Goal: Contribute content: Contribute content

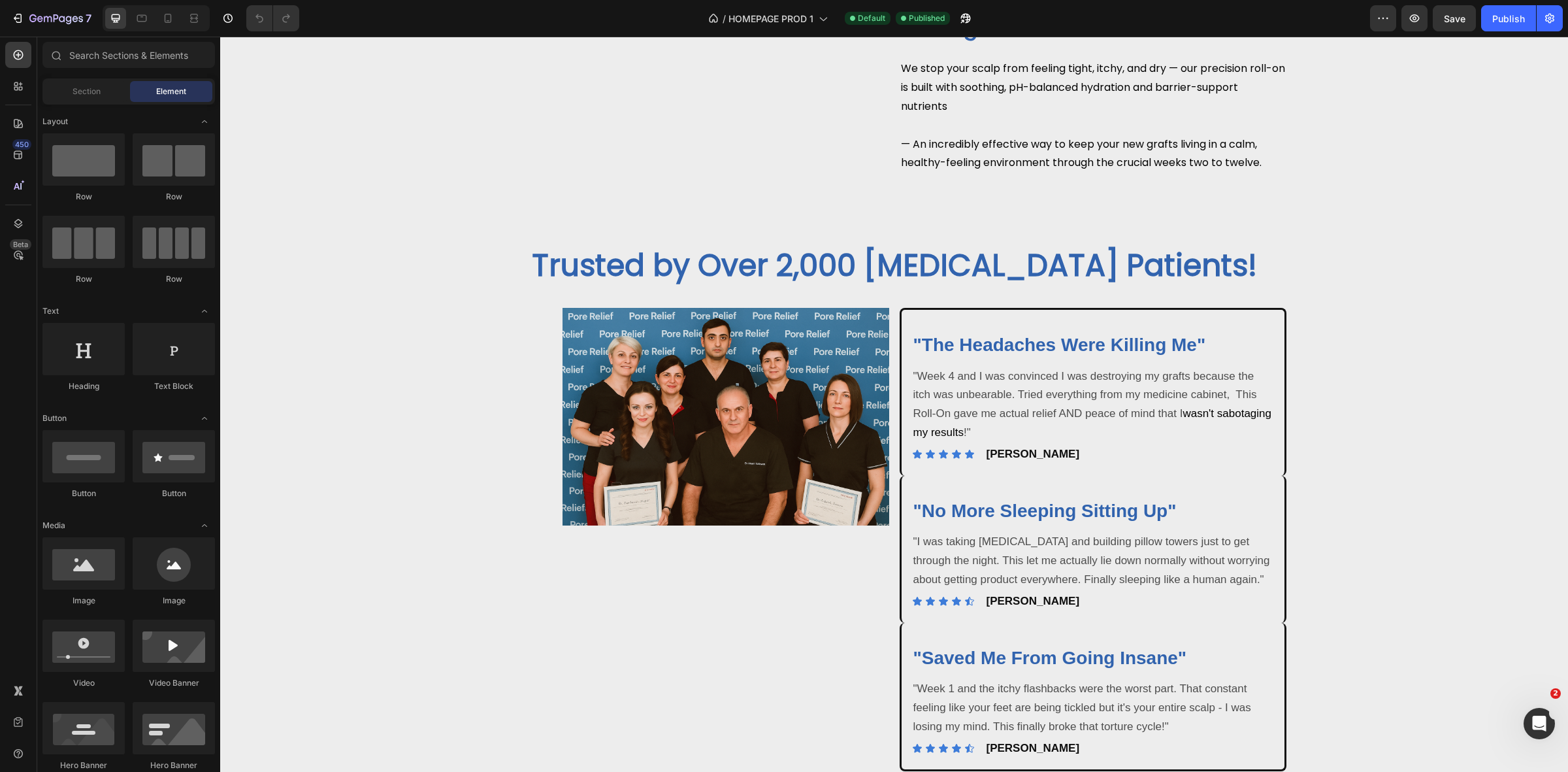
scroll to position [1798, 0]
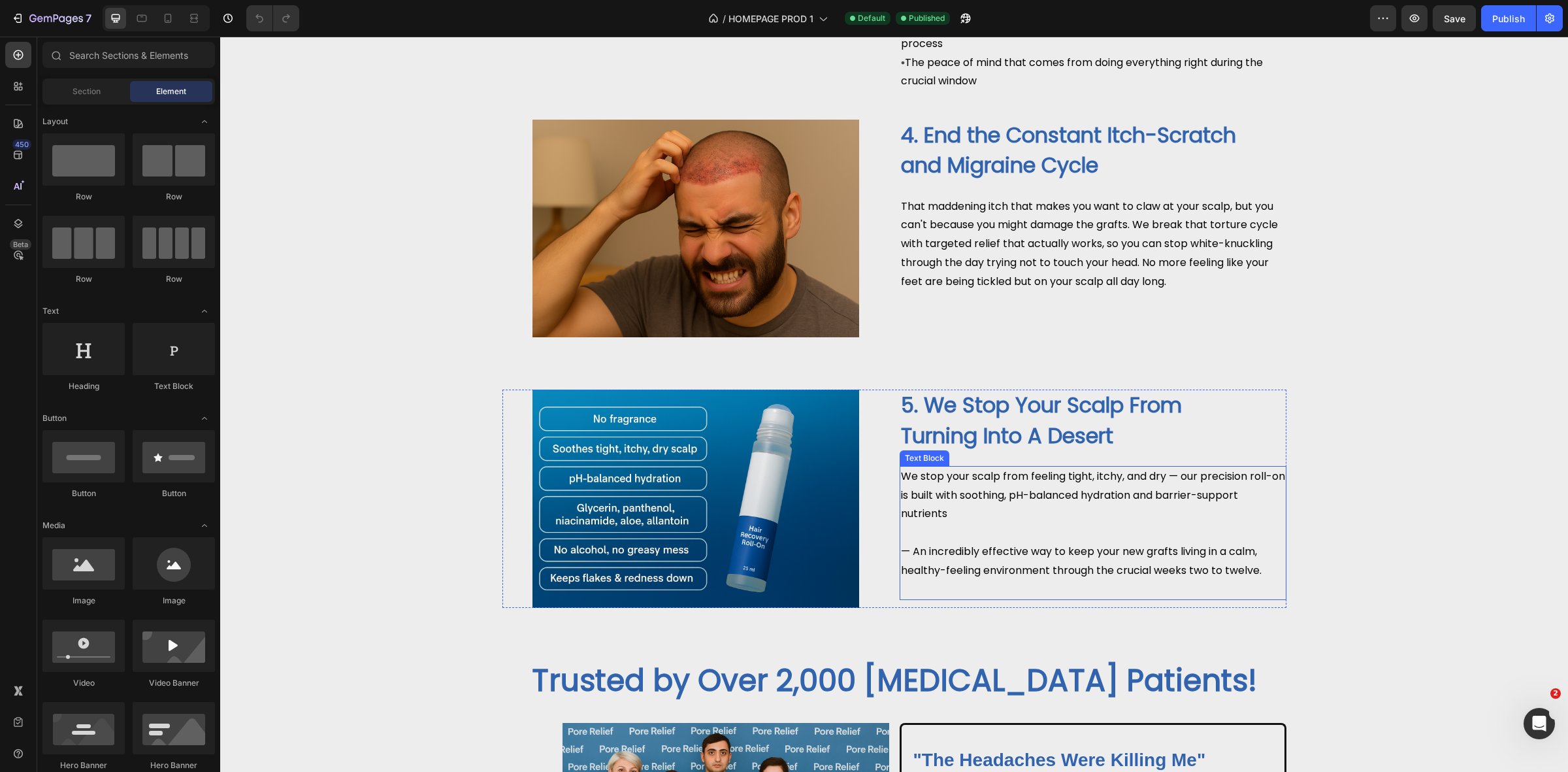
click at [1201, 572] on span "— An incredibly effective way to keep your new grafts living in a calm, healthy…" at bounding box center [1081, 560] width 361 height 34
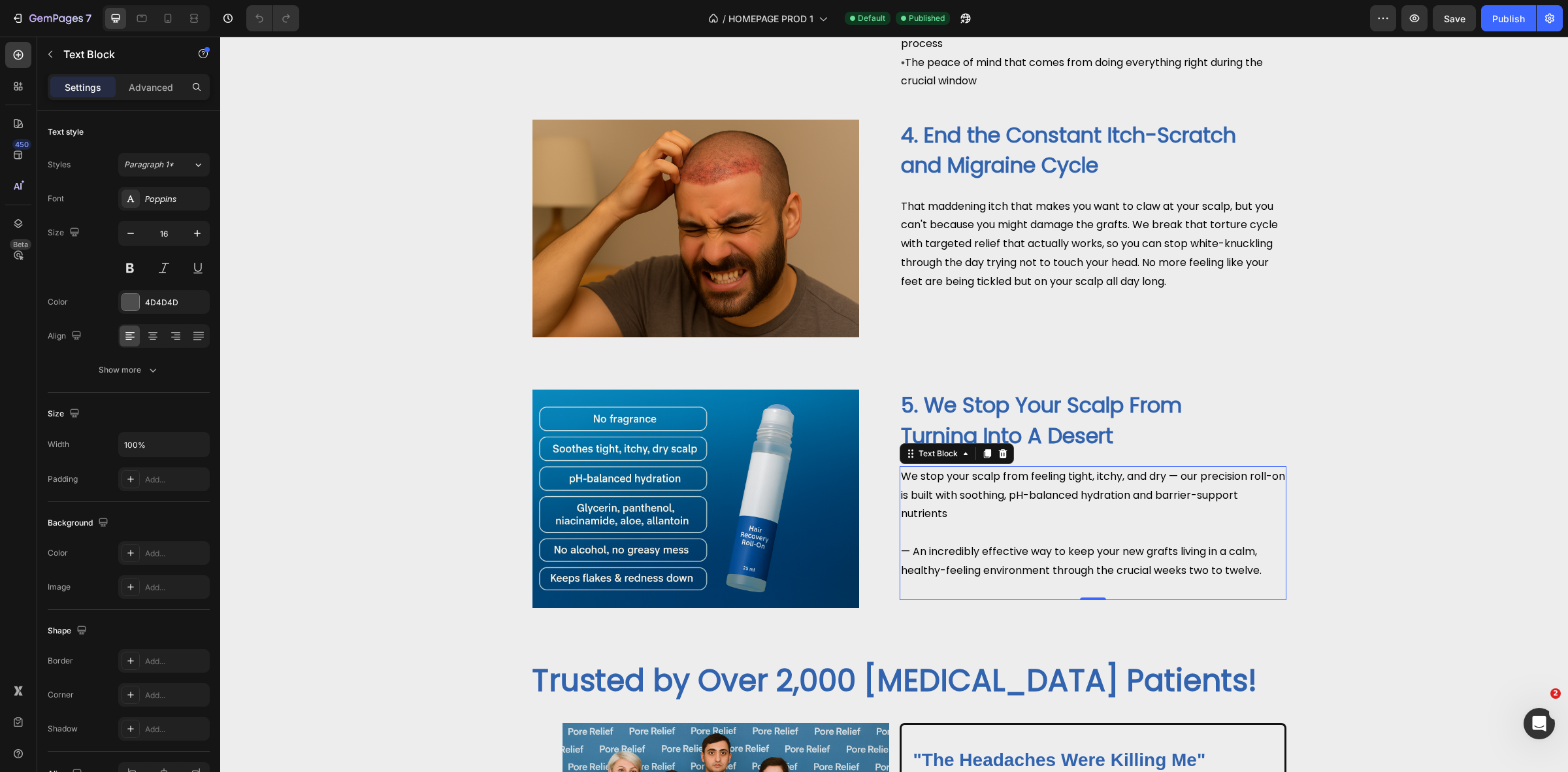
click at [1202, 576] on span "— An incredibly effective way to keep your new grafts living in a calm, healthy…" at bounding box center [1081, 560] width 361 height 34
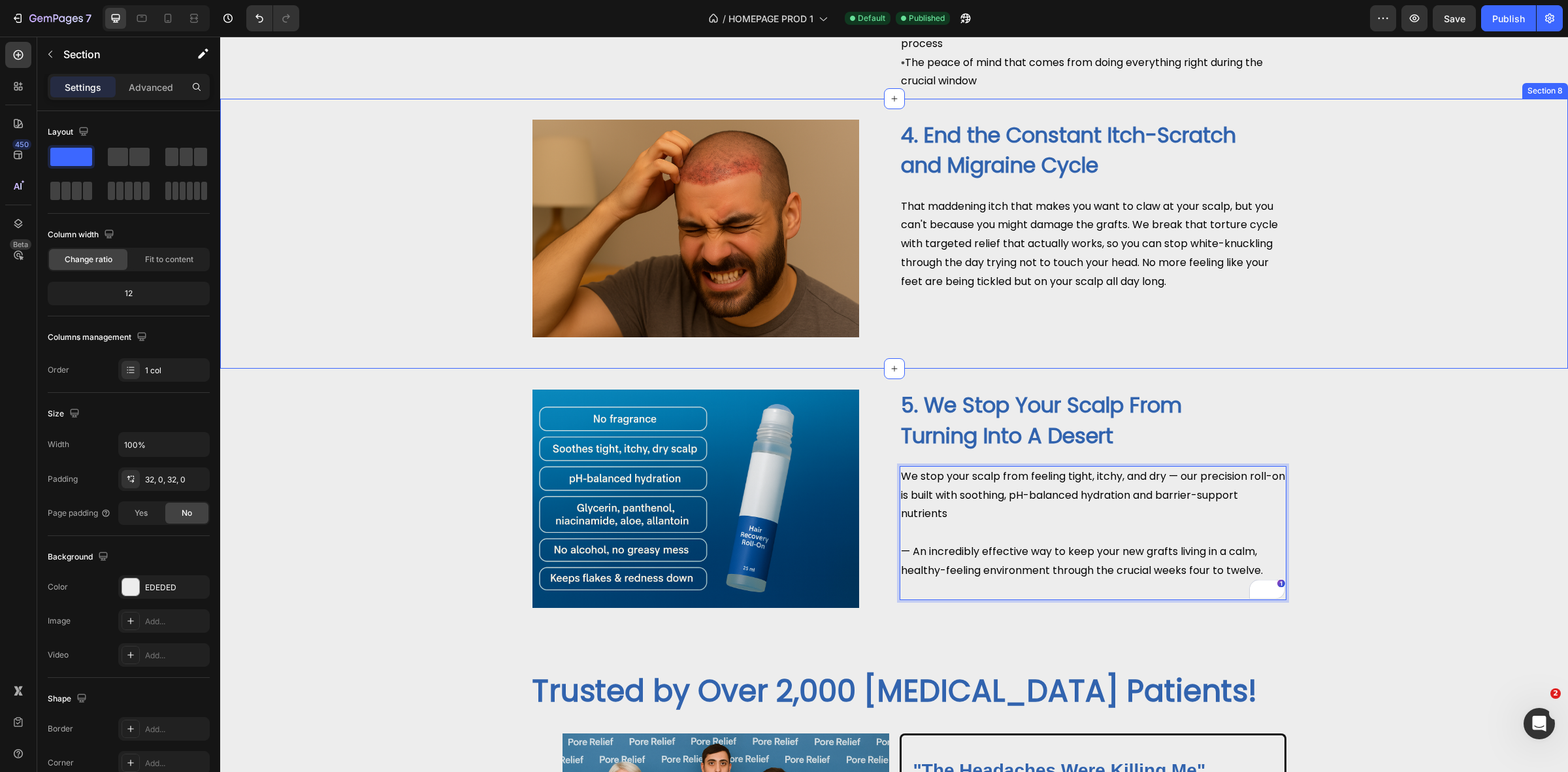
click at [331, 296] on div "Image 4. End the Constant Itch-Scratch and Migraine Cycle Text Block That madde…" at bounding box center [894, 234] width 1348 height 228
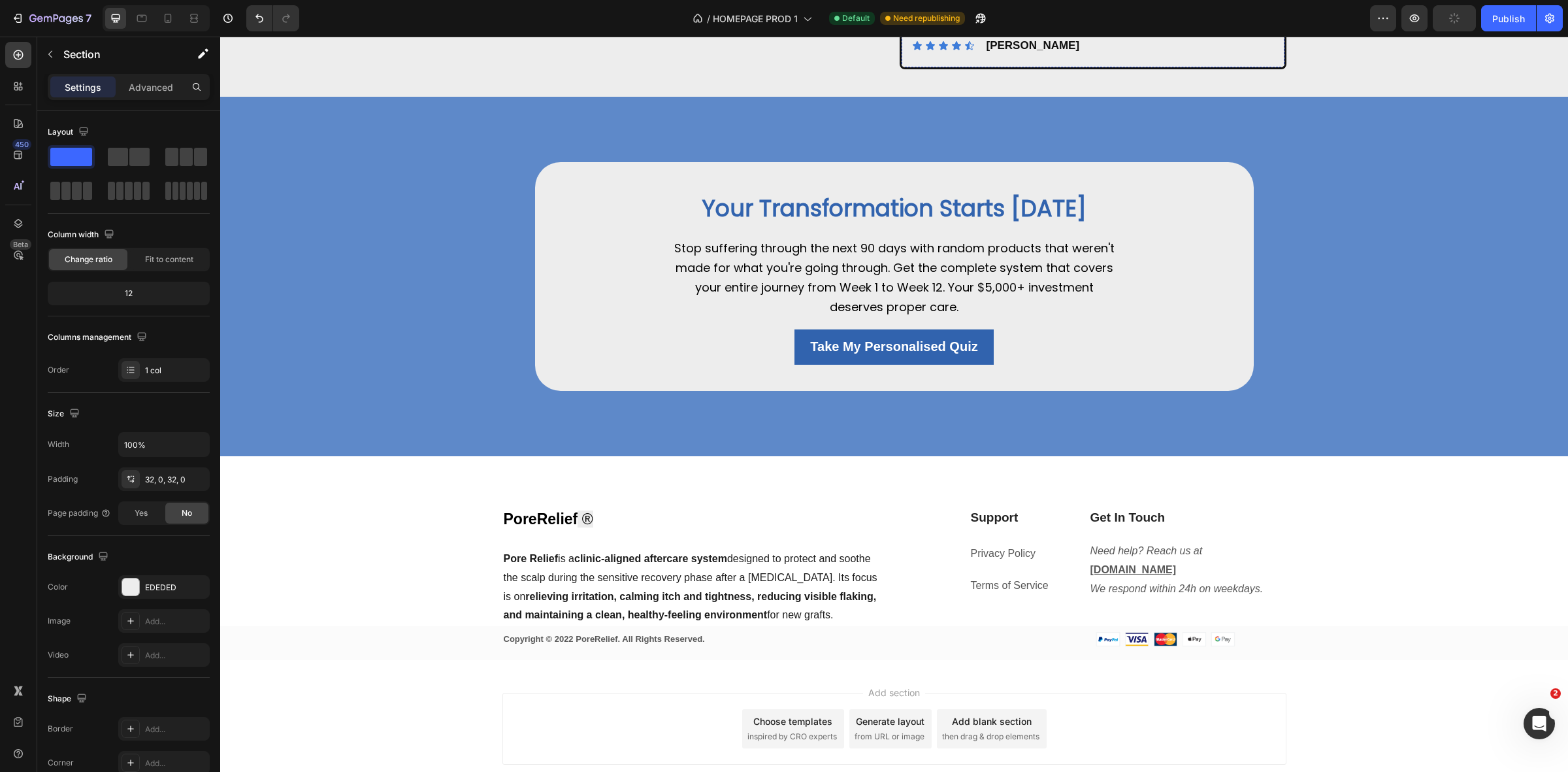
scroll to position [2941, 0]
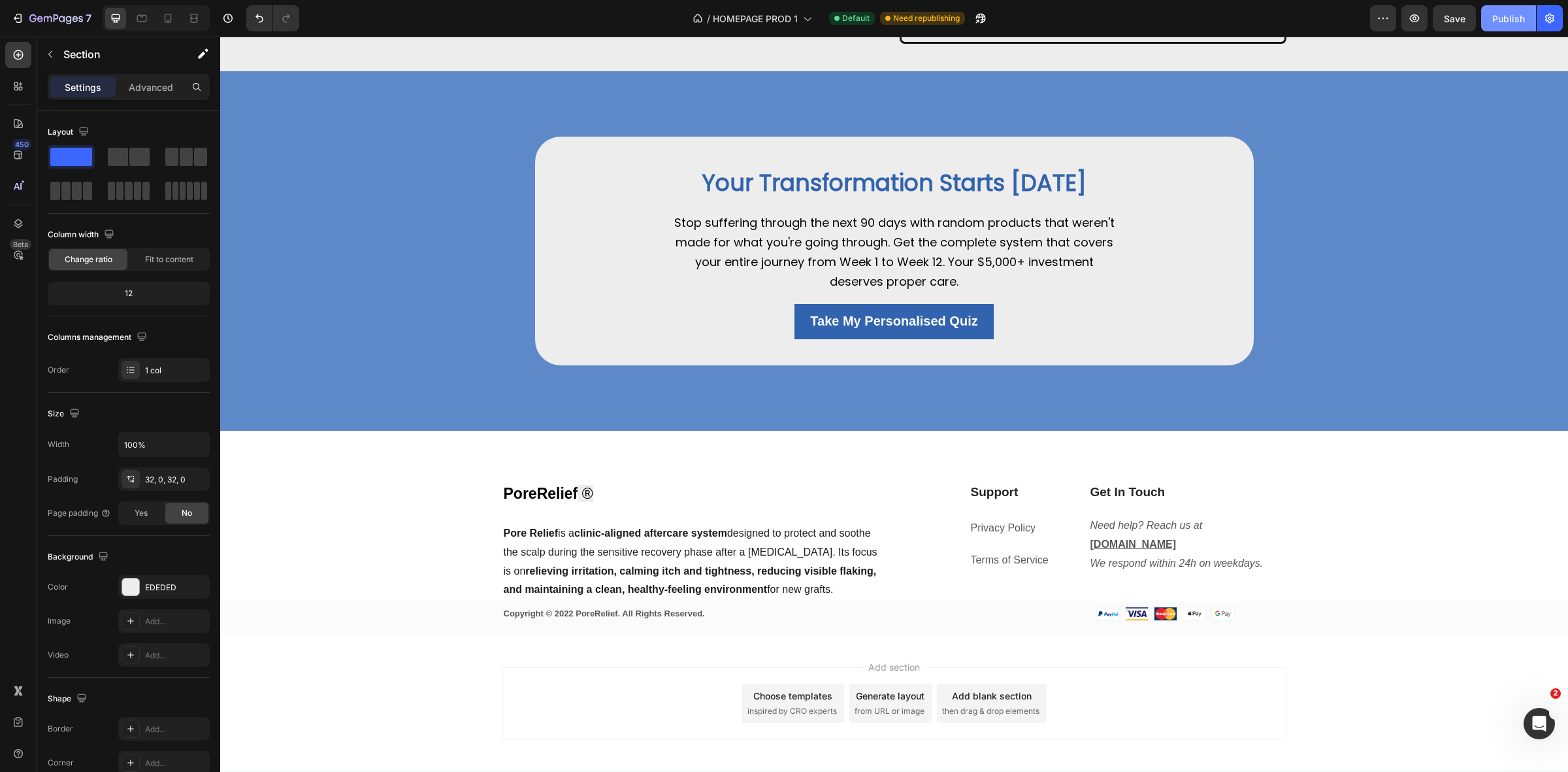
click at [1505, 18] on div "Publish" at bounding box center [1508, 18] width 32 height 13
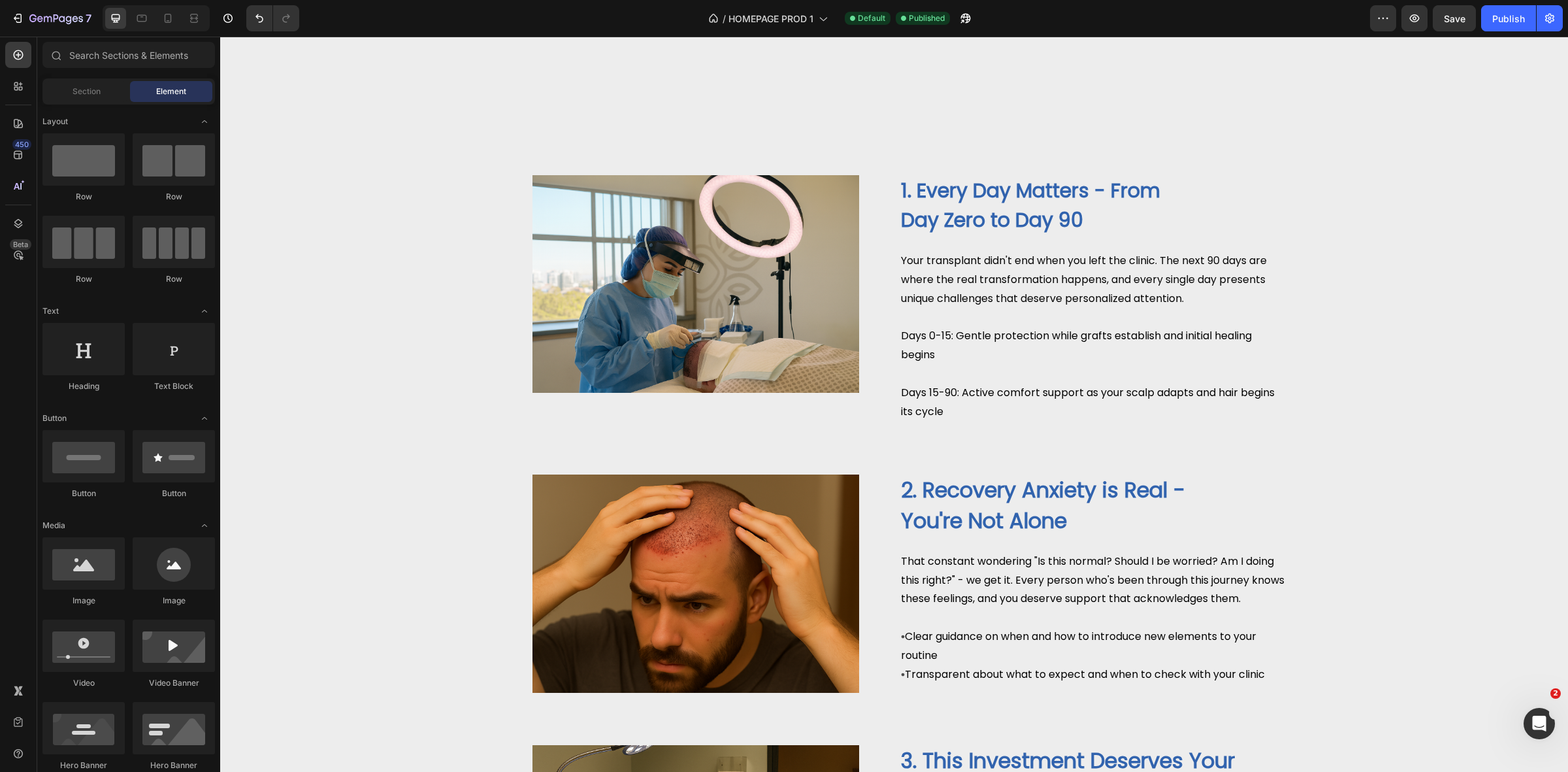
scroll to position [0, 0]
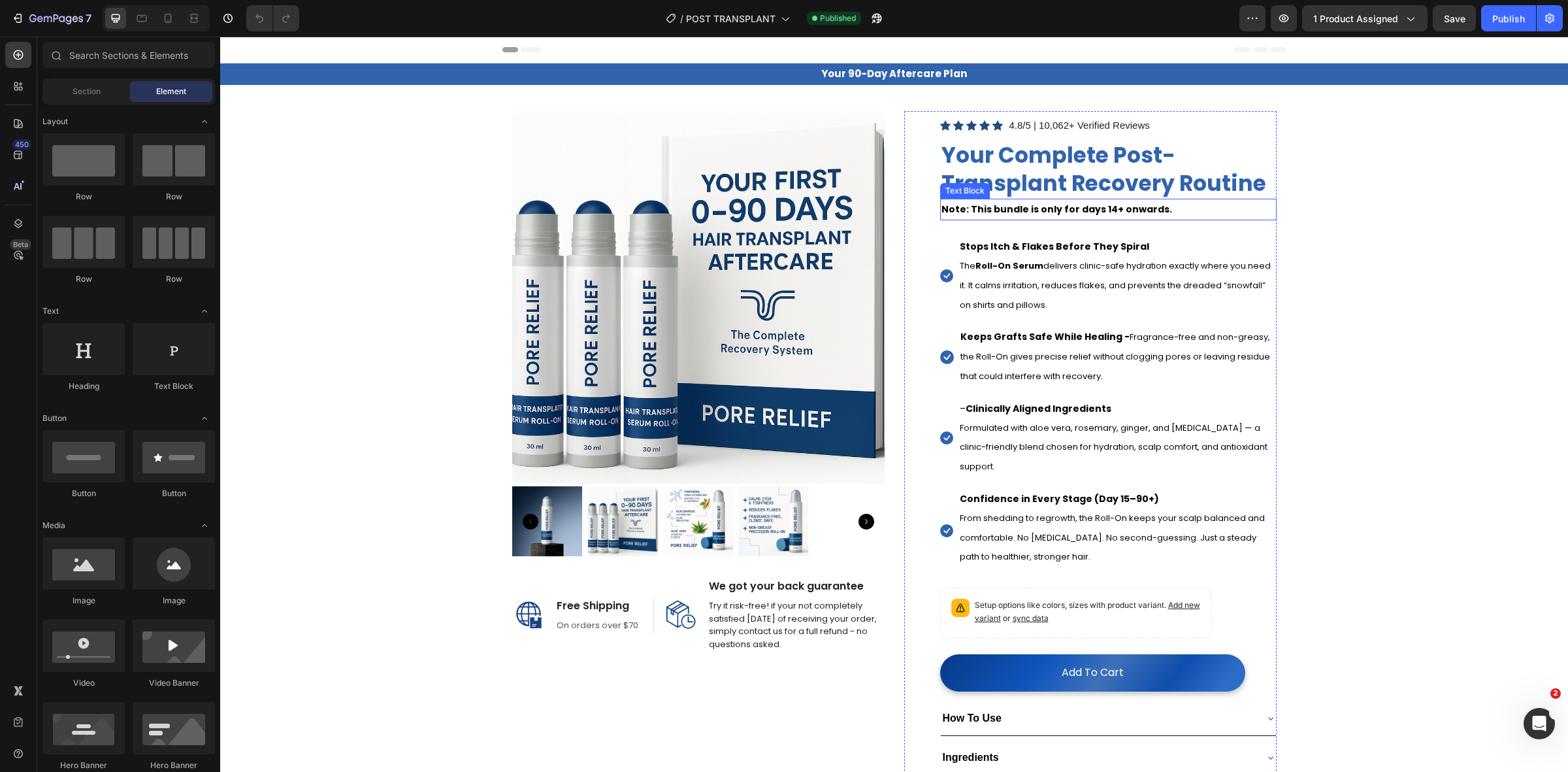
click at [1103, 216] on strong "Note: This bundle is only for days 14+ onwards." at bounding box center [1056, 209] width 231 height 13
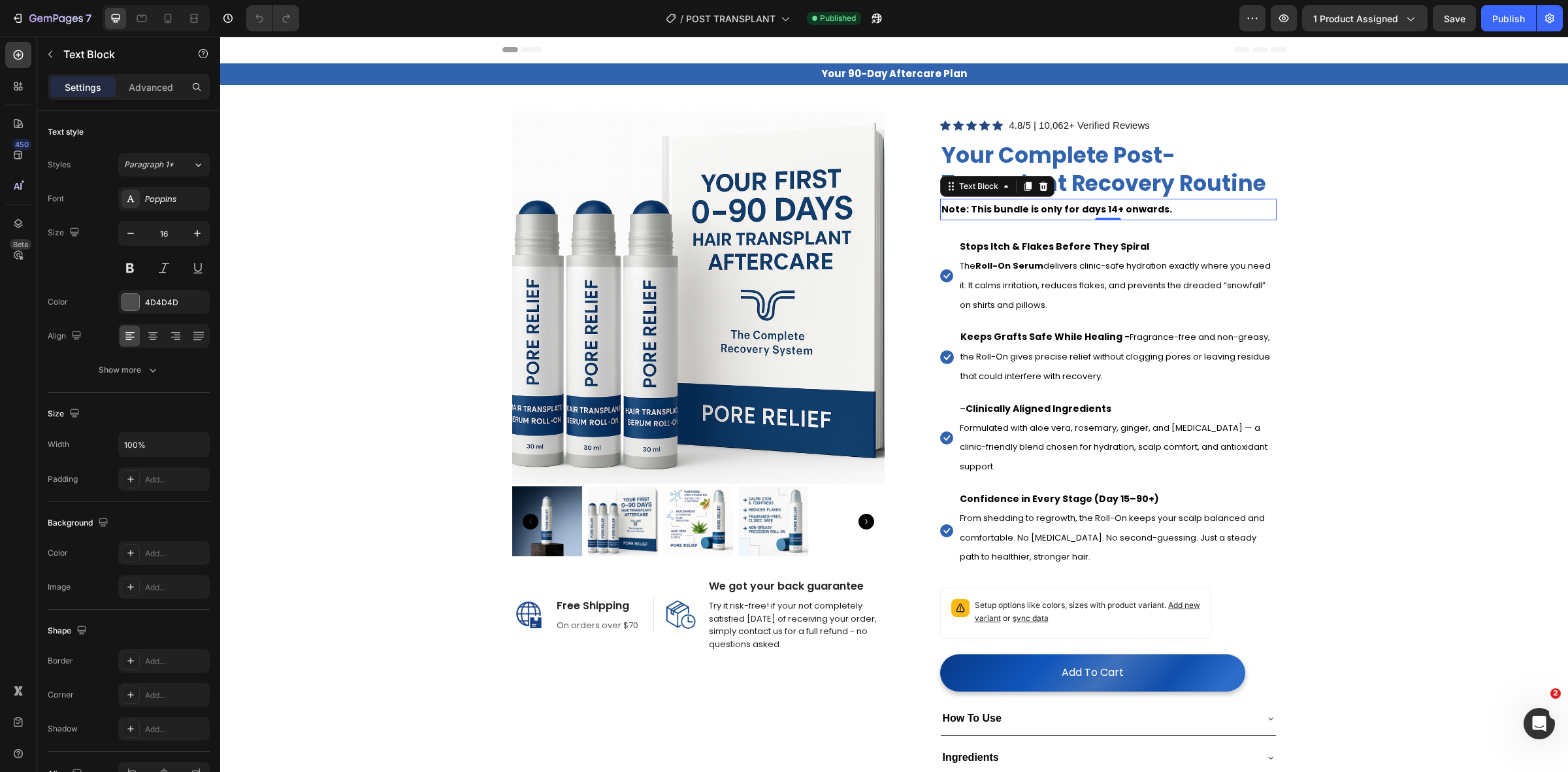
click at [1096, 214] on strong "Note: This bundle is only for days 14+ onwards." at bounding box center [1056, 209] width 231 height 13
click at [1098, 212] on strong "Note: This bundle is only for days 14+ onwards." at bounding box center [1056, 209] width 231 height 13
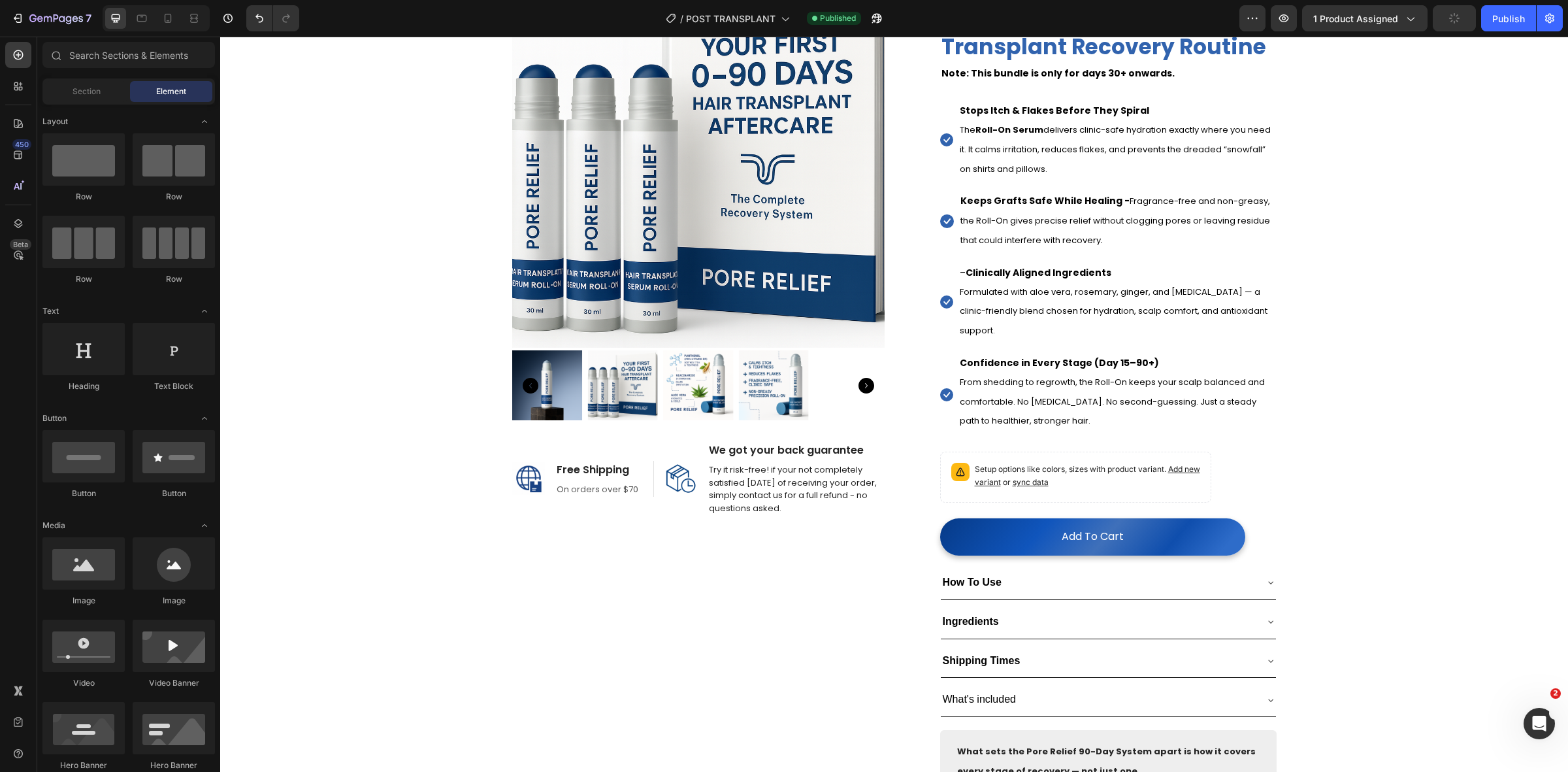
scroll to position [163, 0]
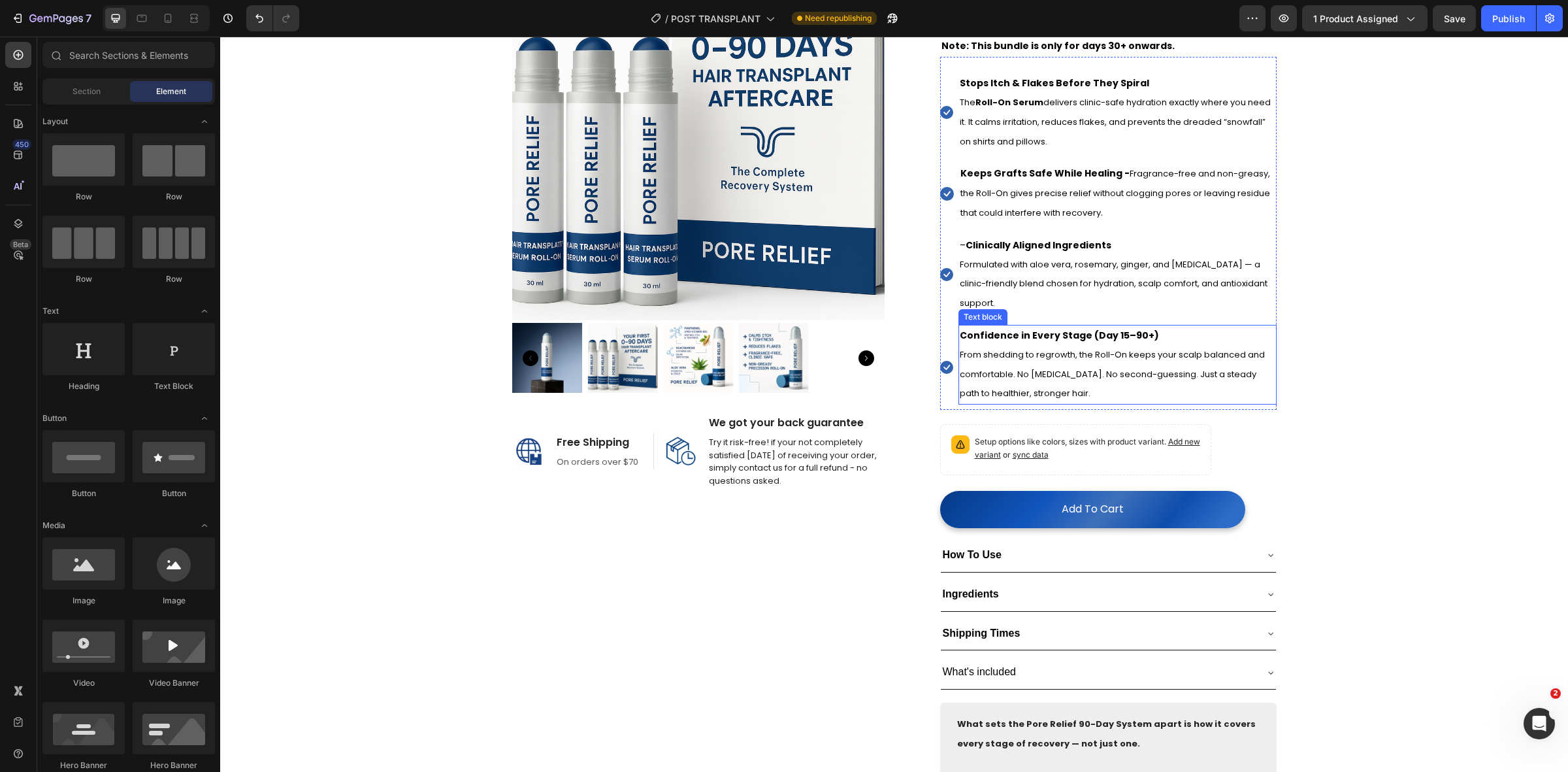
click at [1108, 342] on strong "Confidence in Every Stage (Day 15–90+)" at bounding box center [1059, 335] width 199 height 13
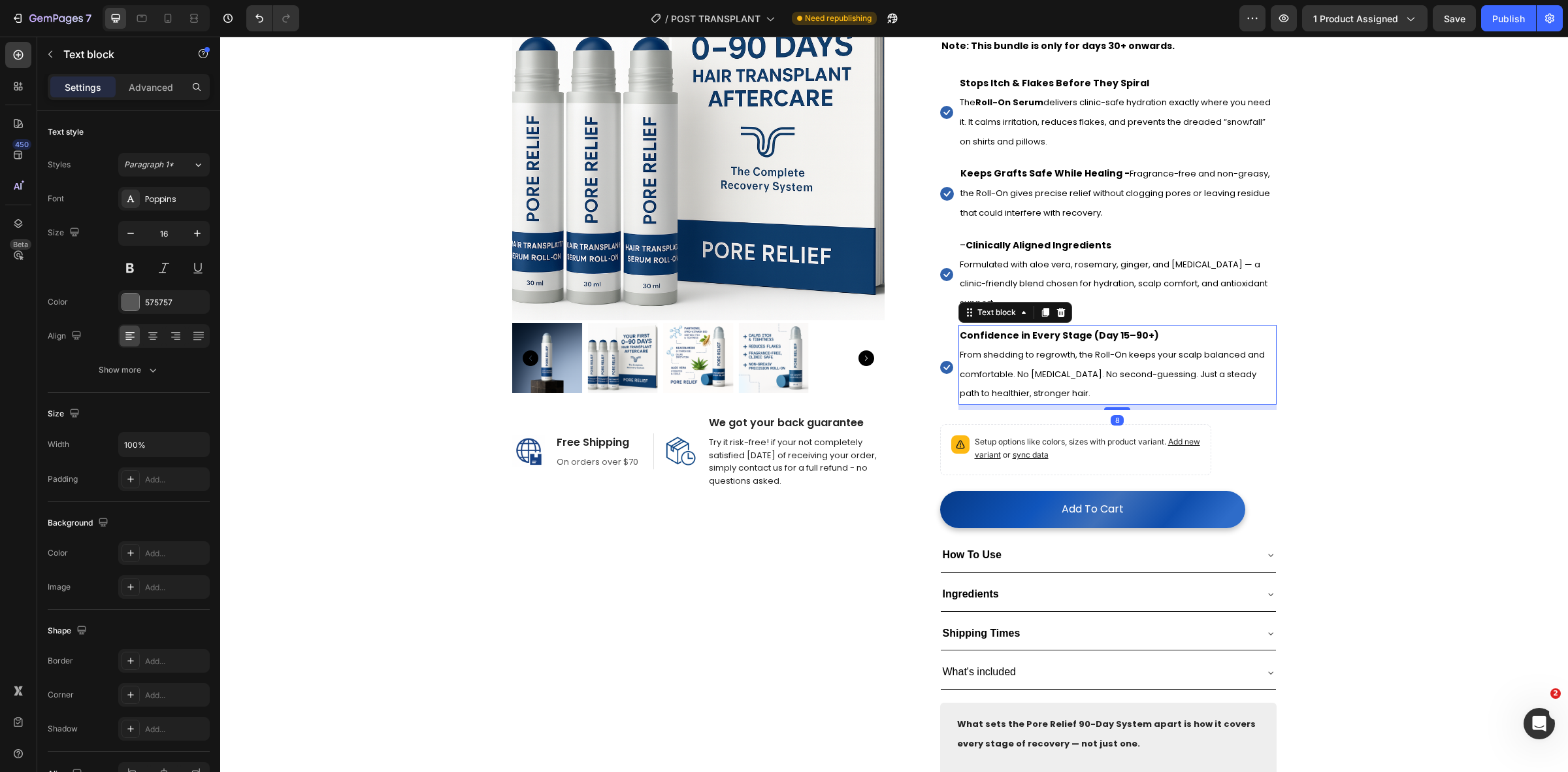
click at [1109, 342] on strong "Confidence in Every Stage (Day 15–90+)" at bounding box center [1059, 335] width 199 height 13
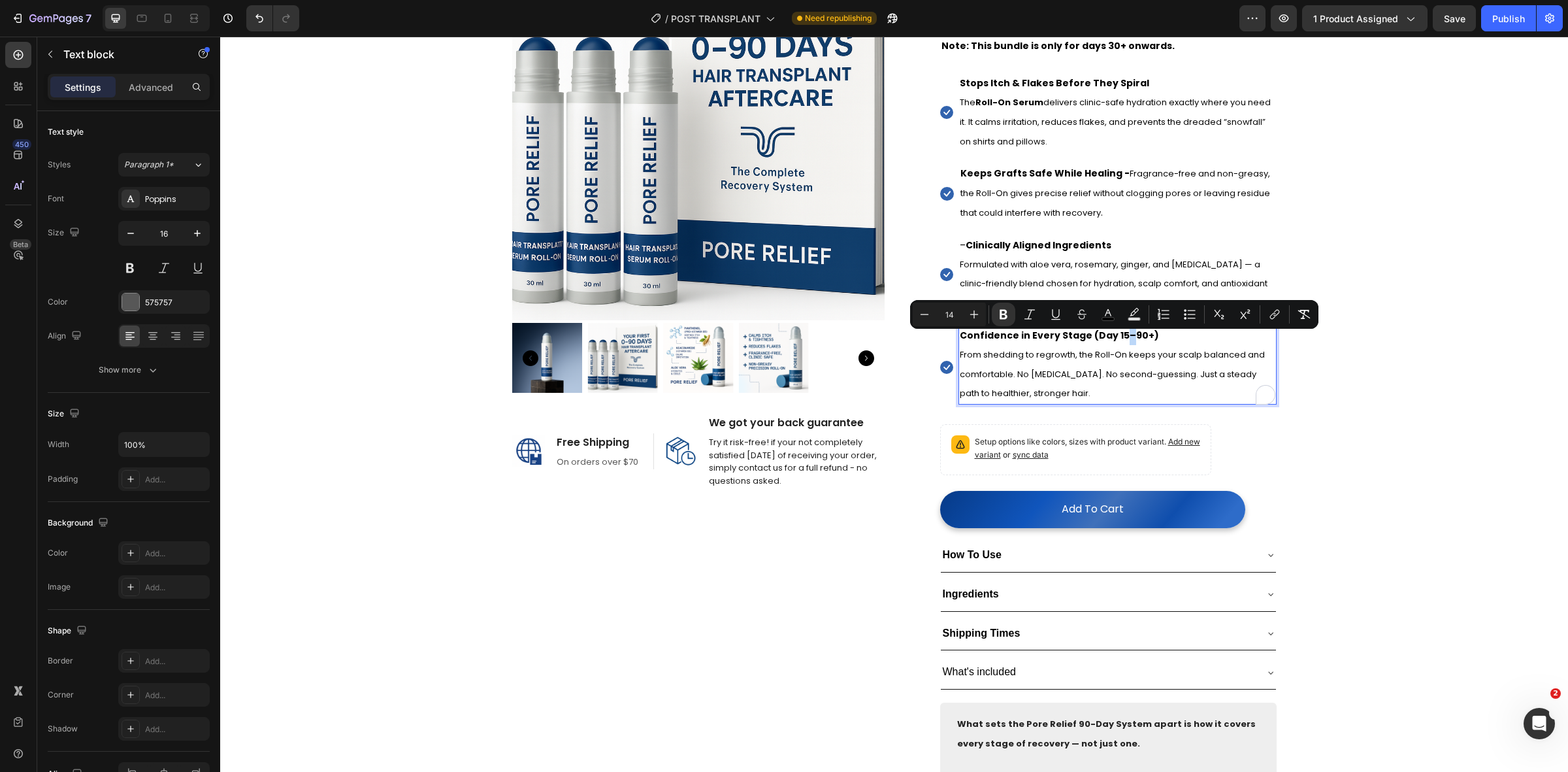
click at [1112, 341] on strong "Confidence in Every Stage (Day 15–90+)" at bounding box center [1059, 335] width 199 height 13
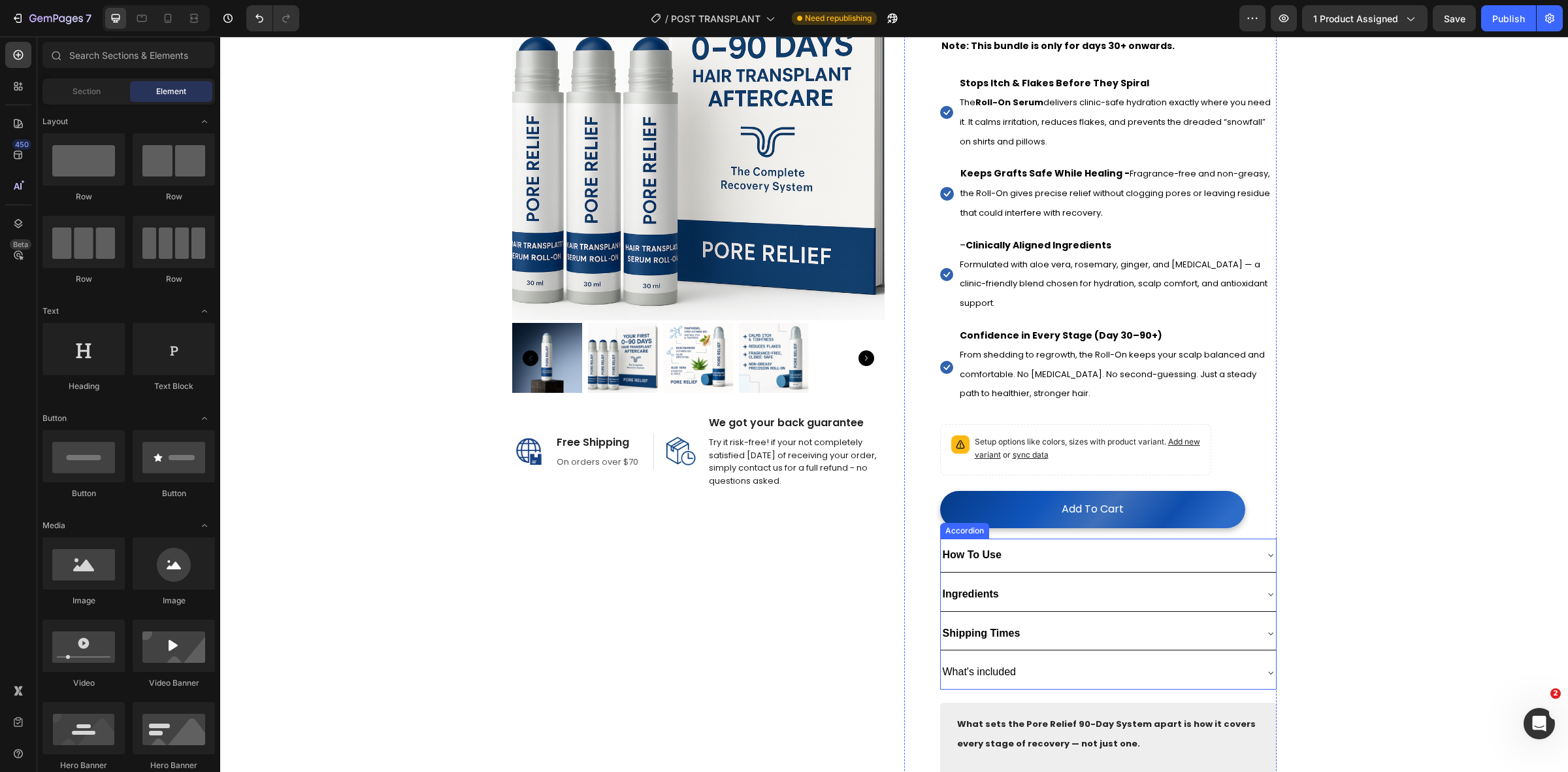
click at [1085, 567] on div "How To Use" at bounding box center [1097, 555] width 315 height 23
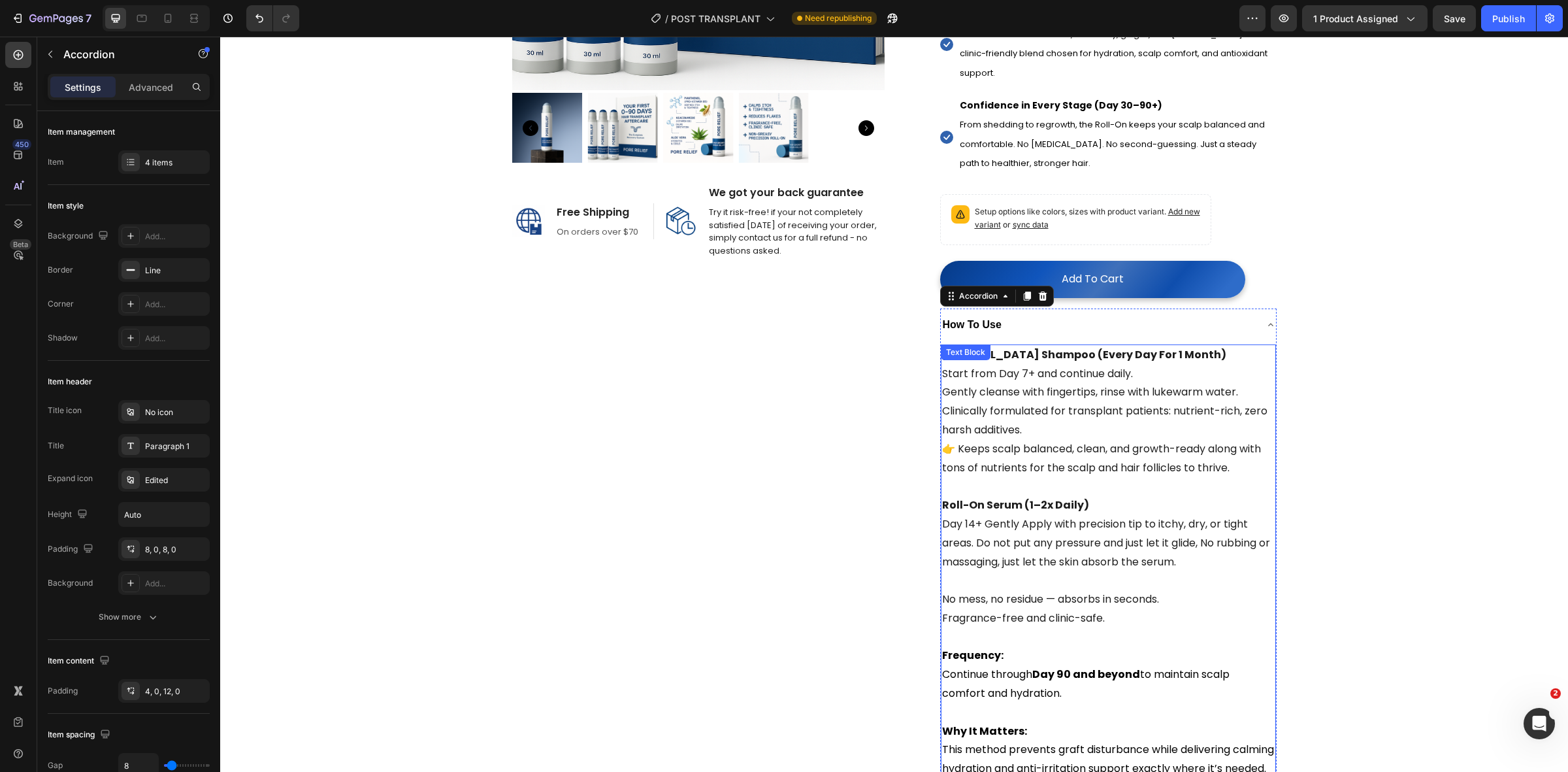
scroll to position [408, 0]
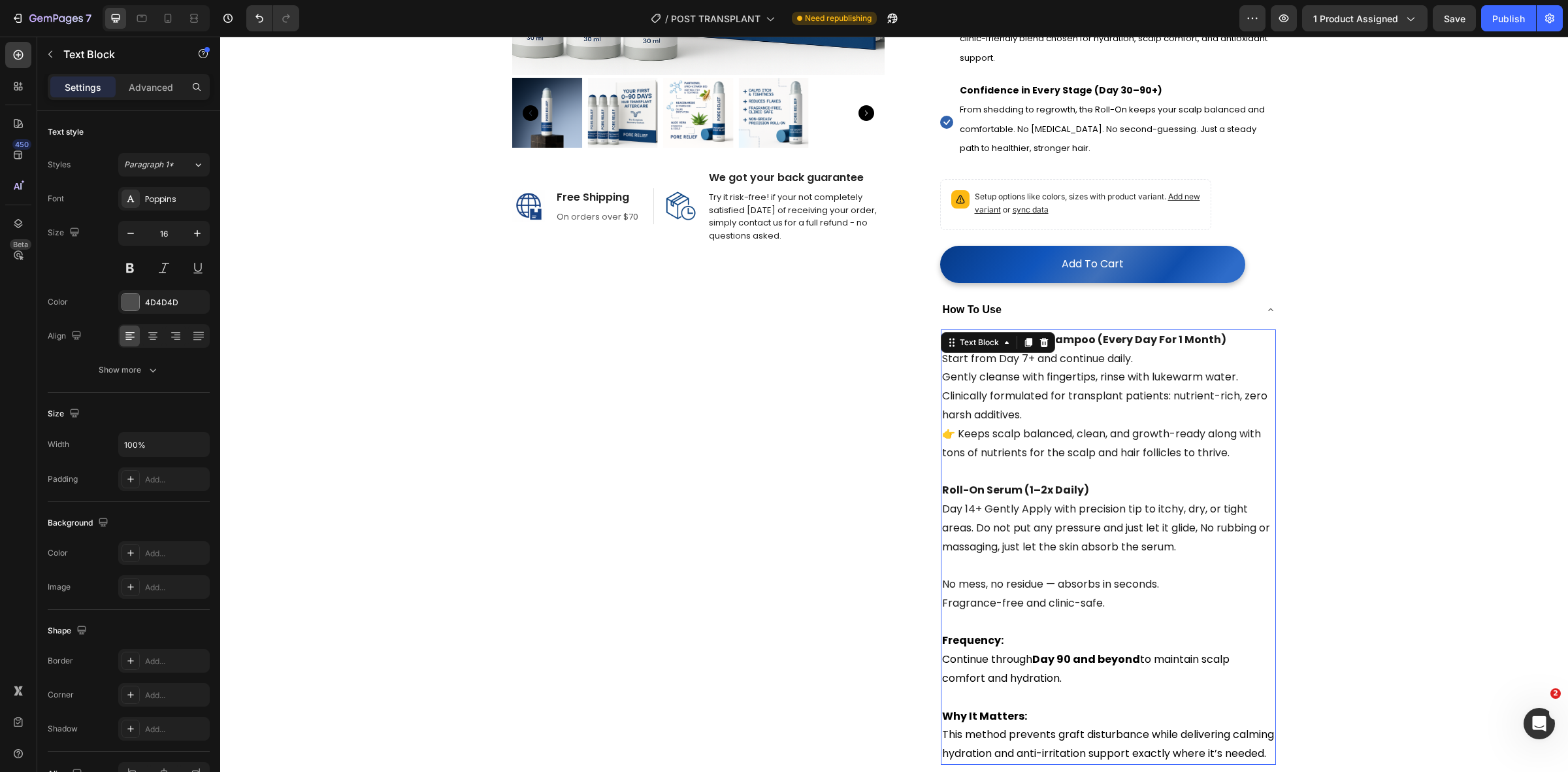
click at [968, 518] on span "Day 14+ Gently Apply with precision tip to itchy, dry, or tight areas. Do not p…" at bounding box center [1106, 527] width 328 height 53
click at [969, 518] on span "Day 14+ Gently Apply with precision tip to itchy, dry, or tight areas. Do not p…" at bounding box center [1106, 527] width 328 height 53
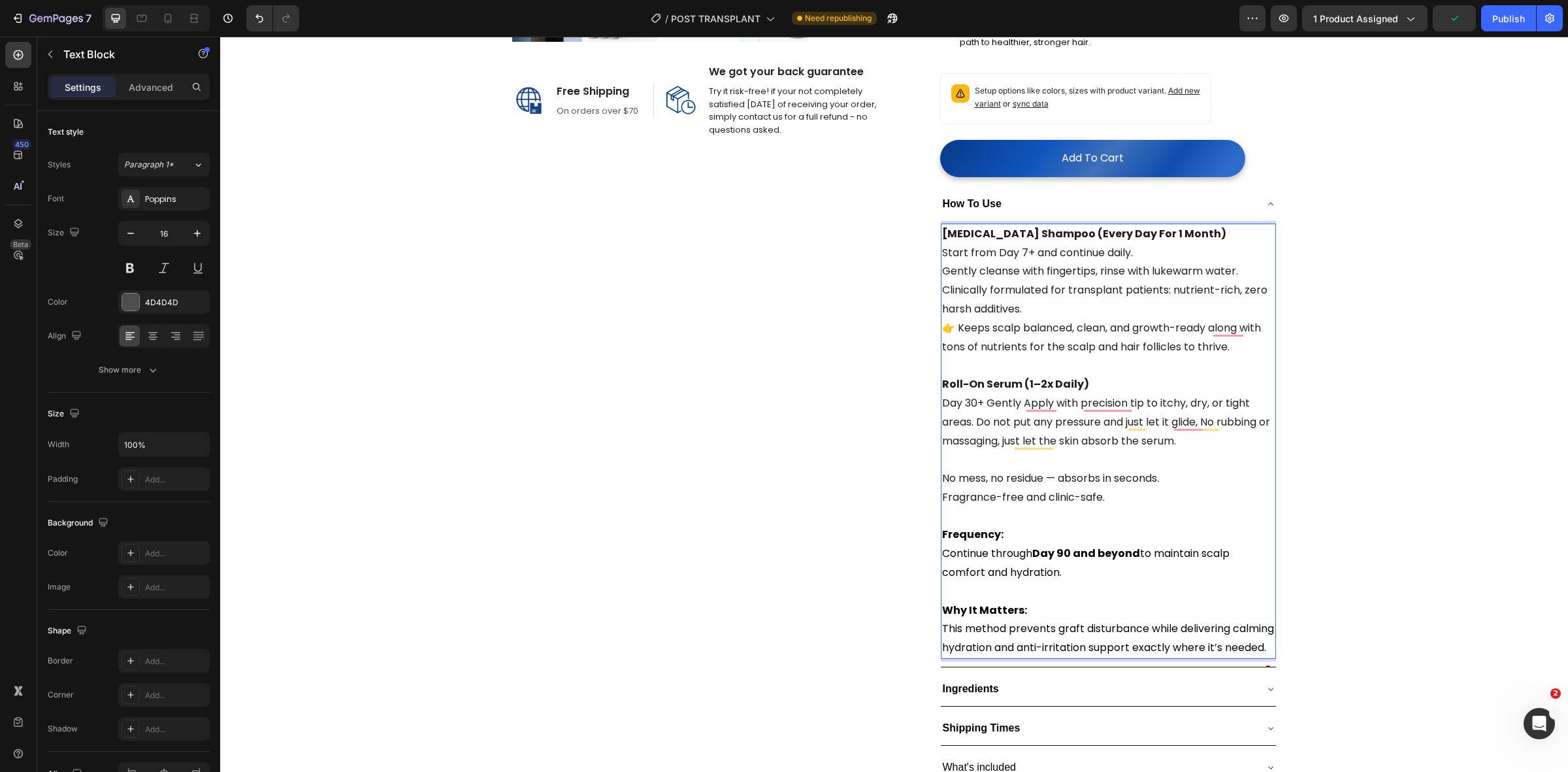
scroll to position [572, 0]
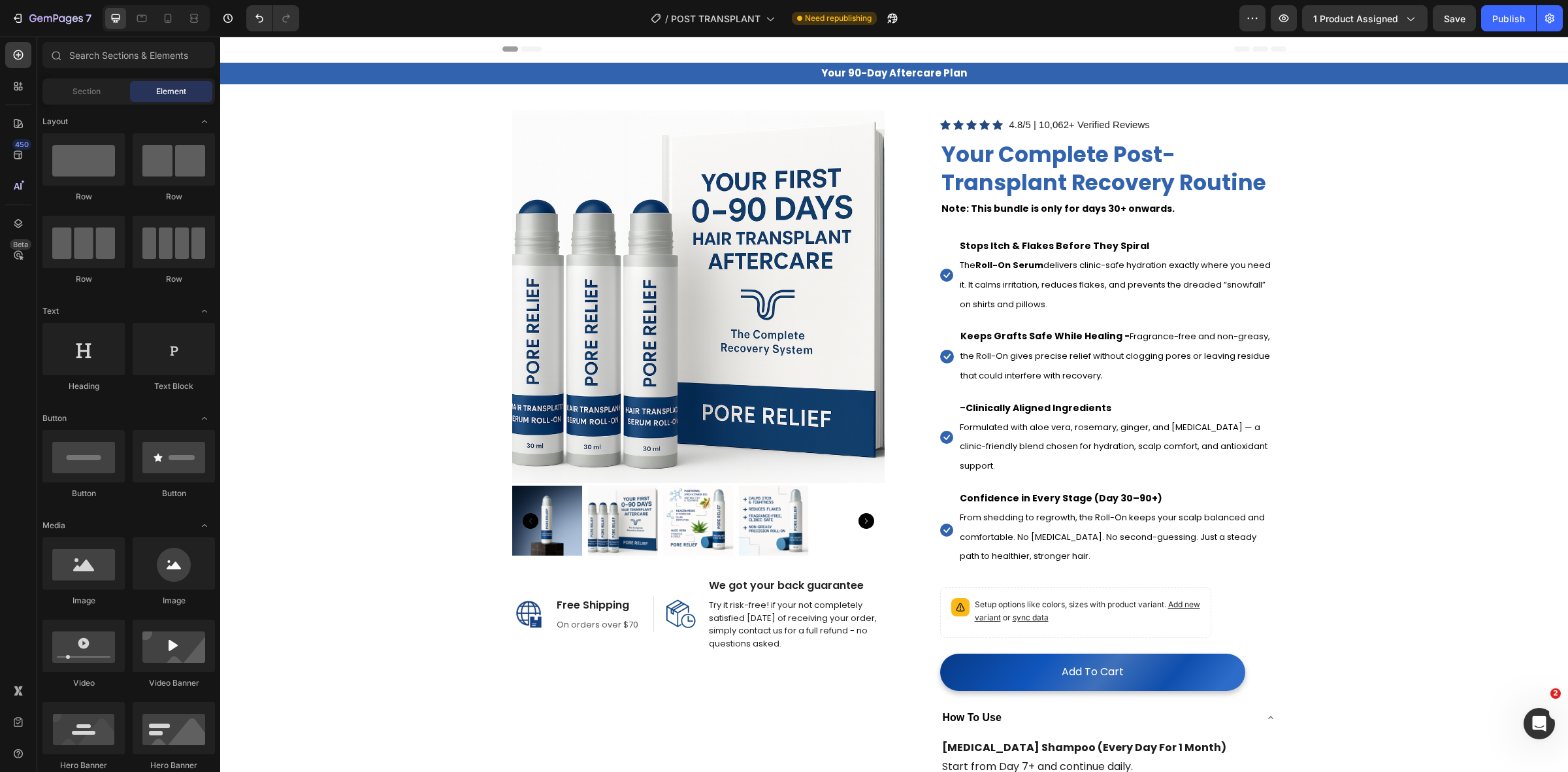
scroll to position [0, 0]
click at [1079, 196] on h2 "Your Complete Post-Transplant Recovery Routine" at bounding box center [1108, 170] width 337 height 59
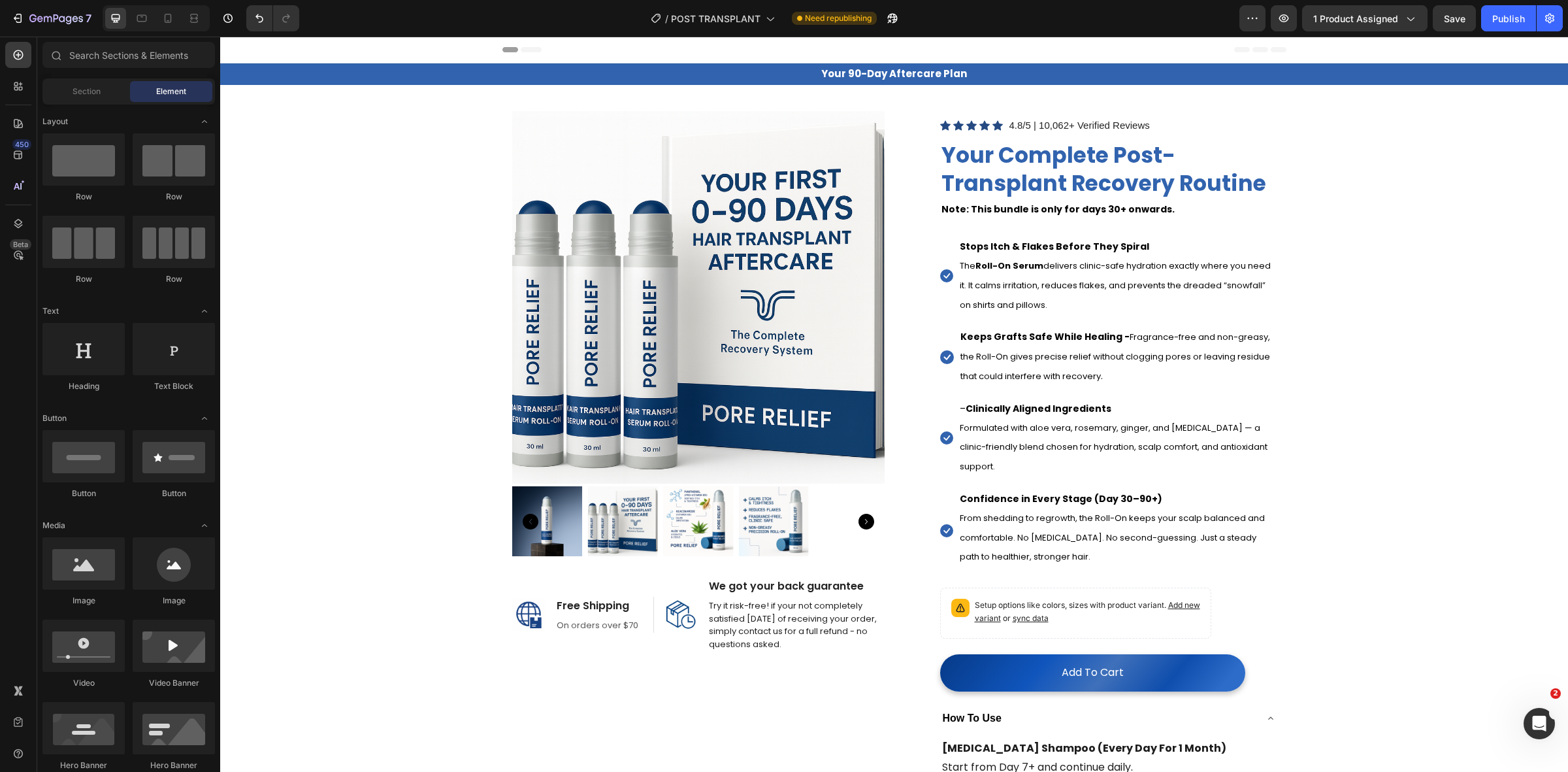
scroll to position [163, 0]
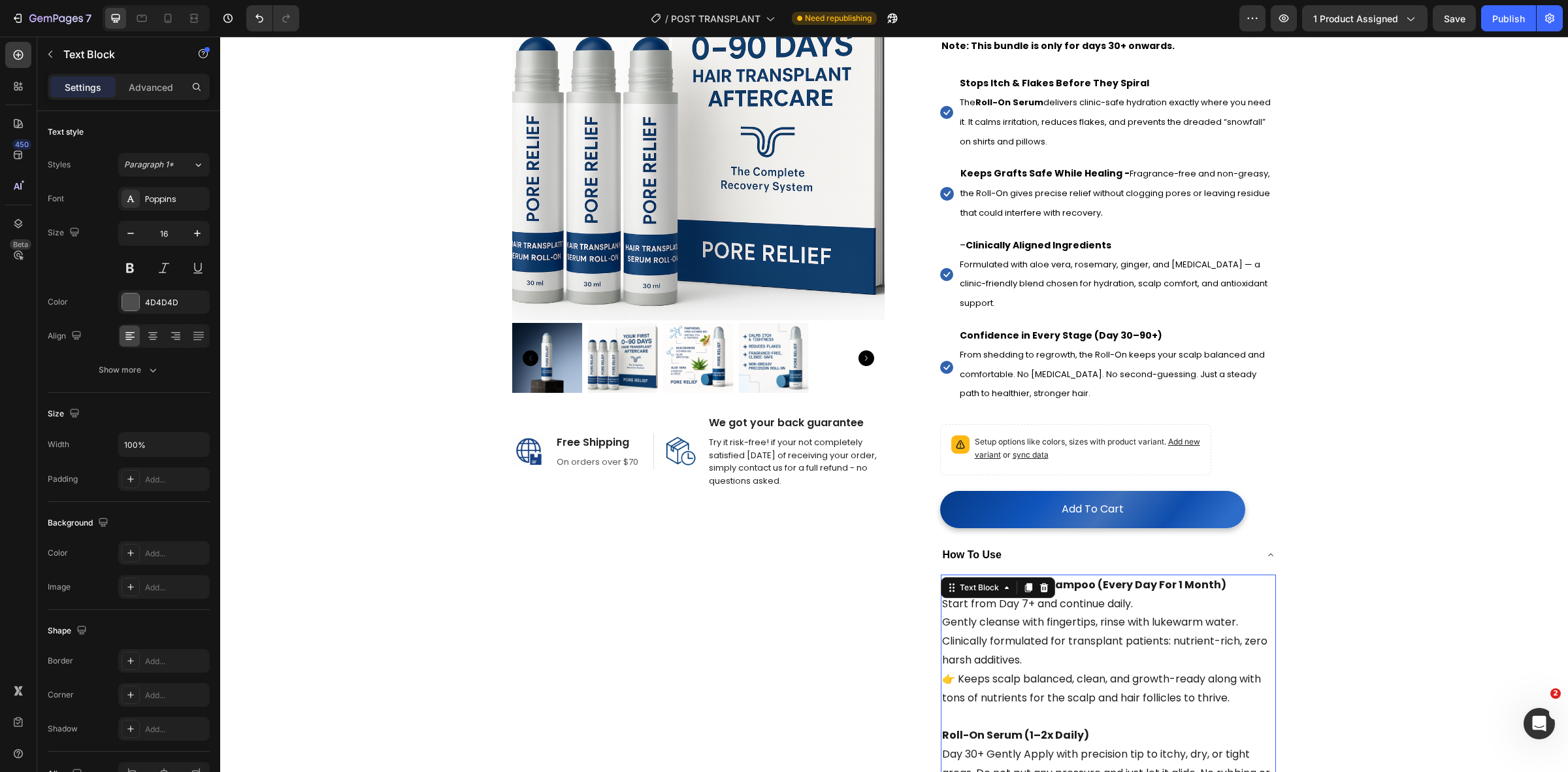
click at [1082, 600] on p "Start from Day 7+ and continue daily." at bounding box center [1108, 604] width 333 height 19
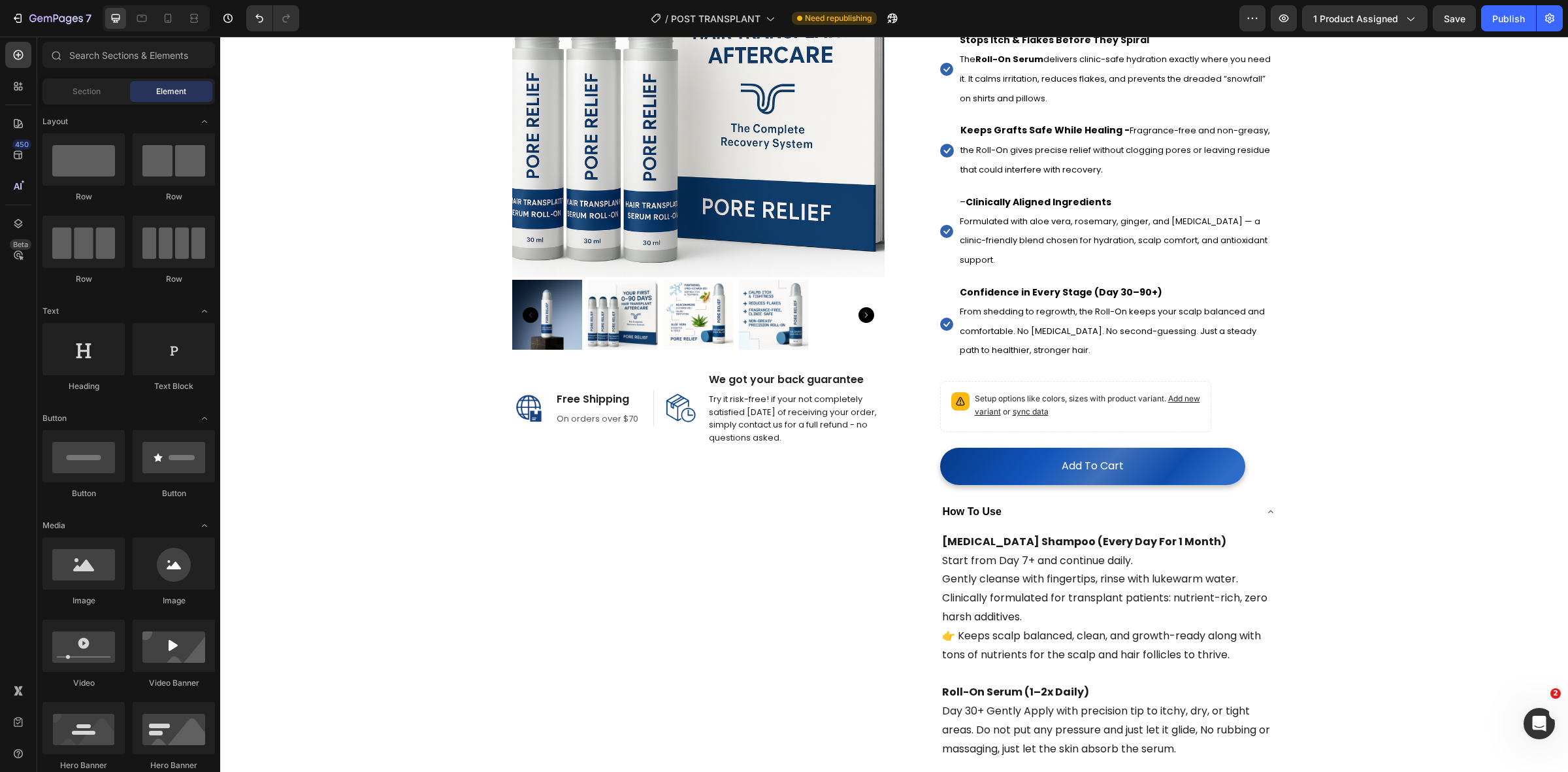
scroll to position [327, 0]
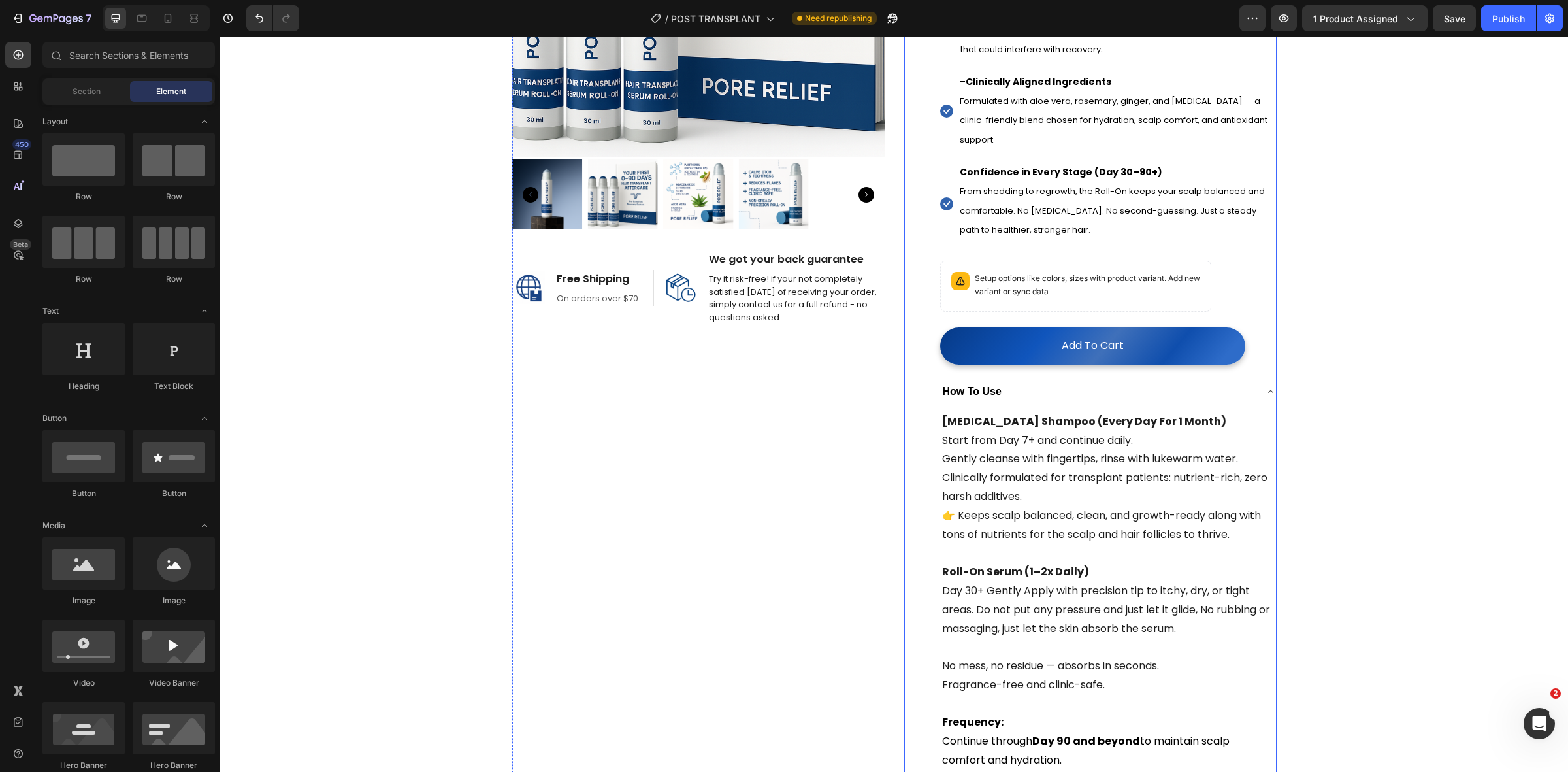
click at [1033, 489] on span "Clinically formulated for transplant patients: nutrient-rich, zero harsh additi…" at bounding box center [1104, 487] width 326 height 34
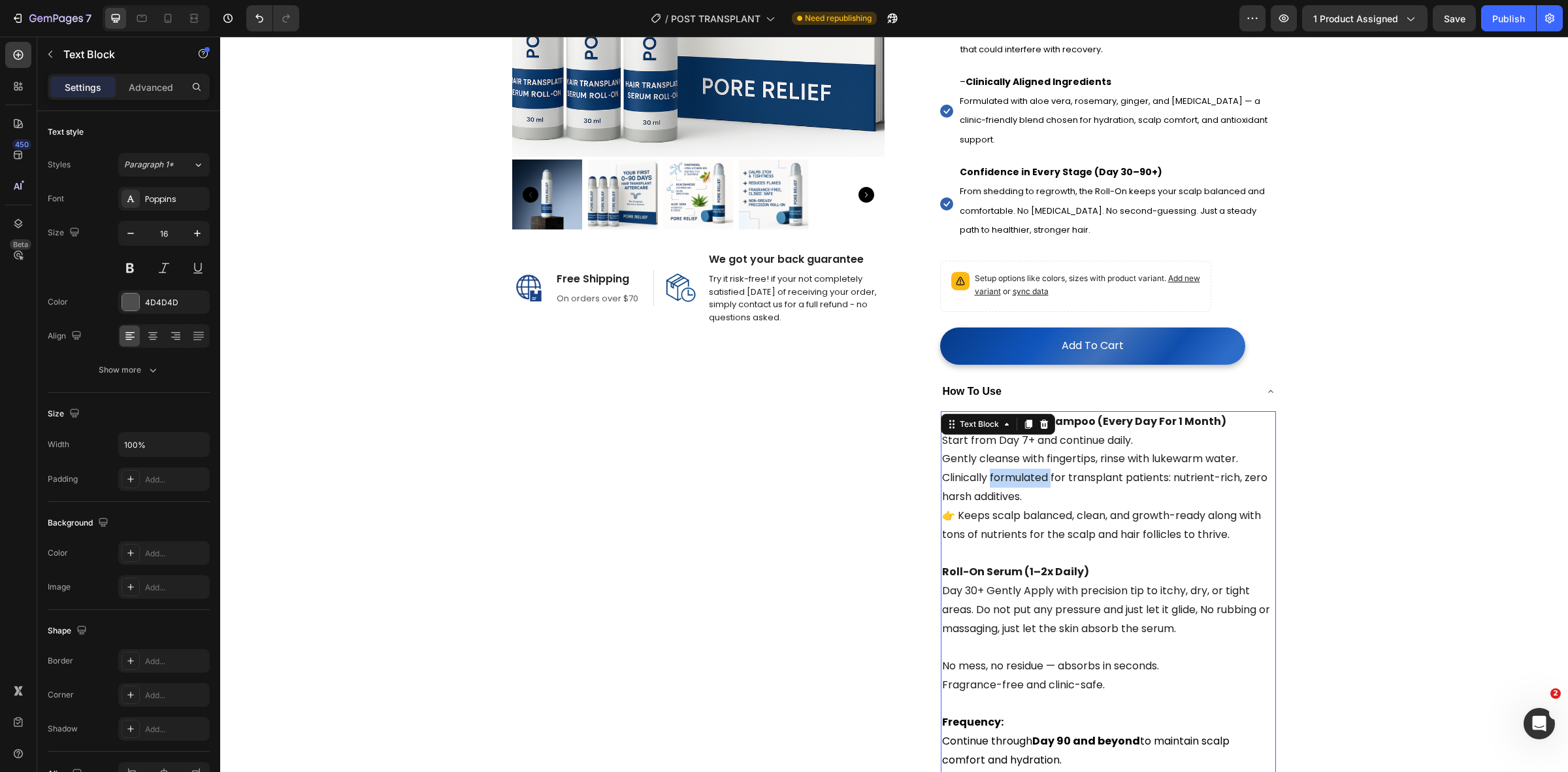
click at [1033, 484] on span "Clinically formulated for transplant patients: nutrient-rich, zero harsh additi…" at bounding box center [1104, 487] width 326 height 34
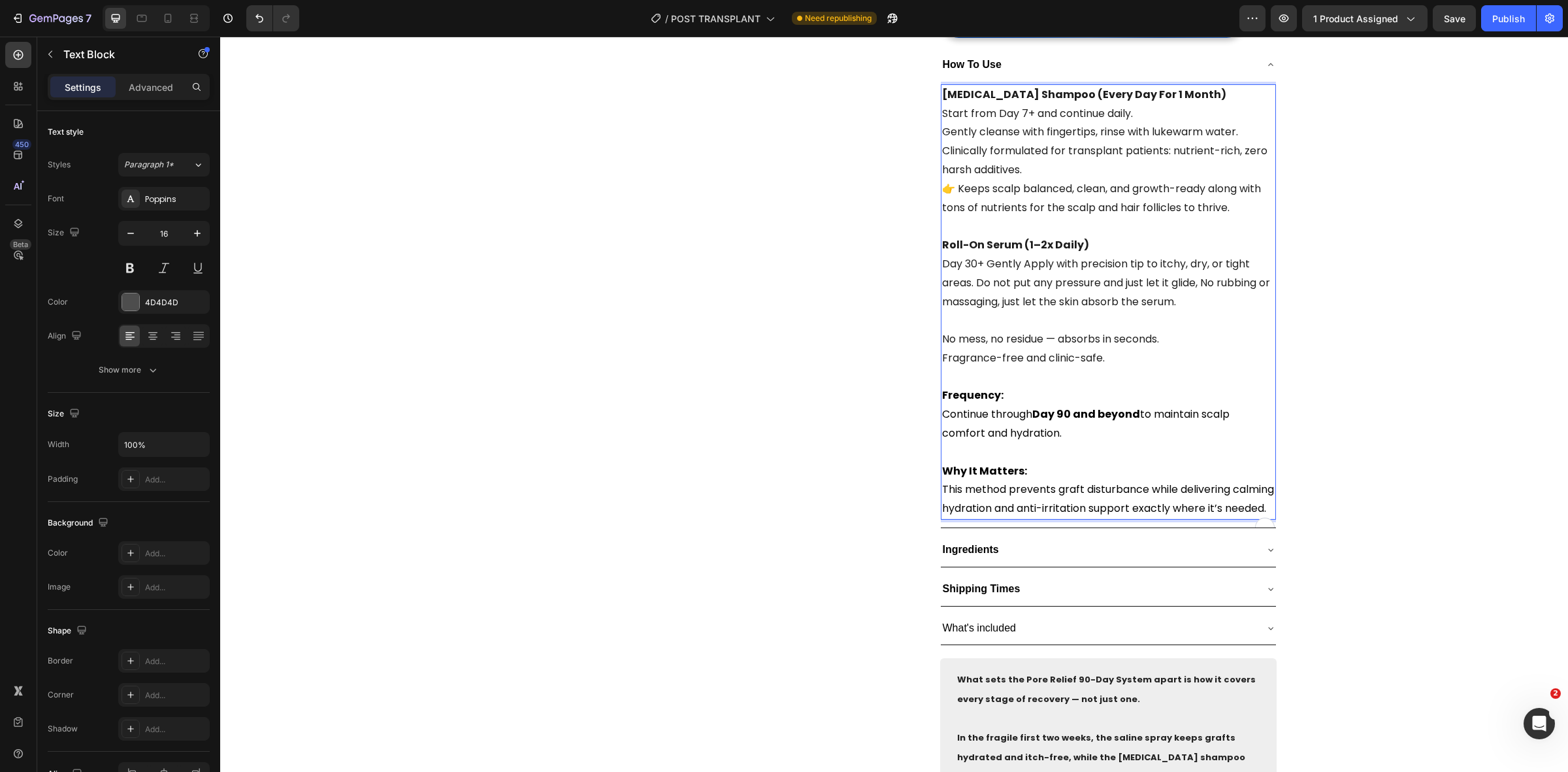
click at [1089, 500] on span "This method prevents graft disturbance while delivering calming hydration and a…" at bounding box center [1108, 499] width 332 height 34
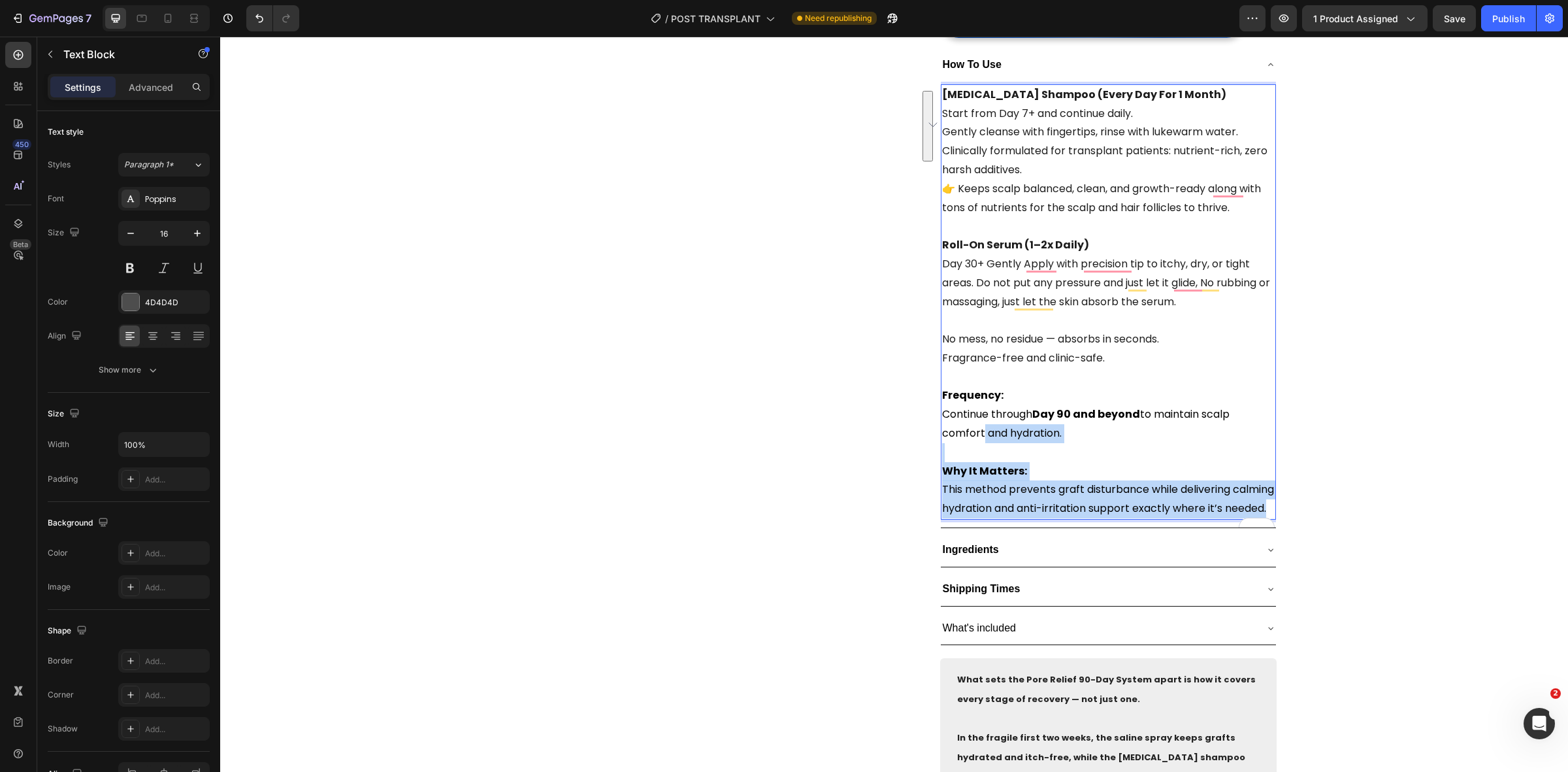
drag, startPoint x: 1018, startPoint y: 527, endPoint x: 974, endPoint y: 441, distance: 96.6
click at [974, 441] on div "Biotin Shampoo (Every Day For 1 Month) Start from Day 7+ and continue daily. Ge…" at bounding box center [1108, 301] width 335 height 435
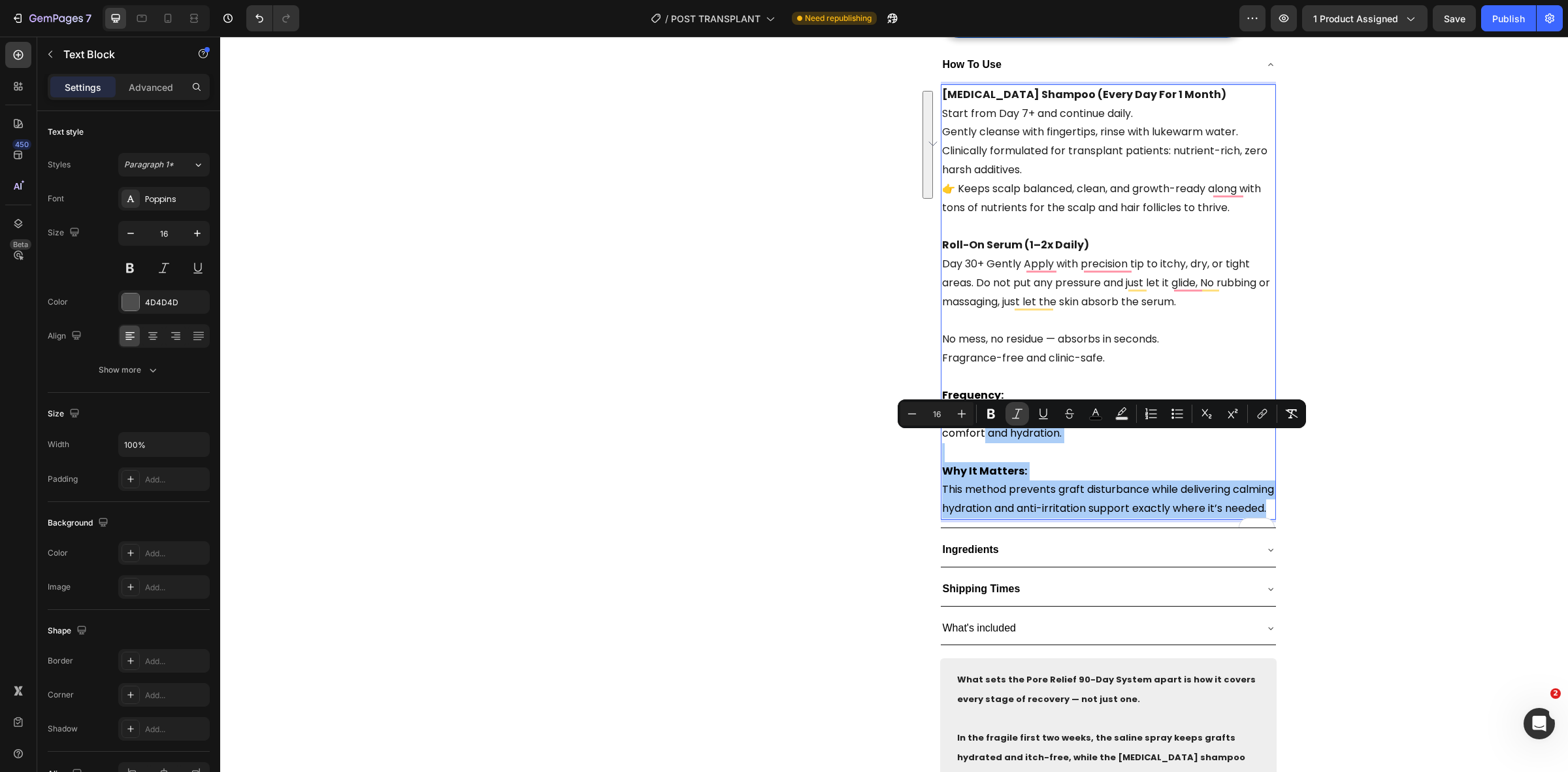
click at [1016, 410] on icon "Editor contextual toolbar" at bounding box center [1017, 414] width 13 height 13
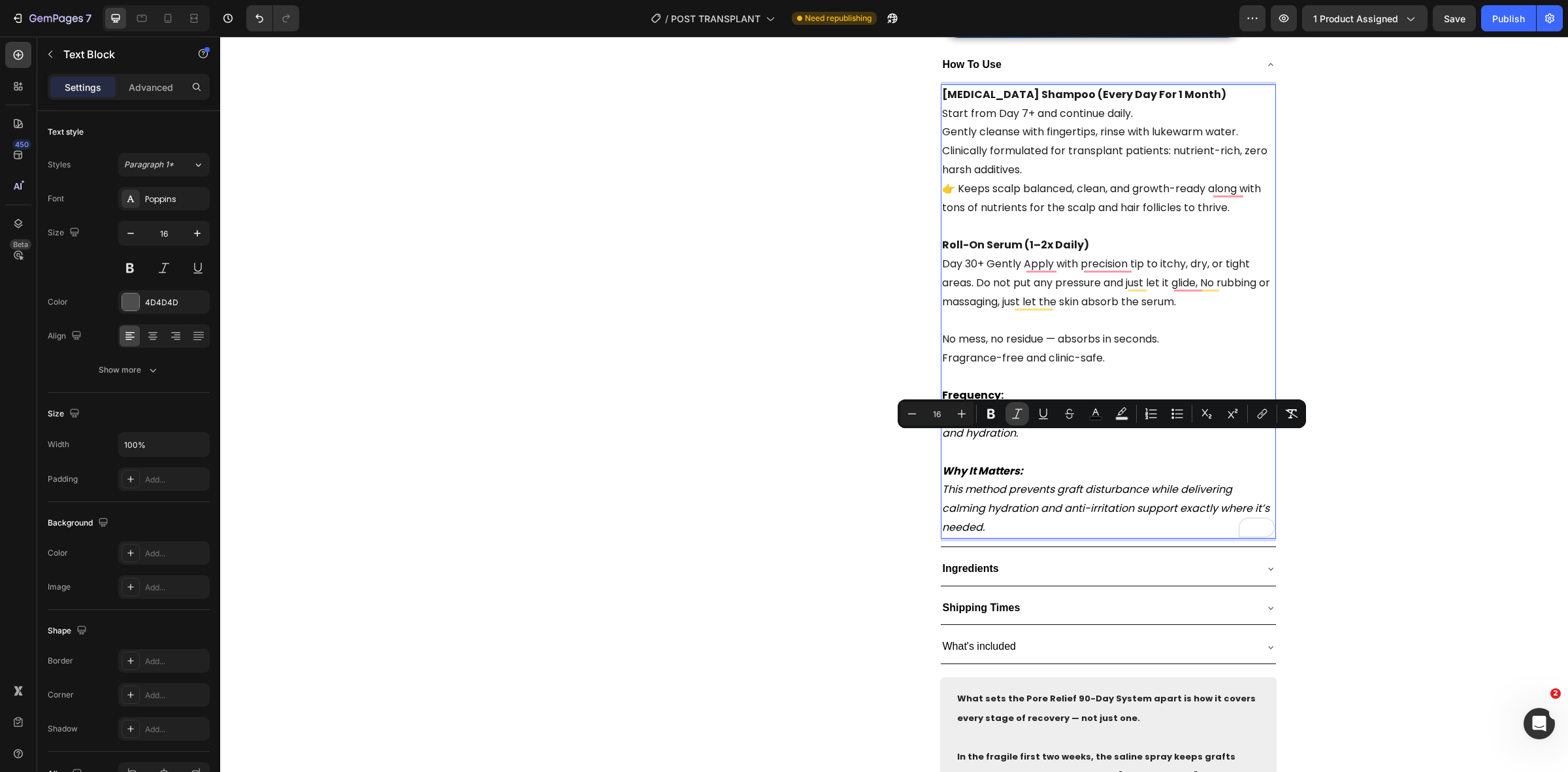
click at [1008, 415] on button "Italic" at bounding box center [1017, 414] width 24 height 24
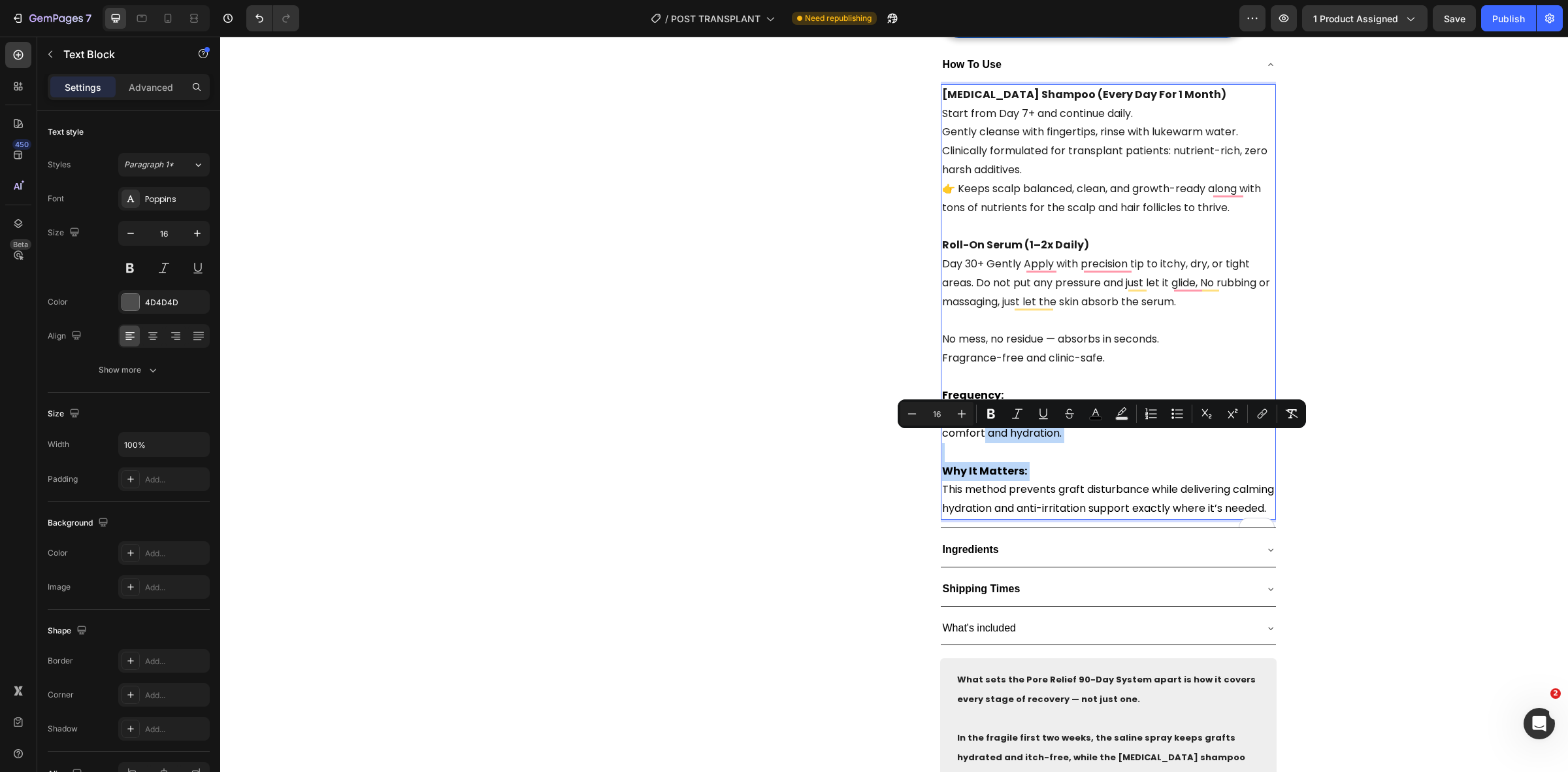
click at [1049, 453] on p "To enrich screen reader interactions, please activate Accessibility in Grammarl…" at bounding box center [1108, 453] width 333 height 19
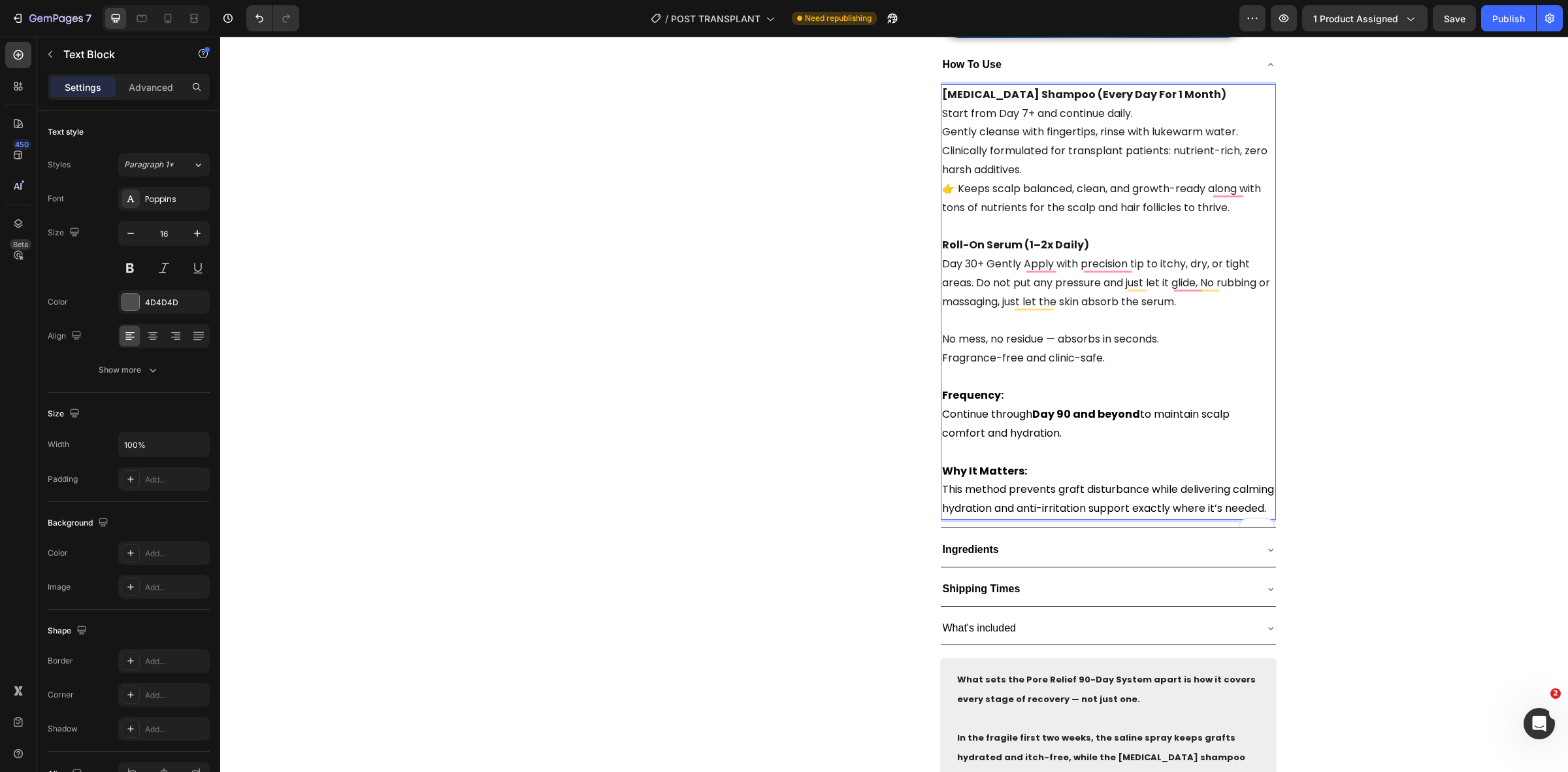
click at [1086, 443] on p "Continue through Day 90 and beyond to maintain scalp comfort and hydration." at bounding box center [1108, 424] width 333 height 38
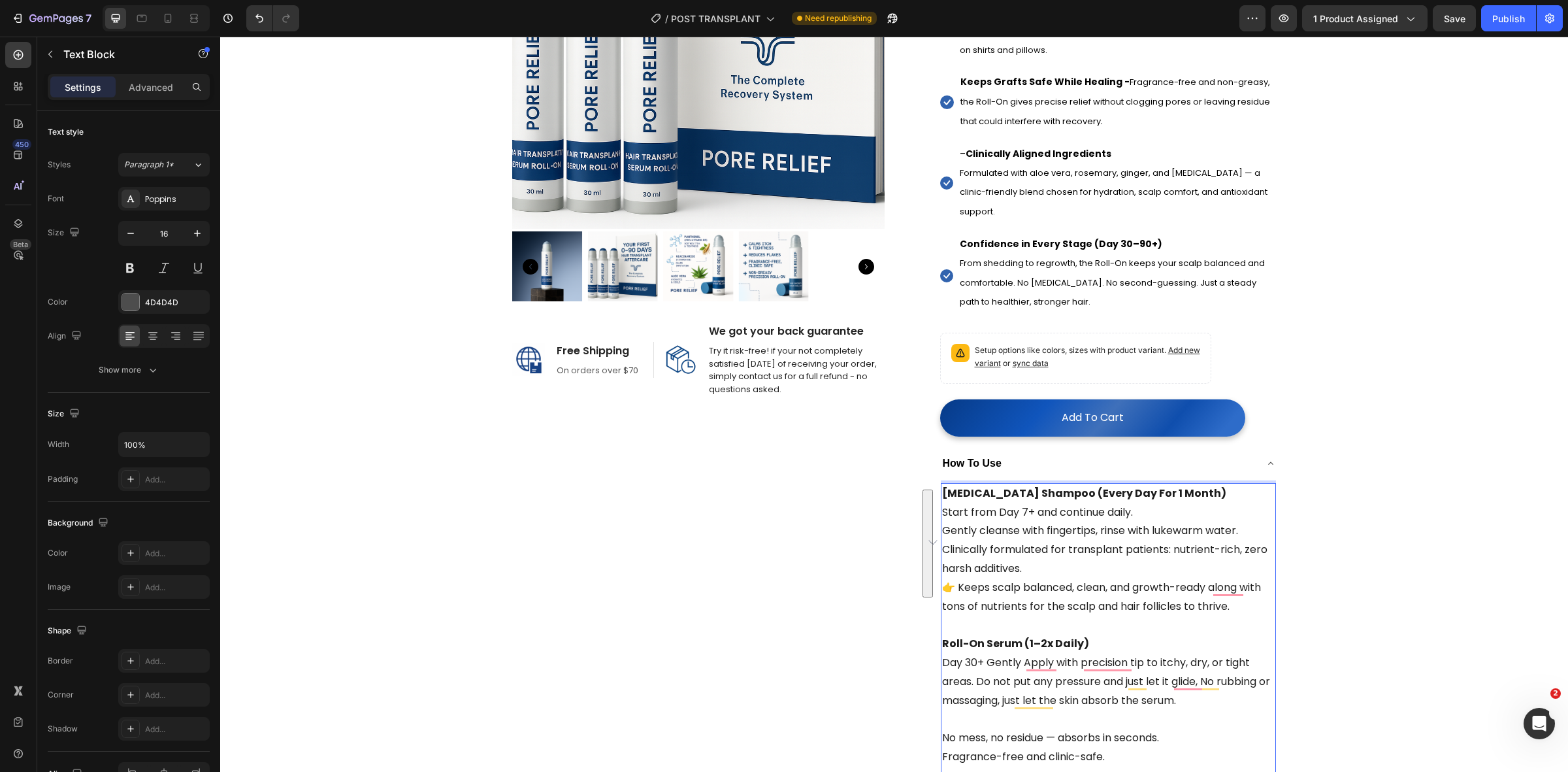
scroll to position [245, 0]
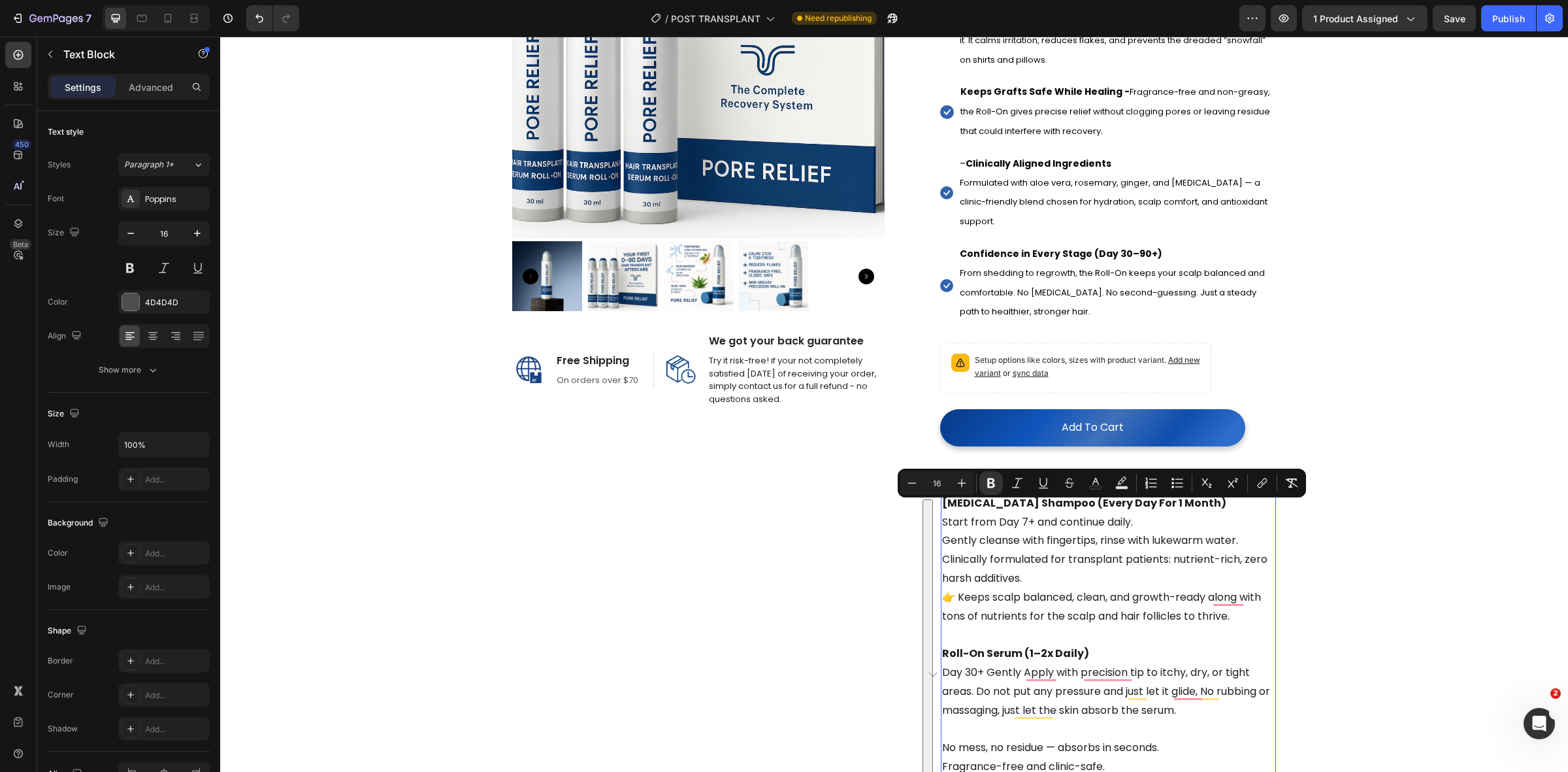
drag, startPoint x: 1098, startPoint y: 443, endPoint x: 935, endPoint y: 508, distance: 175.5
click at [940, 508] on div "Biotin Shampoo (Every Day For 1 Month) Start from Day 7+ and continue daily. Ge…" at bounding box center [1108, 710] width 335 height 435
click at [1059, 610] on span "👉 Keeps scalp balanced, clean, and growth-ready along with tons of nutrients fo…" at bounding box center [1101, 606] width 319 height 34
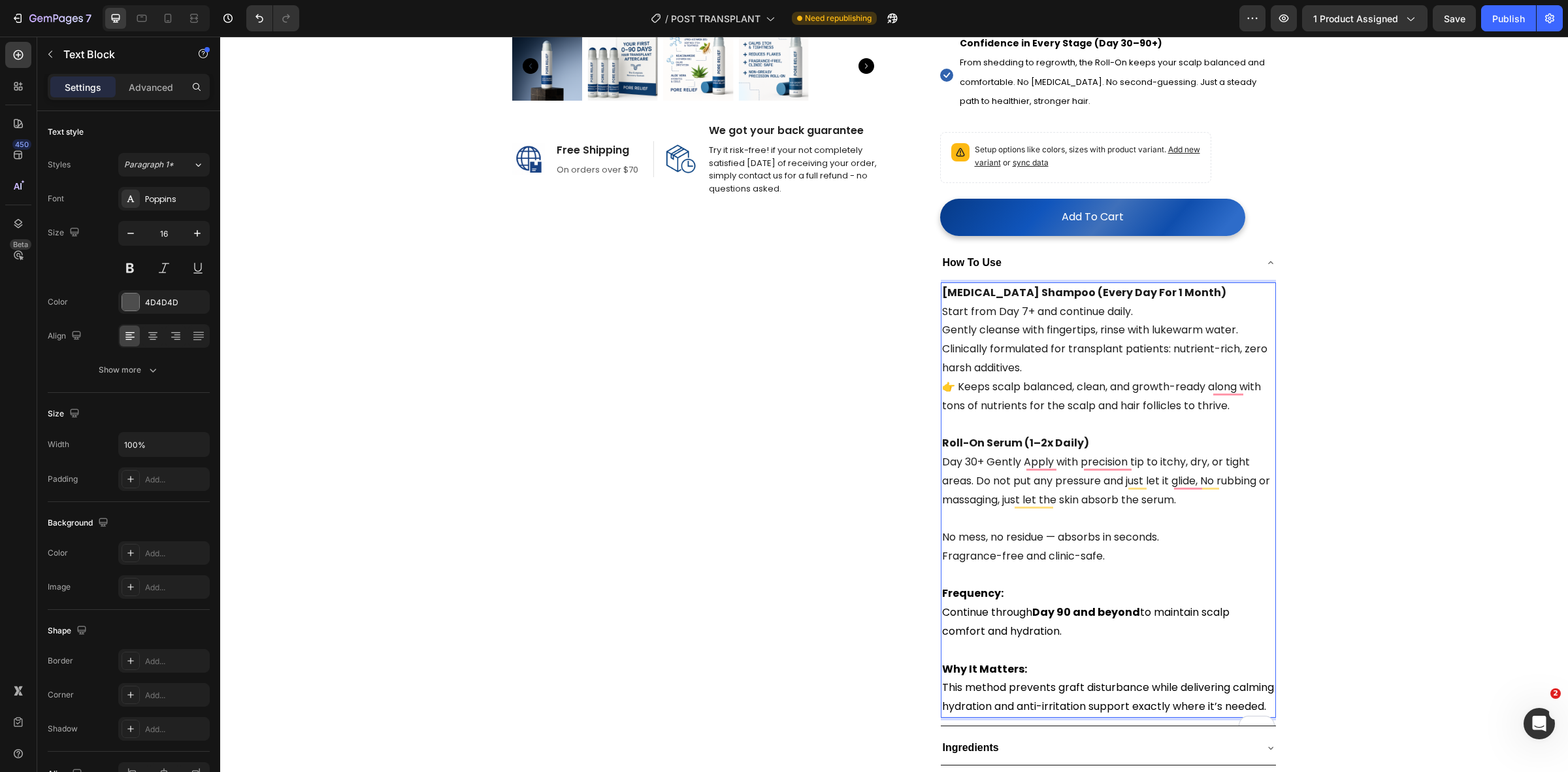
scroll to position [490, 0]
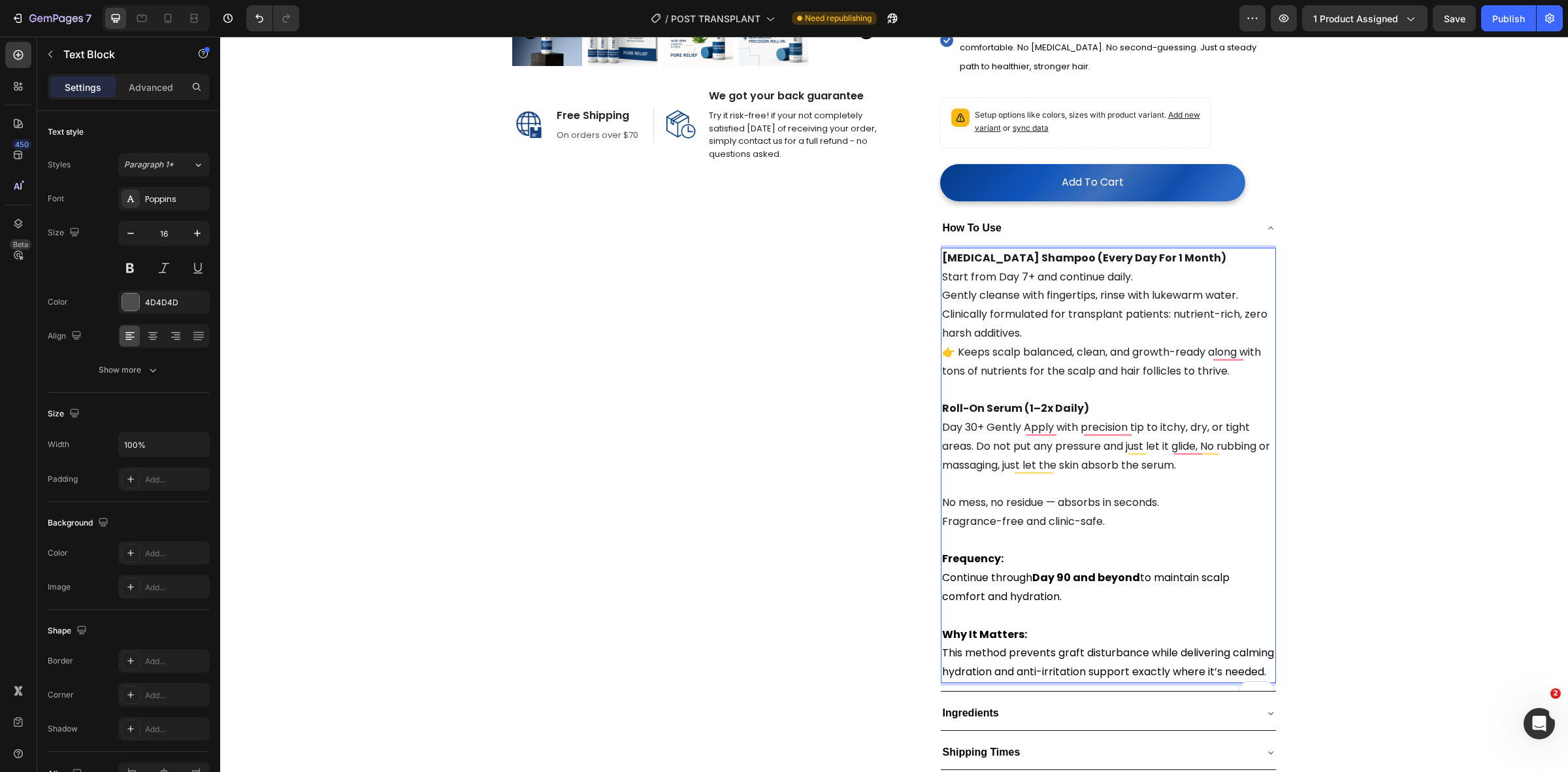
click at [1108, 614] on p "To enrich screen reader interactions, please activate Accessibility in Grammarl…" at bounding box center [1108, 616] width 333 height 19
drag, startPoint x: 1112, startPoint y: 598, endPoint x: 940, endPoint y: 266, distance: 373.9
click at [940, 266] on div "Biotin Shampoo (Every Day For 1 Month) Start from Day 7+ and continue daily. Ge…" at bounding box center [1108, 465] width 335 height 435
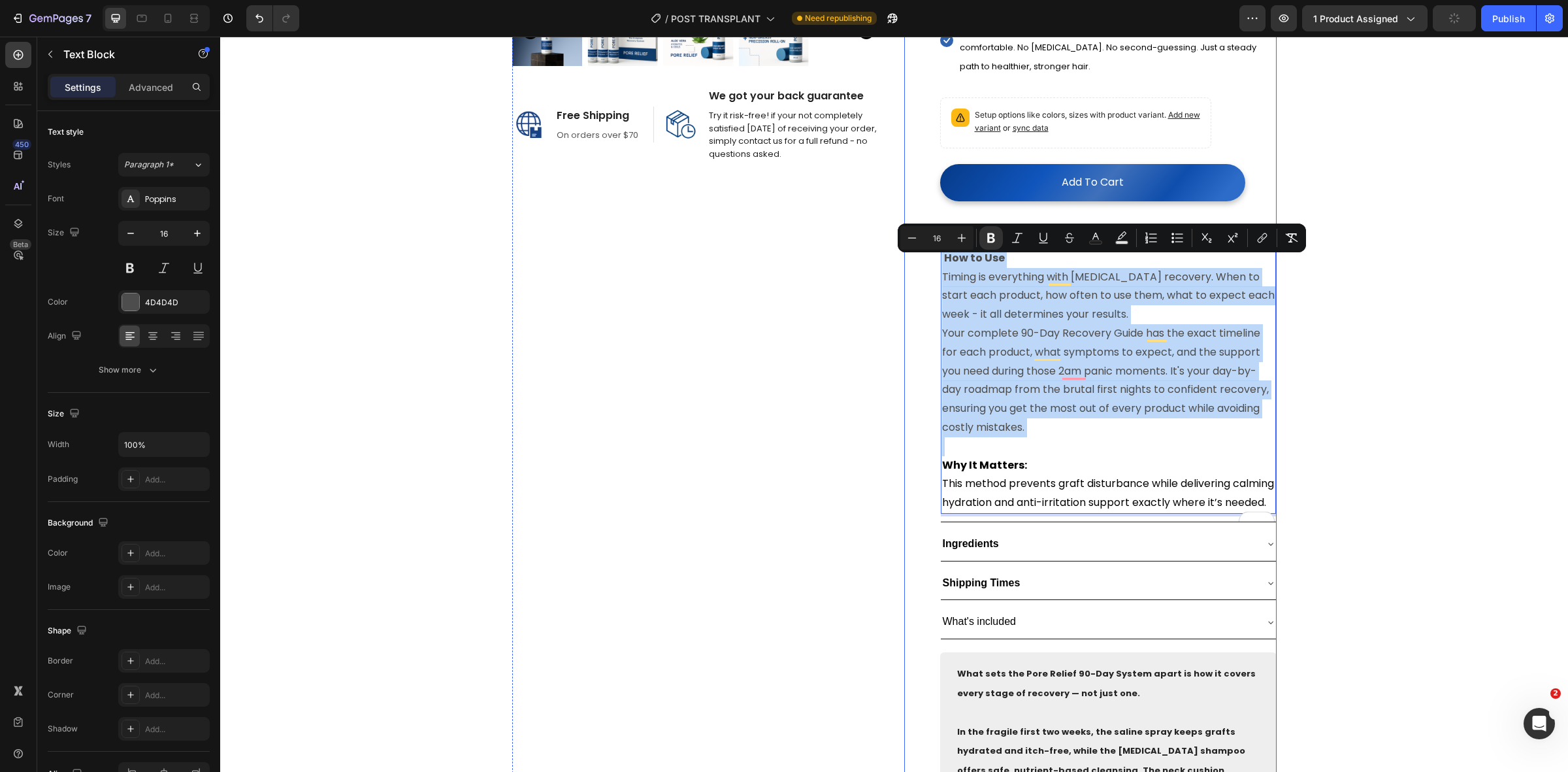
drag, startPoint x: 1045, startPoint y: 451, endPoint x: 914, endPoint y: 255, distance: 235.7
click at [914, 255] on div "(P) Images & Gallery Icon Icon Icon Icon Icon Icon List Hoz 4.8/5 | 10,062+ Ver…" at bounding box center [1090, 313] width 372 height 1384
click at [1021, 266] on p "How to Use" at bounding box center [1108, 258] width 333 height 19
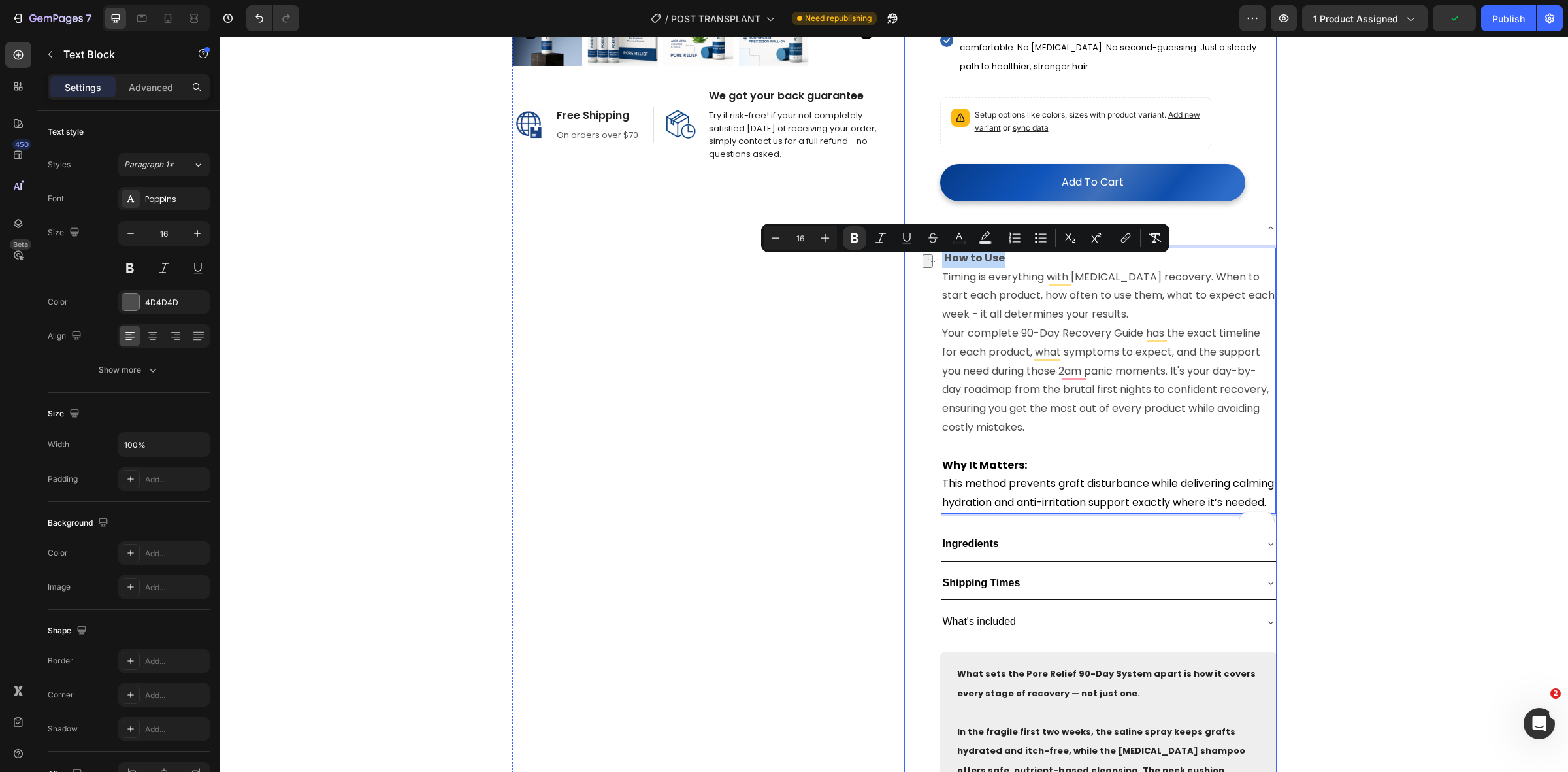
drag, startPoint x: 1009, startPoint y: 262, endPoint x: 929, endPoint y: 262, distance: 80.0
click at [929, 262] on div "(P) Images & Gallery Icon Icon Icon Icon Icon Icon List Hoz 4.8/5 | 10,062+ Ver…" at bounding box center [1090, 313] width 372 height 1384
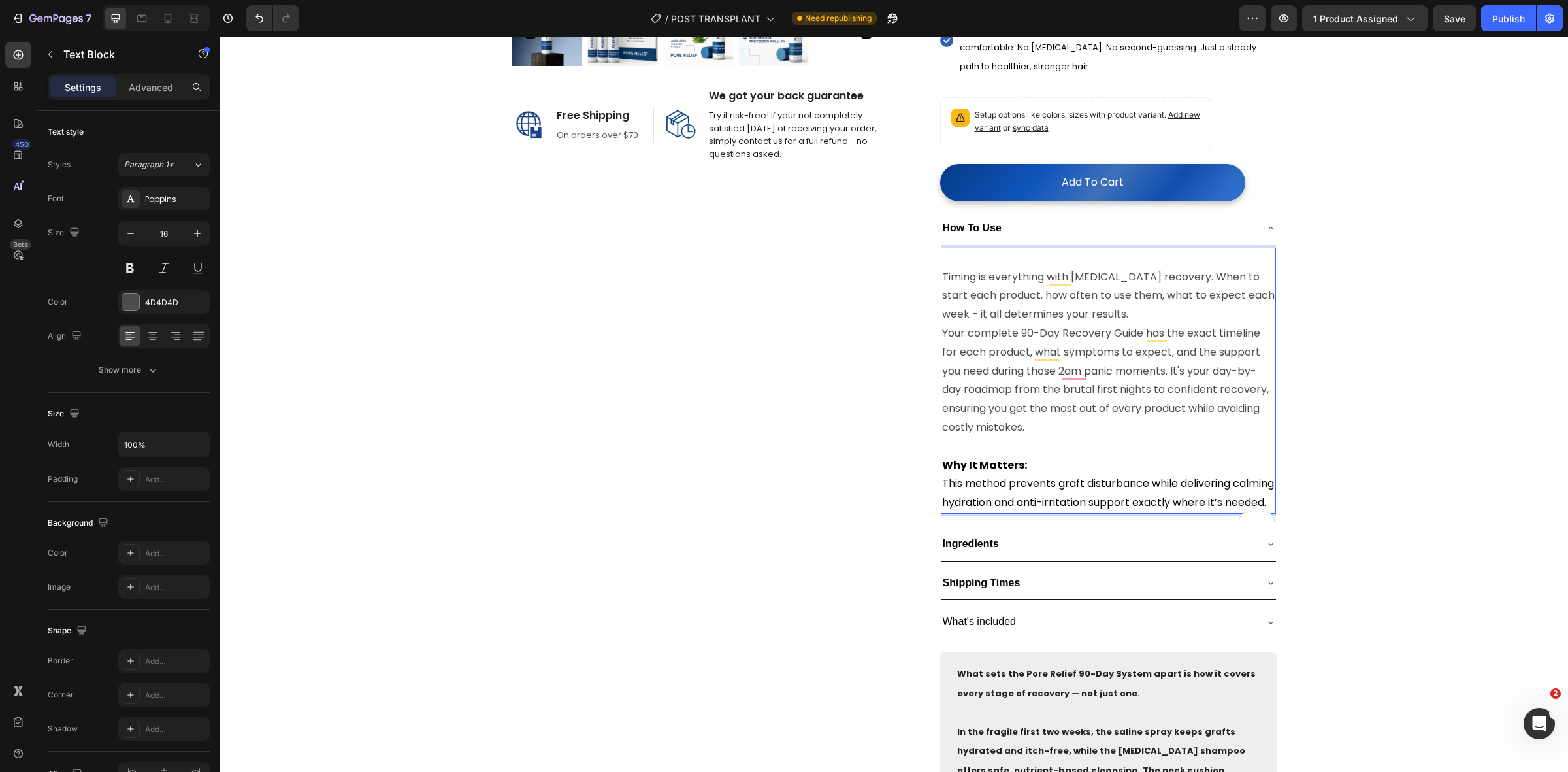
click at [942, 281] on p "Timing is everything with [MEDICAL_DATA] recovery. When to start each product, …" at bounding box center [1108, 296] width 333 height 56
click at [942, 282] on p "Timing is everything with [MEDICAL_DATA] recovery. When to start each product, …" at bounding box center [1108, 296] width 333 height 56
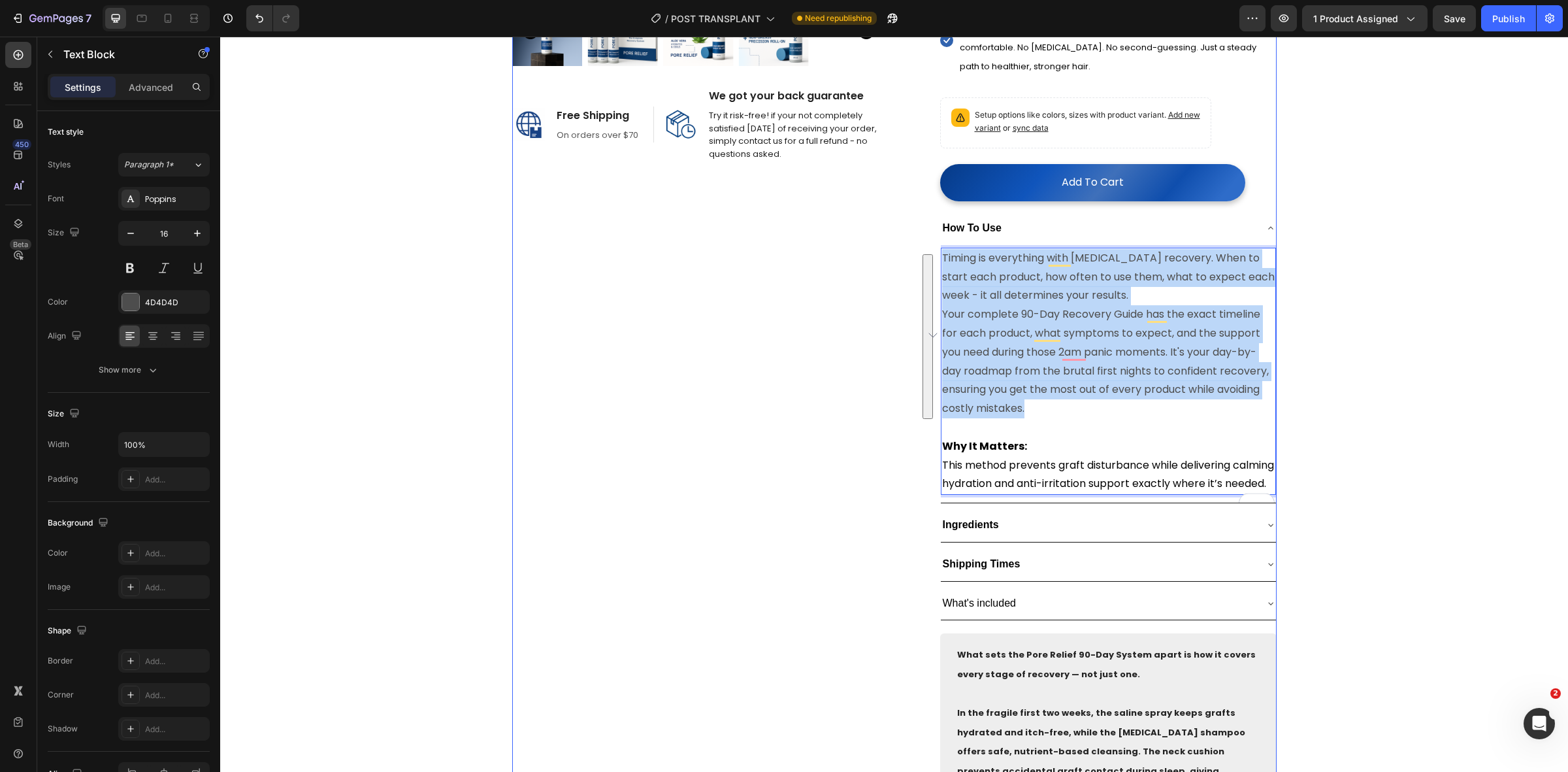
drag, startPoint x: 1059, startPoint y: 414, endPoint x: 891, endPoint y: 249, distance: 235.5
click at [891, 249] on div "Product Images Image Free Shipping Heading On orders over $70 Text block Row Im…" at bounding box center [894, 304] width 765 height 1366
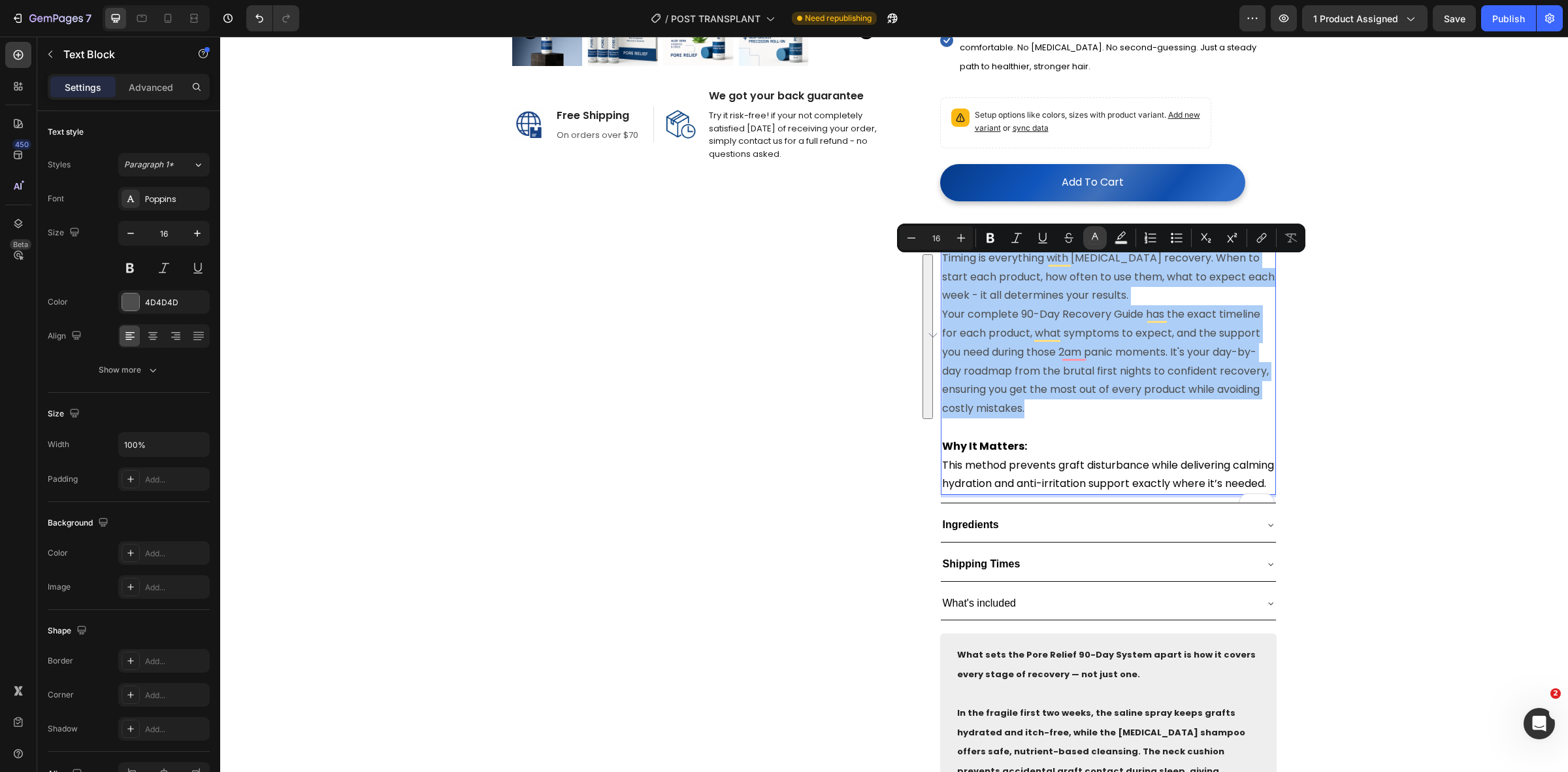
click at [1083, 235] on button "color" at bounding box center [1095, 238] width 24 height 24
type input "4D4D4D"
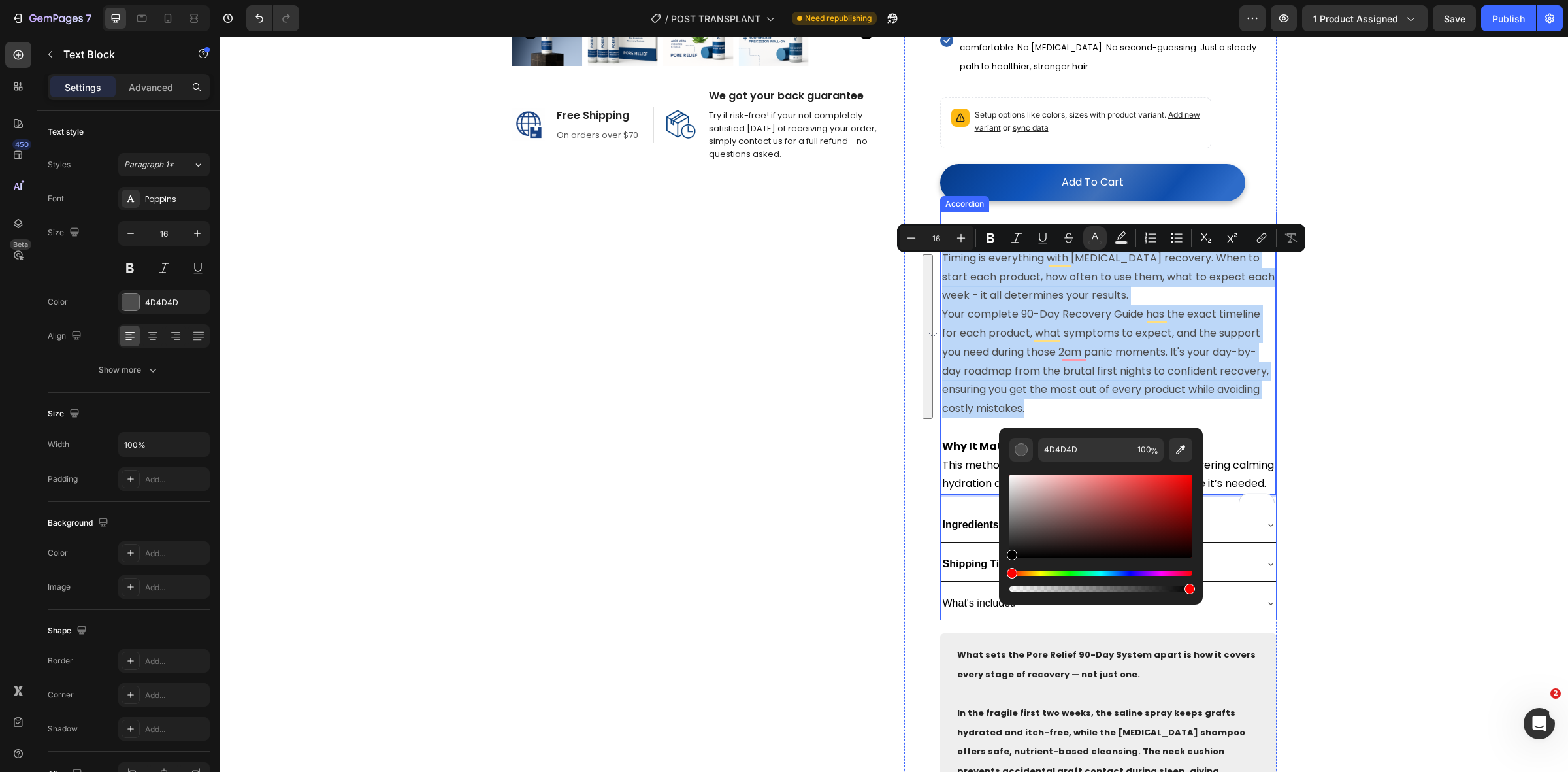
drag, startPoint x: 1224, startPoint y: 602, endPoint x: 933, endPoint y: 617, distance: 291.4
type input "000000"
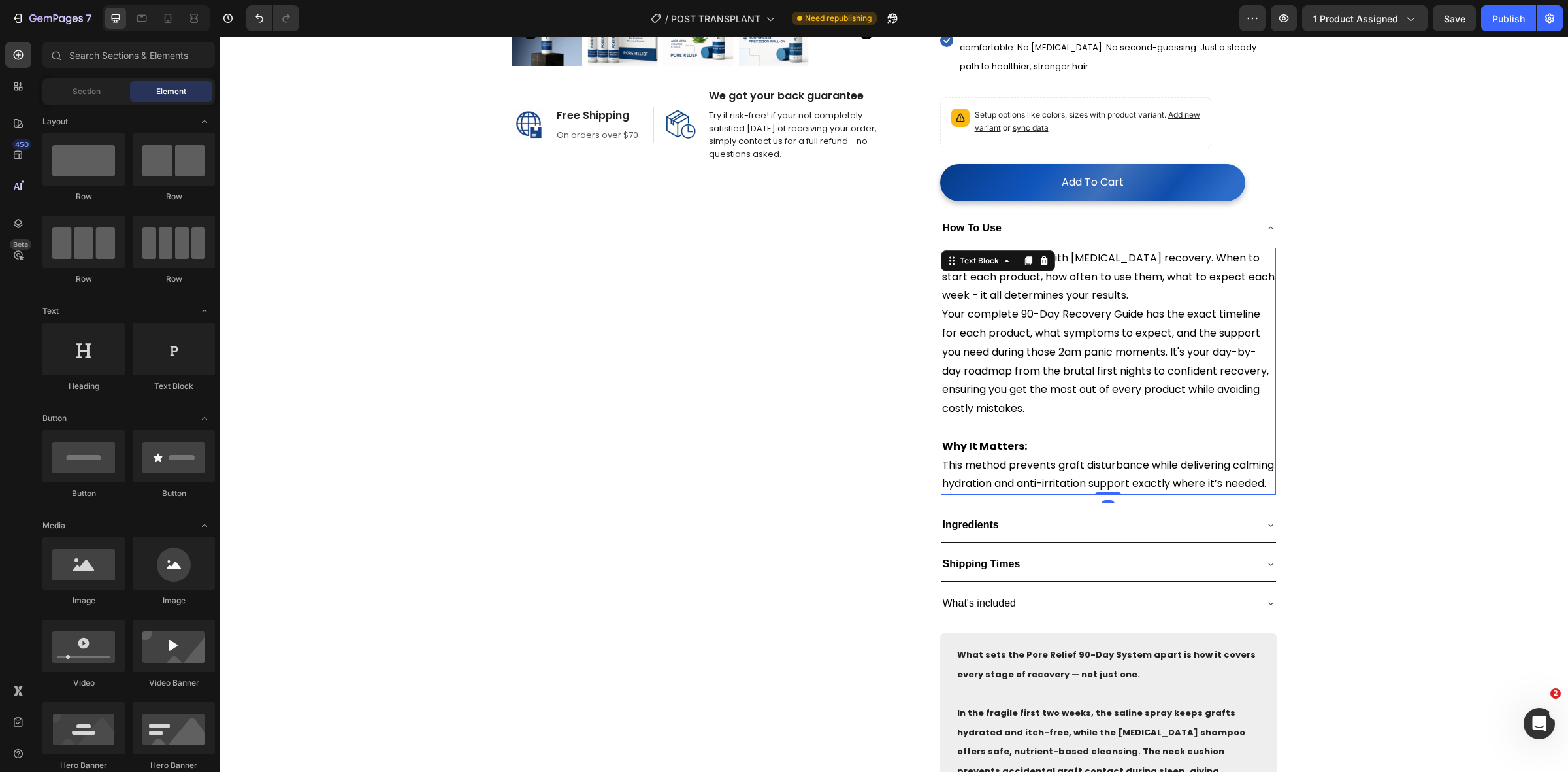
click at [1152, 325] on span "Your complete 90-Day Recovery Guide has the exact timeline for each product, wh…" at bounding box center [1105, 361] width 326 height 109
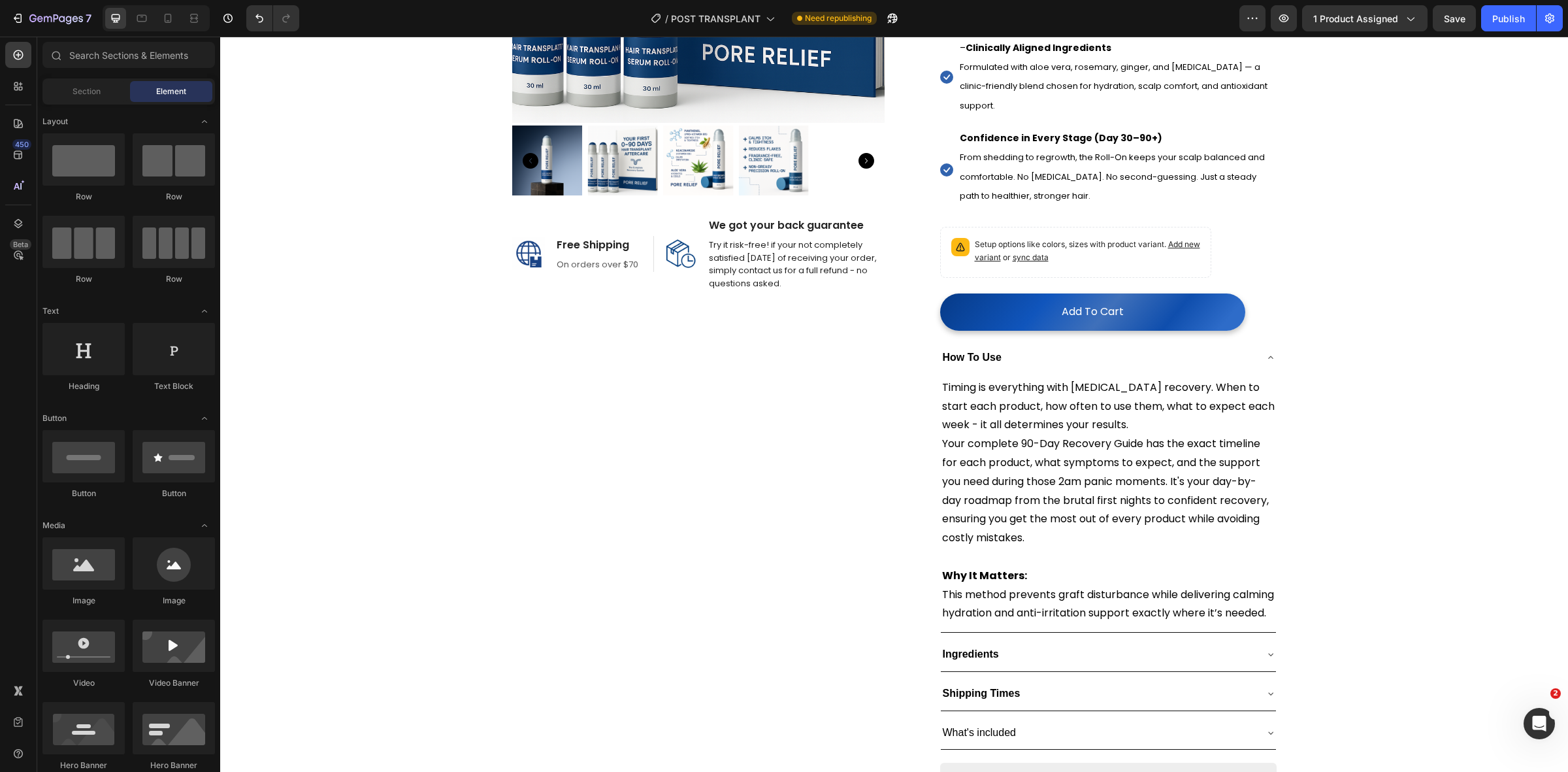
scroll to position [327, 0]
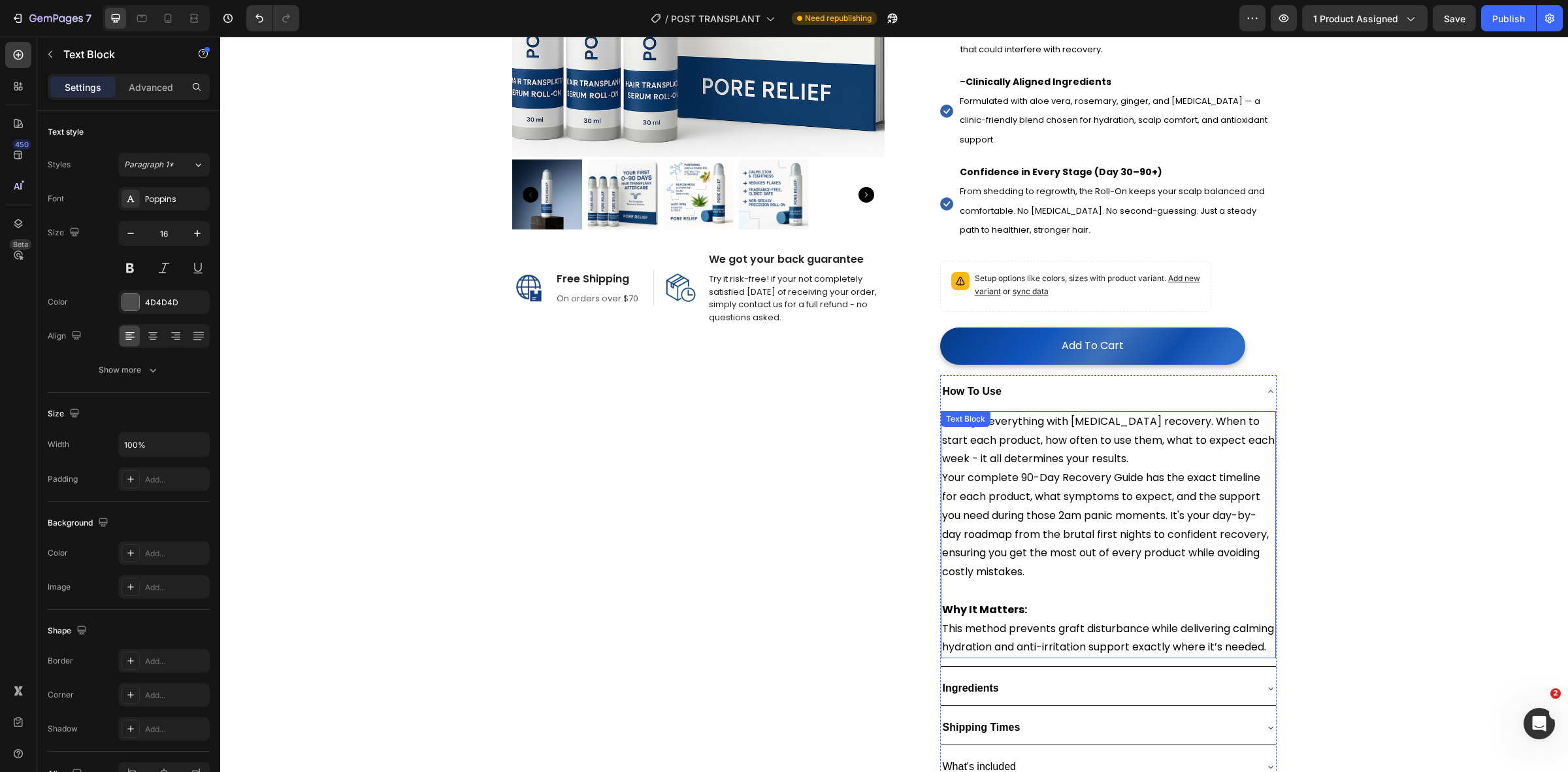
click at [1036, 657] on p "Why It Matters: This method prevents graft disturbance while delivering calming…" at bounding box center [1108, 629] width 333 height 56
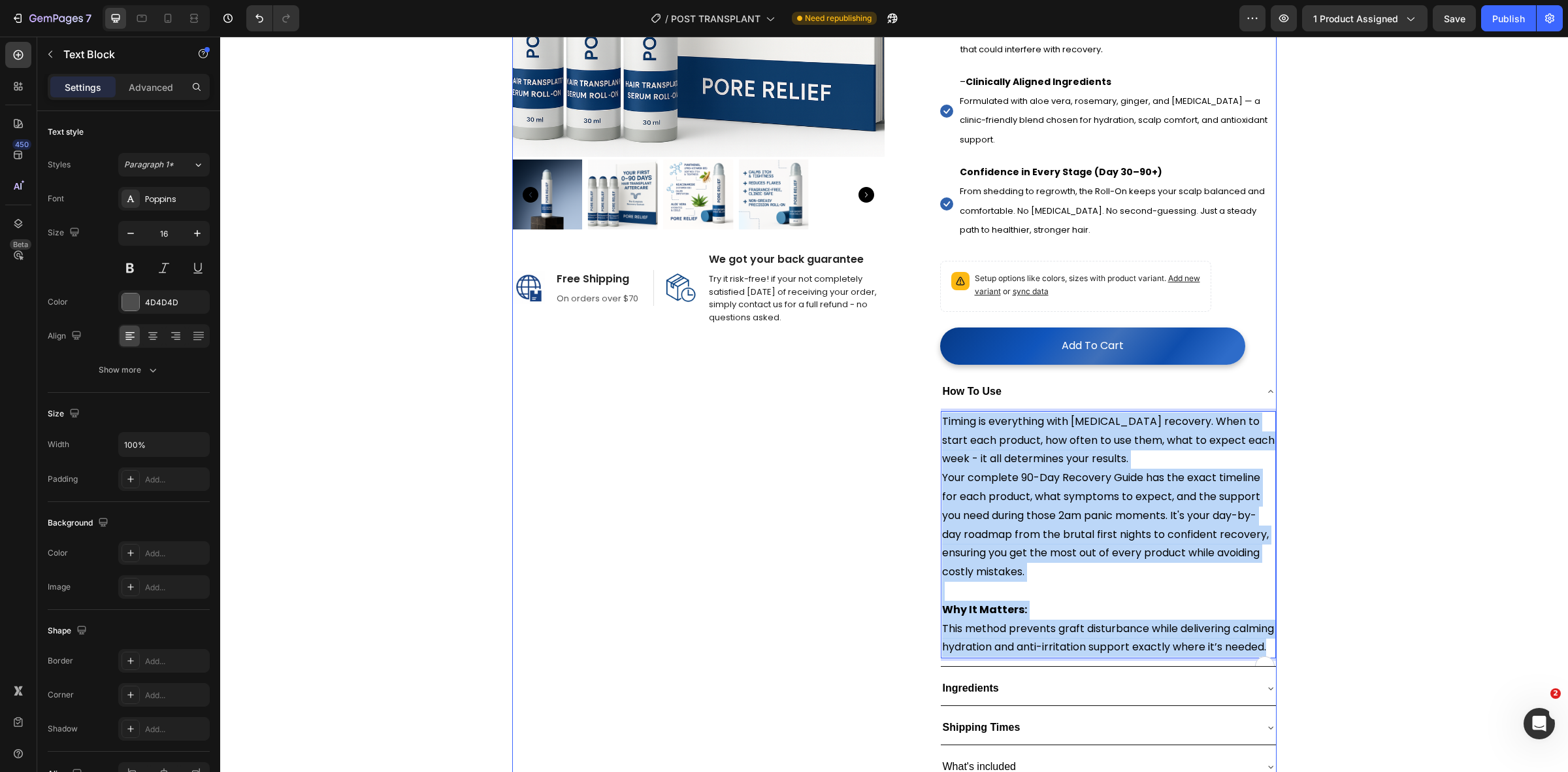
copy div "Timing is everything with hair transplant recovery. When to start each product,…"
drag, startPoint x: 998, startPoint y: 673, endPoint x: 864, endPoint y: 415, distance: 290.7
click at [864, 415] on div "Product Images Image Free Shipping Heading On orders over $70 Text block Row Im…" at bounding box center [894, 467] width 765 height 1366
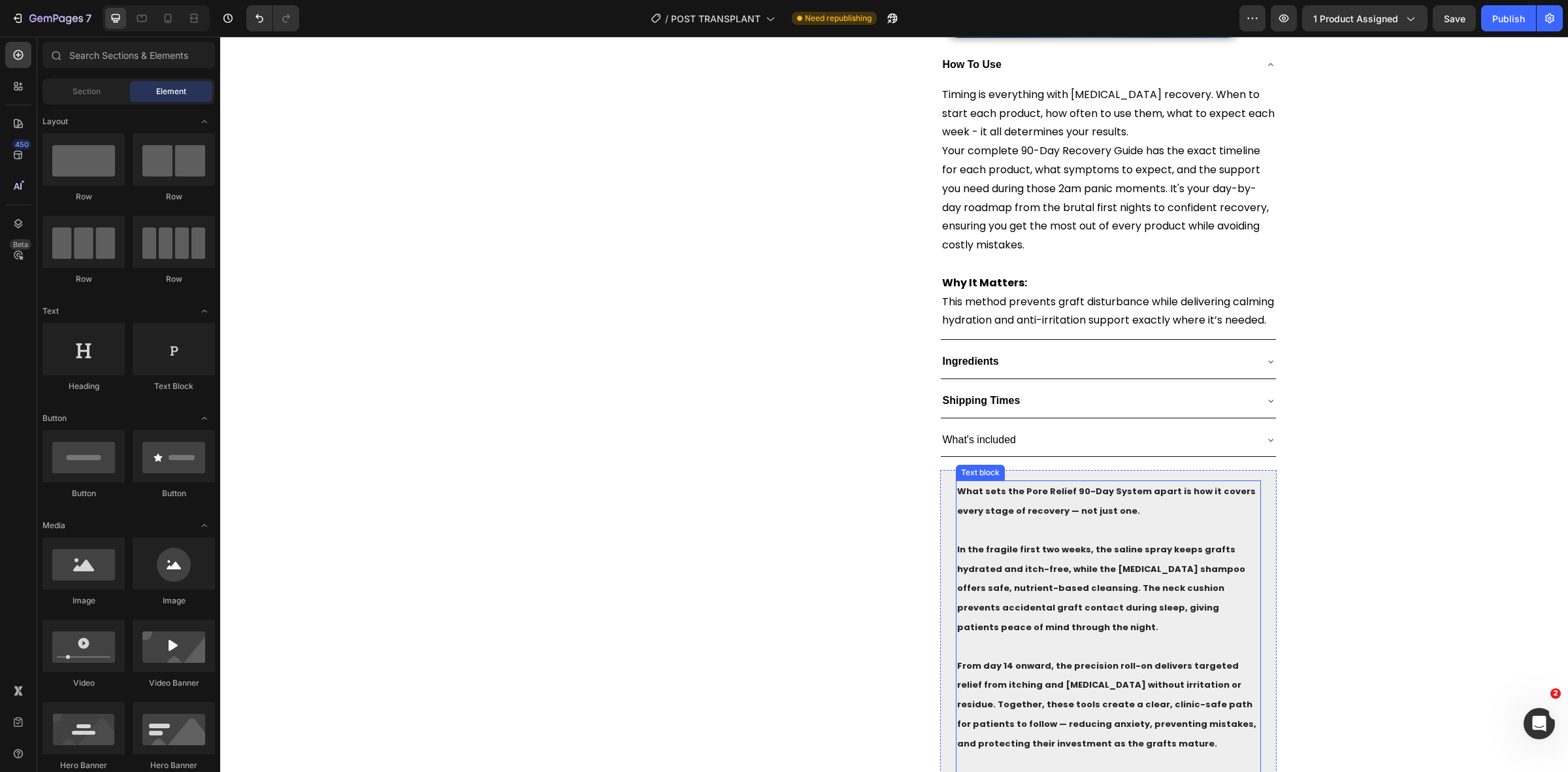
scroll to position [736, 0]
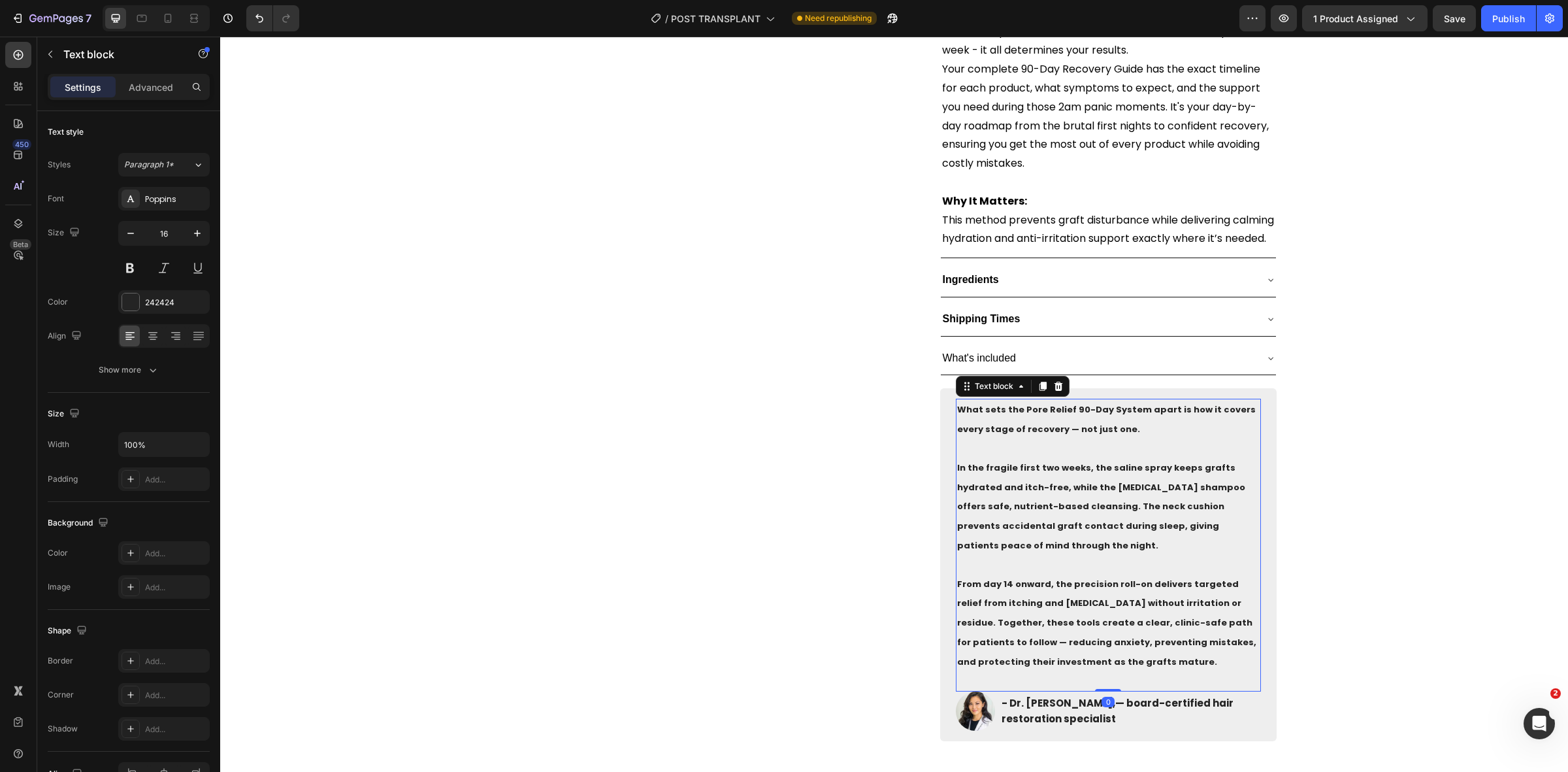
click at [1000, 591] on strong "From day 14 onward, the precision roll-on delivers targeted relief from itching…" at bounding box center [1107, 623] width 299 height 90
click at [1001, 596] on strong "From day 14 onward, the precision roll-on delivers targeted relief from itching…" at bounding box center [1107, 623] width 299 height 90
click at [1494, 28] on button "Publish" at bounding box center [1508, 18] width 55 height 26
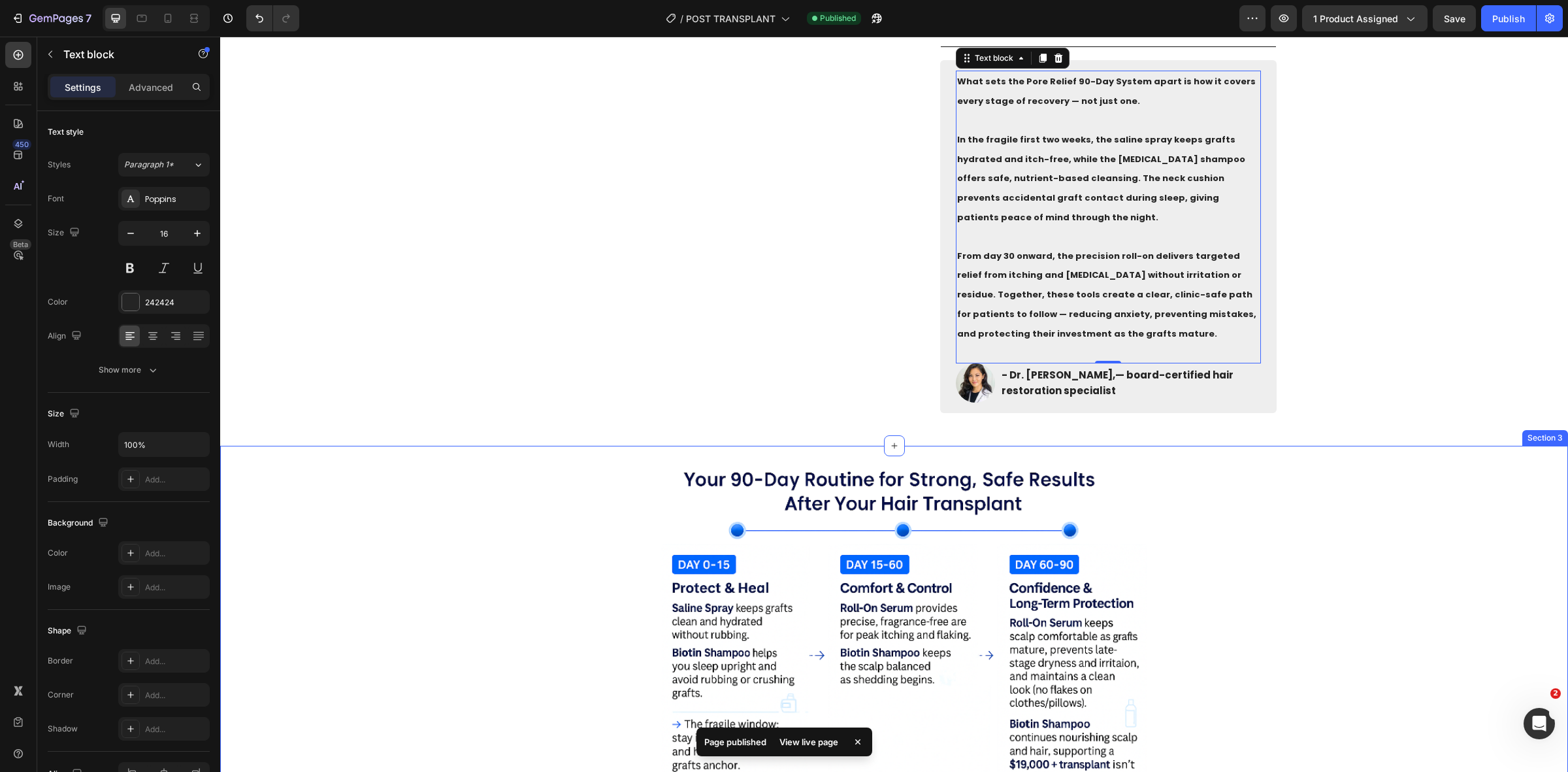
scroll to position [1062, 0]
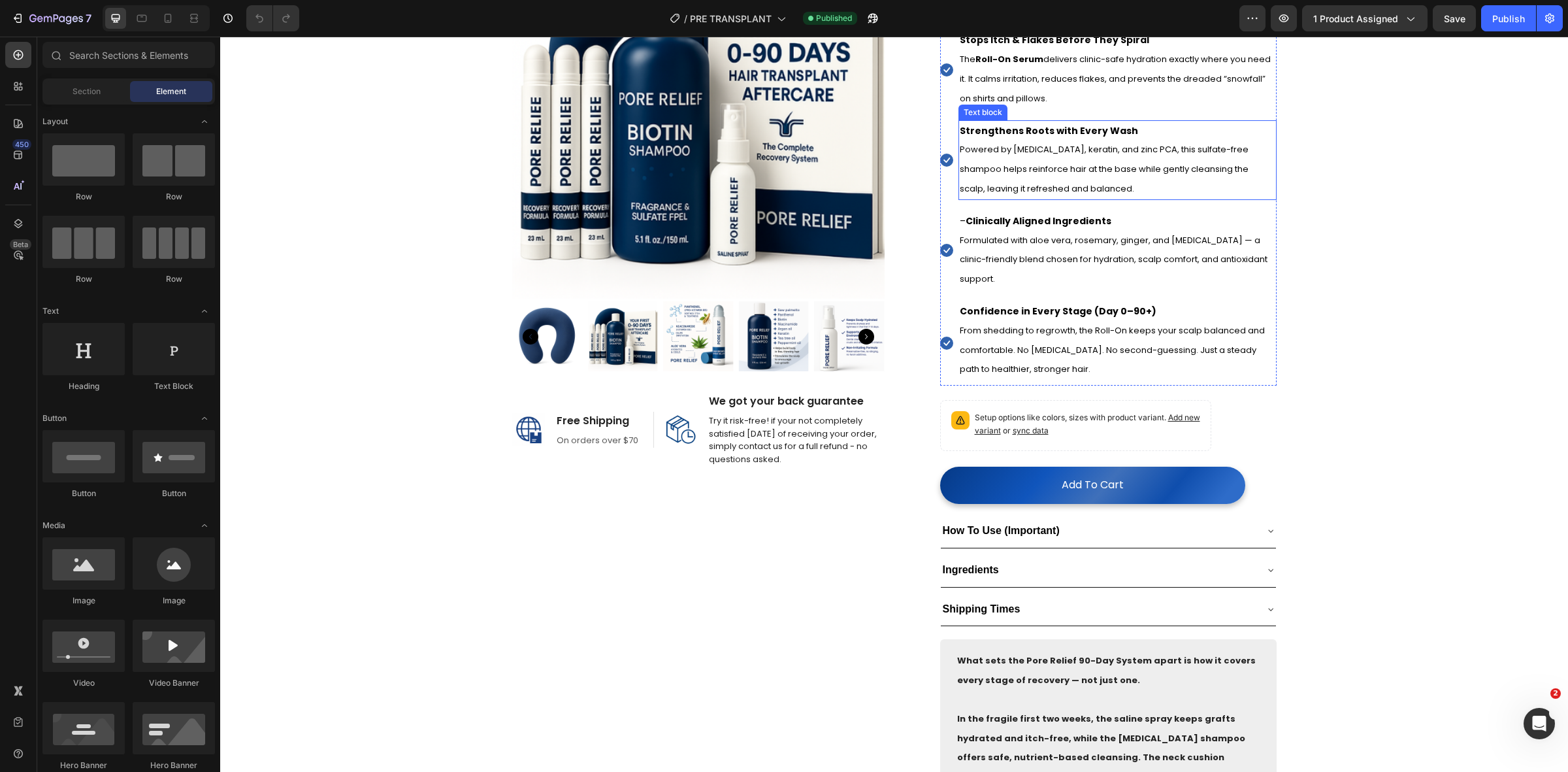
scroll to position [408, 0]
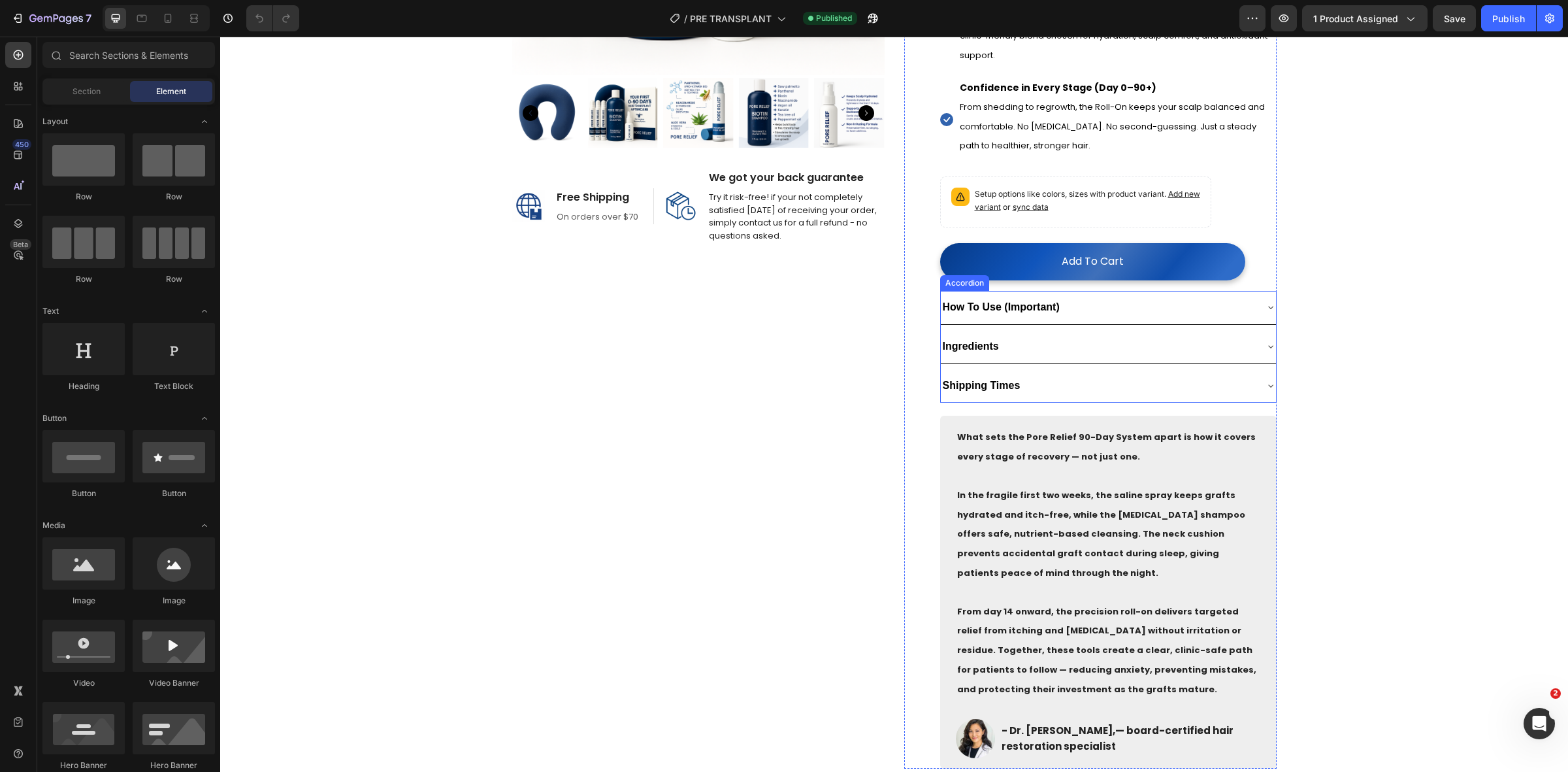
click at [1044, 312] on strong "How To Use (Important)" at bounding box center [1001, 307] width 117 height 11
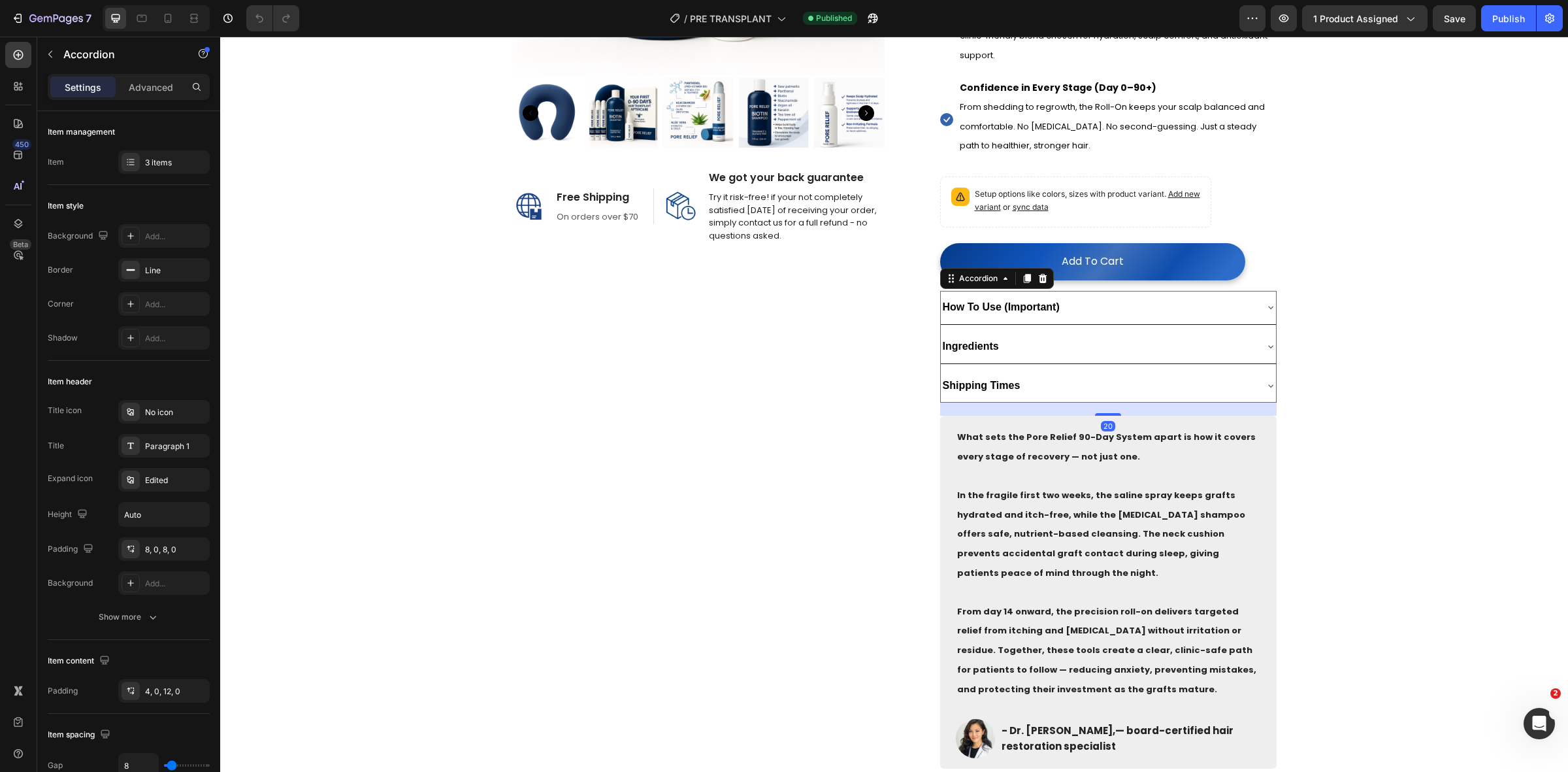
click at [1118, 314] on div "How To Use (Important)" at bounding box center [1097, 308] width 315 height 23
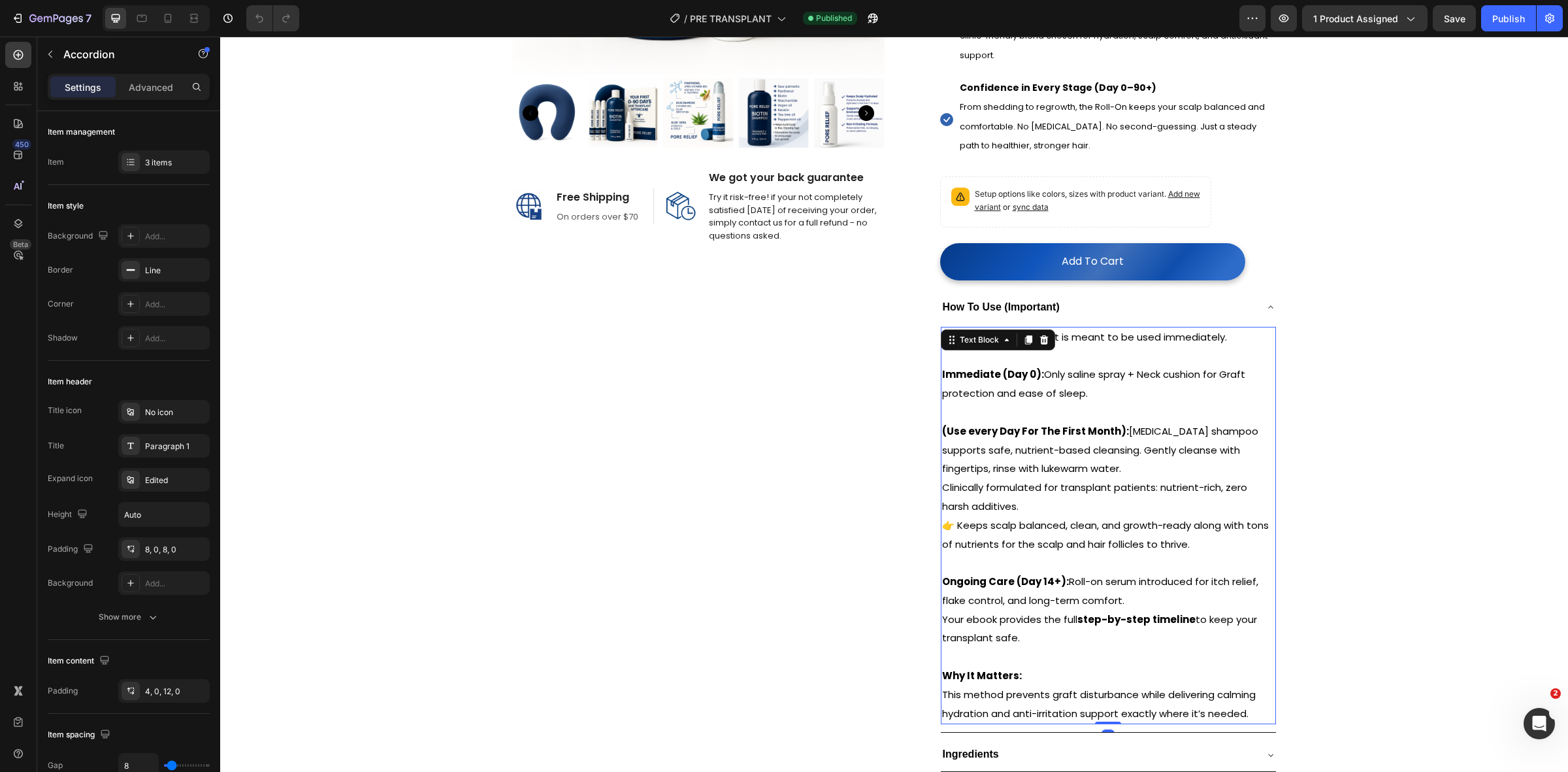
click at [1070, 504] on p "Clinically formulated for transplant patients: nutrient-rich, zero harsh additi…" at bounding box center [1108, 516] width 333 height 75
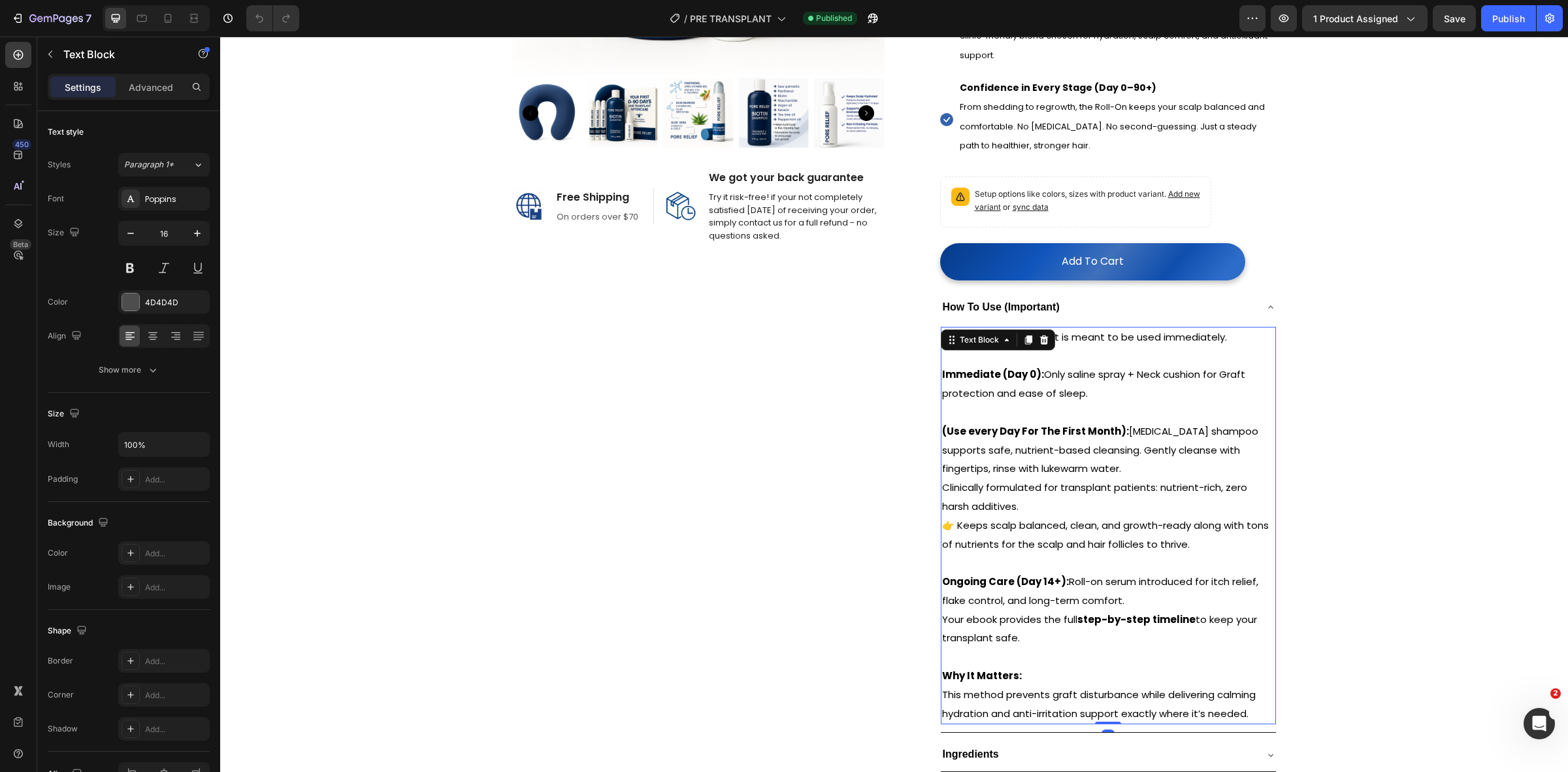
click at [1109, 506] on p "Clinically formulated for transplant patients: nutrient-rich, zero harsh additi…" at bounding box center [1108, 516] width 333 height 75
click at [1190, 549] on p "Clinically formulated for transplant patients: nutrient-rich, zero harsh additi…" at bounding box center [1108, 516] width 333 height 75
click at [1047, 588] on strong "Ongoing Care (Day 14+):" at bounding box center [1005, 581] width 127 height 13
click at [1046, 588] on strong "Ongoing Care (Day 14+):" at bounding box center [1005, 581] width 127 height 13
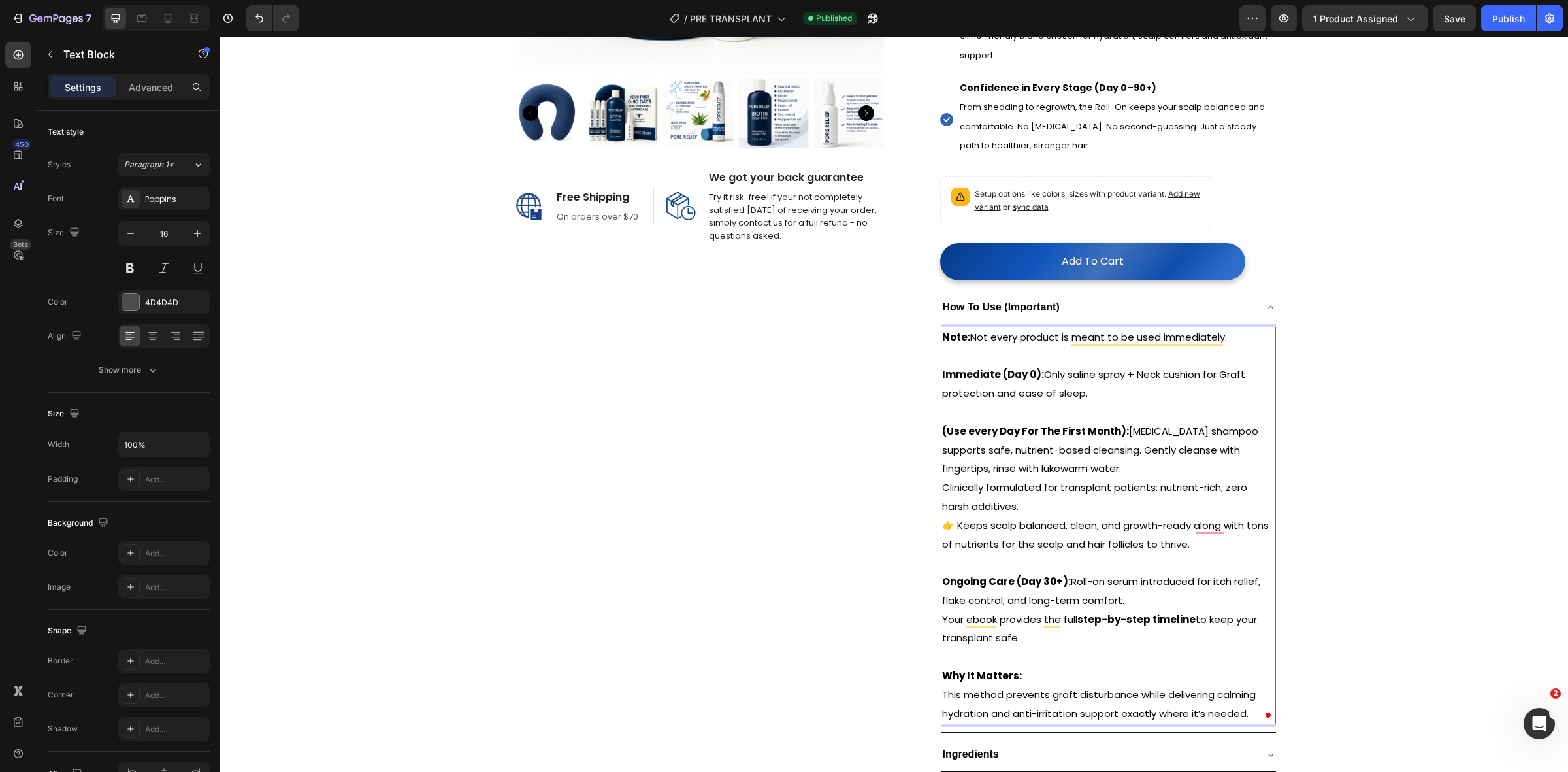
click at [1050, 438] on strong "(Use every Day For The First Month):" at bounding box center [1036, 430] width 187 height 13
click at [1007, 438] on strong "(Use every Day For The First Month):" at bounding box center [1036, 430] width 187 height 13
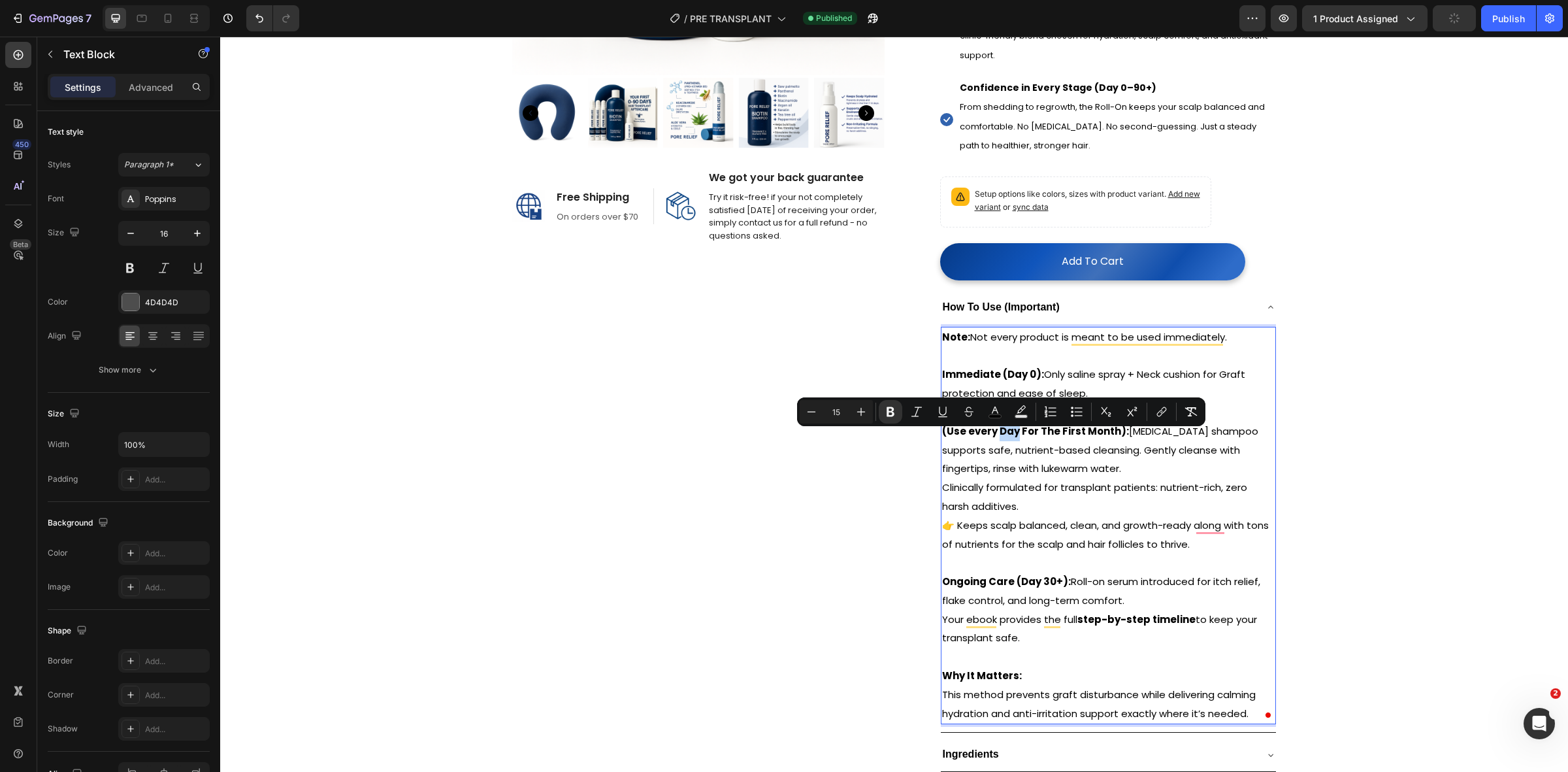
drag, startPoint x: 1011, startPoint y: 439, endPoint x: 994, endPoint y: 441, distance: 17.1
click at [994, 438] on strong "(Use every Day For The First Month):" at bounding box center [1036, 430] width 187 height 13
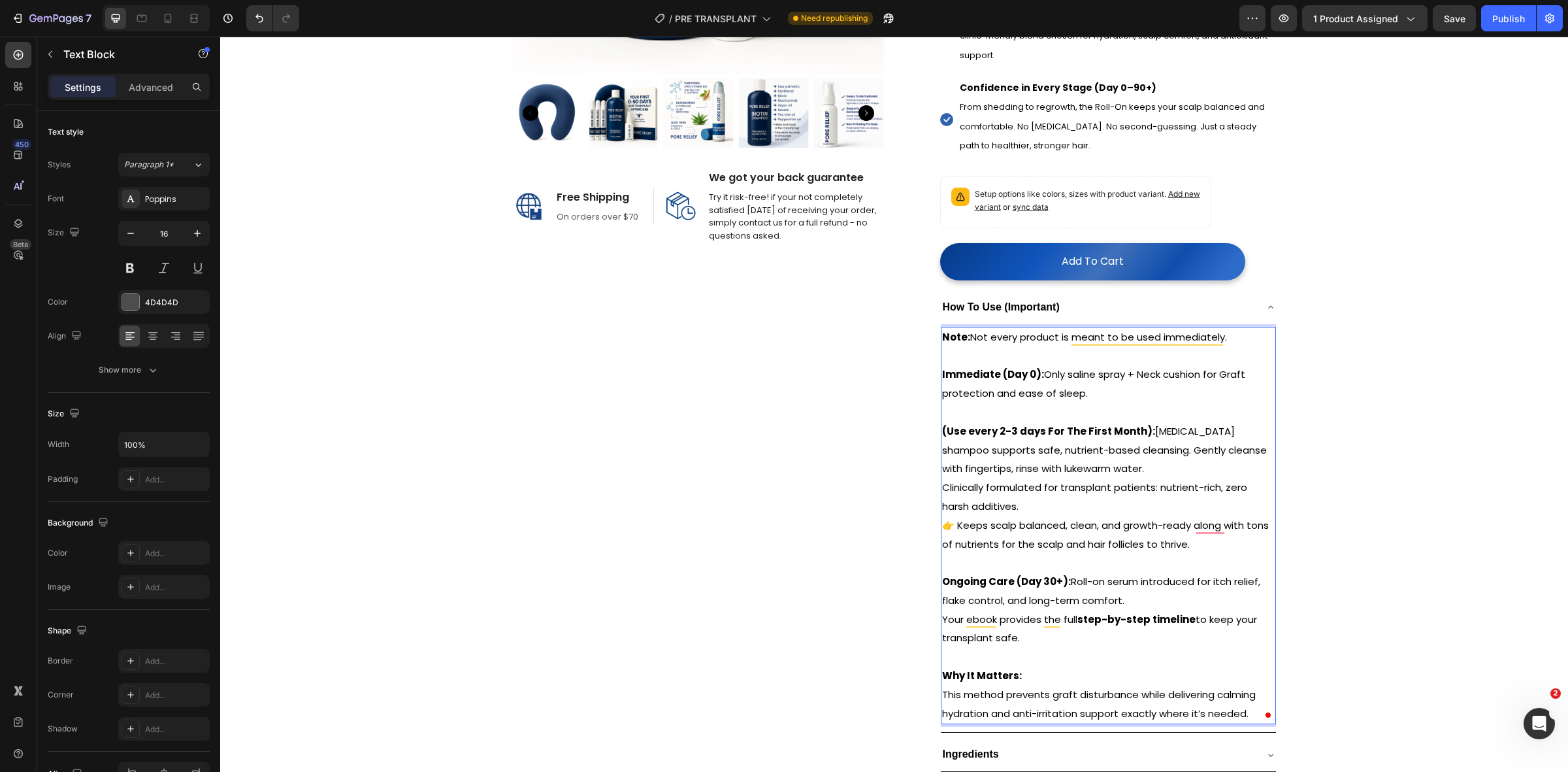
click at [1040, 434] on strong "(Use every 2-3 days For The First Month):" at bounding box center [1048, 430] width 213 height 13
drag, startPoint x: 1036, startPoint y: 436, endPoint x: 1131, endPoint y: 441, distance: 95.1
click at [1131, 438] on strong "(Use every 2-3 days For The First Month):" at bounding box center [1048, 430] width 213 height 13
click at [1016, 438] on strong "(Use every 2-3 days):" at bounding box center [998, 430] width 112 height 13
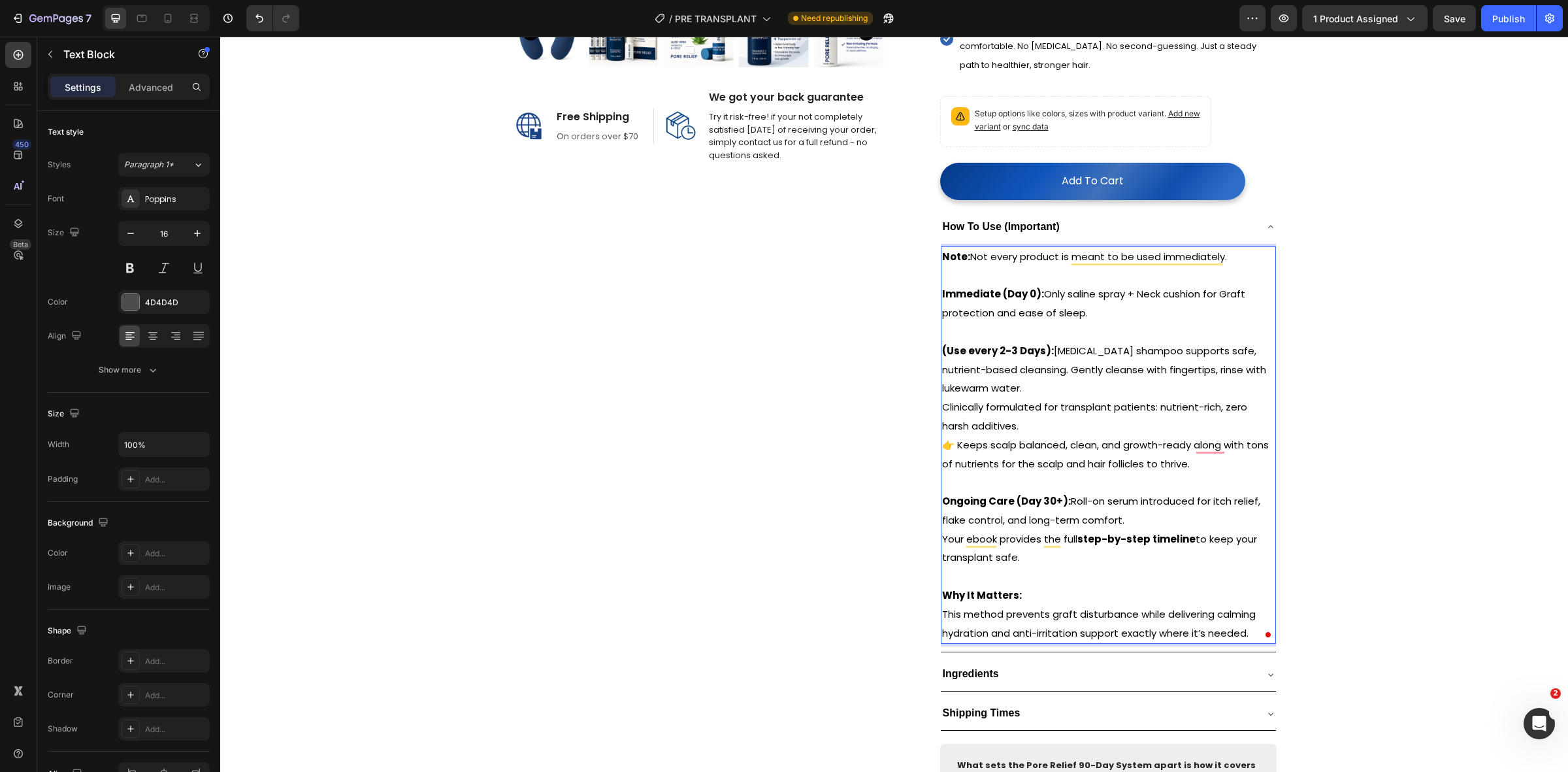
scroll to position [490, 0]
click at [1239, 639] on span "This method prevents graft disturbance while delivering calming hydration and a…" at bounding box center [1099, 621] width 314 height 32
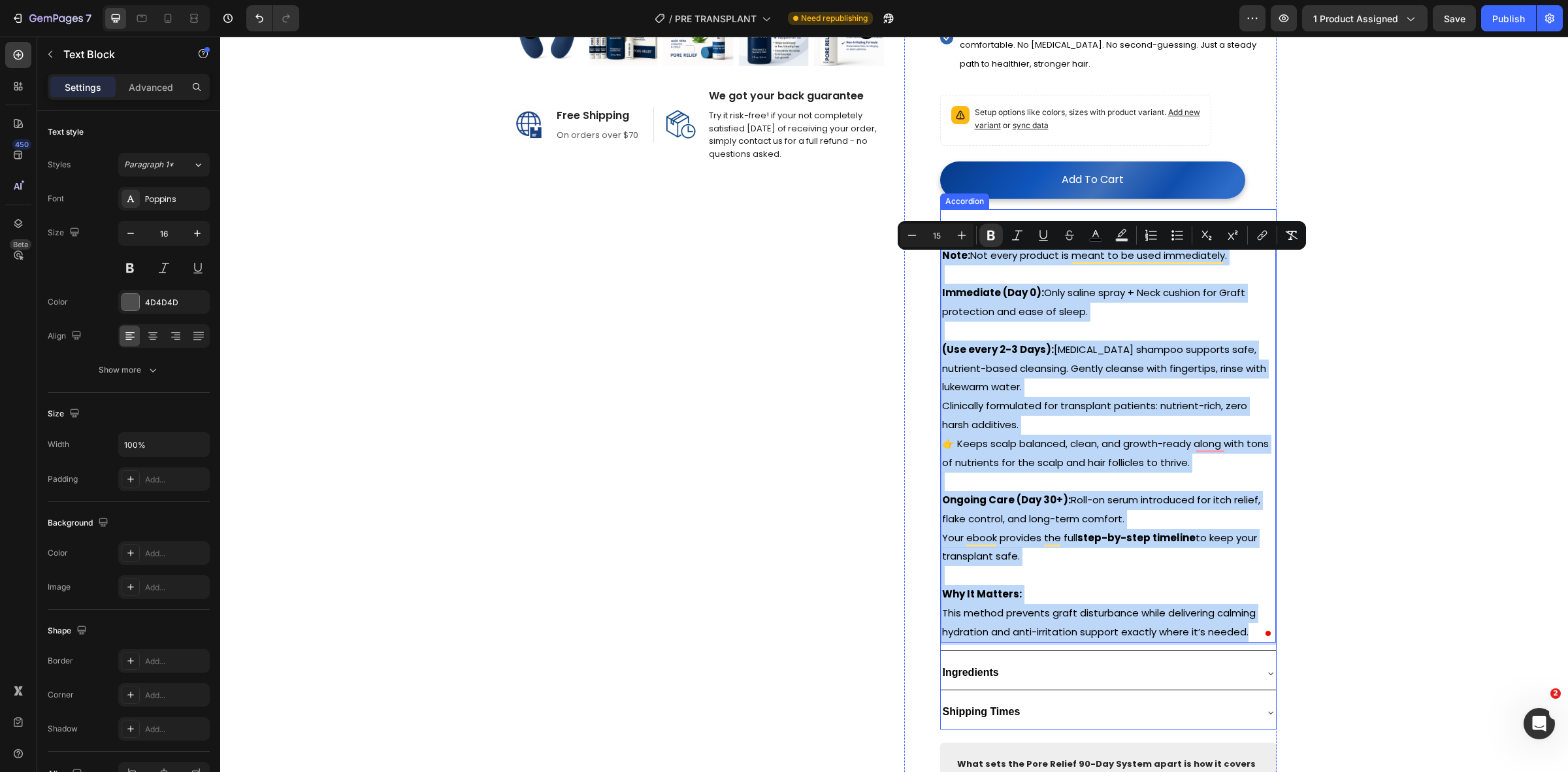
drag, startPoint x: 1239, startPoint y: 639, endPoint x: 934, endPoint y: 247, distance: 496.7
click at [940, 247] on div "How To Use (Important) Note: Not every product is meant to be used immediately.…" at bounding box center [1108, 430] width 335 height 441
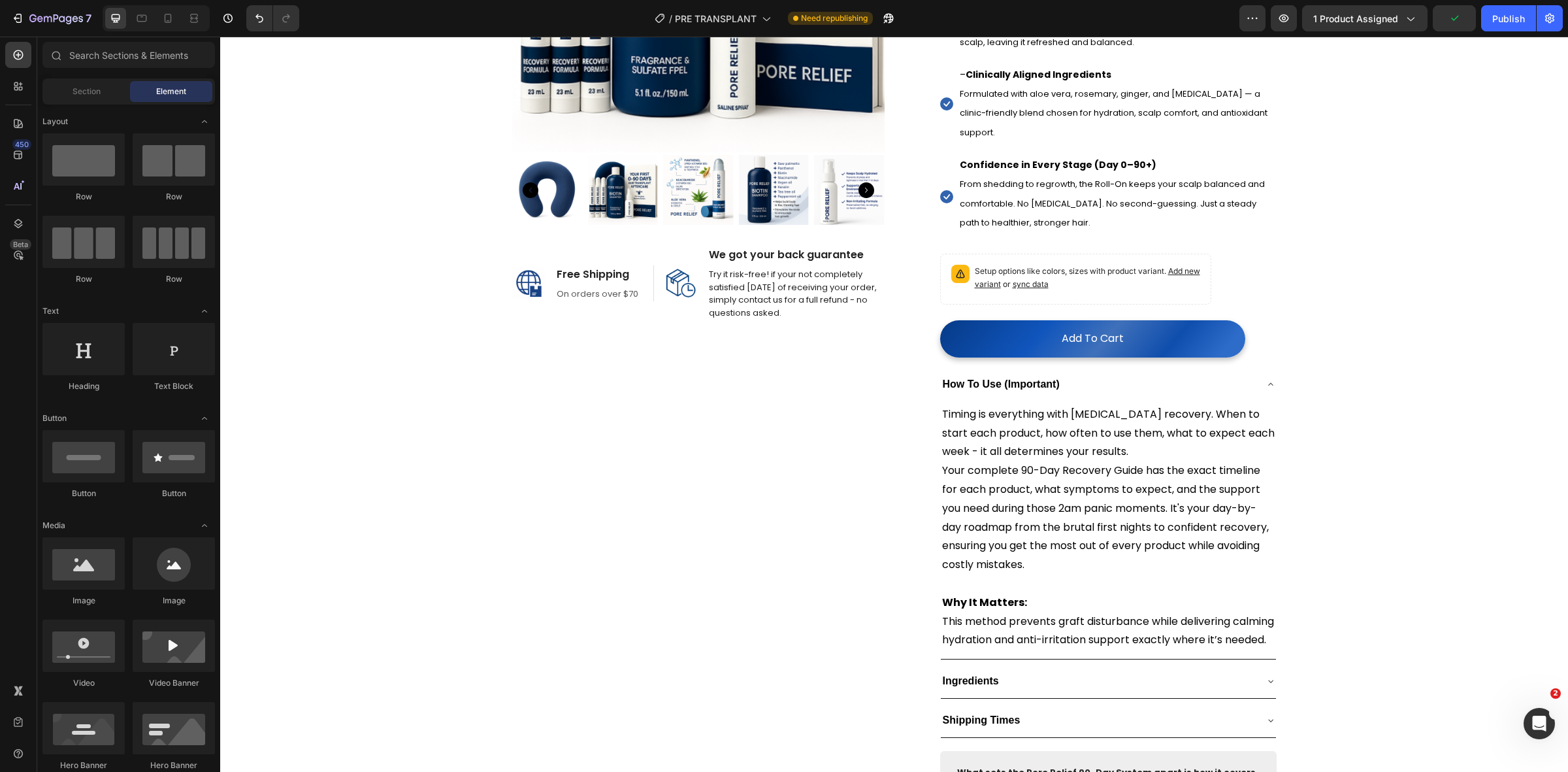
scroll to position [327, 0]
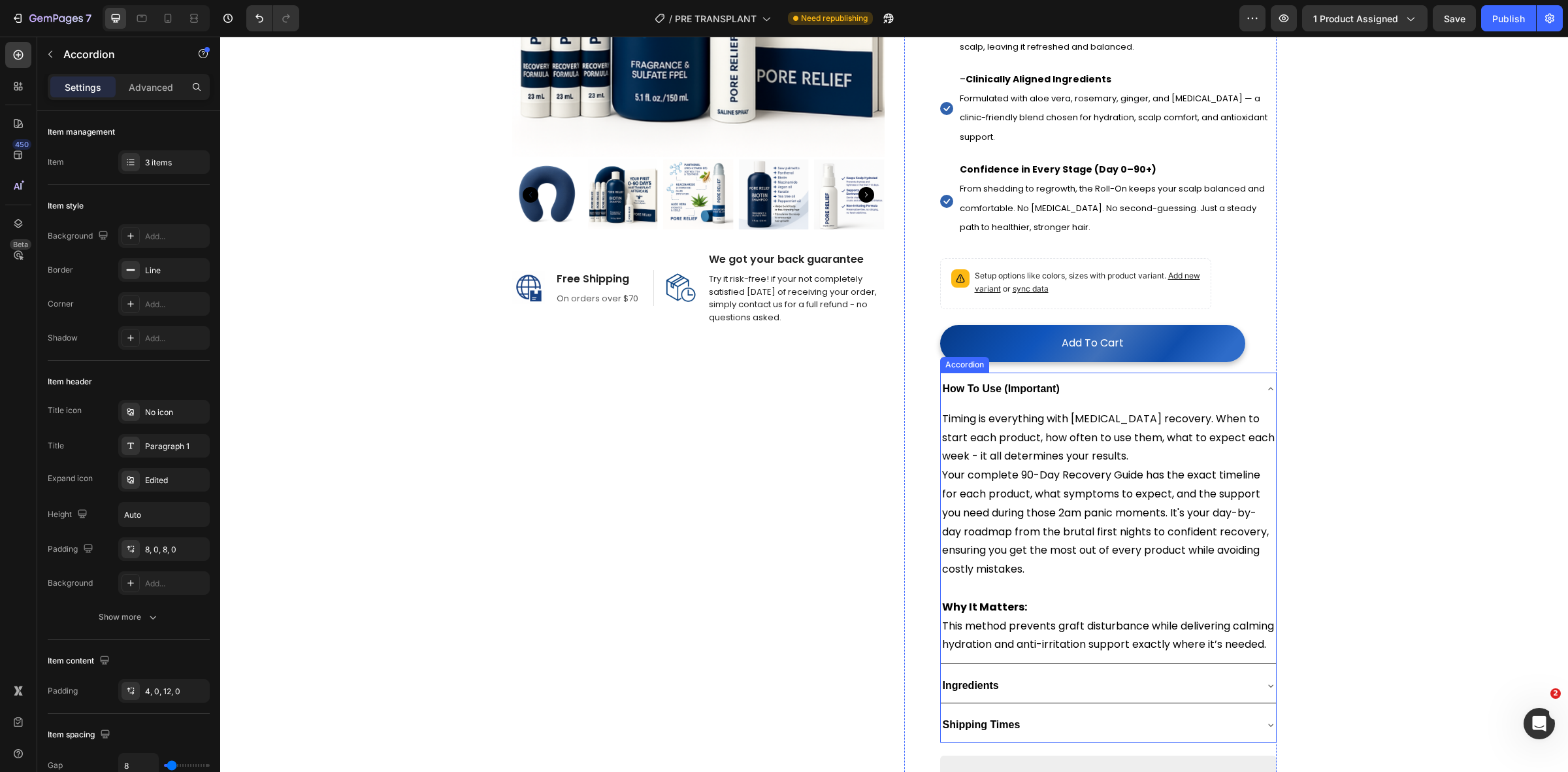
click at [1234, 387] on div "How To Use (Important)" at bounding box center [1097, 389] width 315 height 23
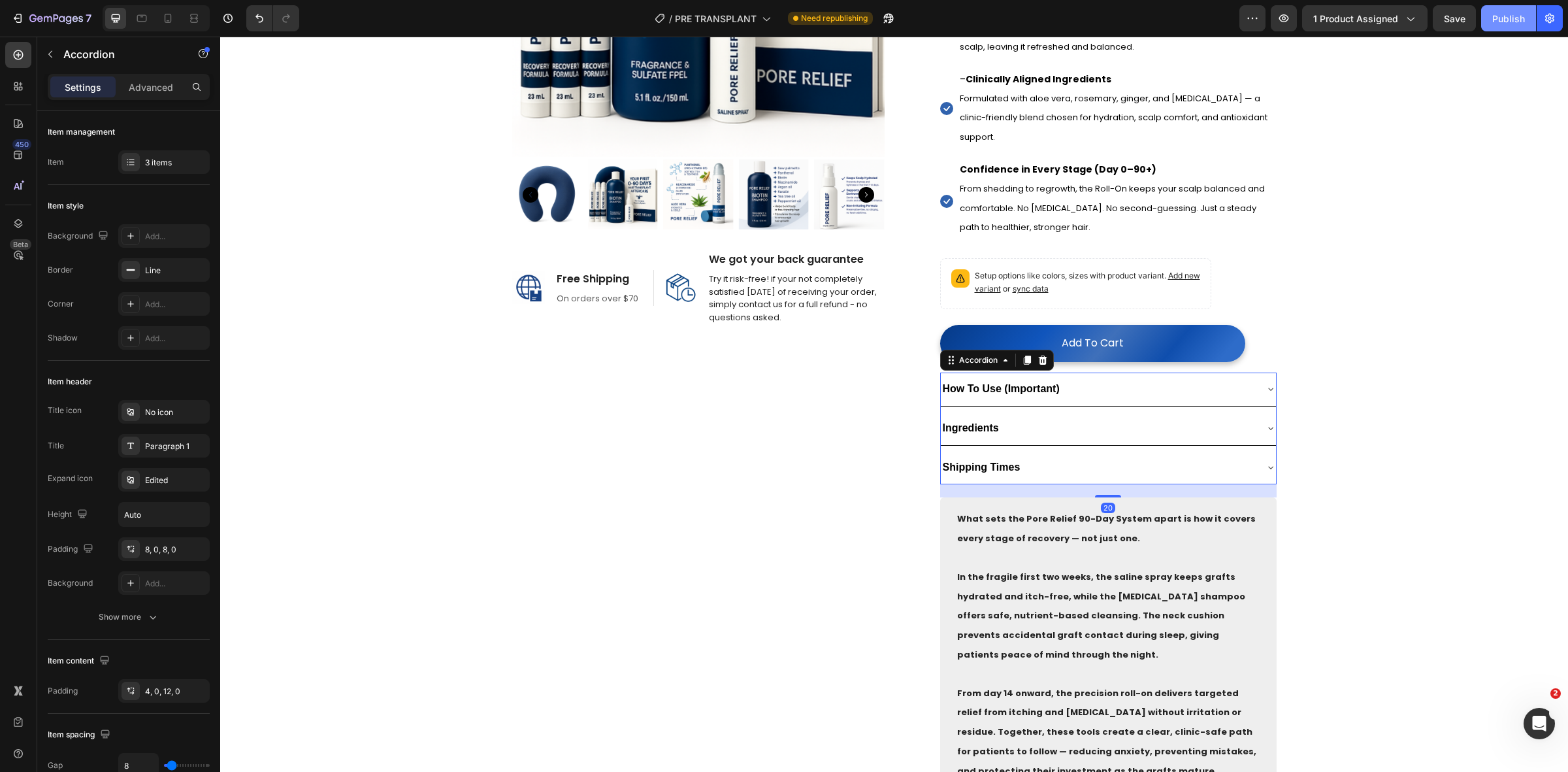
click at [1501, 15] on div "Publish" at bounding box center [1508, 18] width 32 height 13
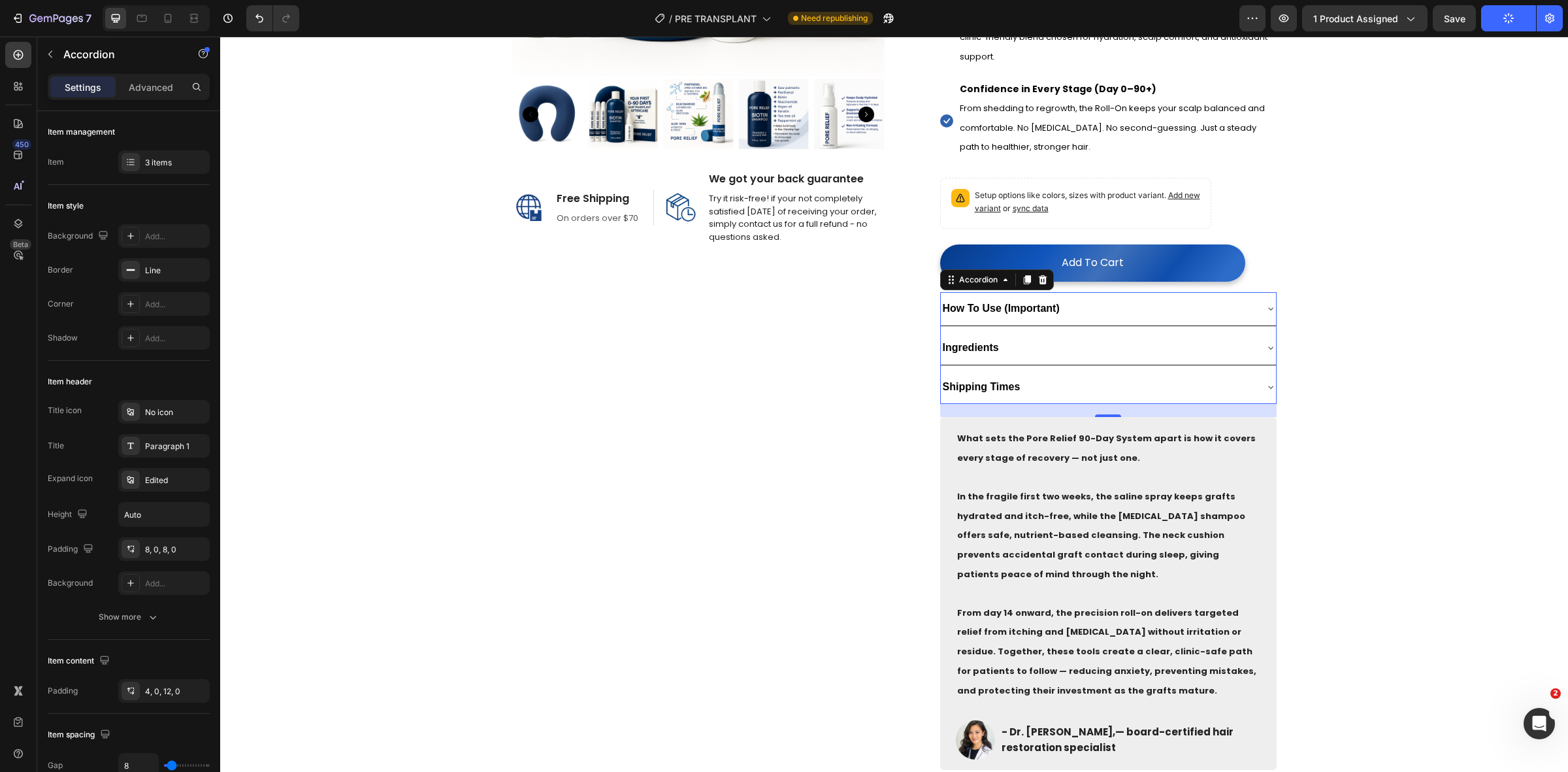
scroll to position [408, 0]
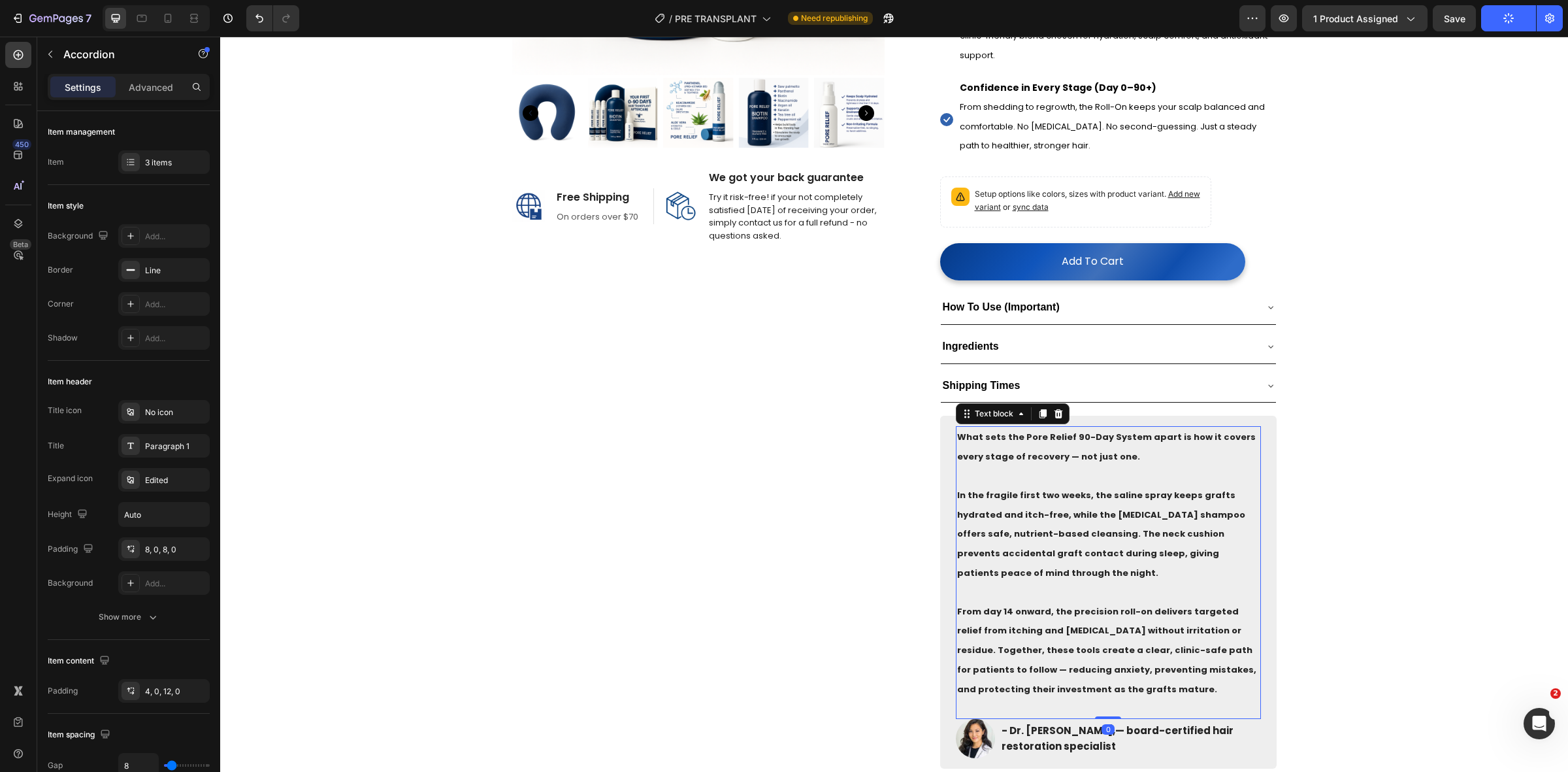
click at [993, 608] on p "From day 14 onward, the precision roll-on delivers targeted relief from itching…" at bounding box center [1108, 650] width 303 height 97
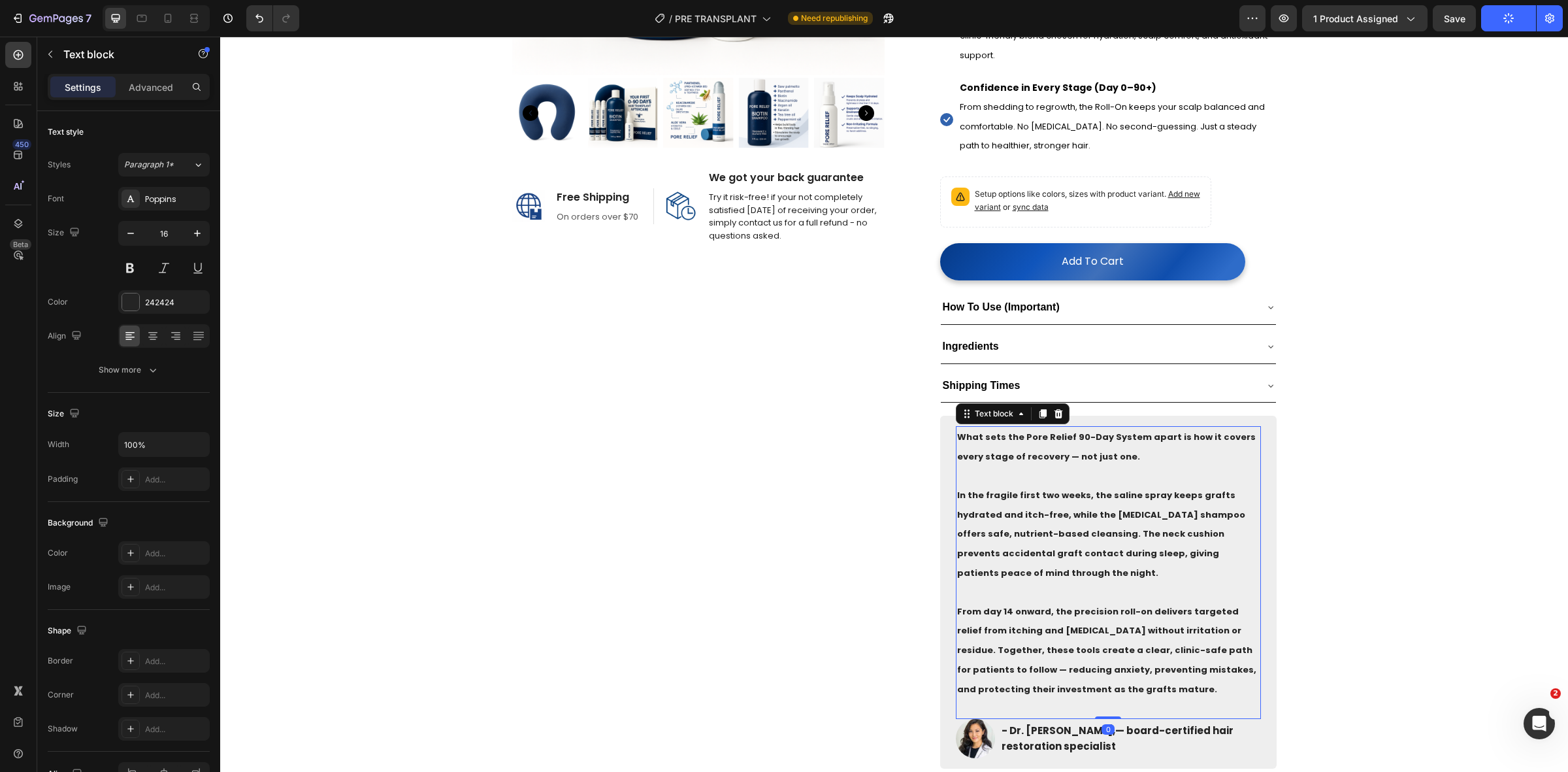
click at [1001, 606] on strong "From day 14 onward, the precision roll-on delivers targeted relief from itching…" at bounding box center [1107, 651] width 299 height 90
click at [1490, 25] on button "Publish" at bounding box center [1508, 18] width 55 height 26
click at [1004, 606] on strong "From day 30+ onward, the precision roll-on delivers targeted relief from itchin…" at bounding box center [1107, 651] width 299 height 90
click at [990, 606] on strong "From day 30+ onward, the precision roll-on delivers targeted relief from itchin…" at bounding box center [1107, 651] width 299 height 90
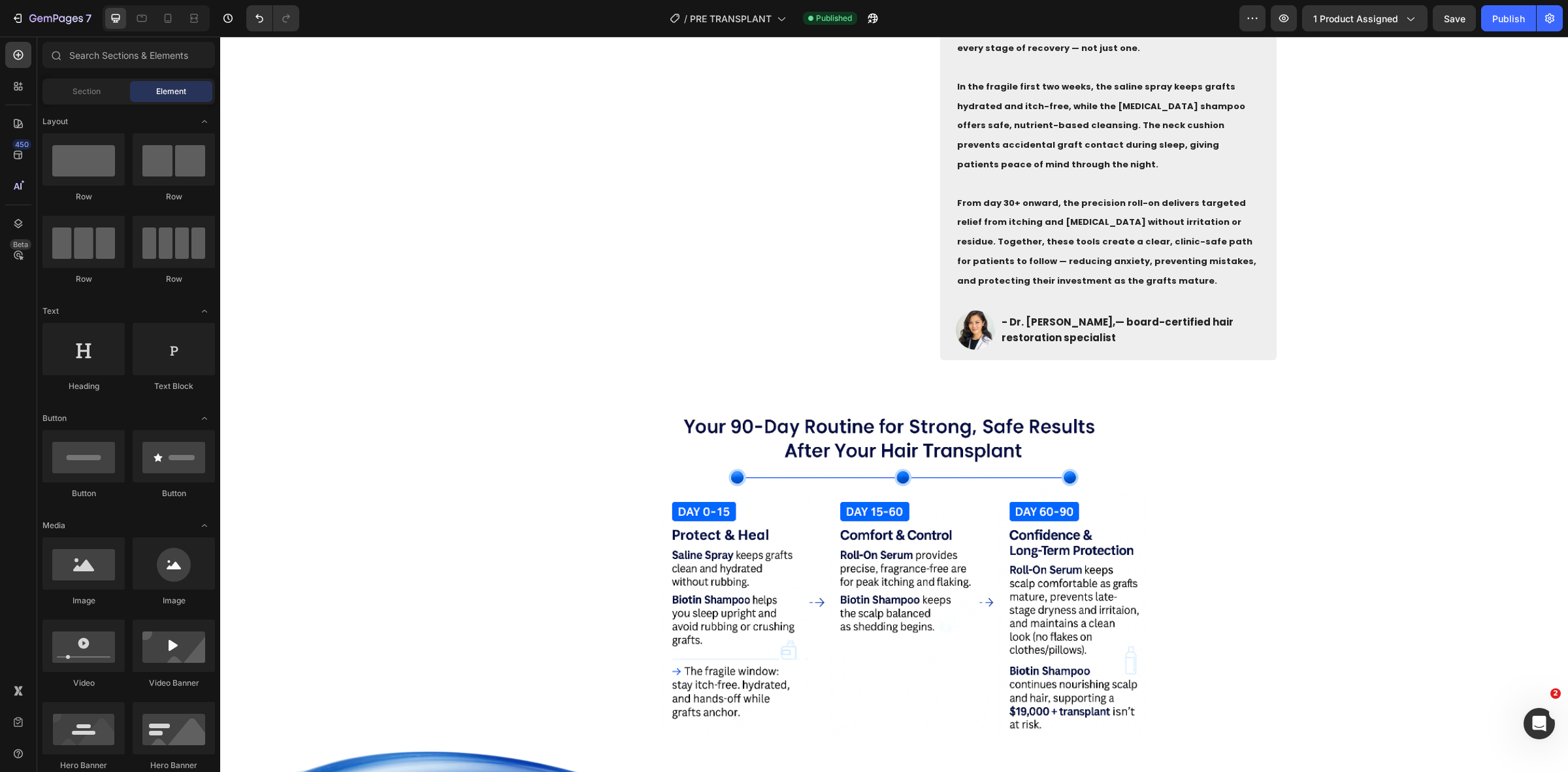
scroll to position [899, 0]
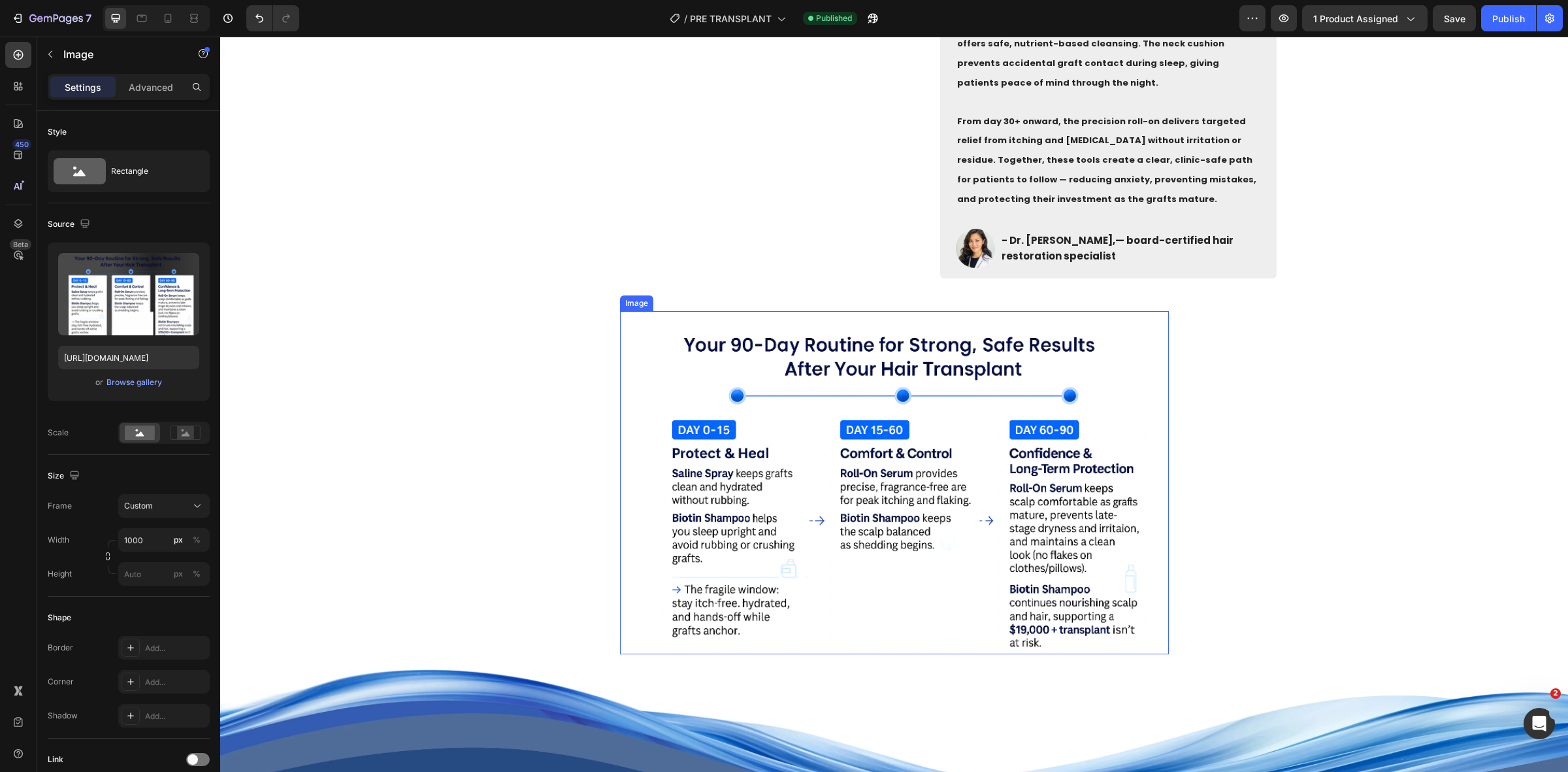
click at [1020, 500] on img at bounding box center [895, 482] width 549 height 343
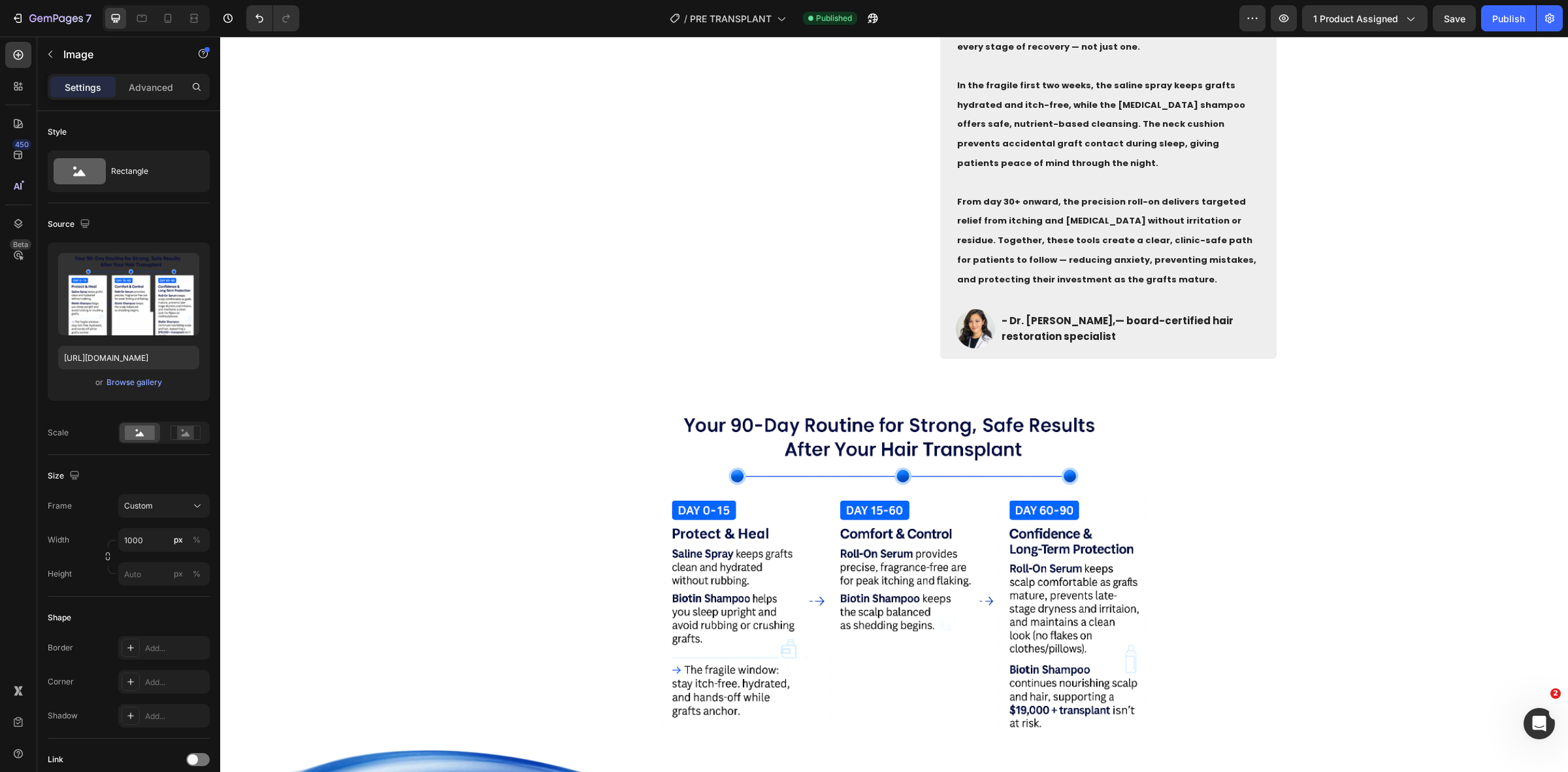
scroll to position [980, 0]
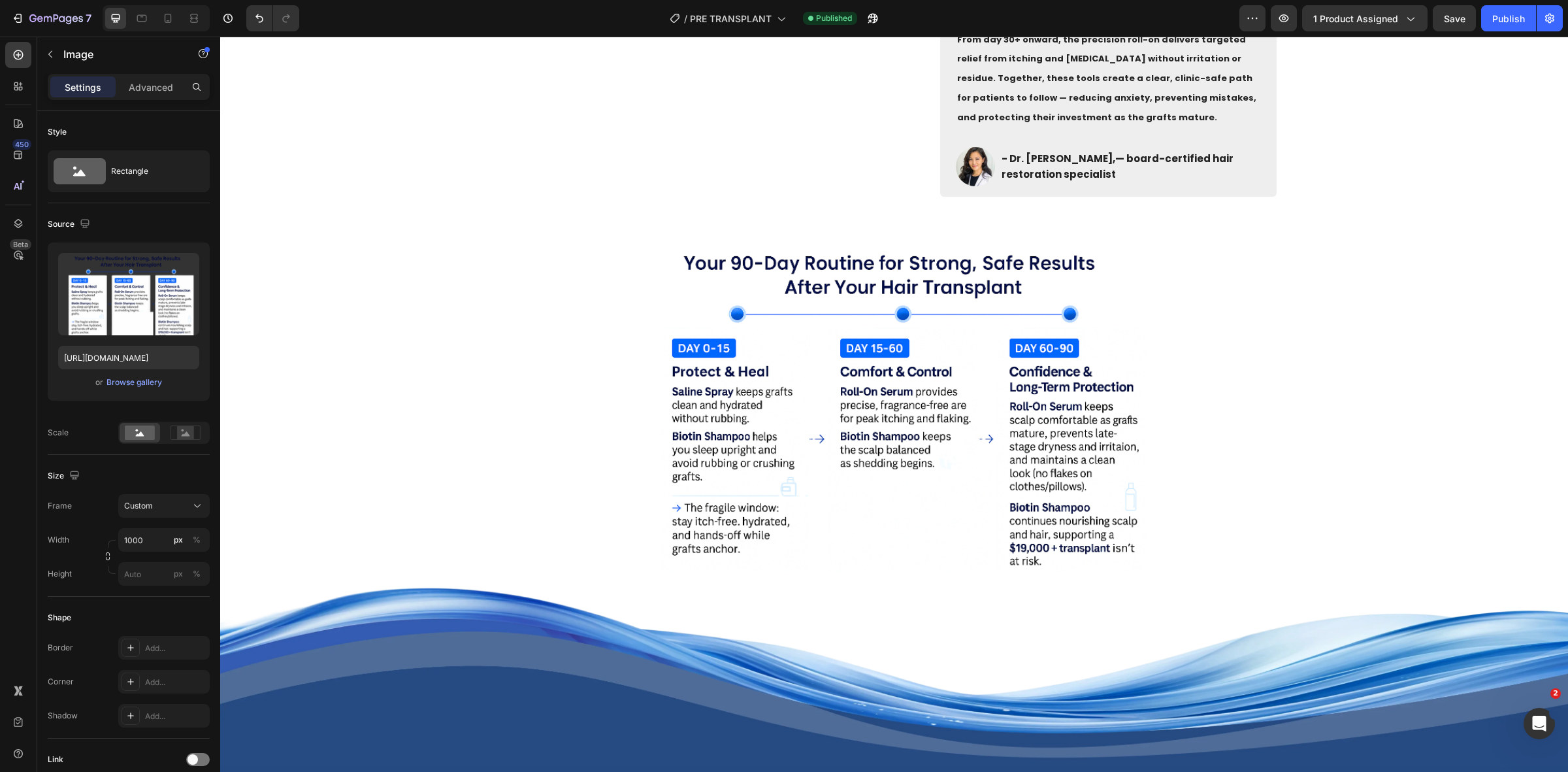
drag, startPoint x: 755, startPoint y: 389, endPoint x: 762, endPoint y: 389, distance: 7.0
click at [762, 389] on img at bounding box center [895, 400] width 549 height 343
click at [1021, 459] on img at bounding box center [895, 400] width 549 height 343
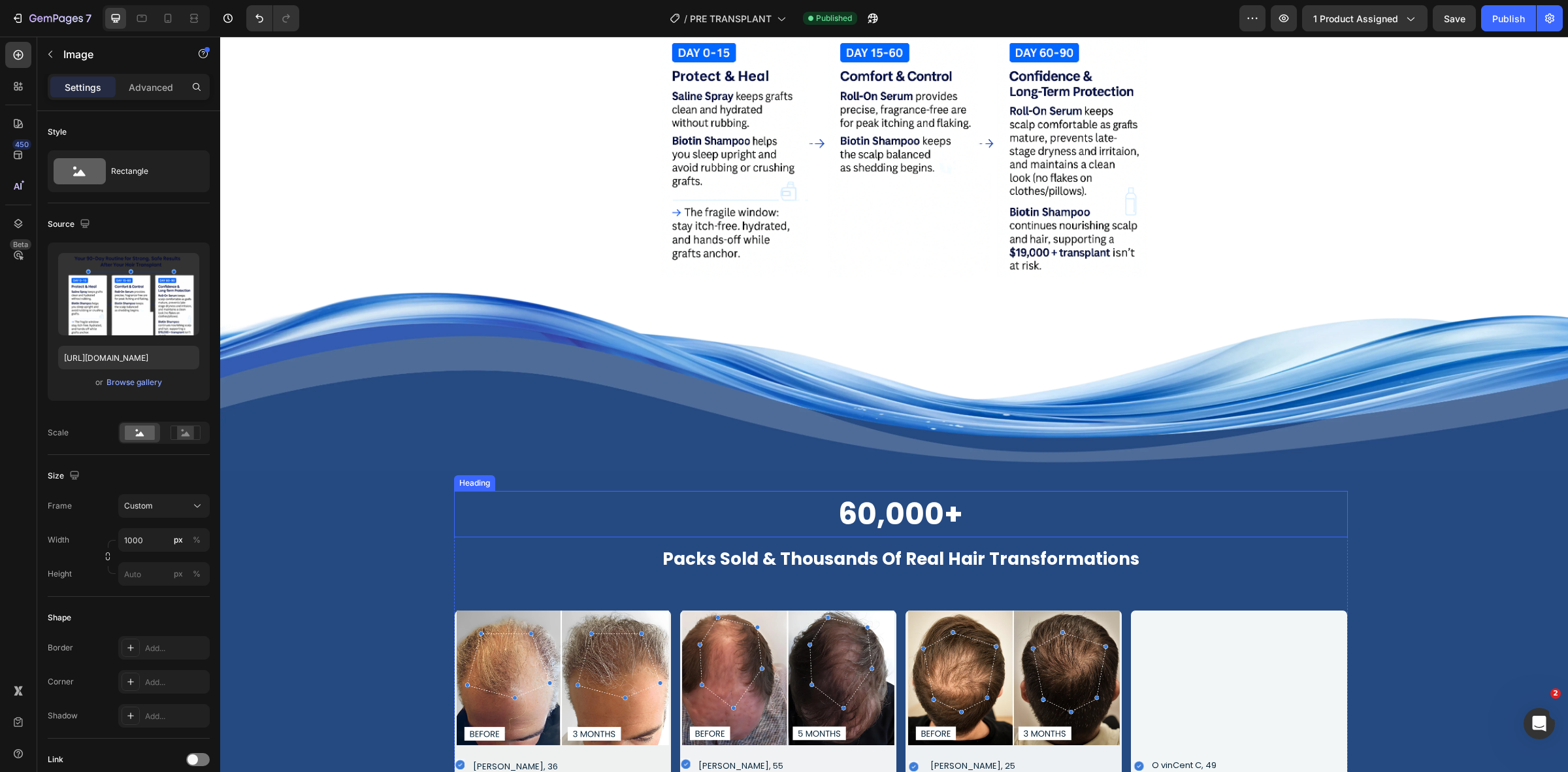
scroll to position [1062, 0]
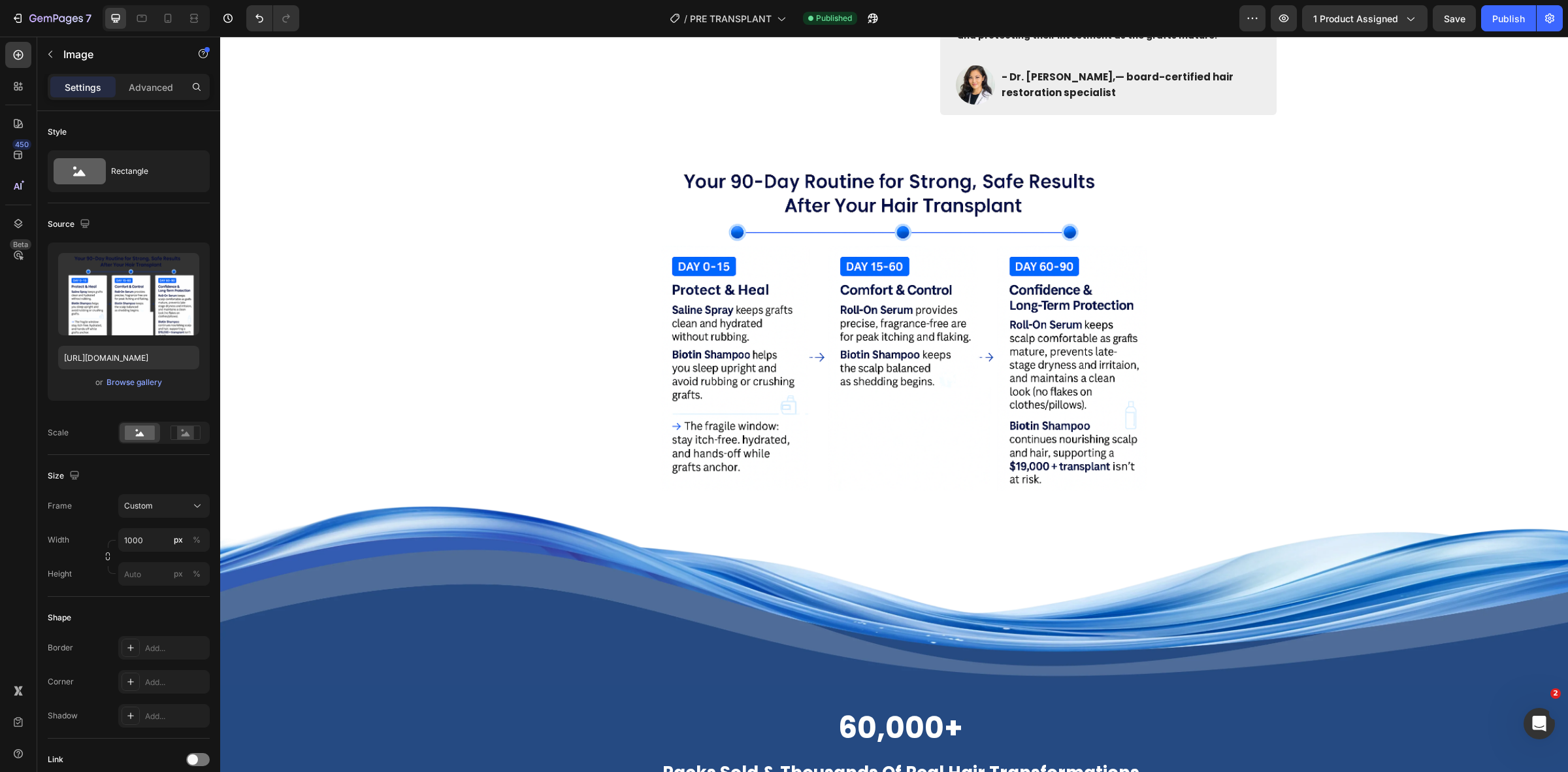
click at [1017, 379] on img at bounding box center [895, 319] width 549 height 343
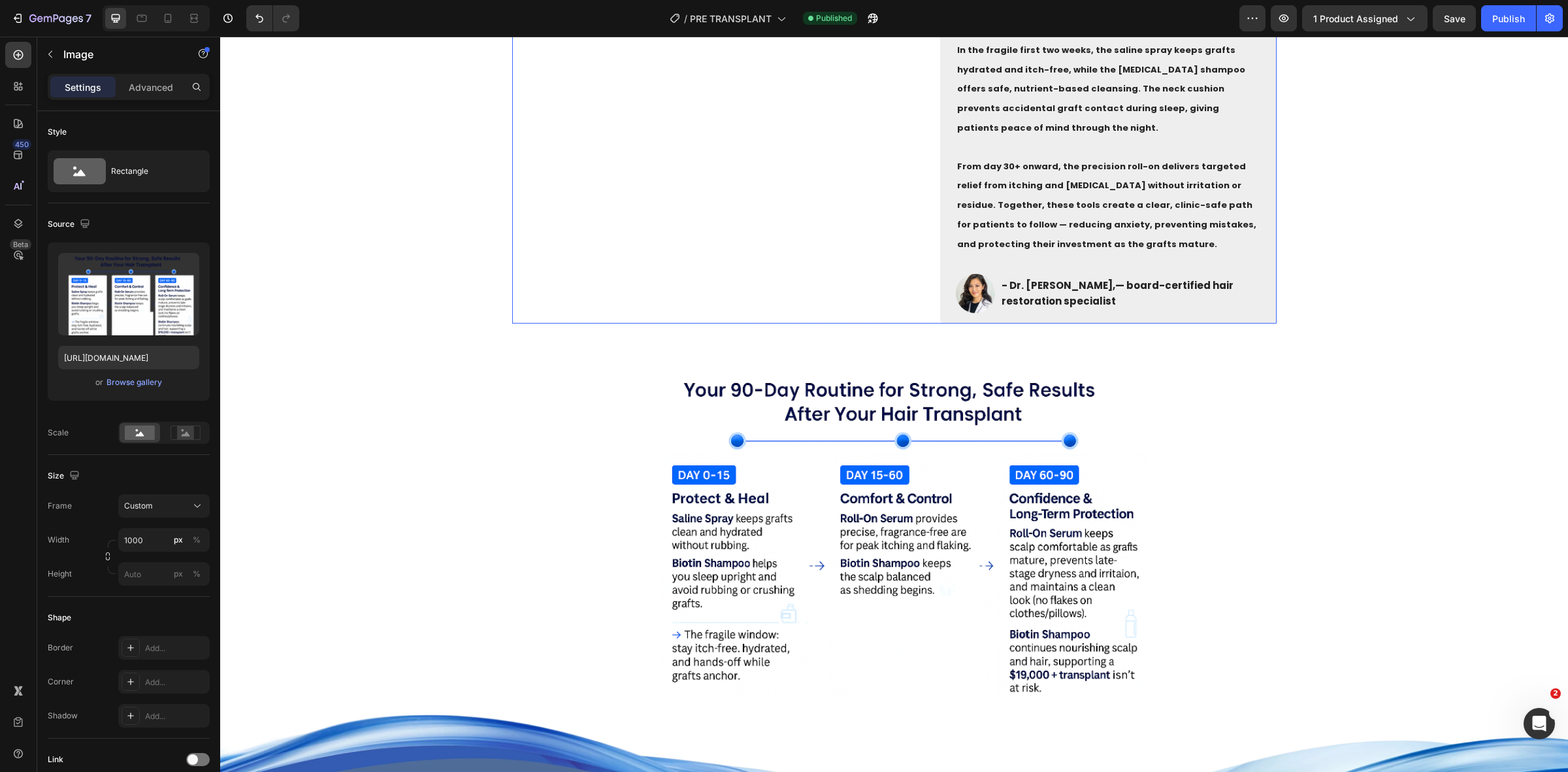
scroll to position [899, 0]
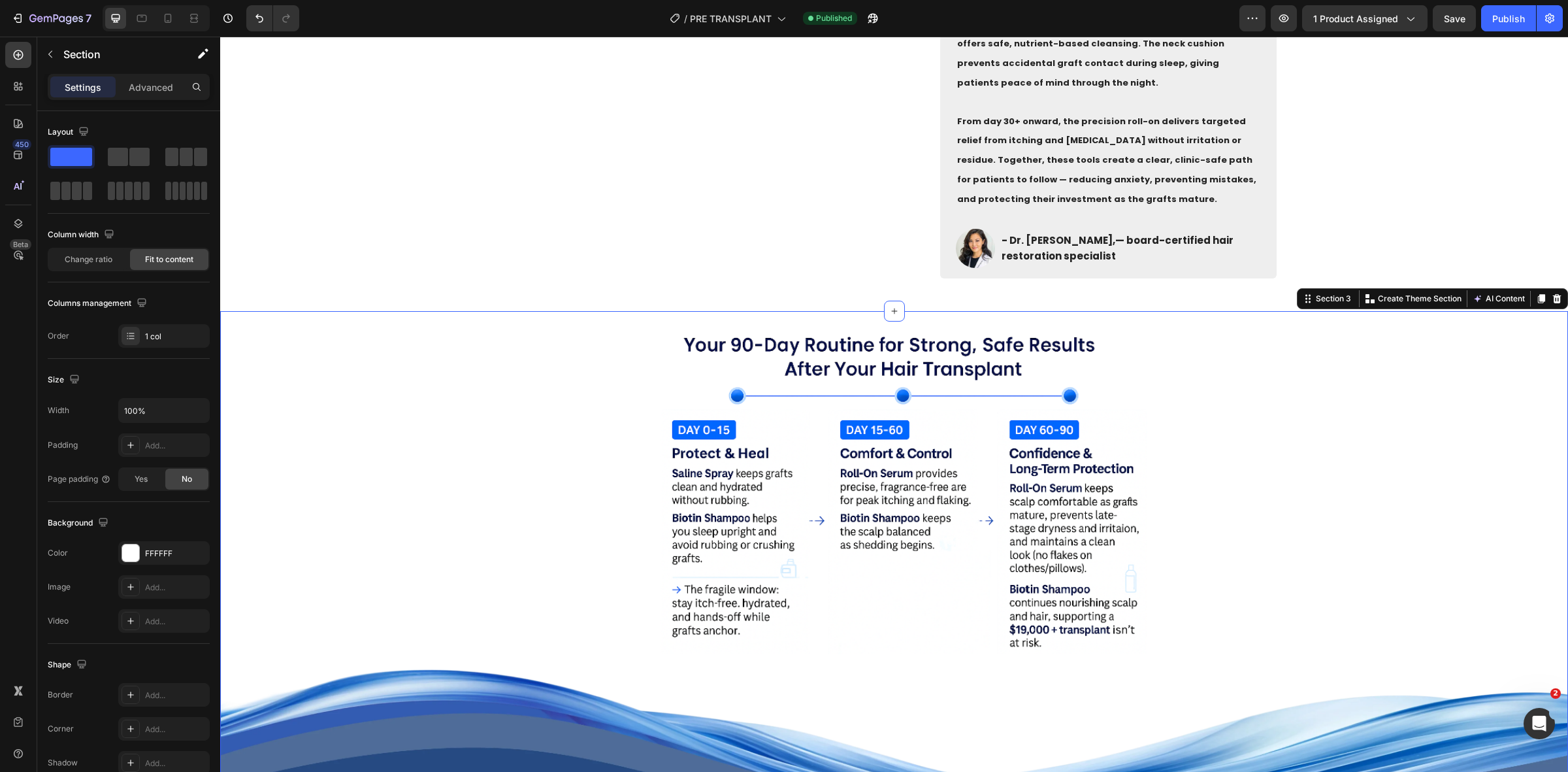
click at [1180, 386] on div "Image Row Image" at bounding box center [894, 579] width 1348 height 537
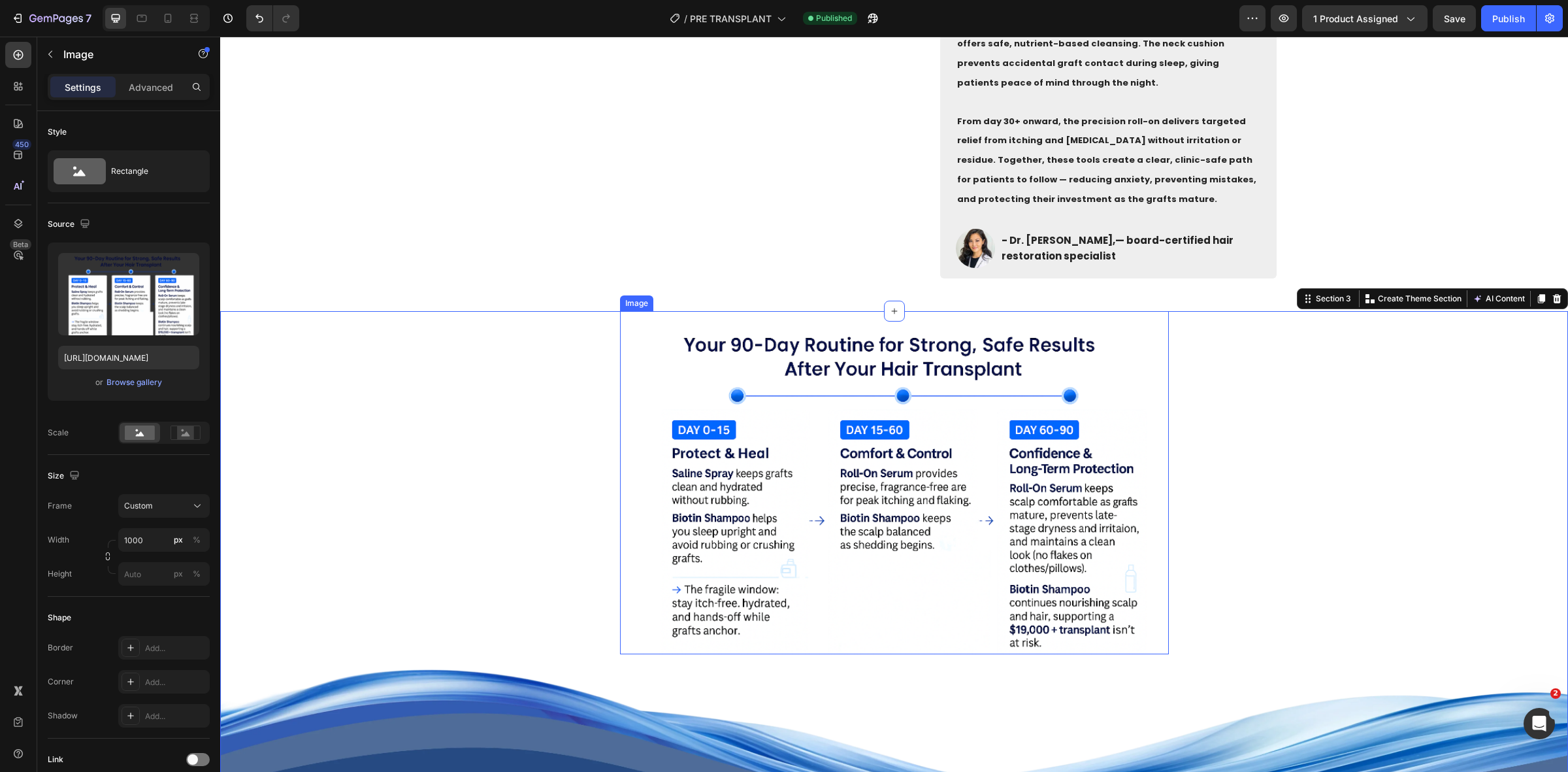
click at [834, 405] on img at bounding box center [895, 482] width 549 height 343
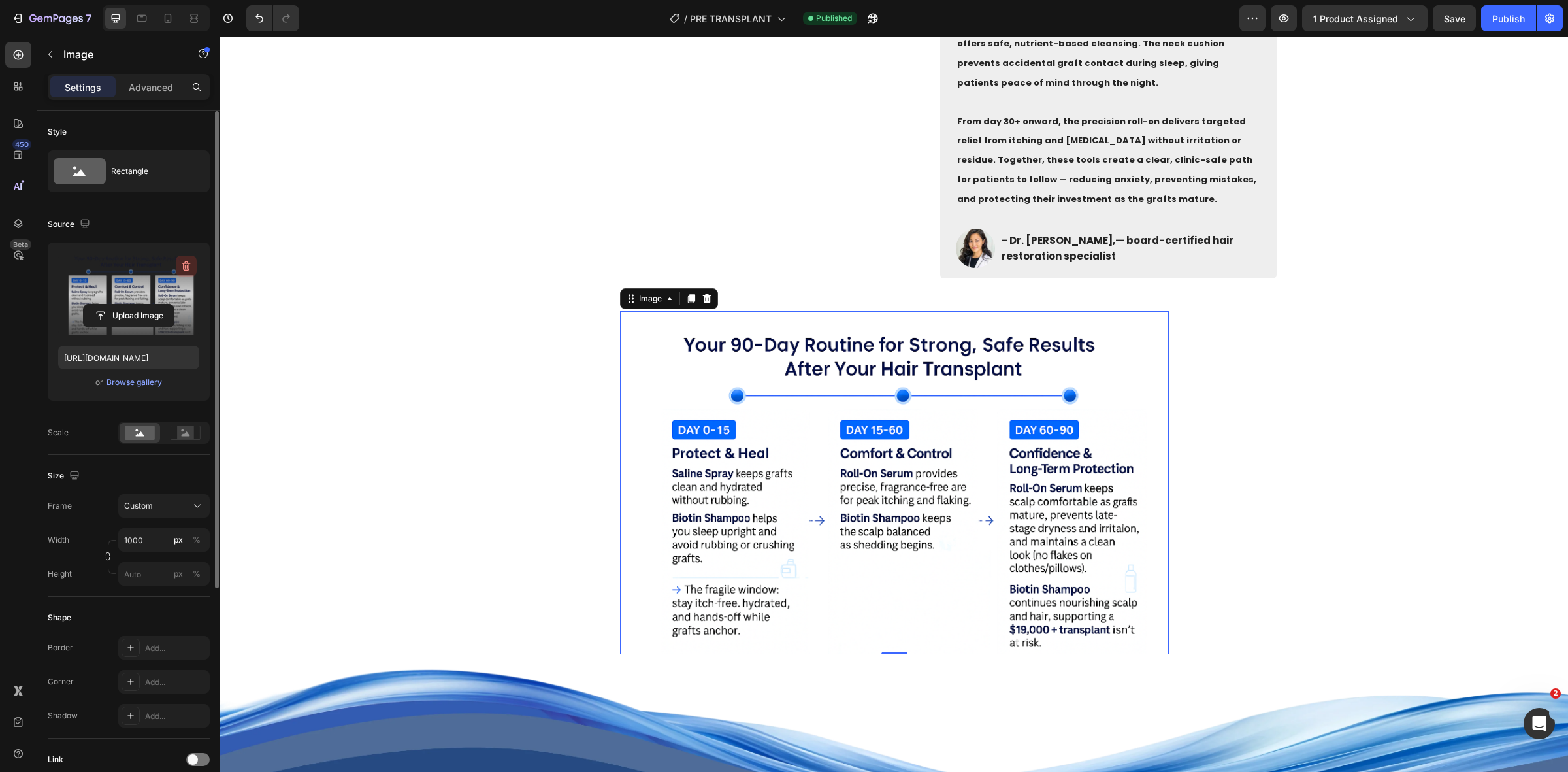
click at [184, 266] on icon "button" at bounding box center [186, 266] width 9 height 10
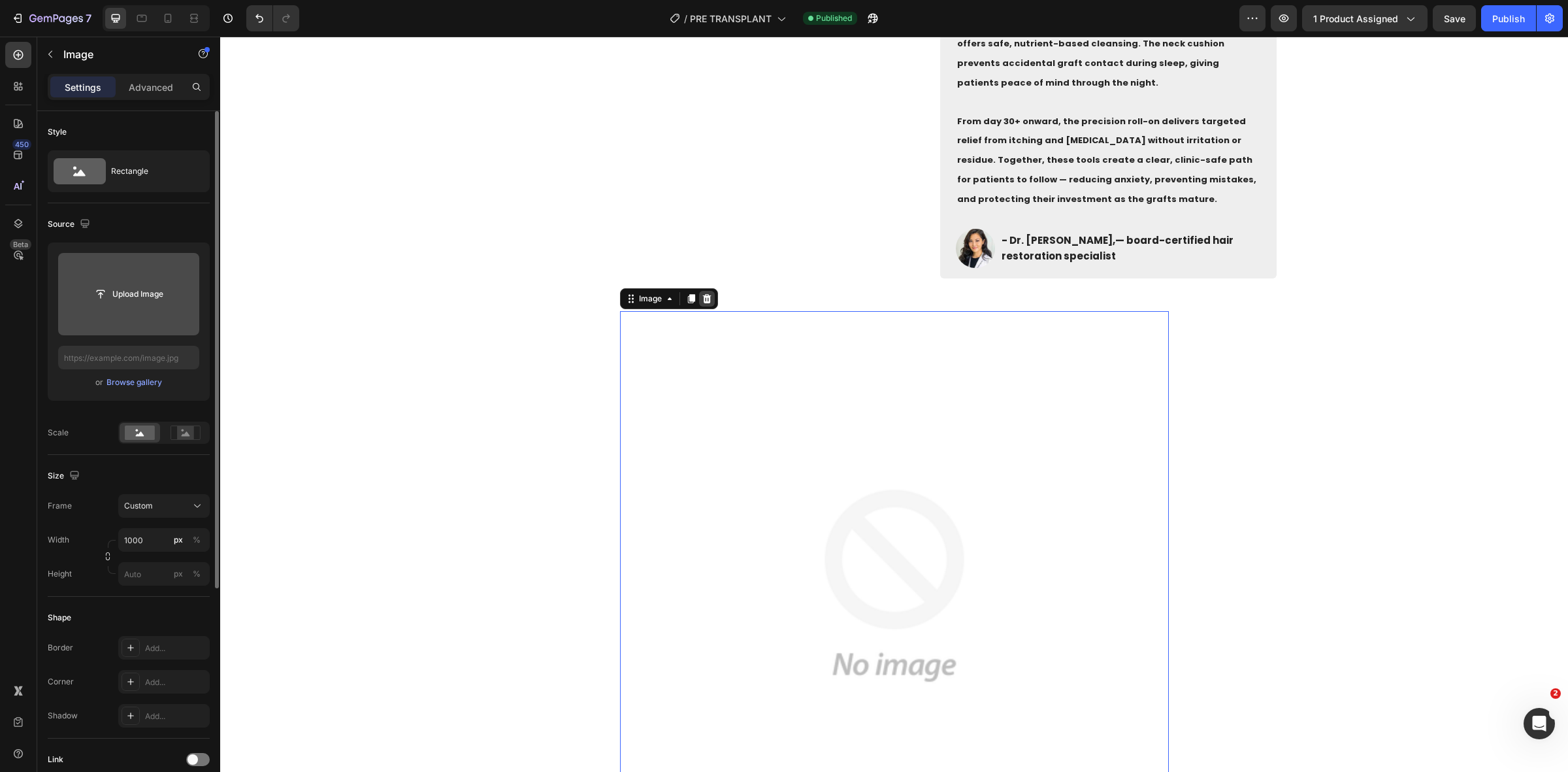
click at [704, 293] on icon at bounding box center [707, 298] width 10 height 10
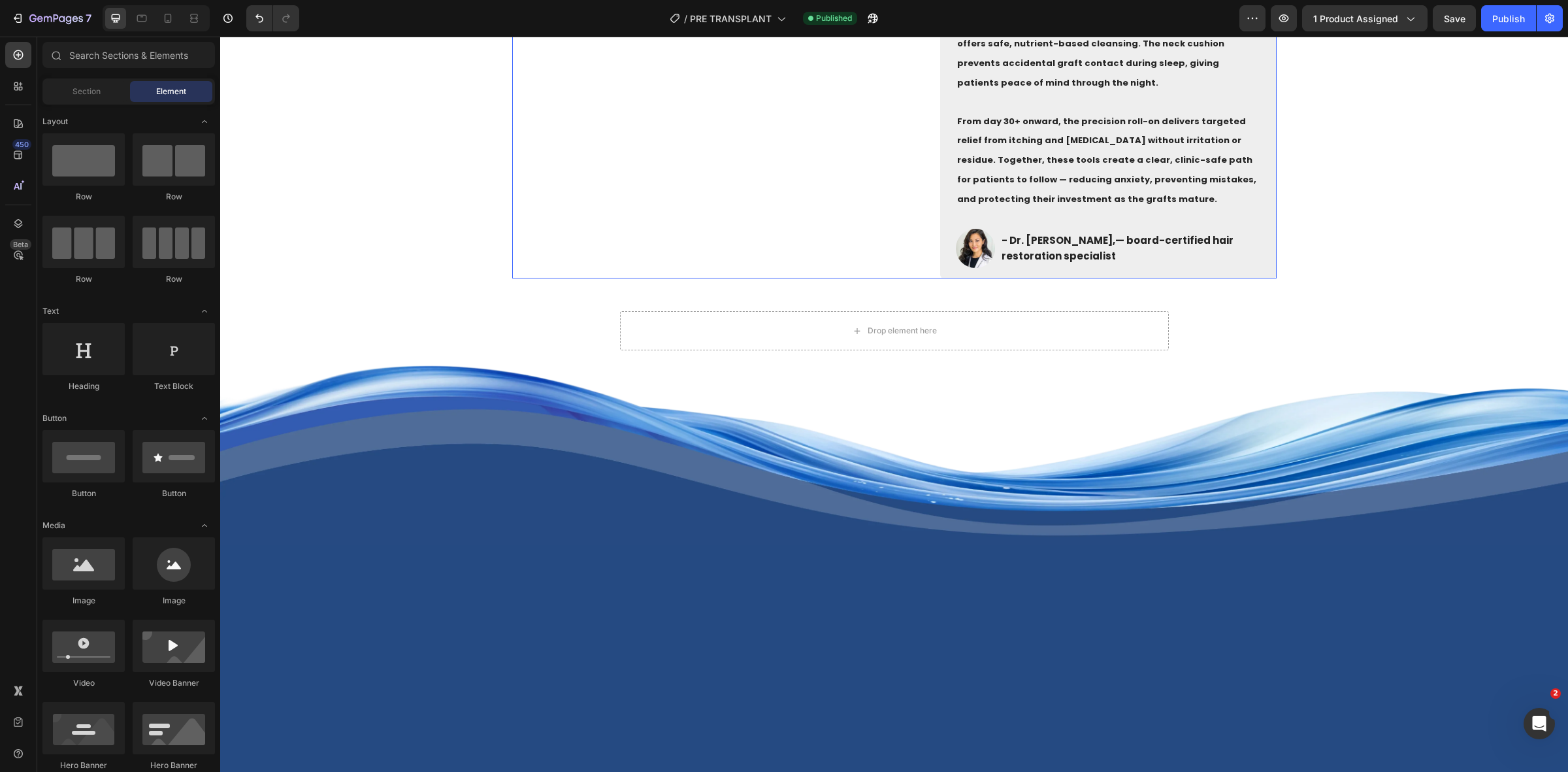
drag, startPoint x: 758, startPoint y: 217, endPoint x: 761, endPoint y: 227, distance: 10.4
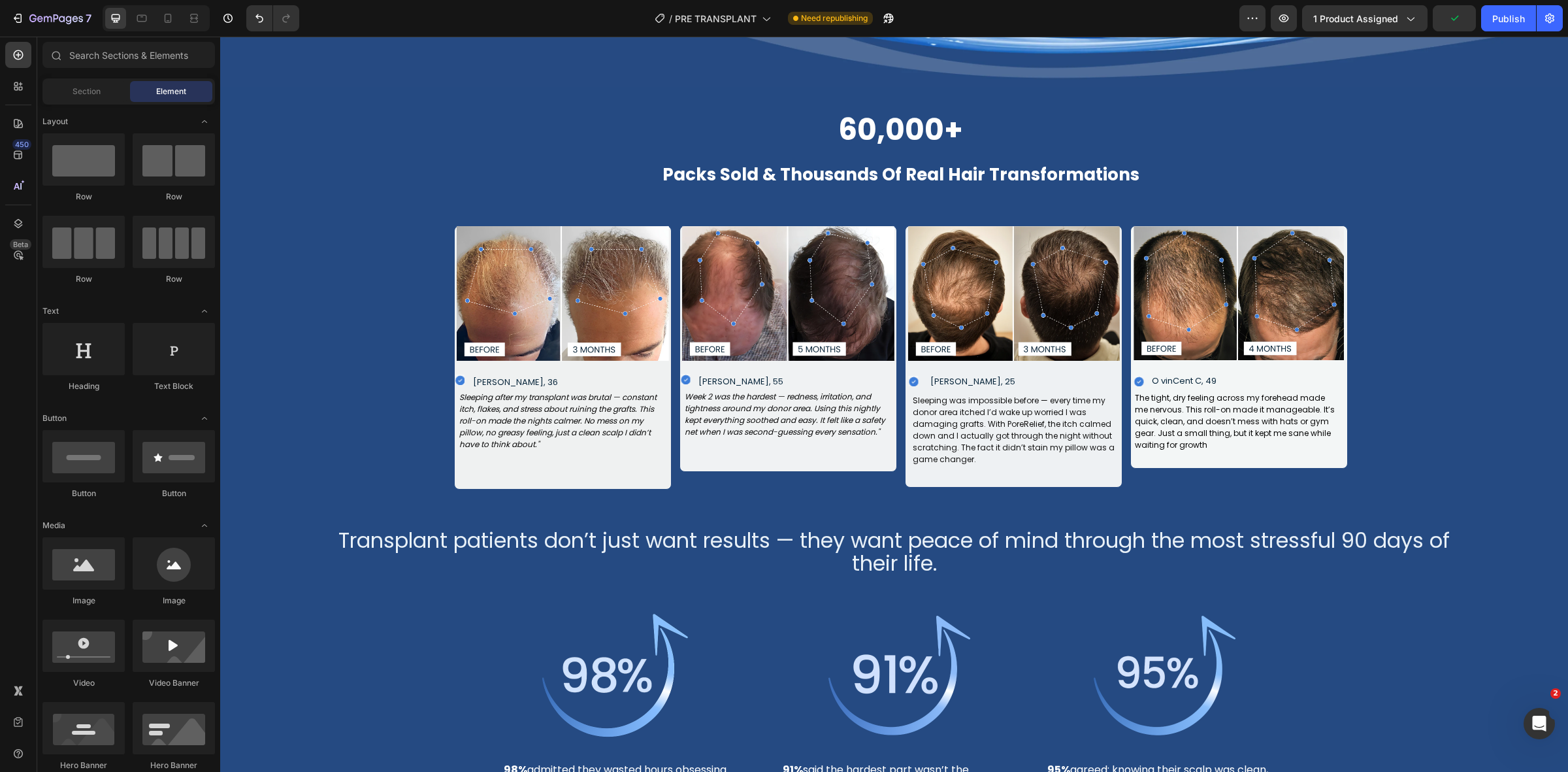
scroll to position [1341, 0]
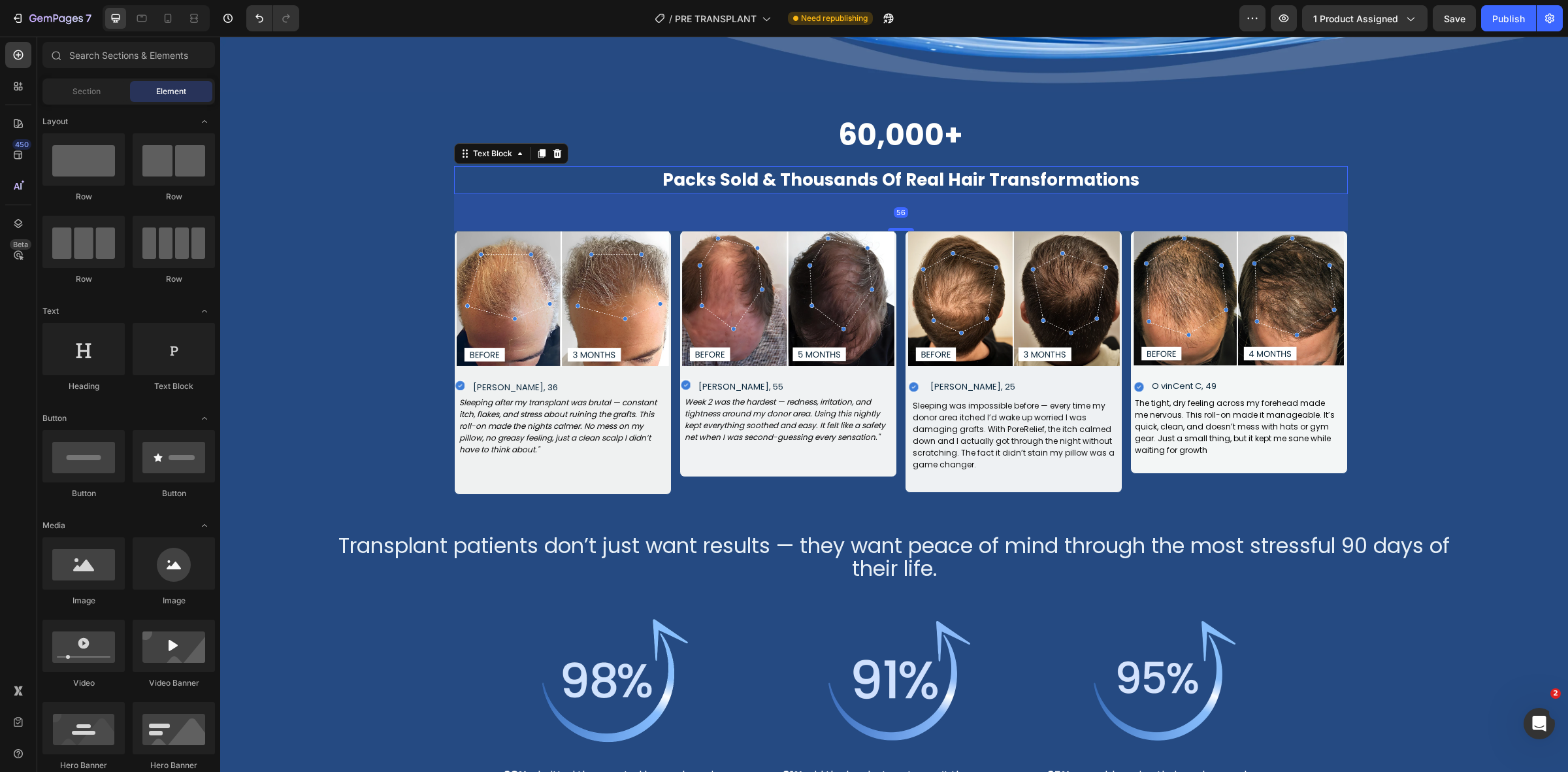
click at [750, 184] on strong "Packs Sold & Thousands Of Real Hair Transformations" at bounding box center [901, 180] width 477 height 24
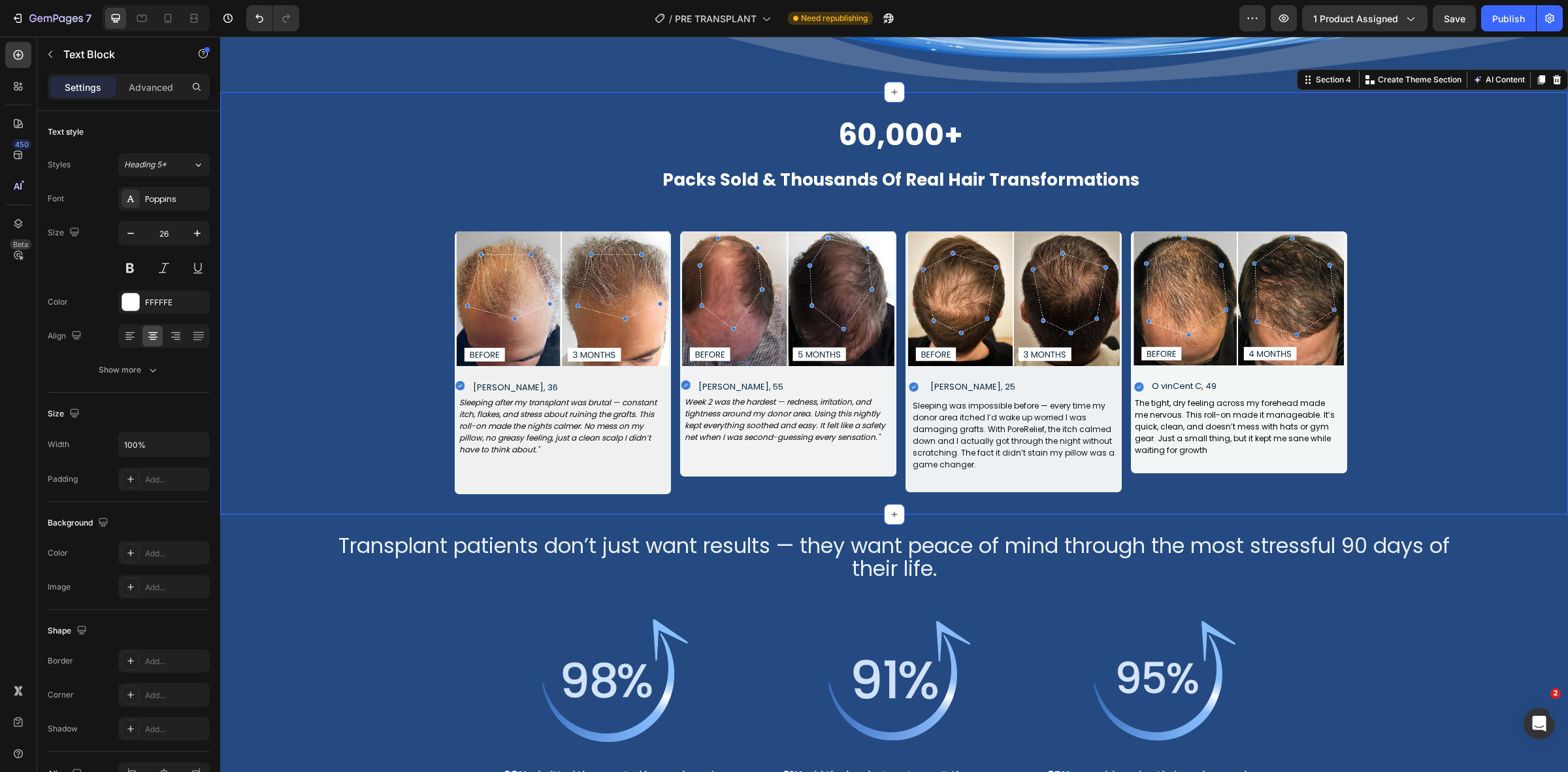
click at [268, 403] on div "60,000+ Heading Packs Sold & Thousands Of Real Hair Transformations Text Block …" at bounding box center [900, 303] width 1295 height 383
click at [873, 135] on strong "60,000+" at bounding box center [900, 135] width 124 height 41
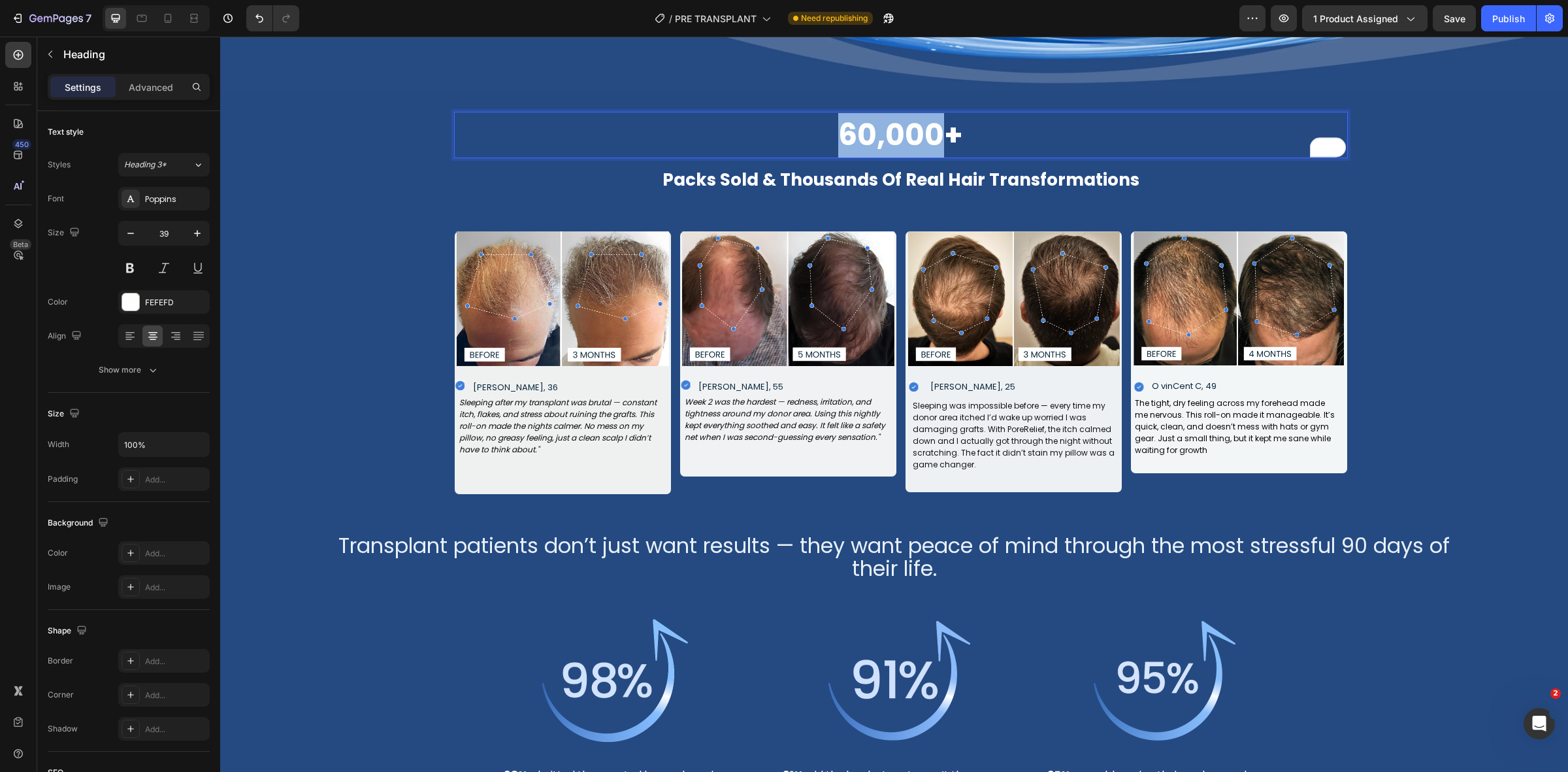
drag, startPoint x: 941, startPoint y: 132, endPoint x: 836, endPoint y: 126, distance: 105.2
click at [838, 126] on strong "60,000+" at bounding box center [900, 135] width 124 height 41
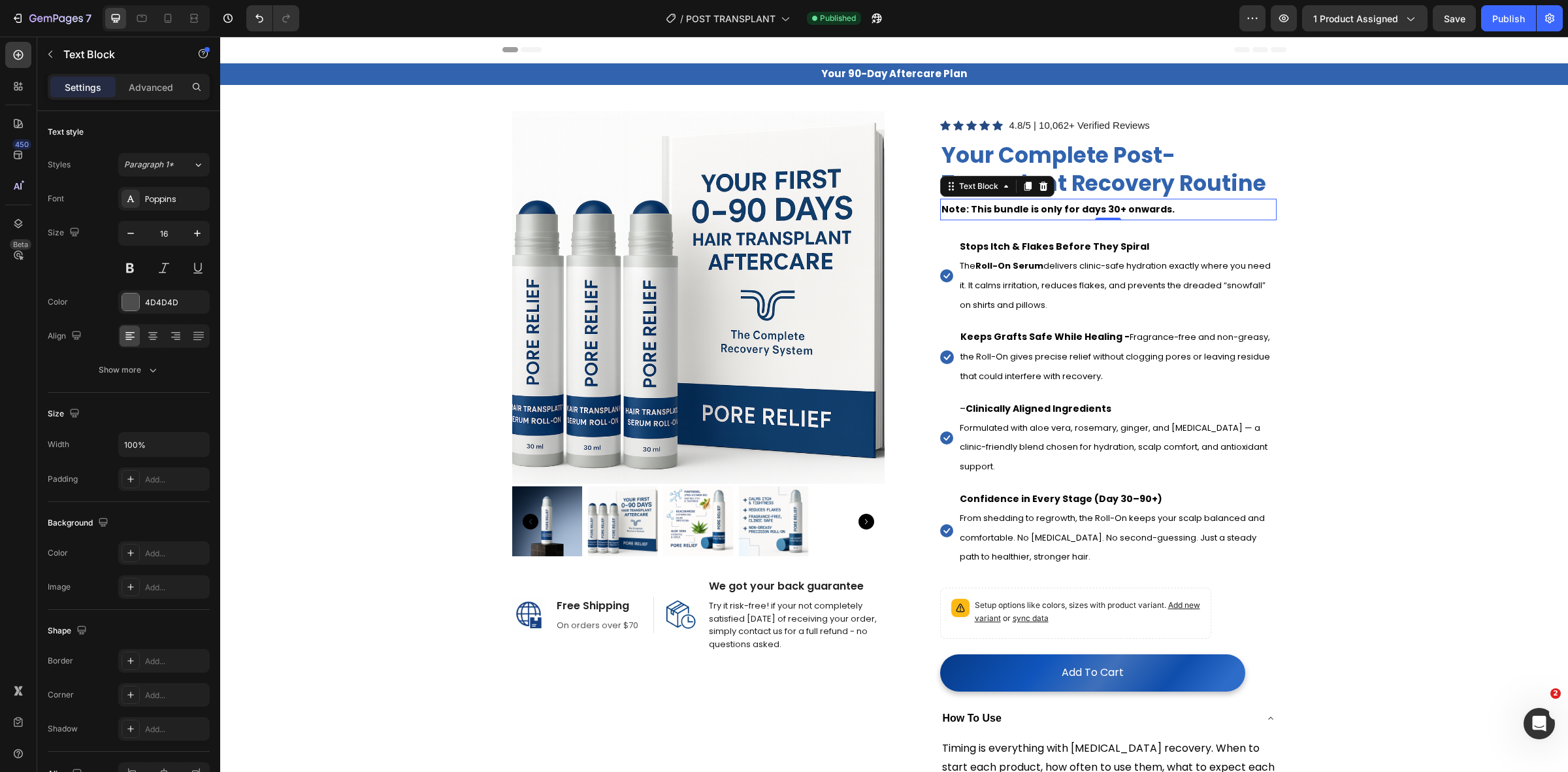
click at [1101, 214] on strong "Note: This bundle is only for days 30+ onwards." at bounding box center [1058, 209] width 233 height 13
click at [1100, 207] on strong "Note: This bundle is only for days 30+ onwards." at bounding box center [1058, 209] width 233 height 13
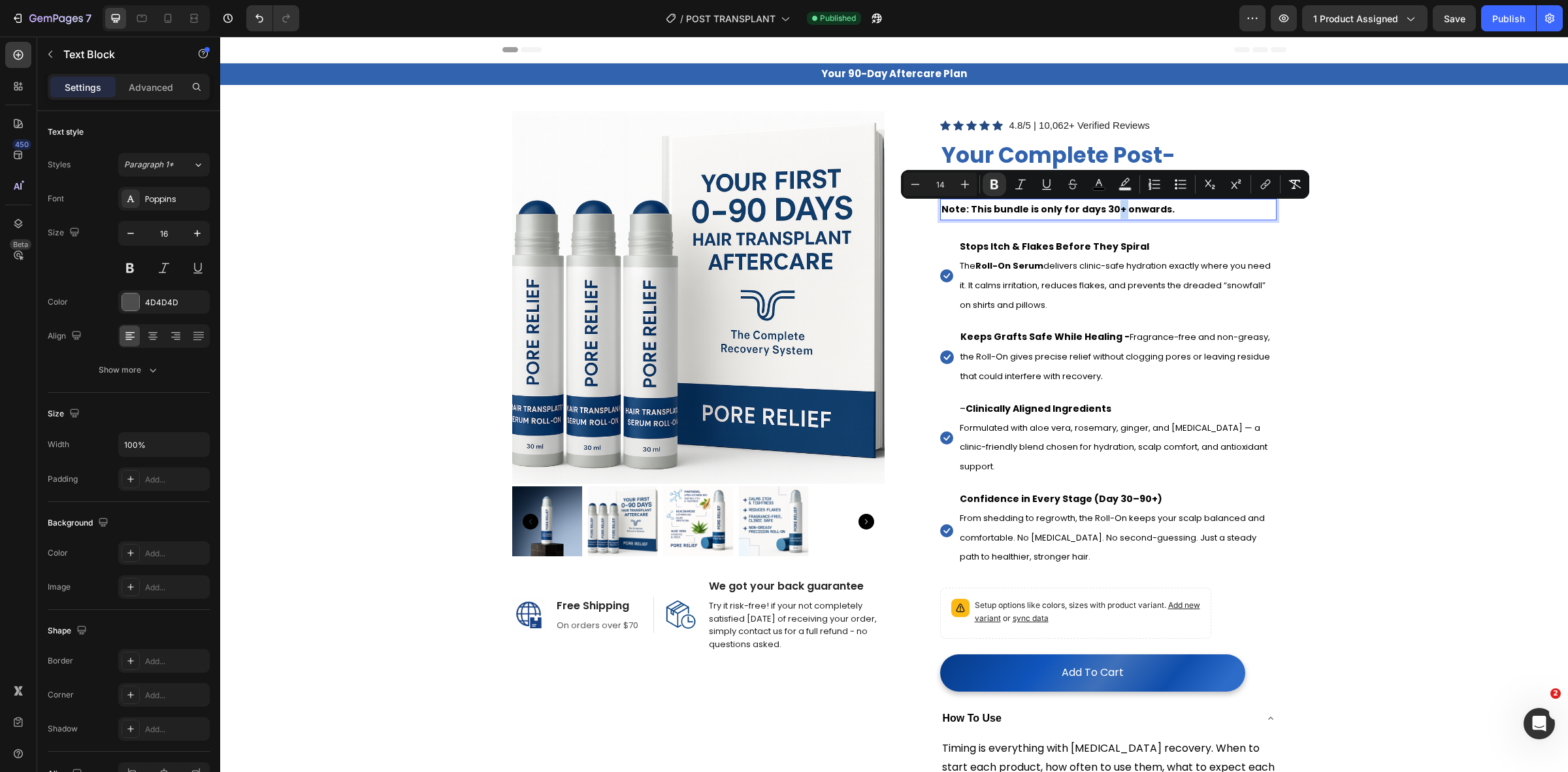
click at [1102, 211] on strong "Note: This bundle is only for days 30+ onwards." at bounding box center [1058, 209] width 233 height 13
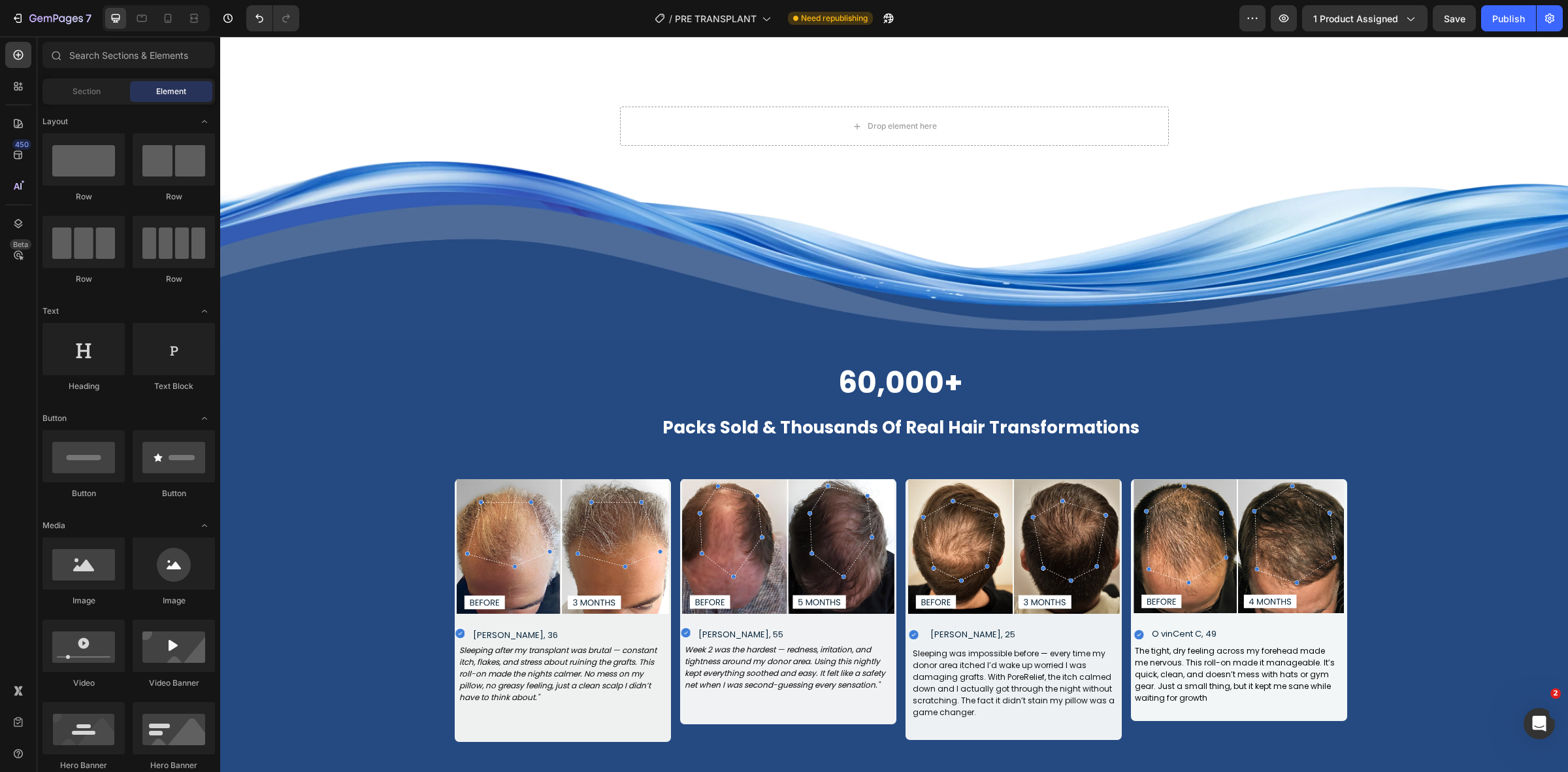
scroll to position [1183, 0]
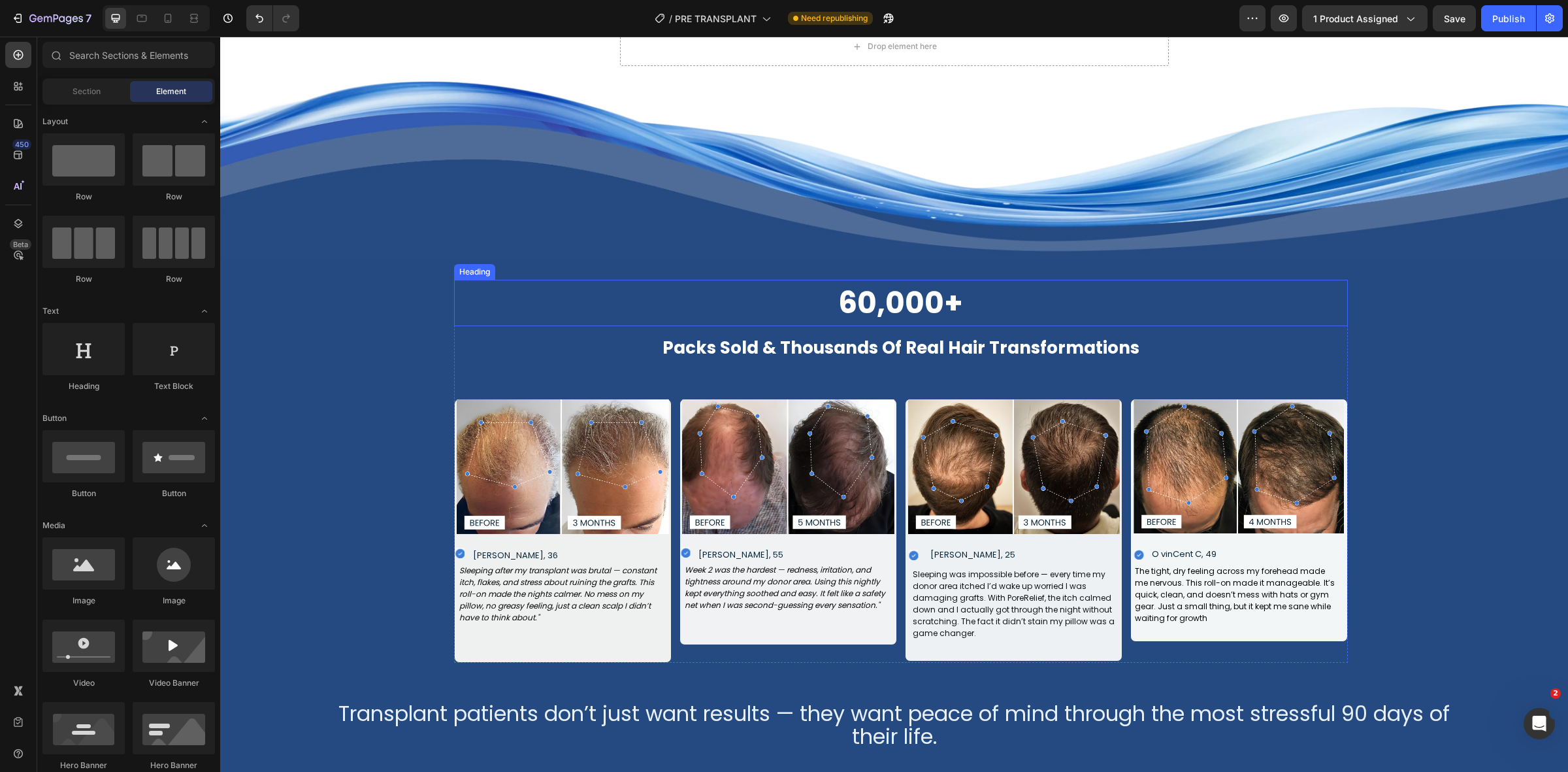
click at [864, 323] on strong "60,000+" at bounding box center [900, 303] width 124 height 41
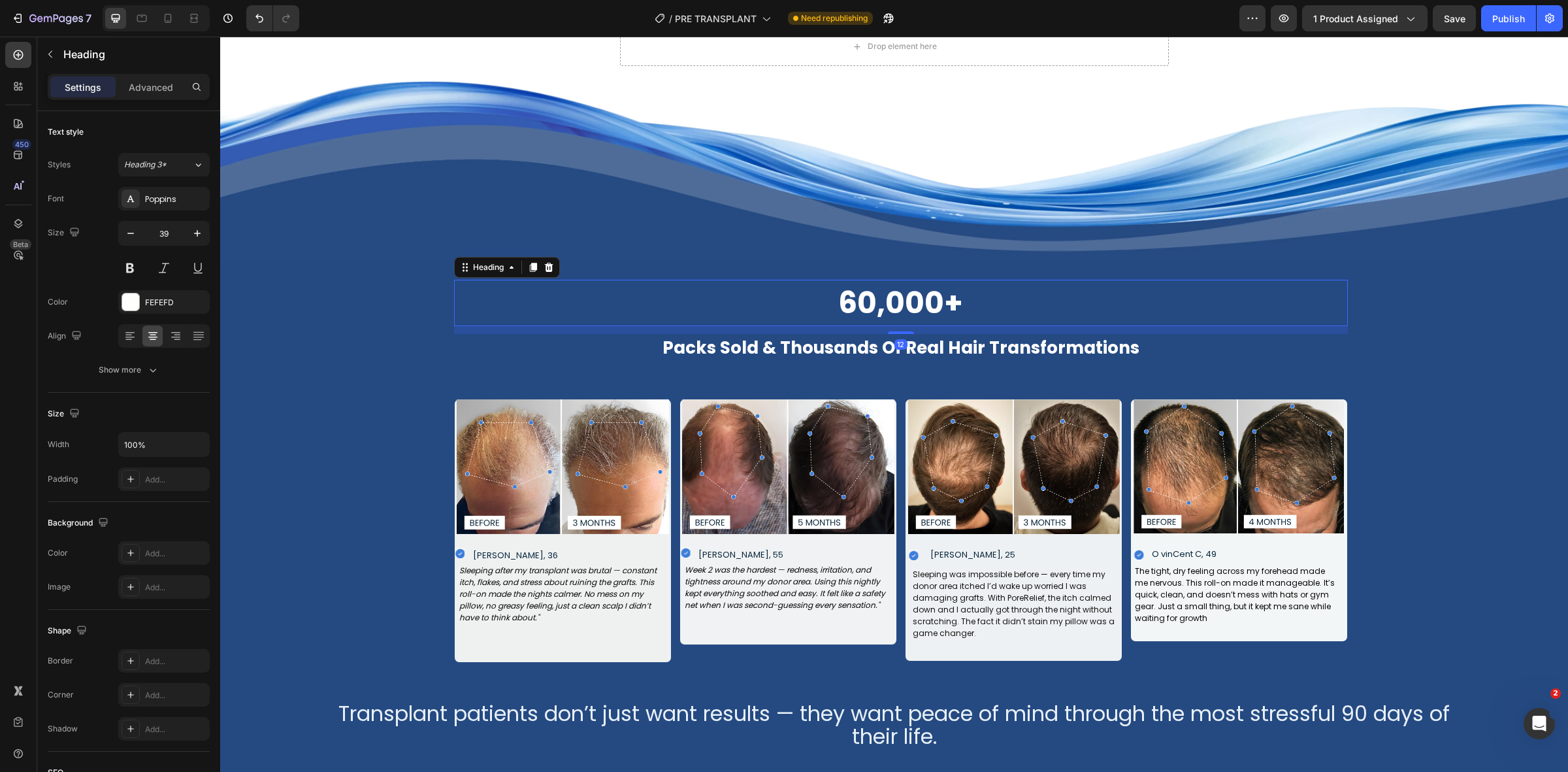
scroll to position [1115, 0]
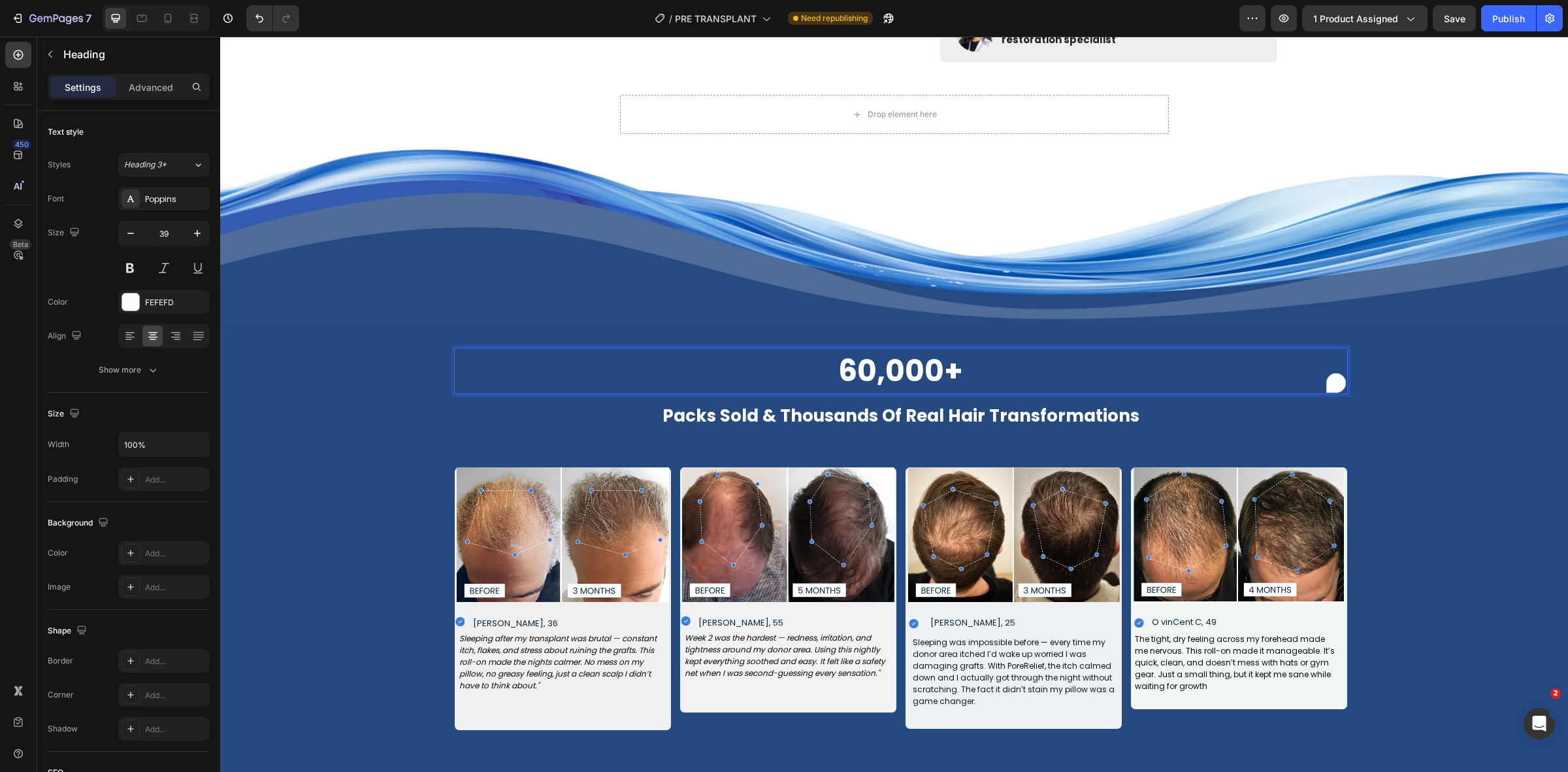
click at [946, 356] on strong "60,000+" at bounding box center [900, 371] width 124 height 41
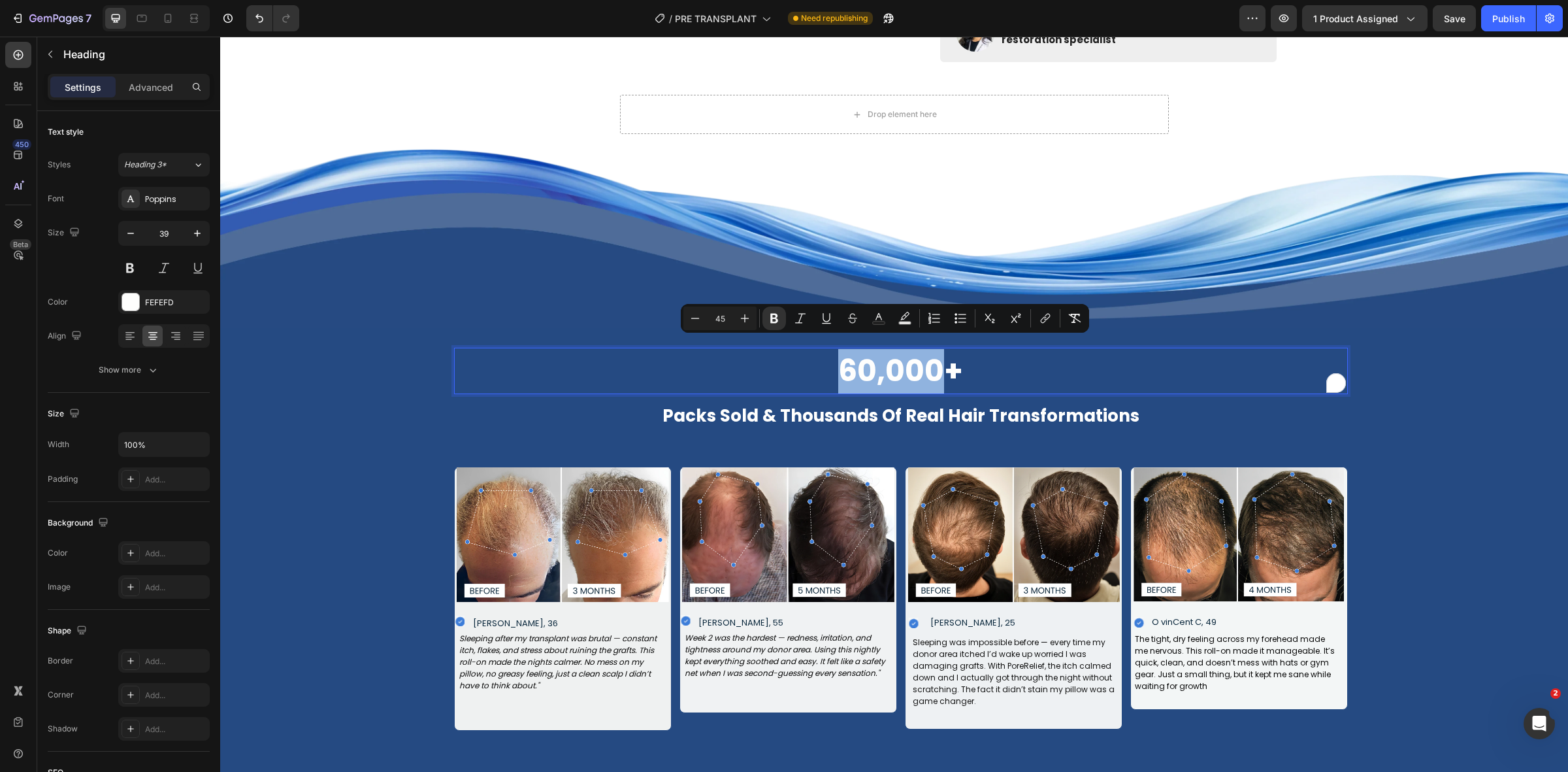
drag, startPoint x: 935, startPoint y: 354, endPoint x: 817, endPoint y: 355, distance: 118.0
click at [817, 355] on p "60,000+" at bounding box center [901, 371] width 891 height 44
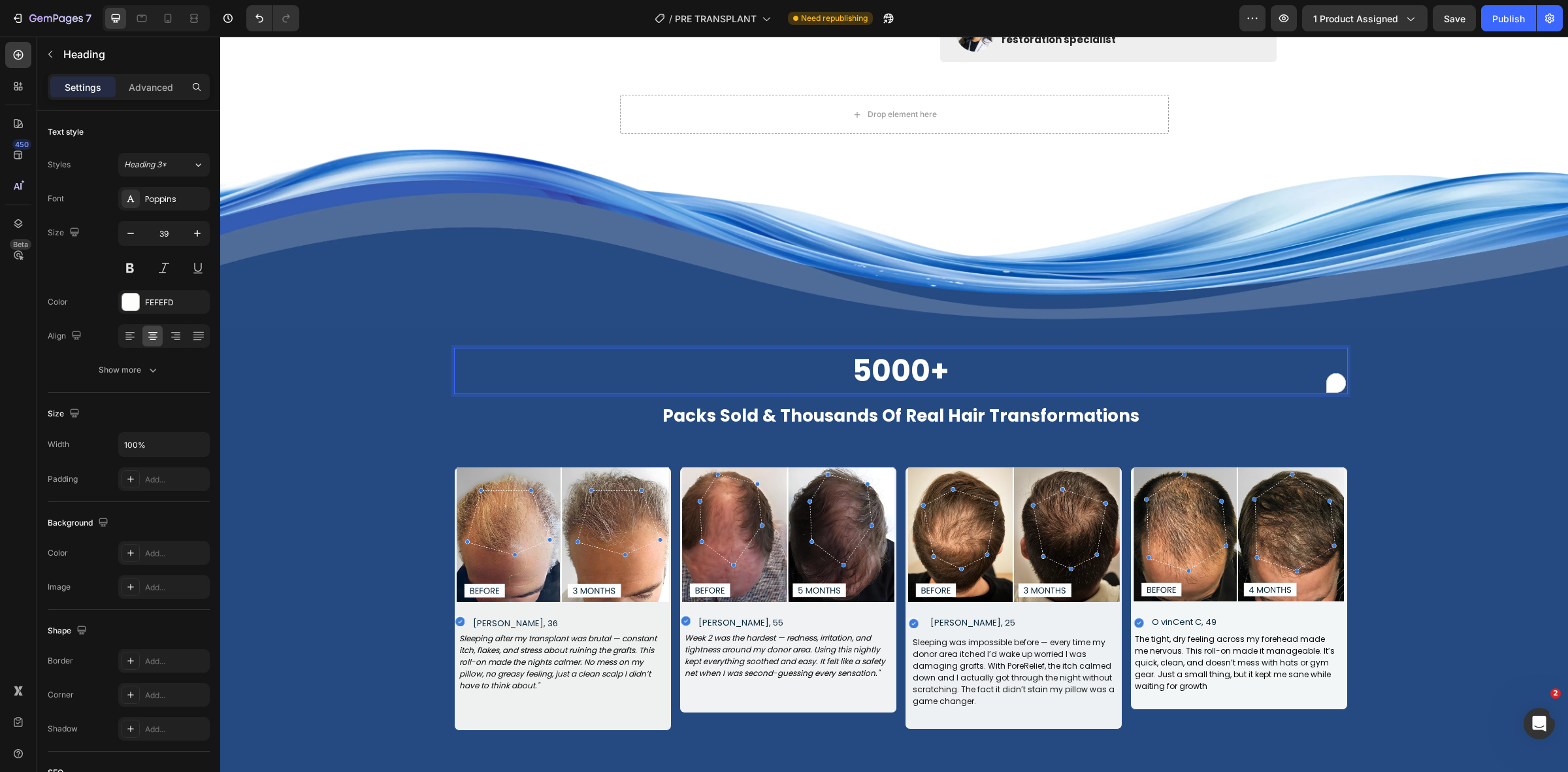
click at [533, 303] on img at bounding box center [894, 231] width 1348 height 194
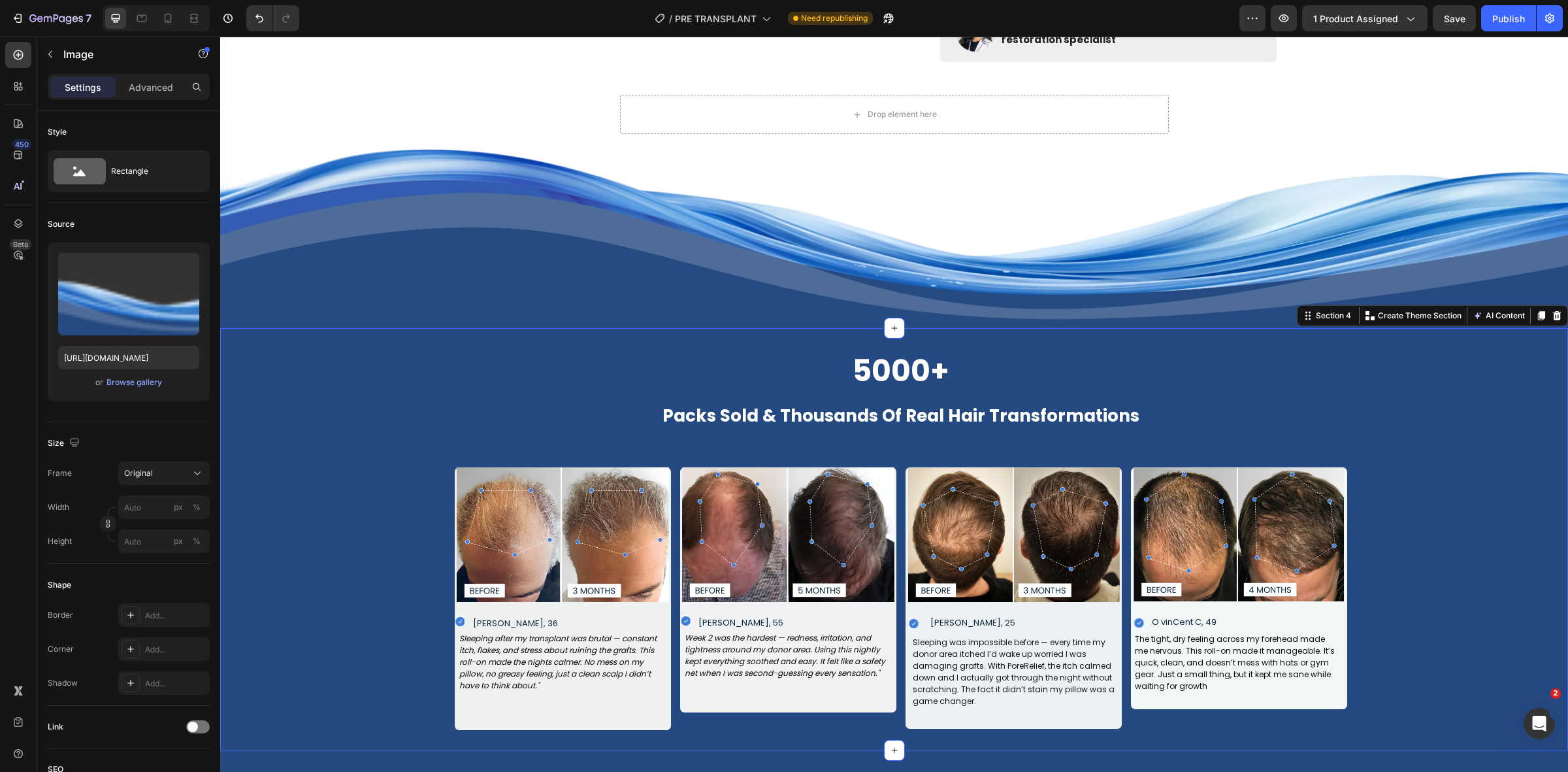
click at [1514, 428] on div "⁠⁠⁠⁠⁠⁠⁠ 5000+ Heading Packs Sold & Thousands Of Real Hair Transformations Text …" at bounding box center [900, 539] width 1295 height 383
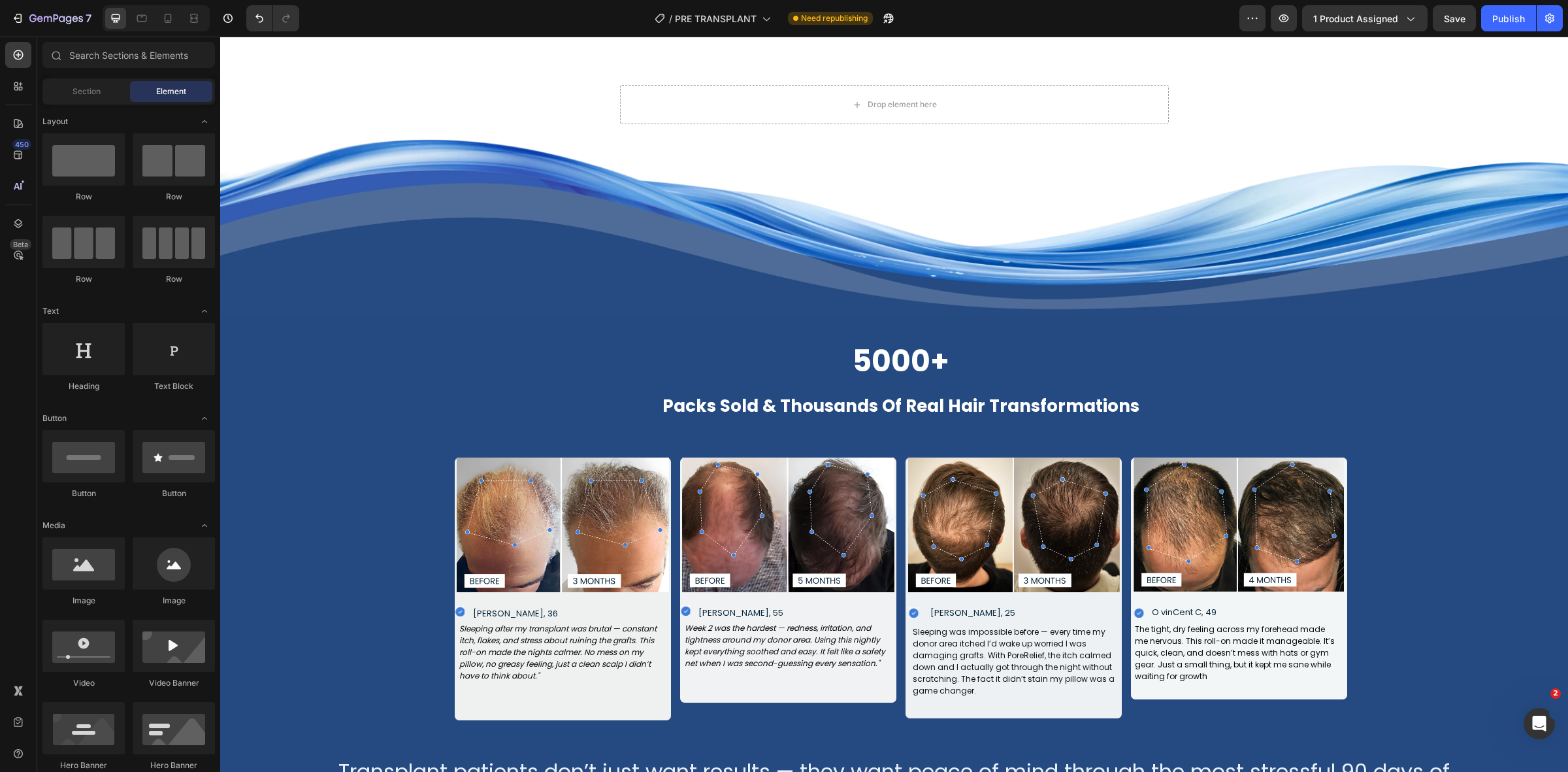
scroll to position [1252, 0]
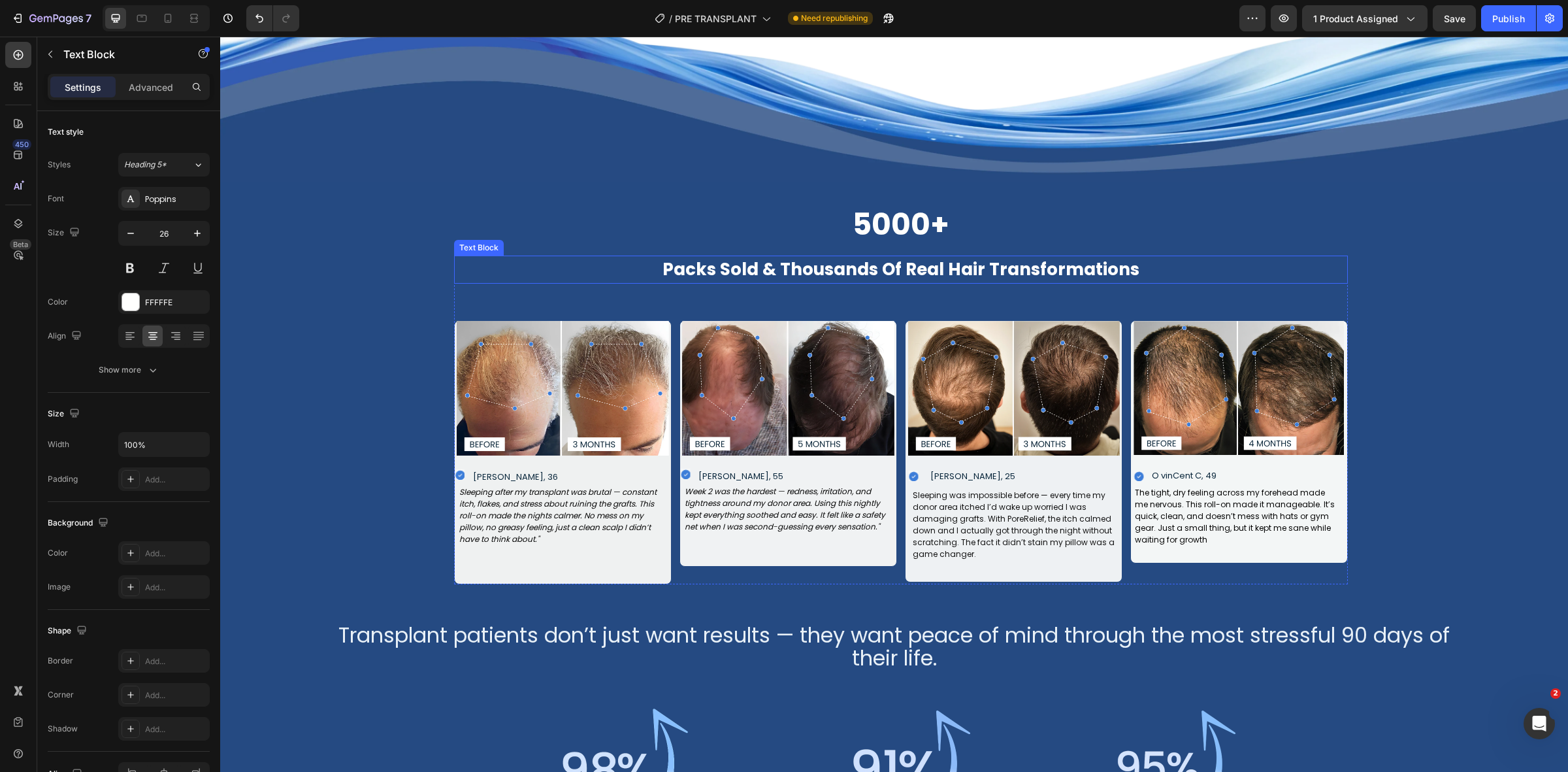
click at [782, 268] on strong "Packs Sold & Thousands Of Real Hair Transformations" at bounding box center [901, 269] width 477 height 24
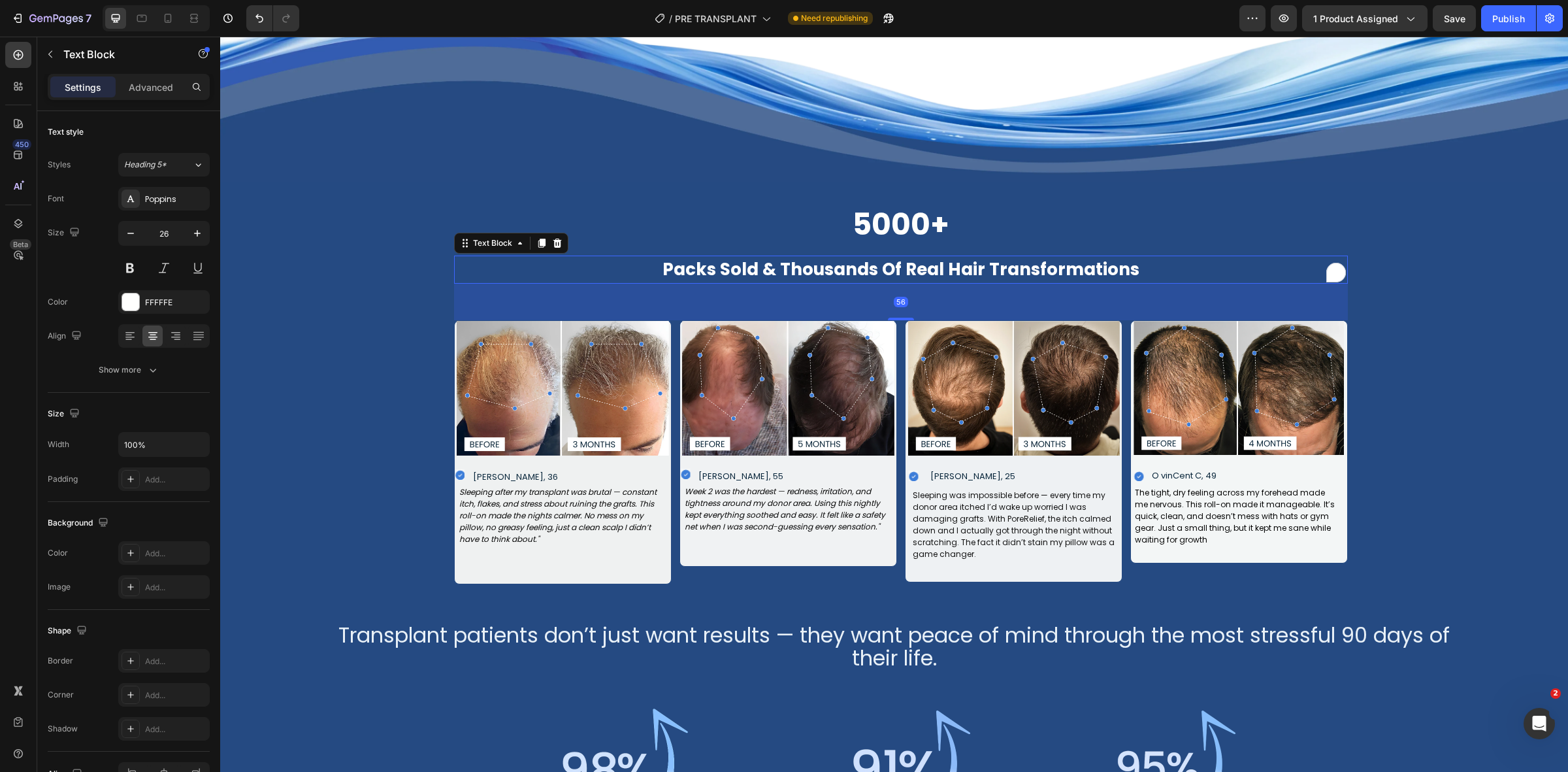
click at [776, 269] on strong "Packs Sold & Thousands Of Real Hair Transformations" at bounding box center [901, 269] width 477 height 24
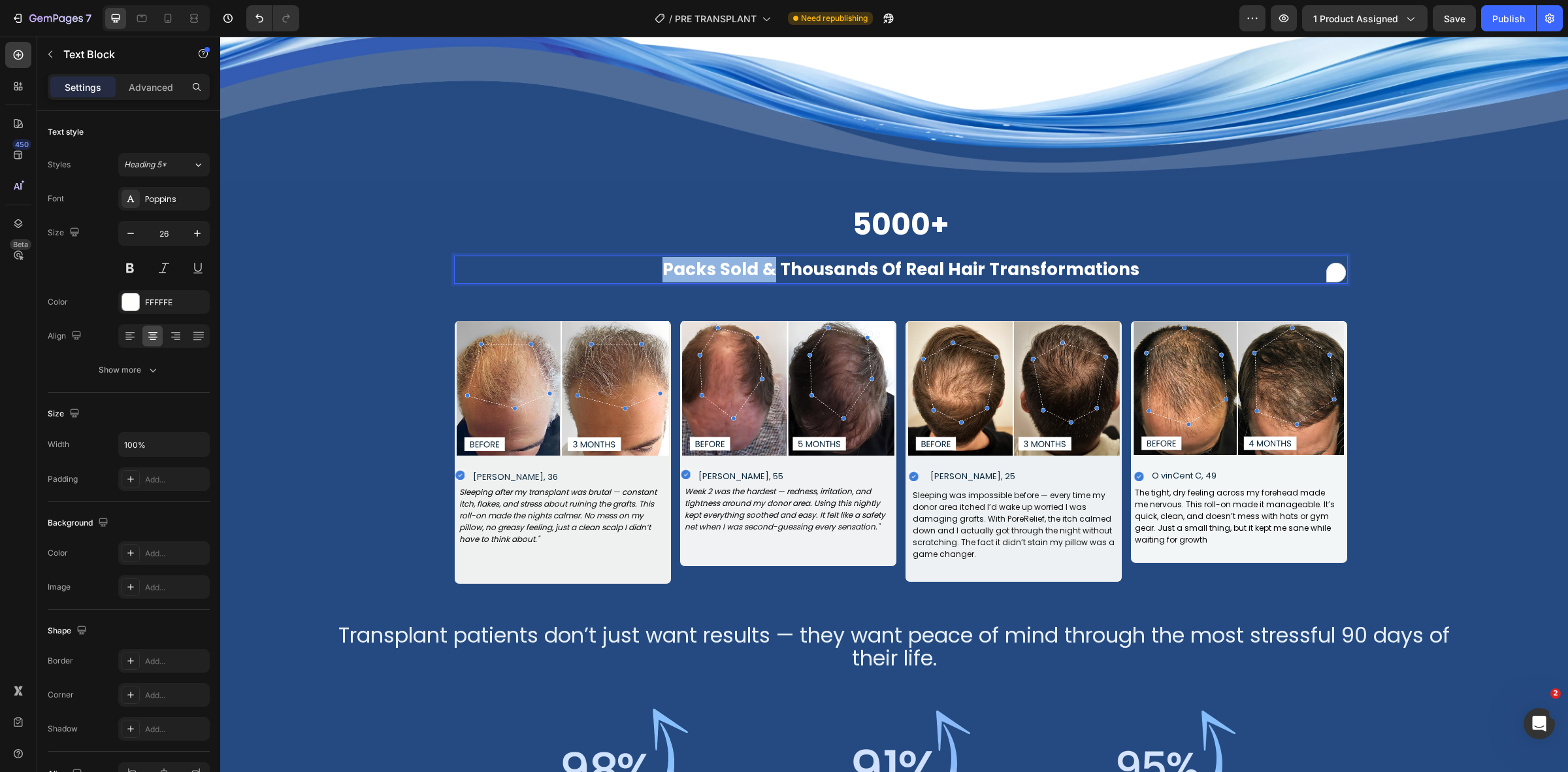
drag, startPoint x: 771, startPoint y: 269, endPoint x: 654, endPoint y: 258, distance: 117.5
click at [654, 258] on p "Packs Sold & Thousands Of Real Hair Transformations" at bounding box center [901, 269] width 891 height 25
click at [559, 162] on img at bounding box center [894, 84] width 1348 height 194
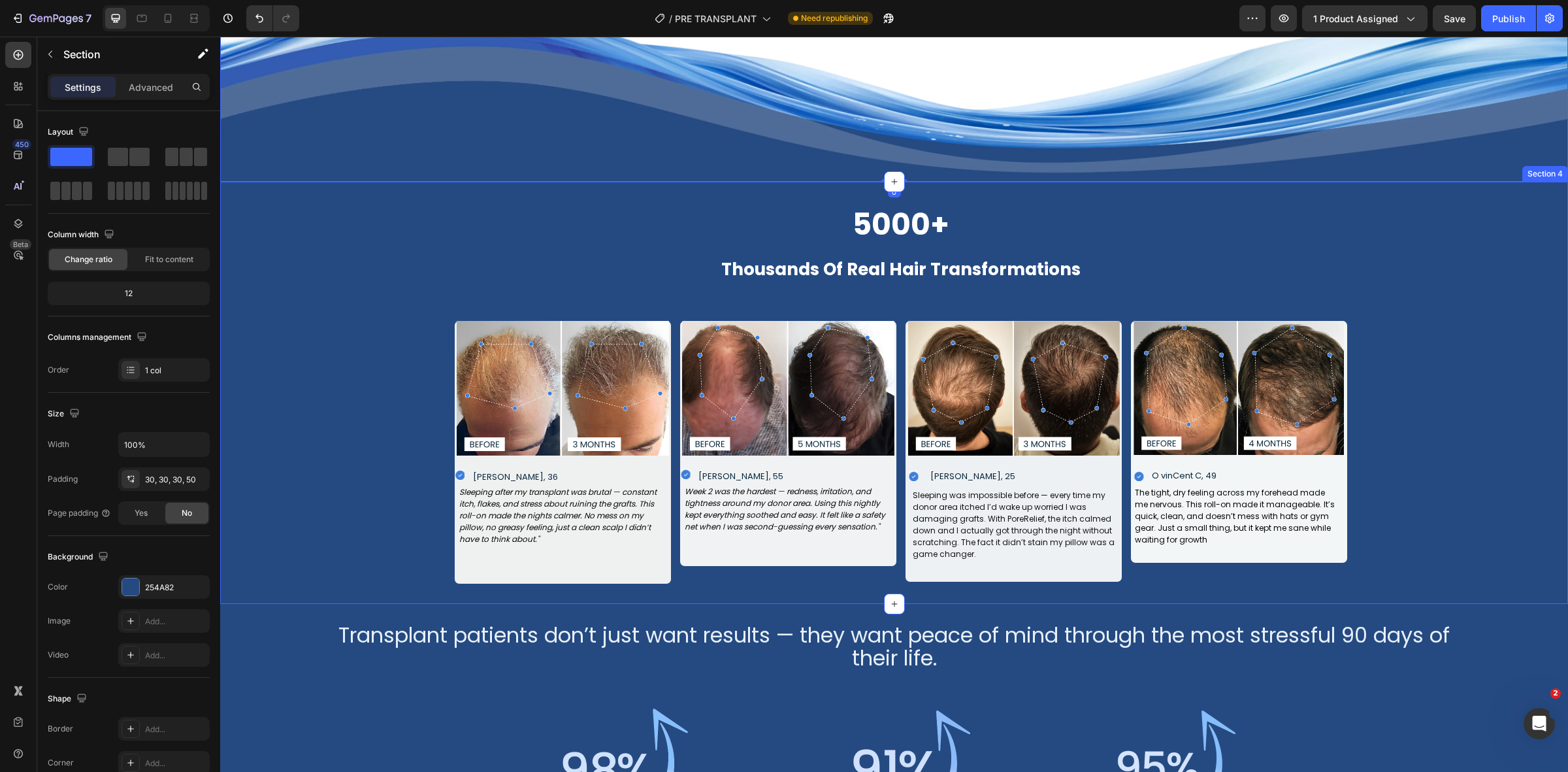
click at [324, 373] on div "⁠⁠⁠⁠⁠⁠⁠ 5000+ Heading Thousands Of Real Hair Transformations Text Block Image I…" at bounding box center [900, 392] width 1295 height 383
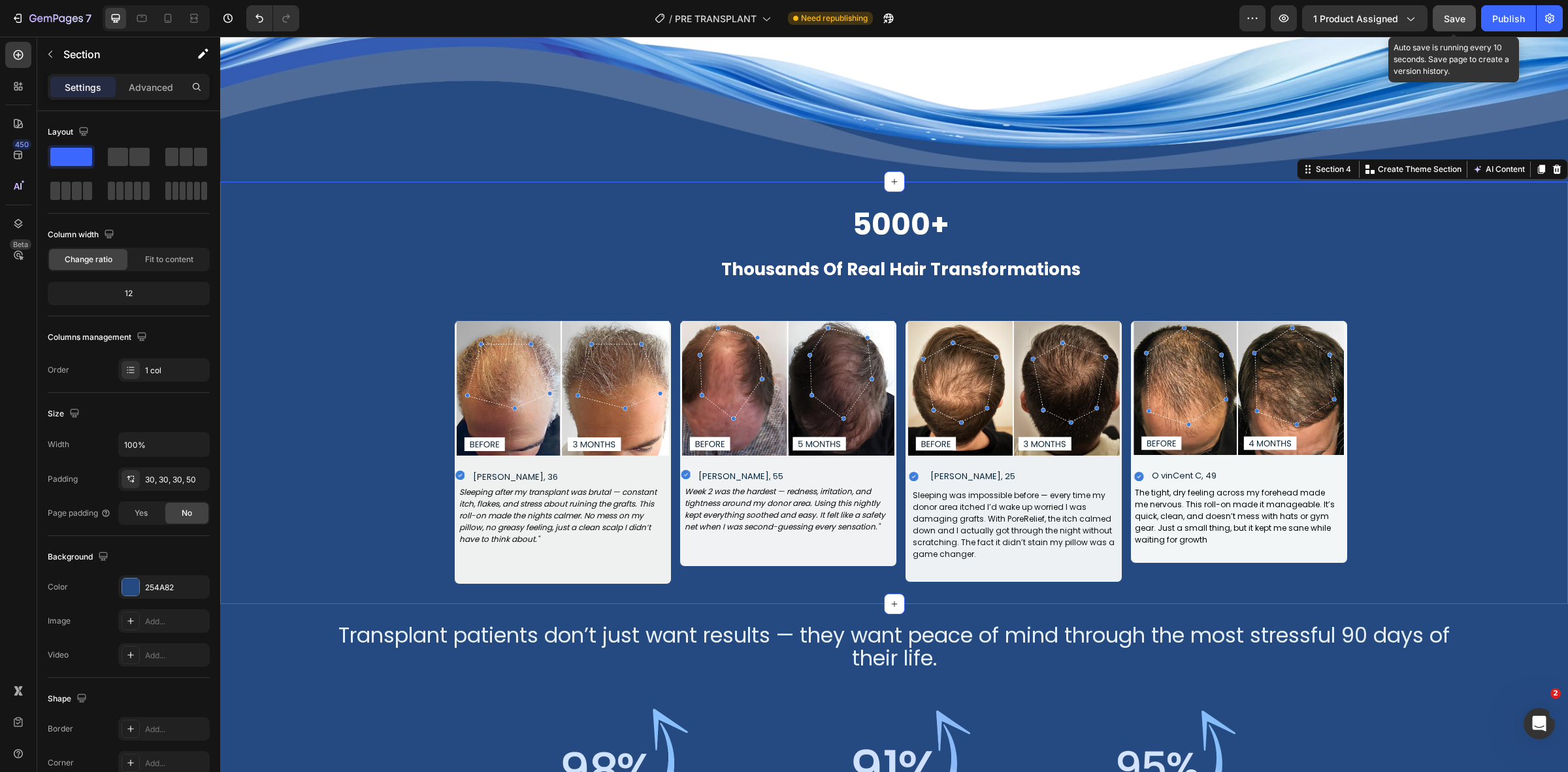
click at [1442, 11] on button "Save" at bounding box center [1454, 18] width 43 height 26
click at [799, 285] on div "Thousands Of Real Hair Transformations Text Block Image Icon JASON P, 36 Text B…" at bounding box center [901, 419] width 894 height 328
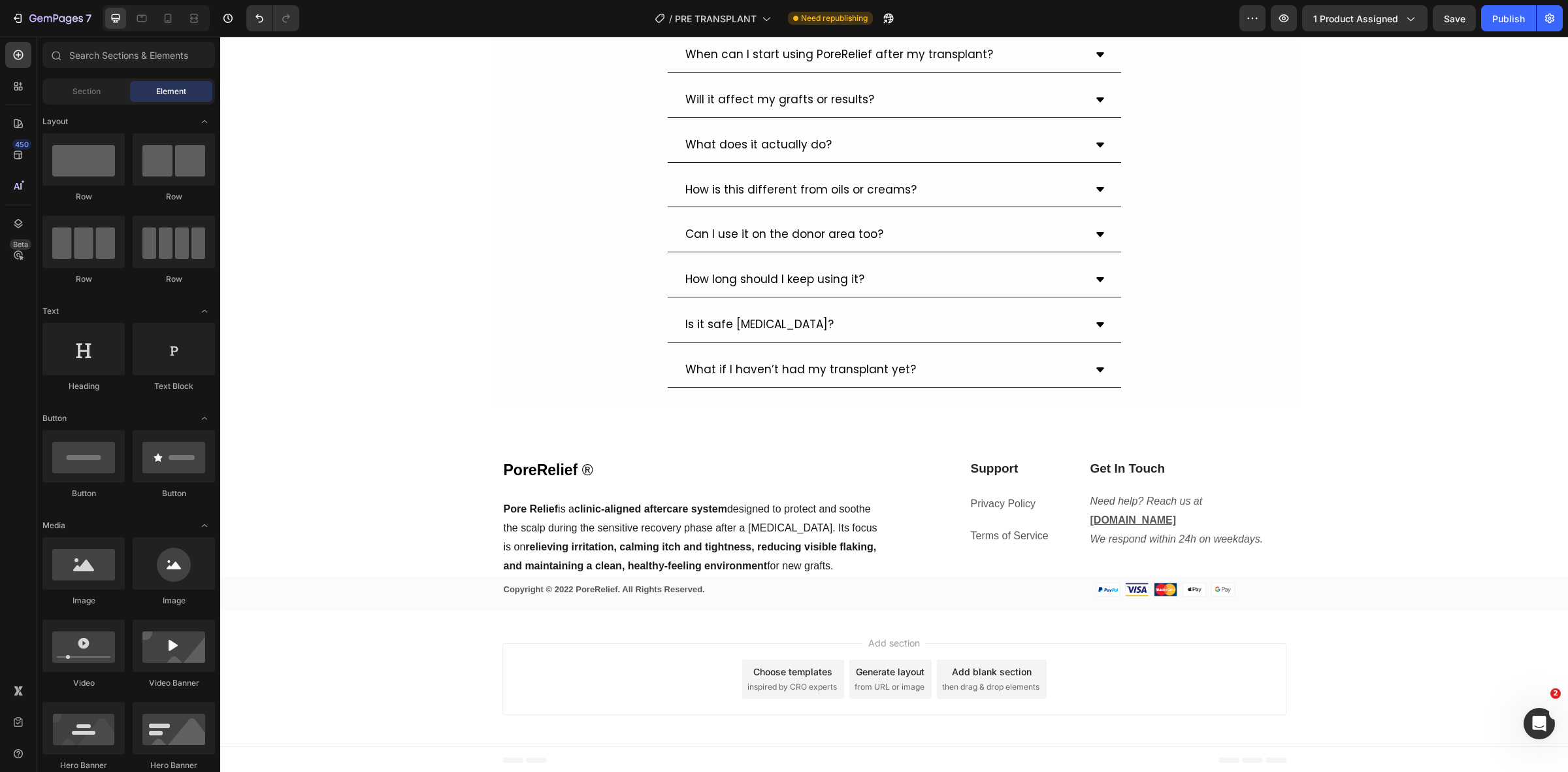
scroll to position [3639, 0]
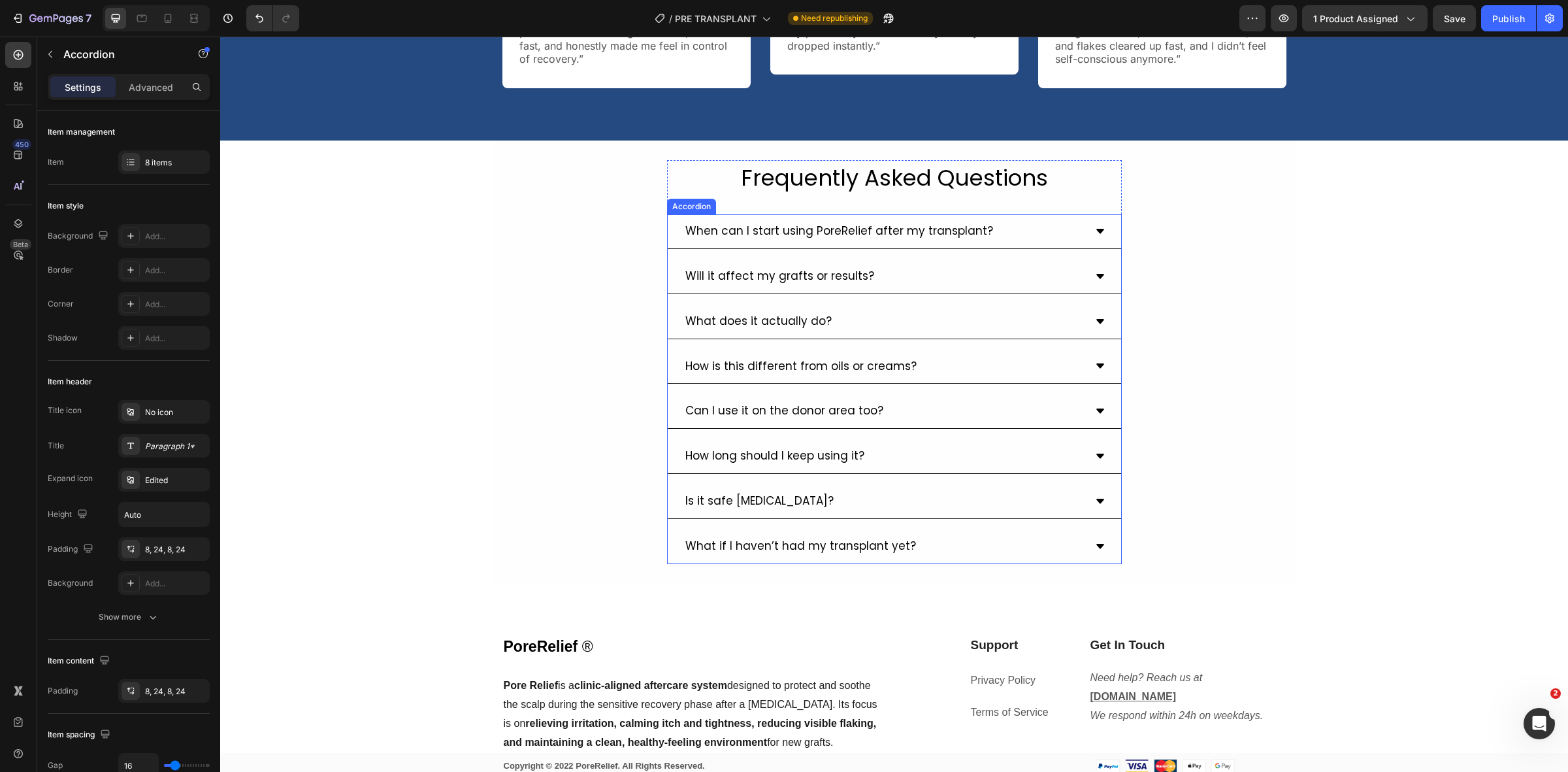
click at [892, 460] on div "How long should I keep using it?" at bounding box center [884, 457] width 401 height 24
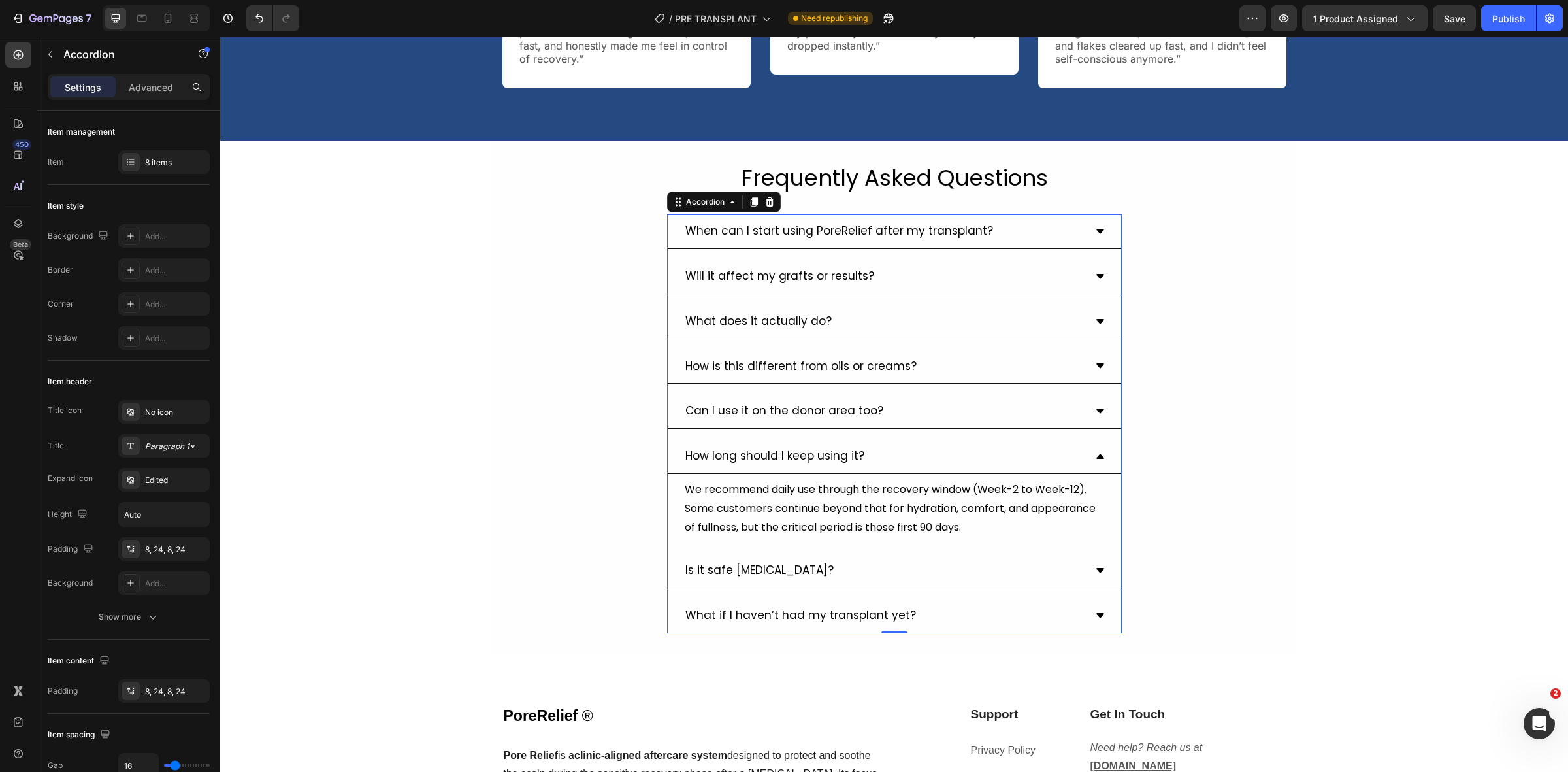
click at [892, 460] on div "How long should I keep using it?" at bounding box center [884, 457] width 401 height 24
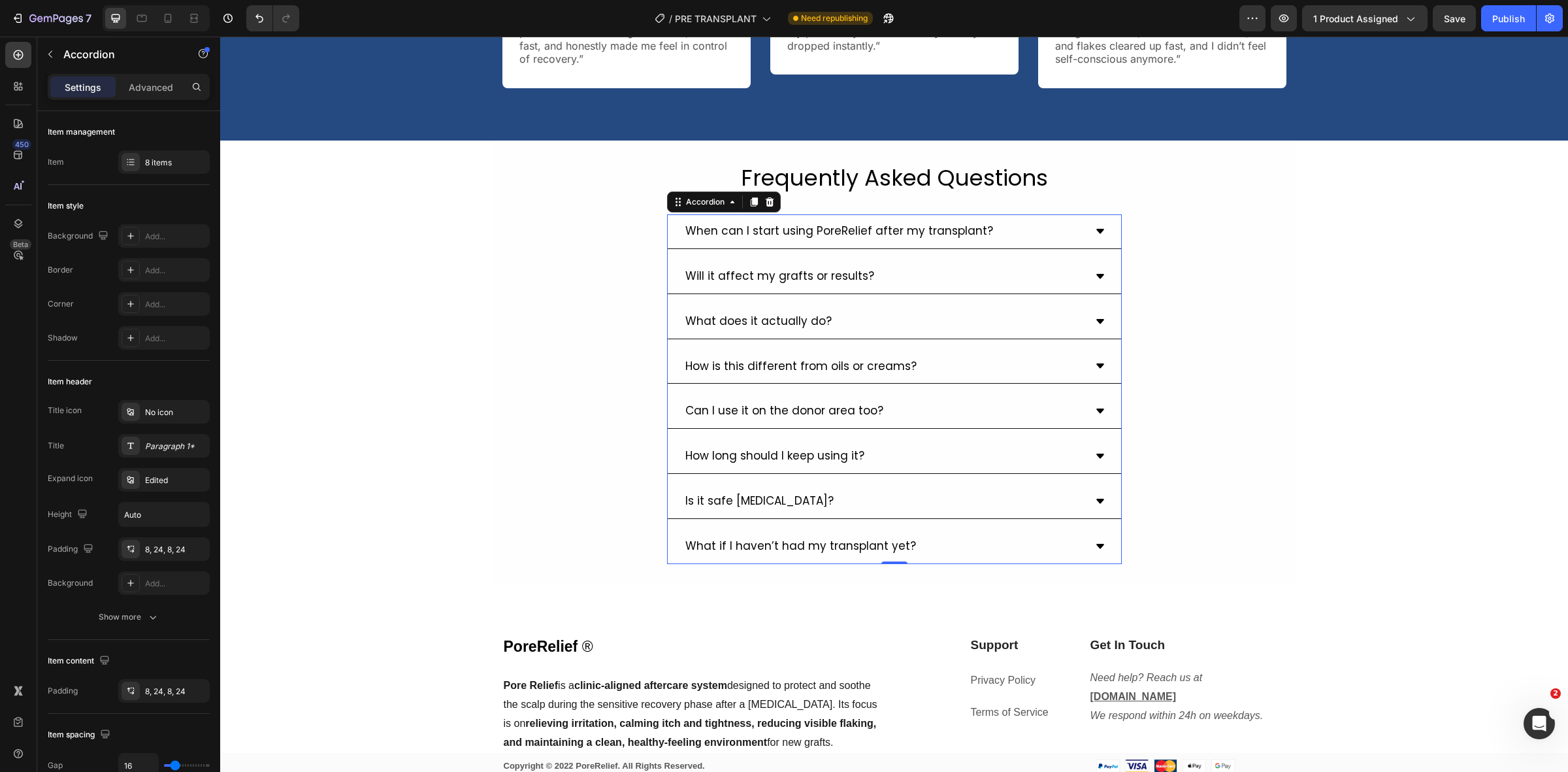
click at [913, 276] on div "Will it affect my grafts or results?" at bounding box center [884, 277] width 401 height 24
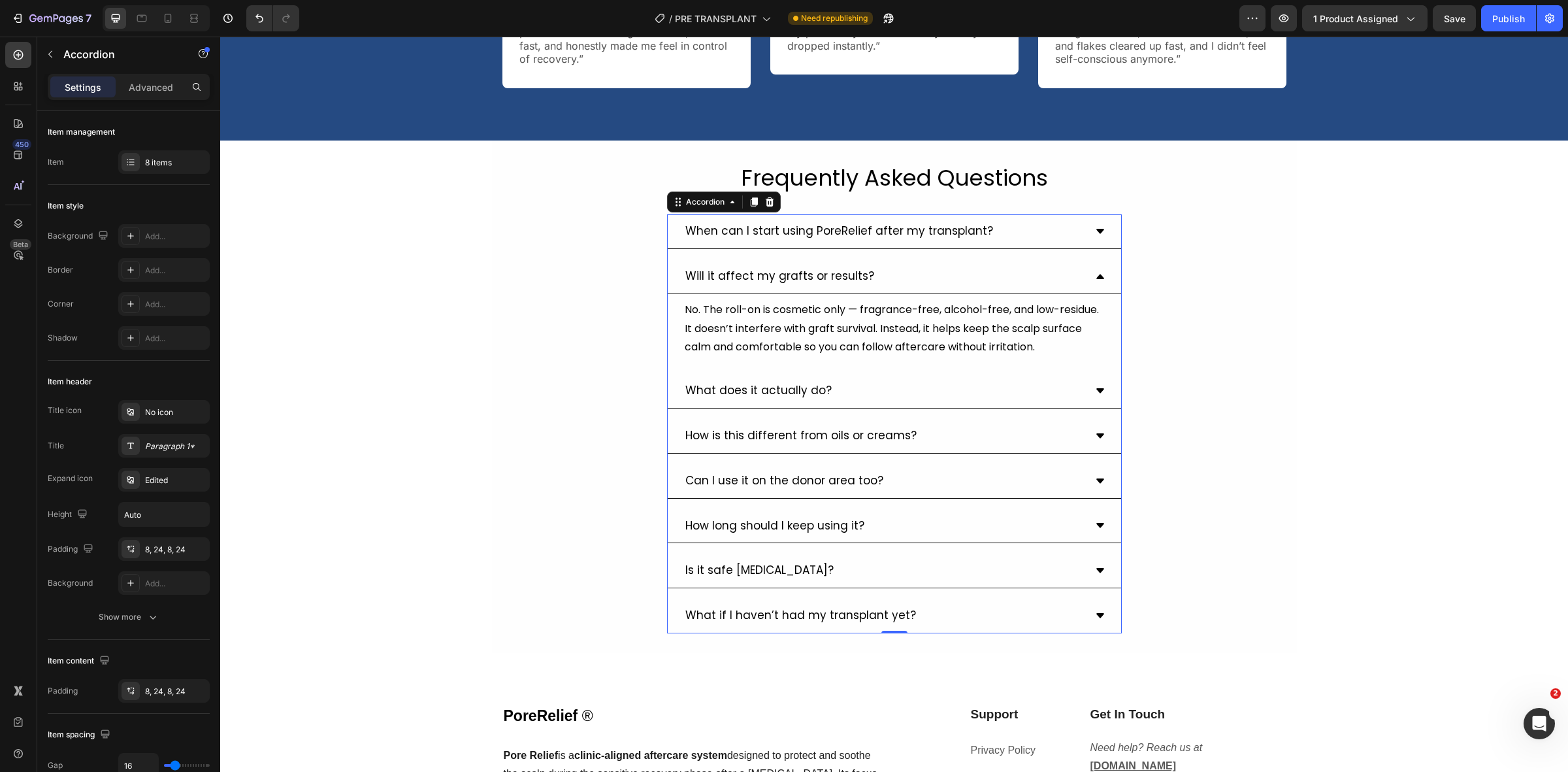
click at [1086, 259] on div "Will it affect my grafts or results?" at bounding box center [895, 277] width 453 height 35
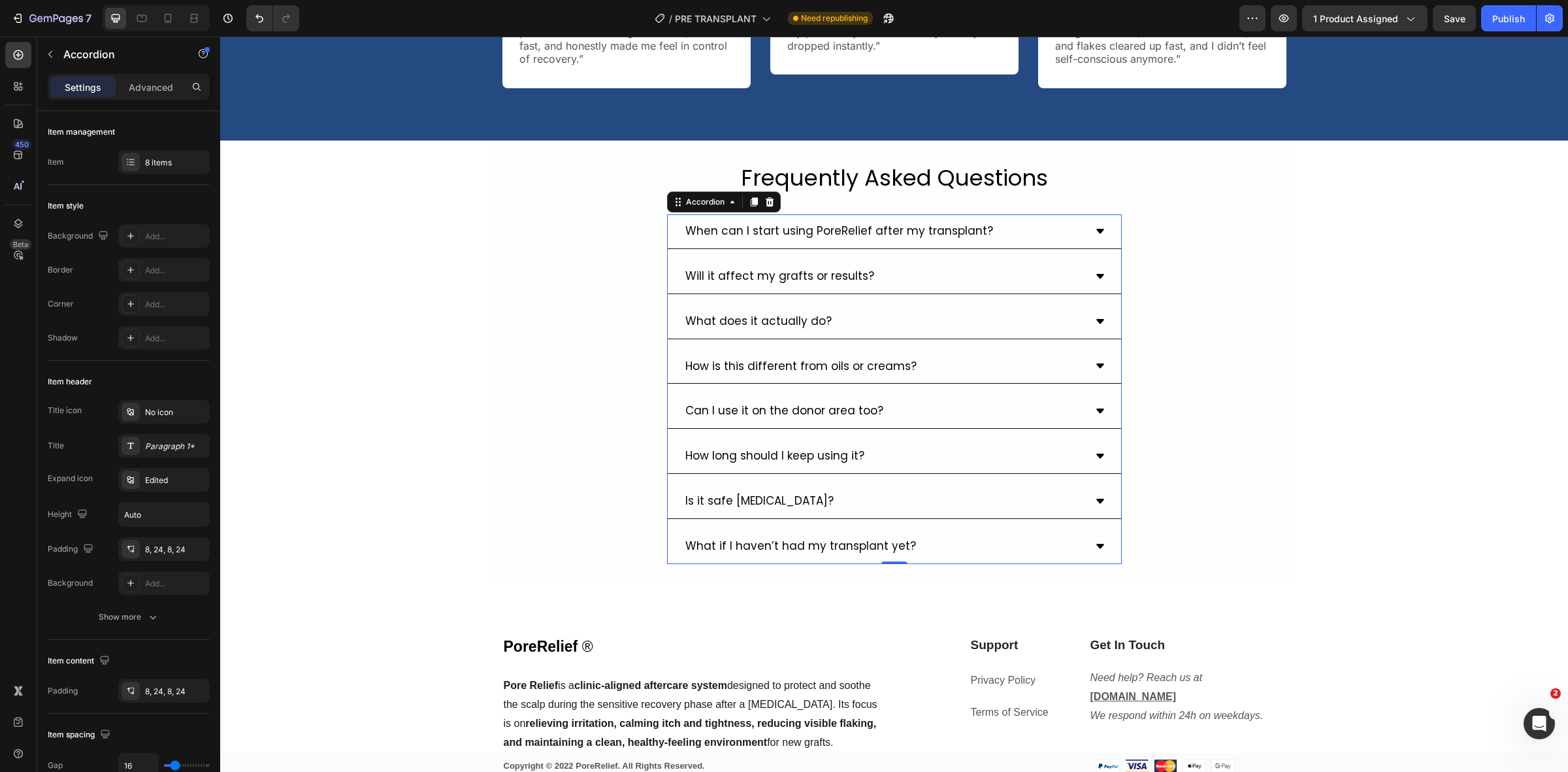
click at [905, 556] on div "What if I haven’t had my transplant yet?" at bounding box center [895, 547] width 453 height 35
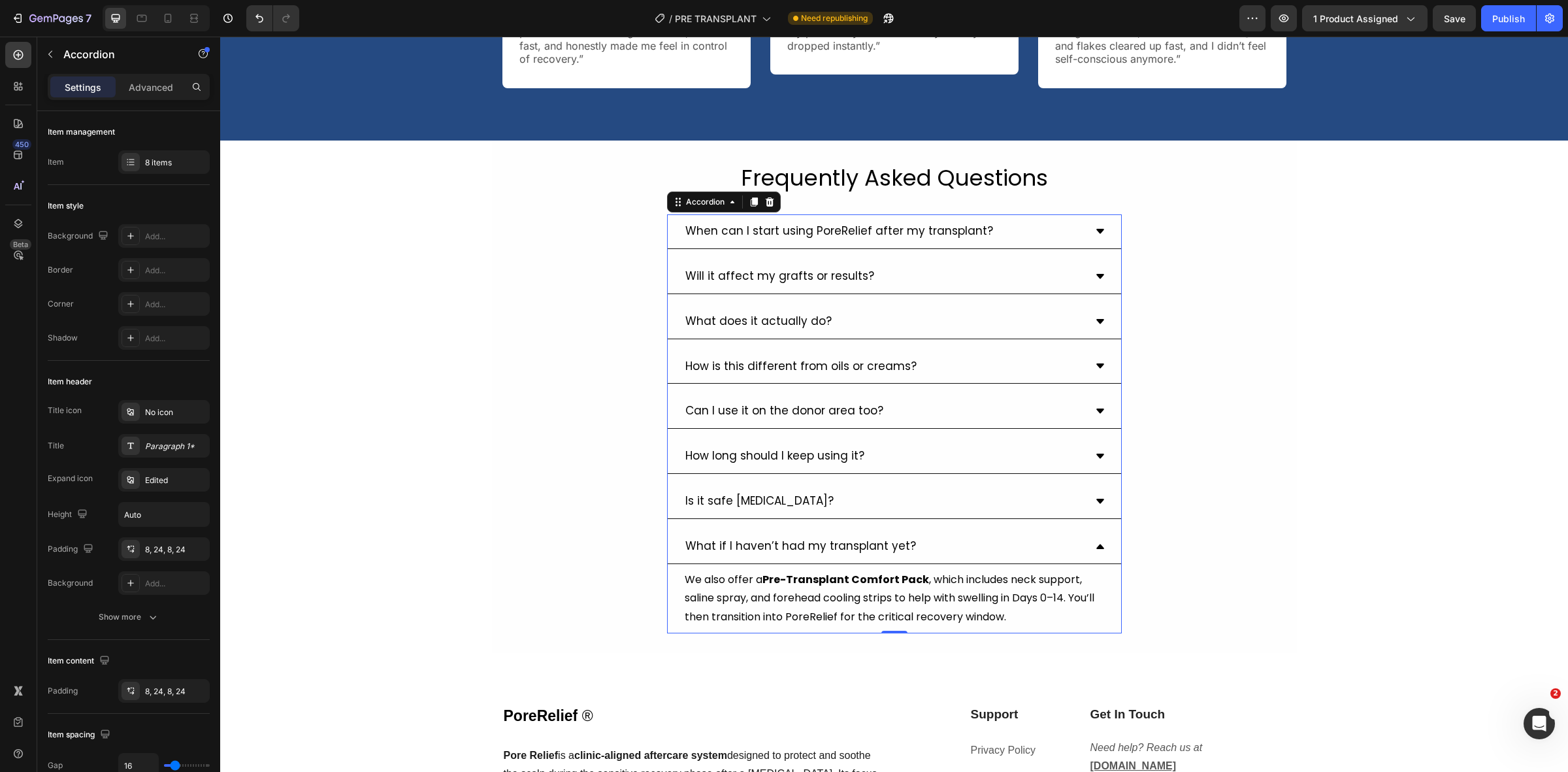
click at [940, 538] on div "What if I haven’t had my transplant yet?" at bounding box center [884, 547] width 401 height 24
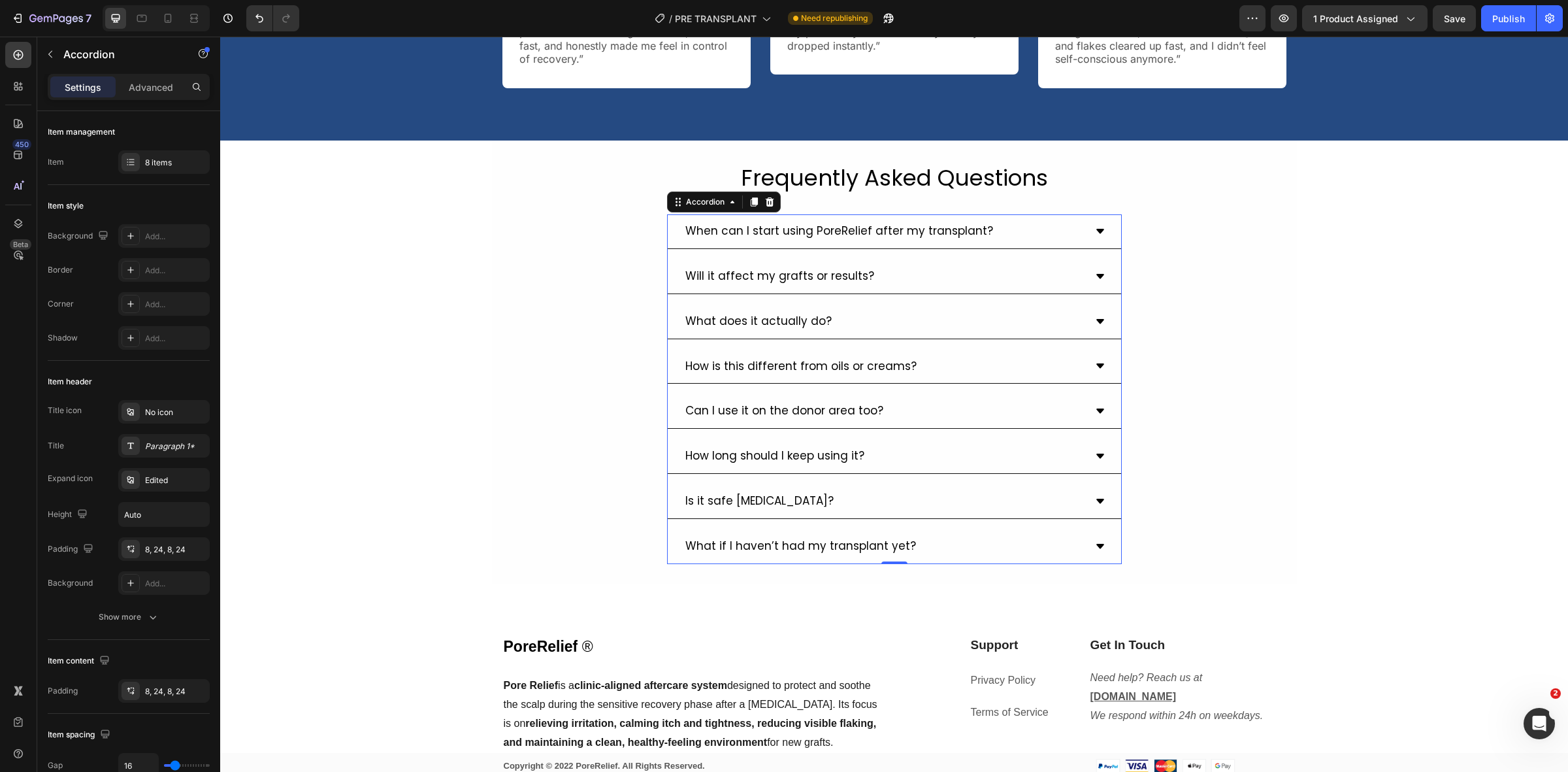
click at [869, 499] on div "Is it safe [MEDICAL_DATA]?" at bounding box center [884, 502] width 401 height 24
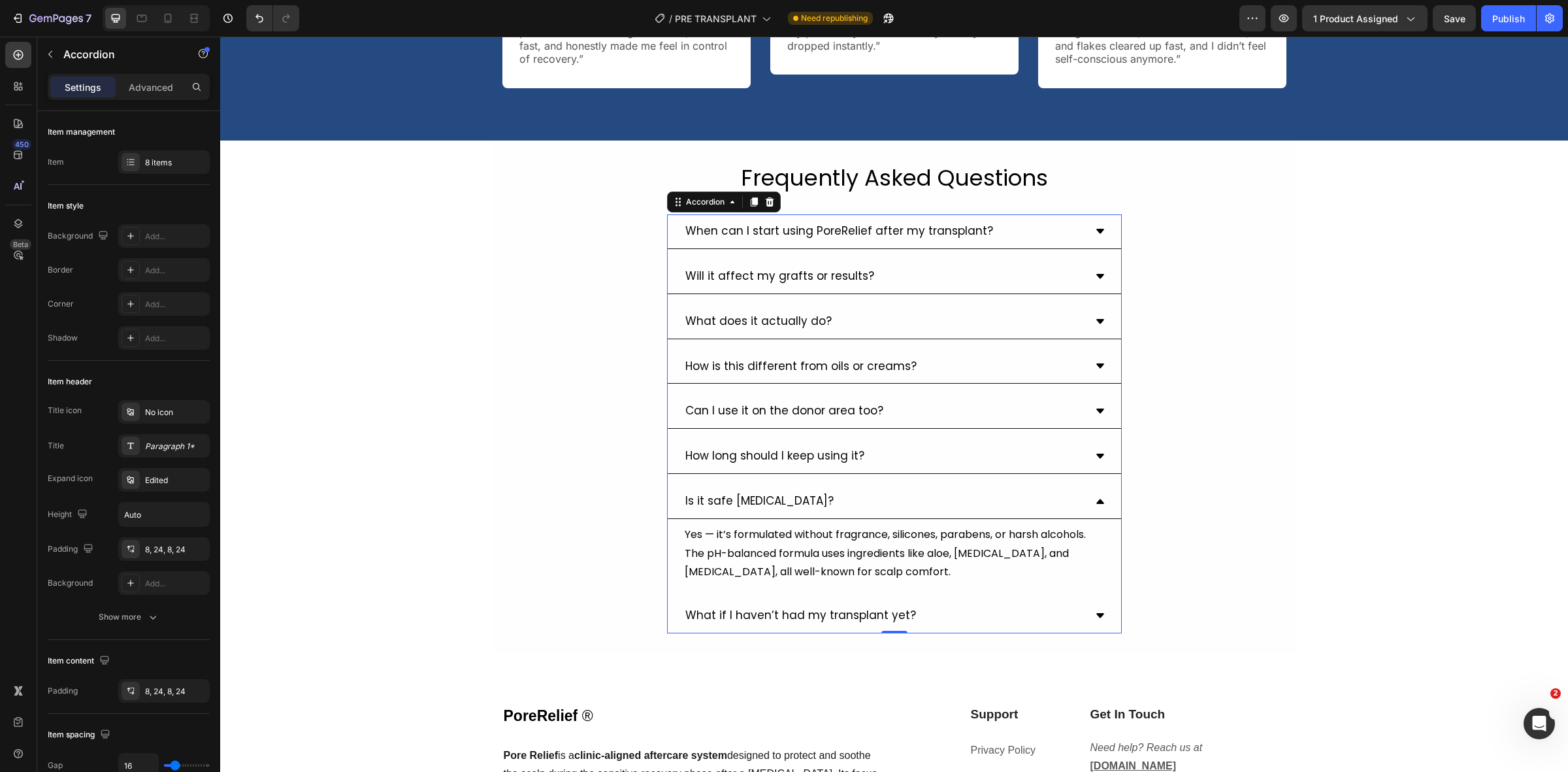
click at [847, 490] on div "Is it safe [MEDICAL_DATA]?" at bounding box center [884, 502] width 401 height 24
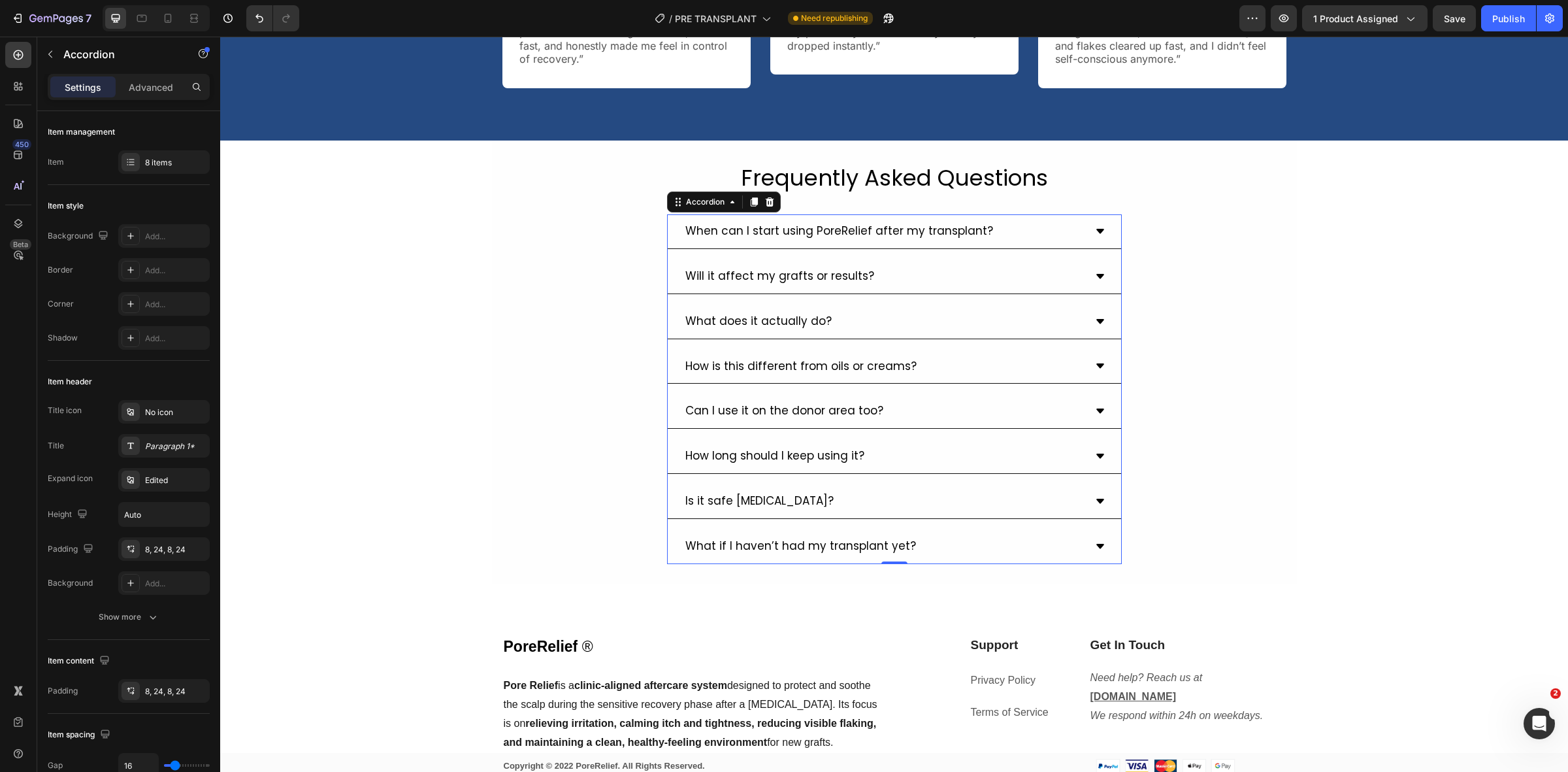
click at [818, 441] on div "How long should I keep using it?" at bounding box center [895, 457] width 453 height 35
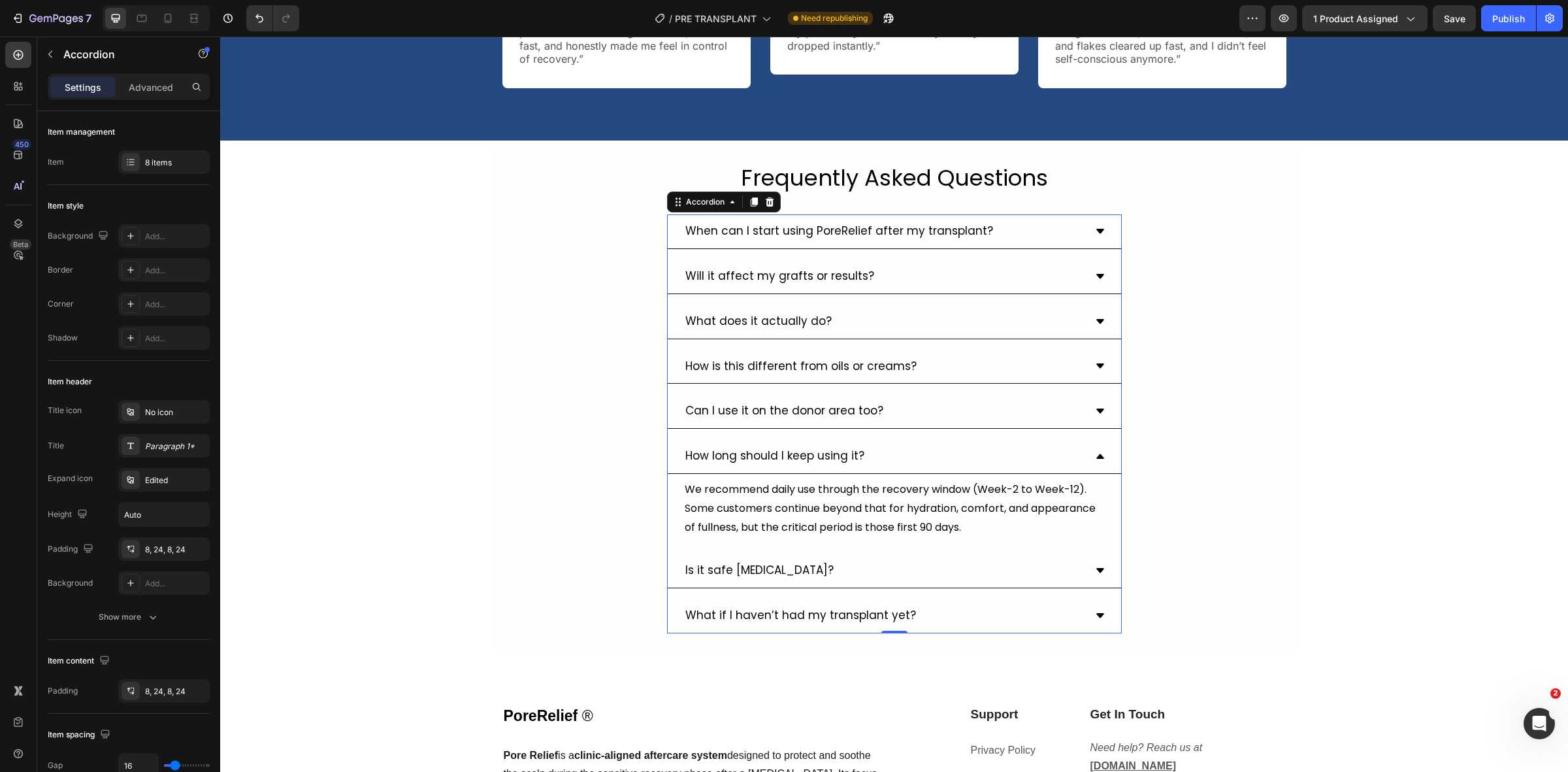
click at [883, 453] on div "How long should I keep using it?" at bounding box center [884, 457] width 401 height 24
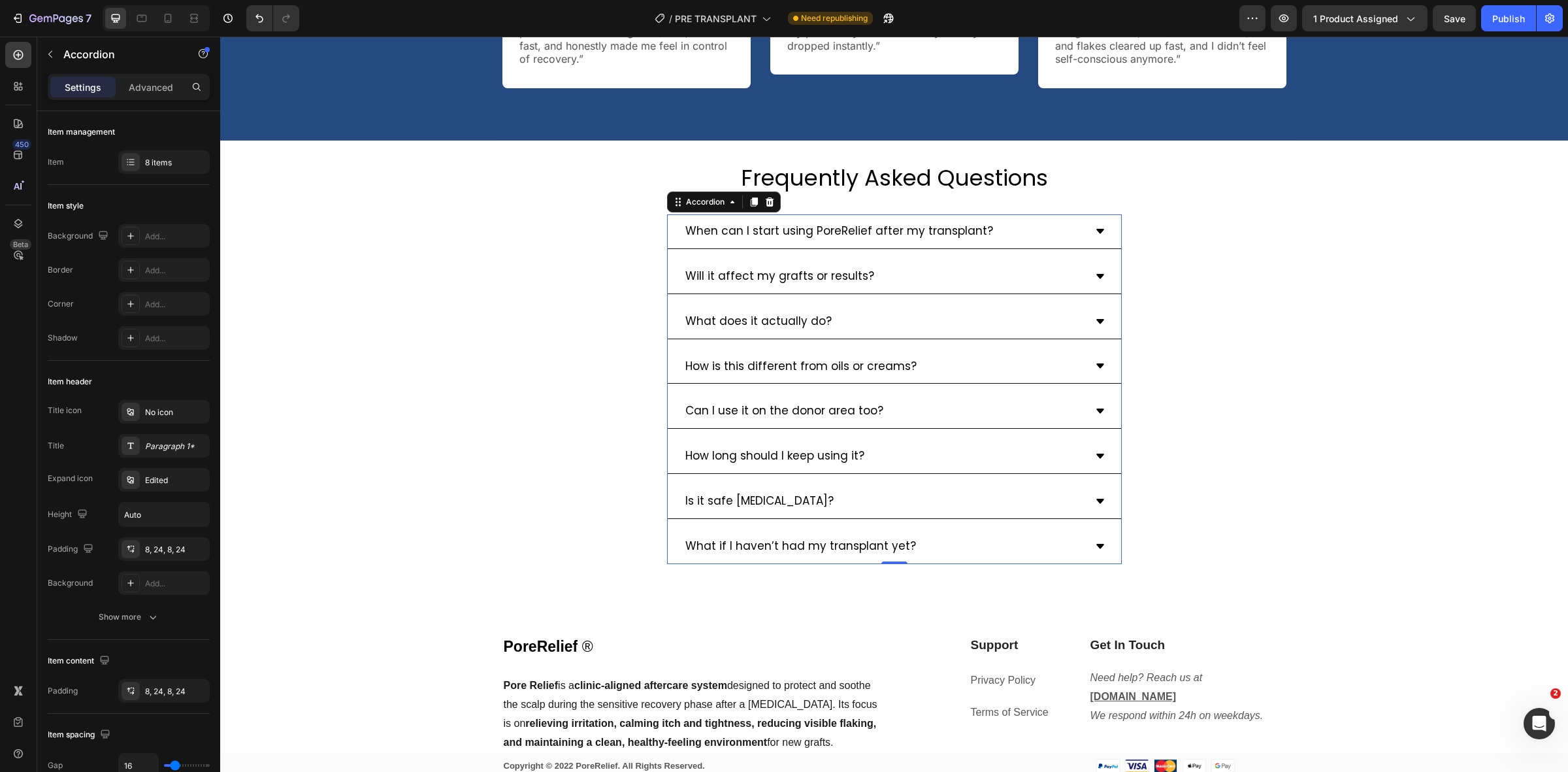
click at [877, 397] on div "Can I use it on the donor area too?" at bounding box center [895, 411] width 453 height 35
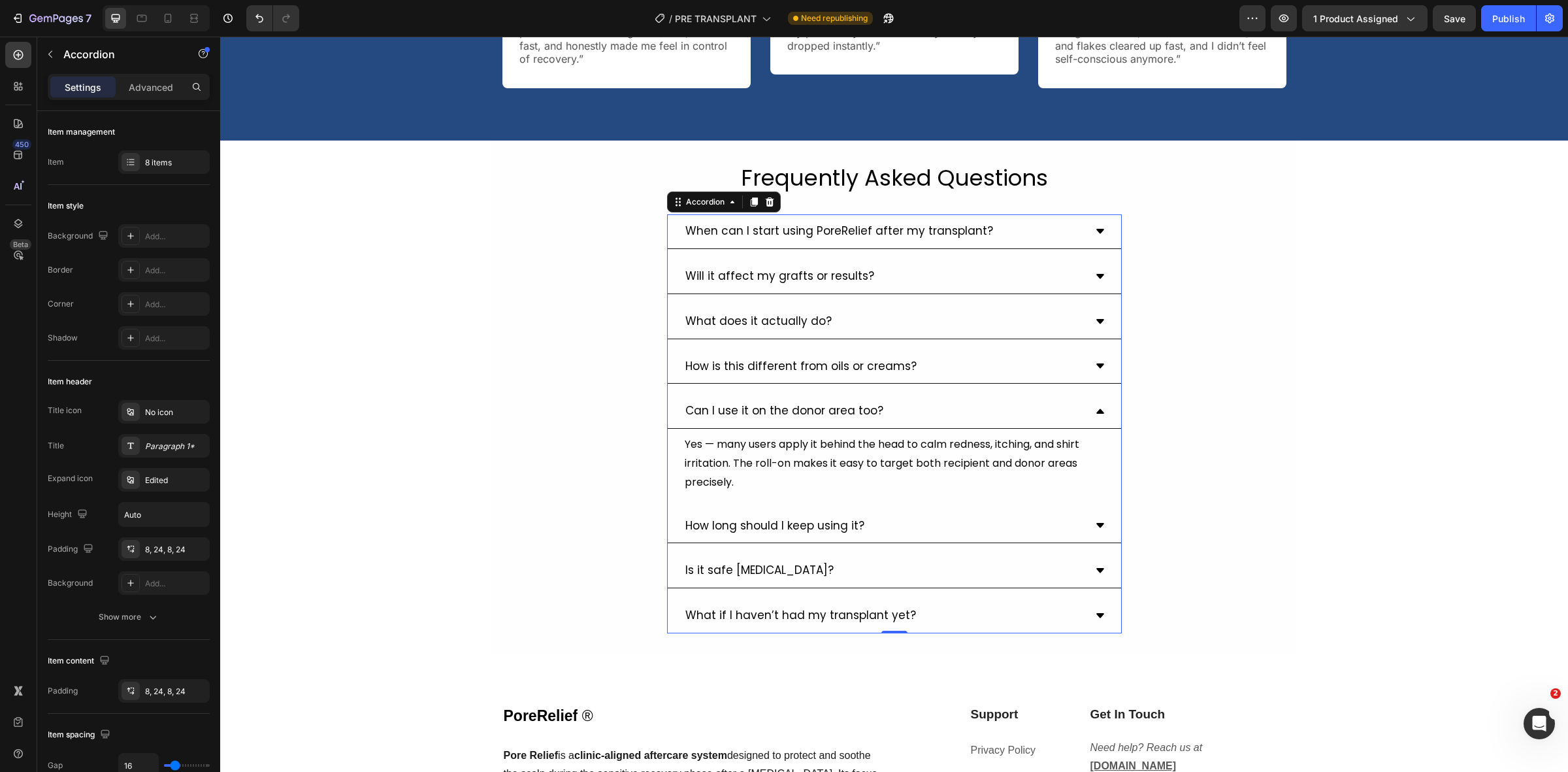
click at [884, 403] on div "Can I use it on the donor area too?" at bounding box center [884, 411] width 401 height 24
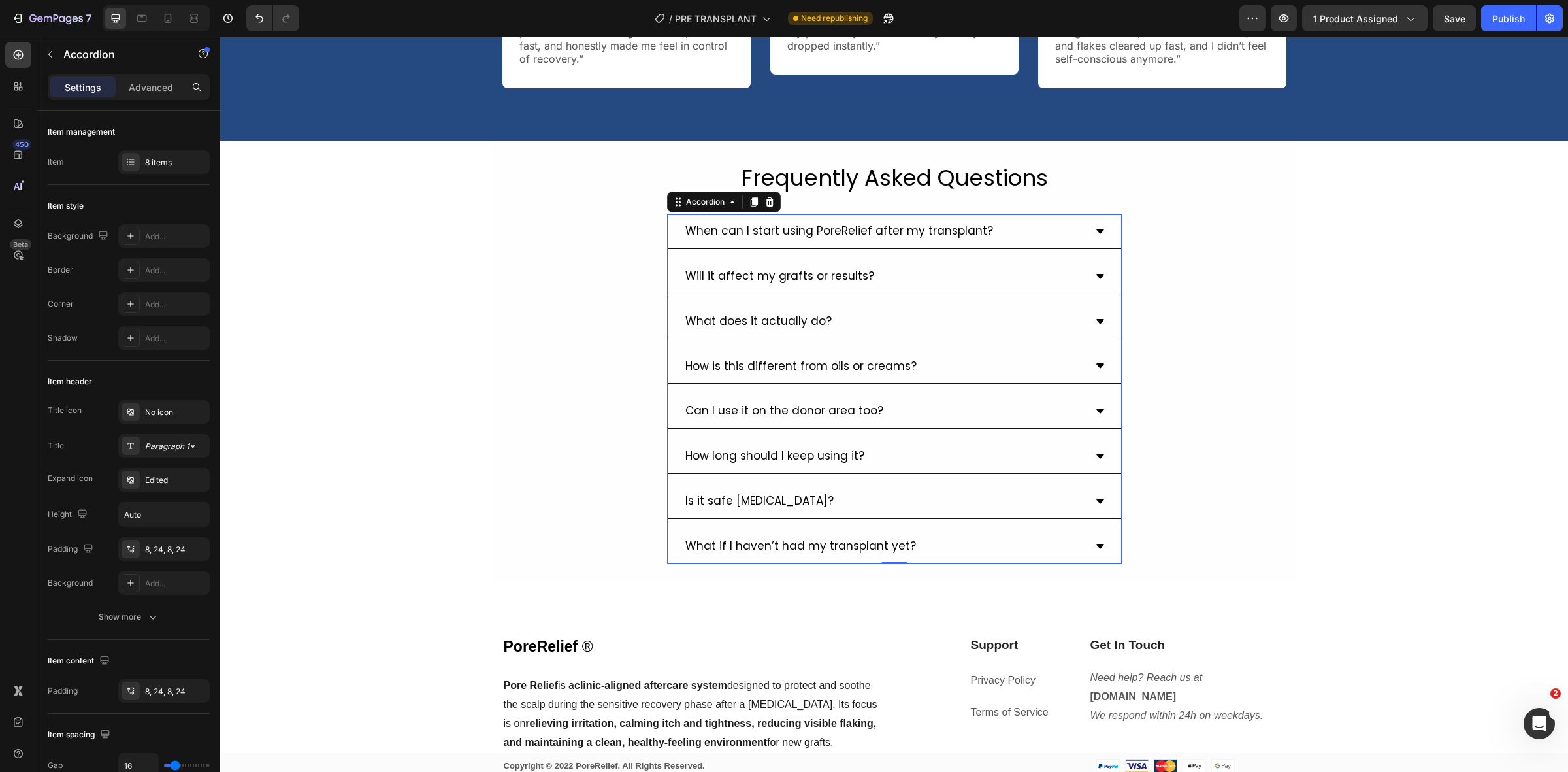
click at [893, 358] on span "How is this different from oils or creams?" at bounding box center [801, 366] width 231 height 16
click at [923, 363] on div "How is this different from oils or creams?" at bounding box center [884, 367] width 401 height 24
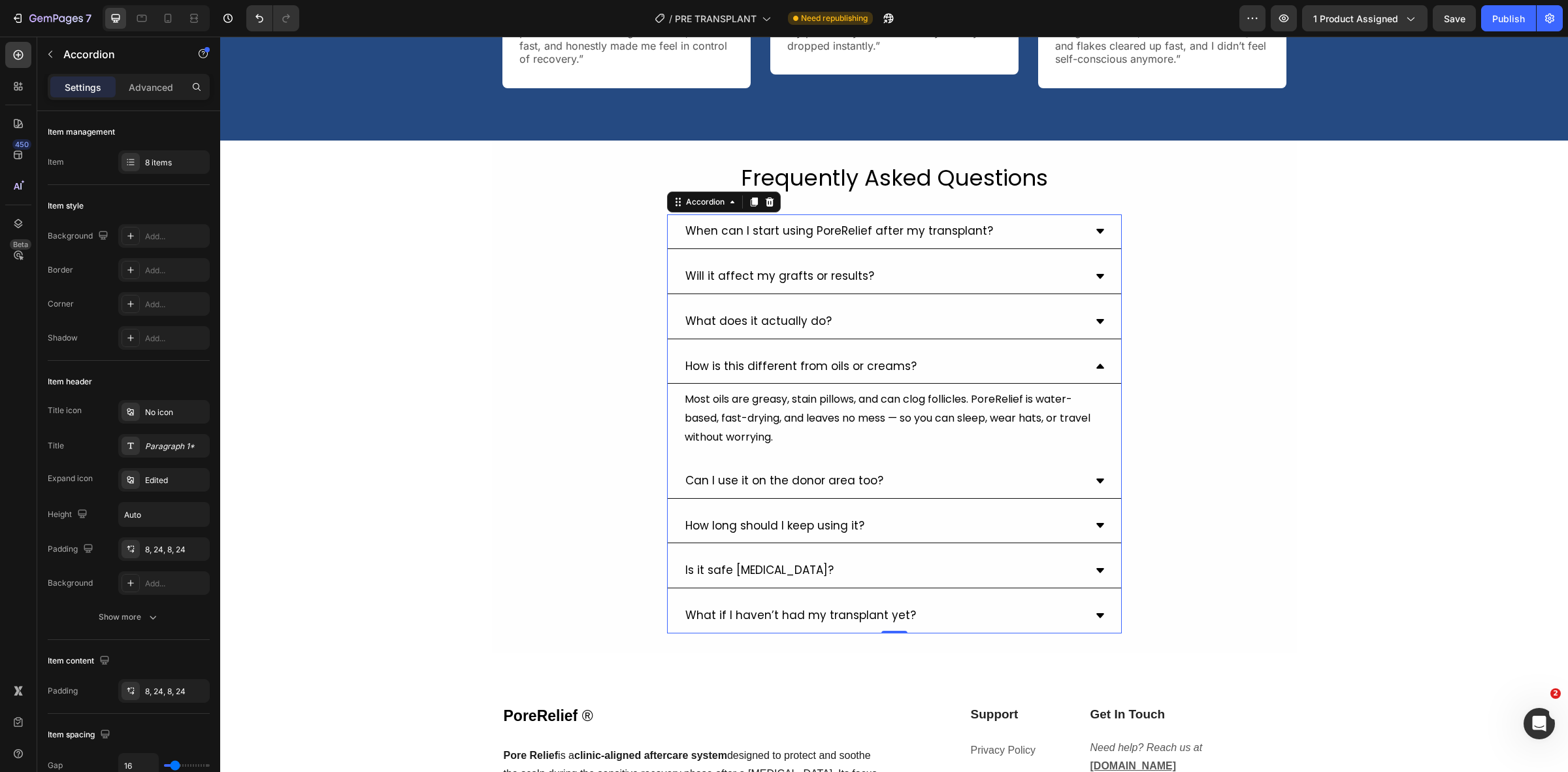
click at [984, 373] on div "How is this different from oils or creams?" at bounding box center [884, 367] width 401 height 24
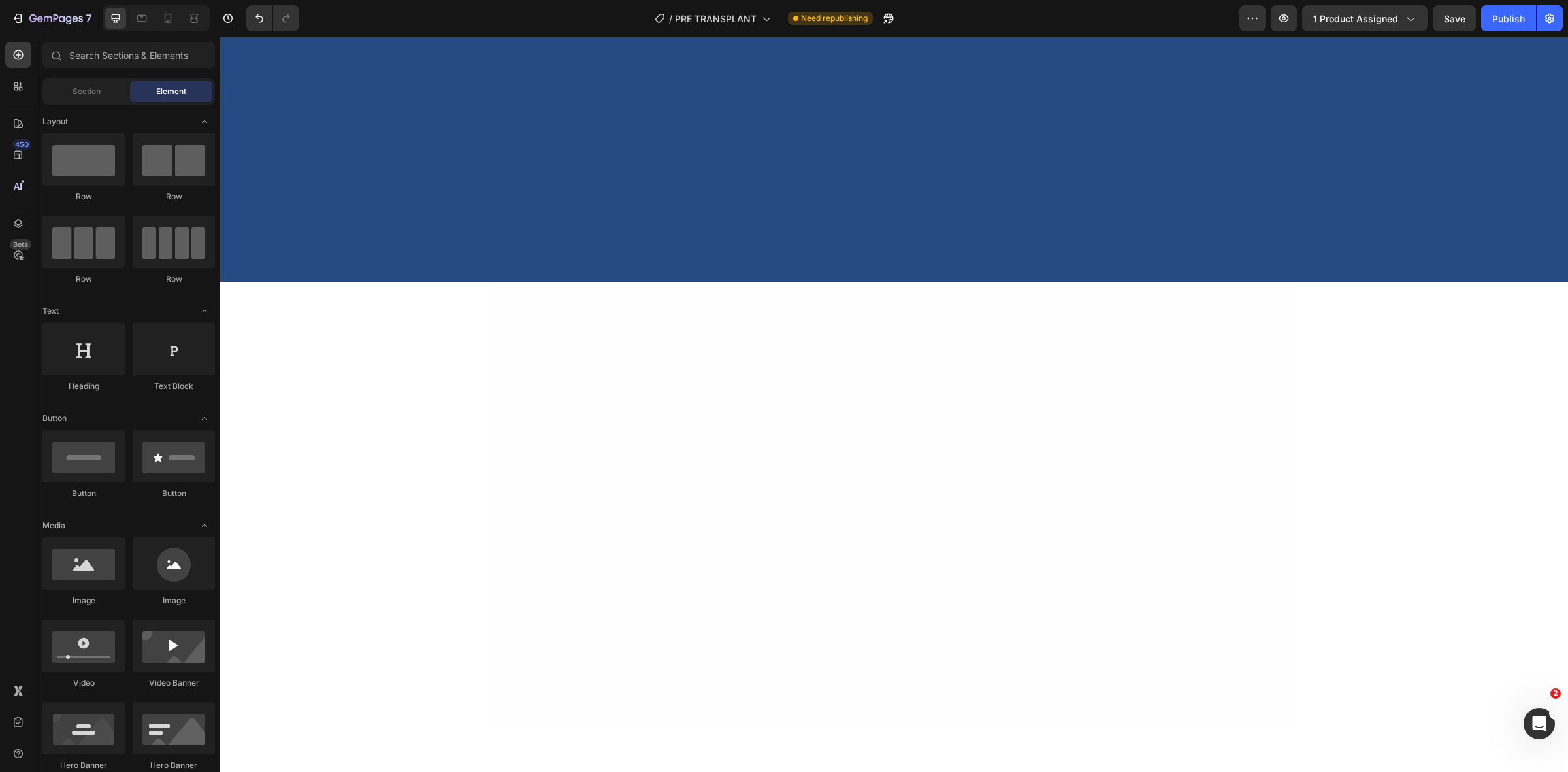
scroll to position [0, 0]
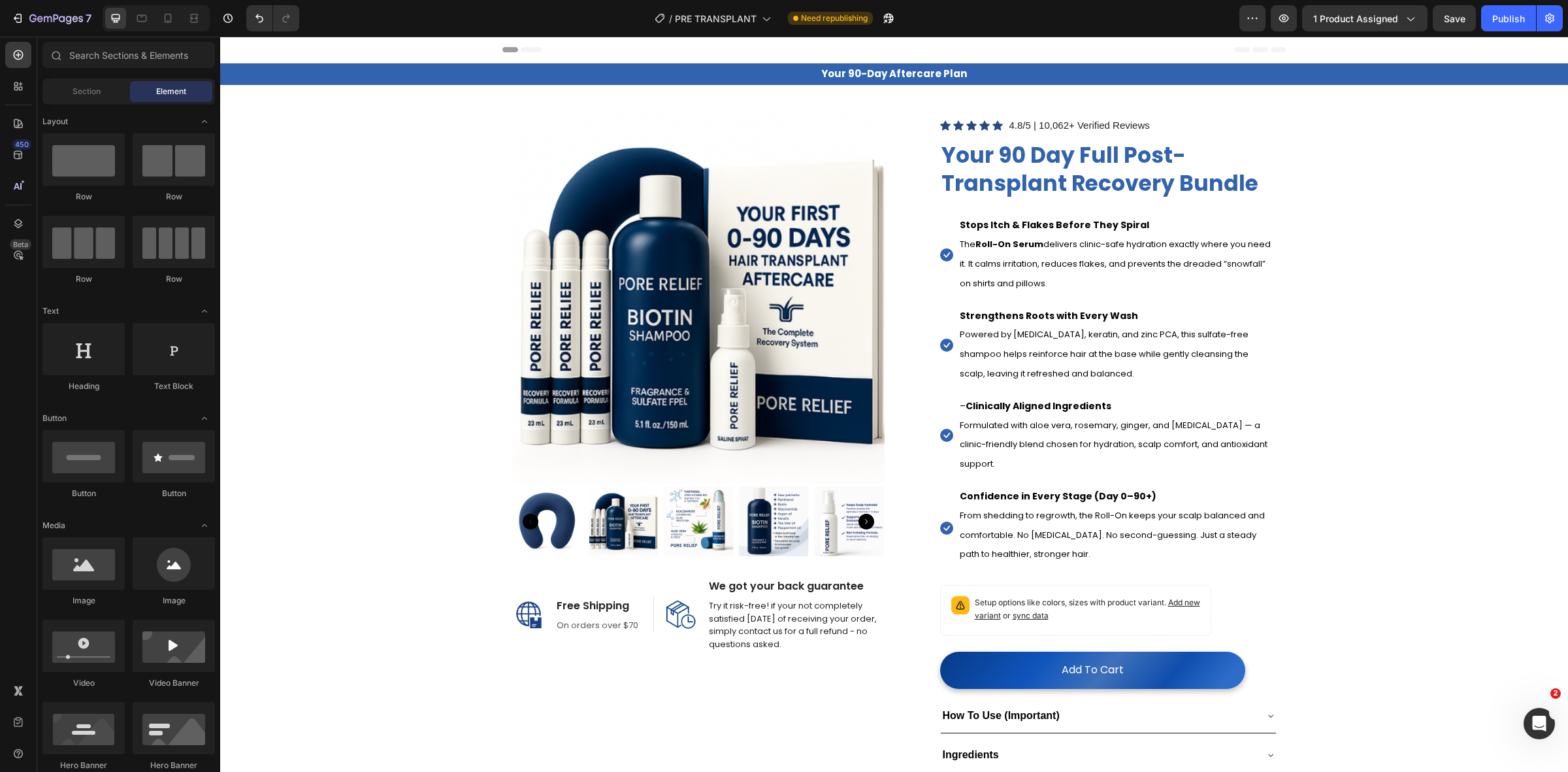
click at [47, 21] on icon "button" at bounding box center [56, 19] width 54 height 11
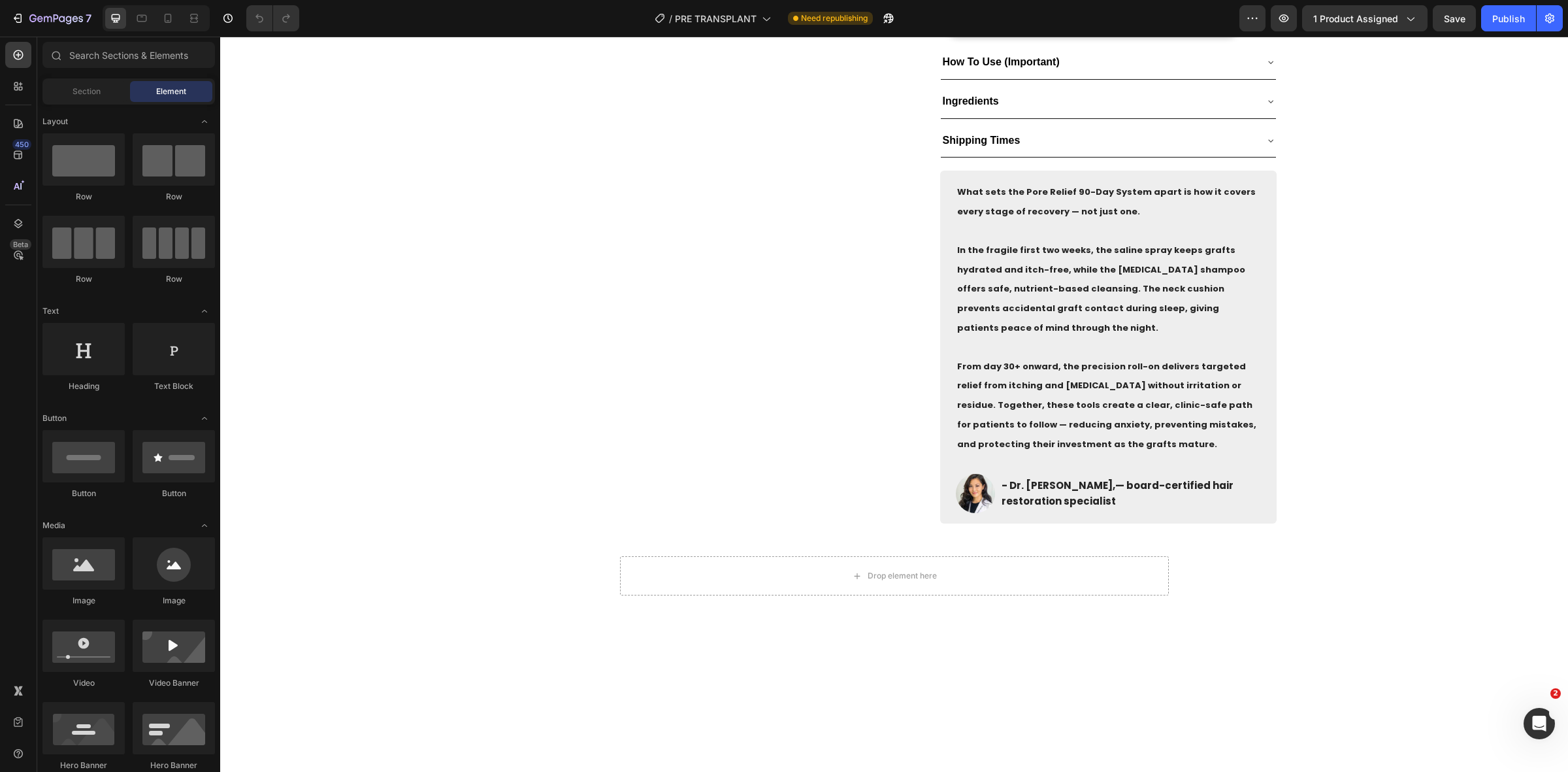
scroll to position [817, 0]
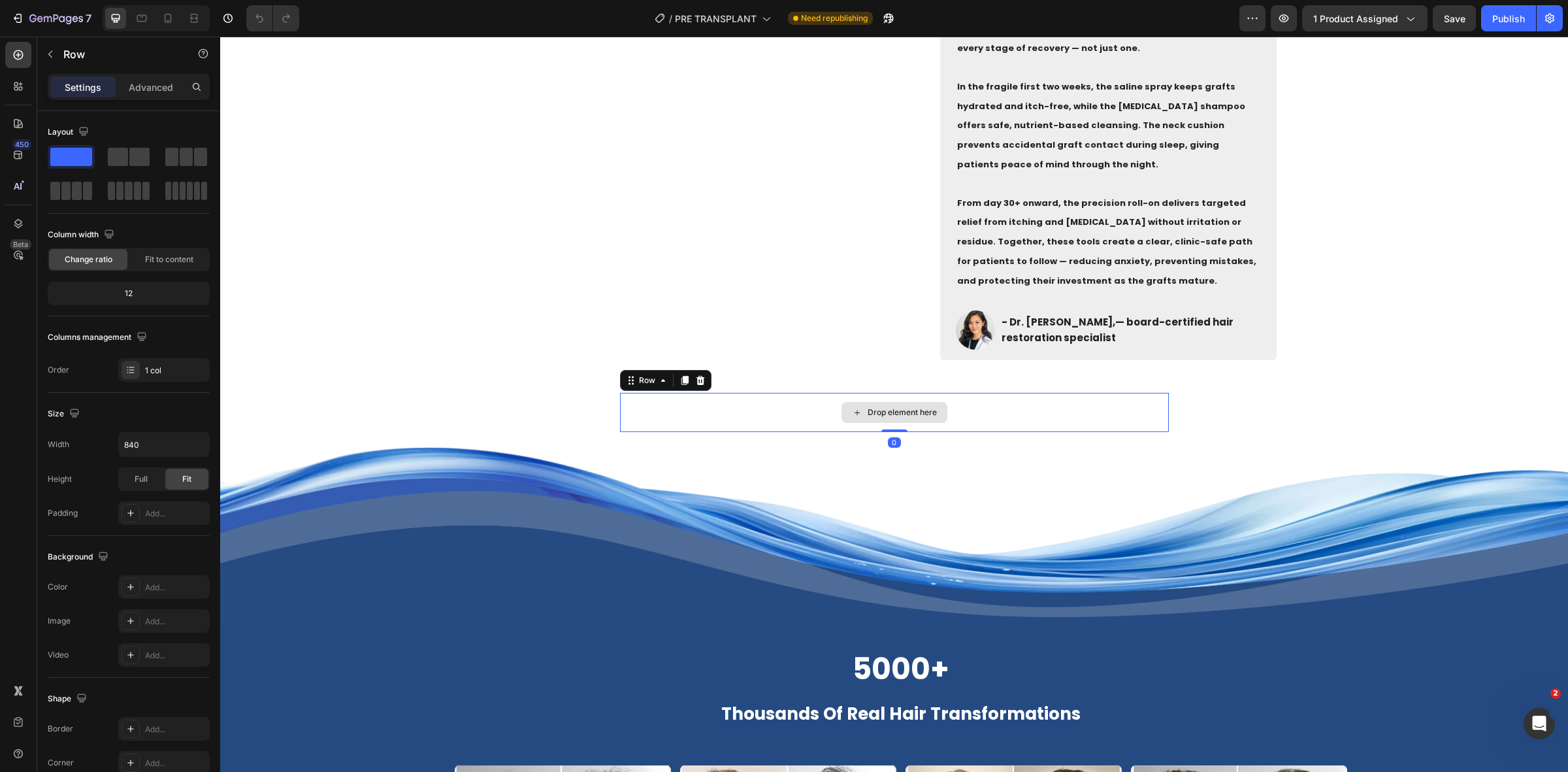
click at [1101, 393] on div "Drop element here" at bounding box center [895, 412] width 549 height 39
click at [694, 376] on div at bounding box center [700, 380] width 16 height 16
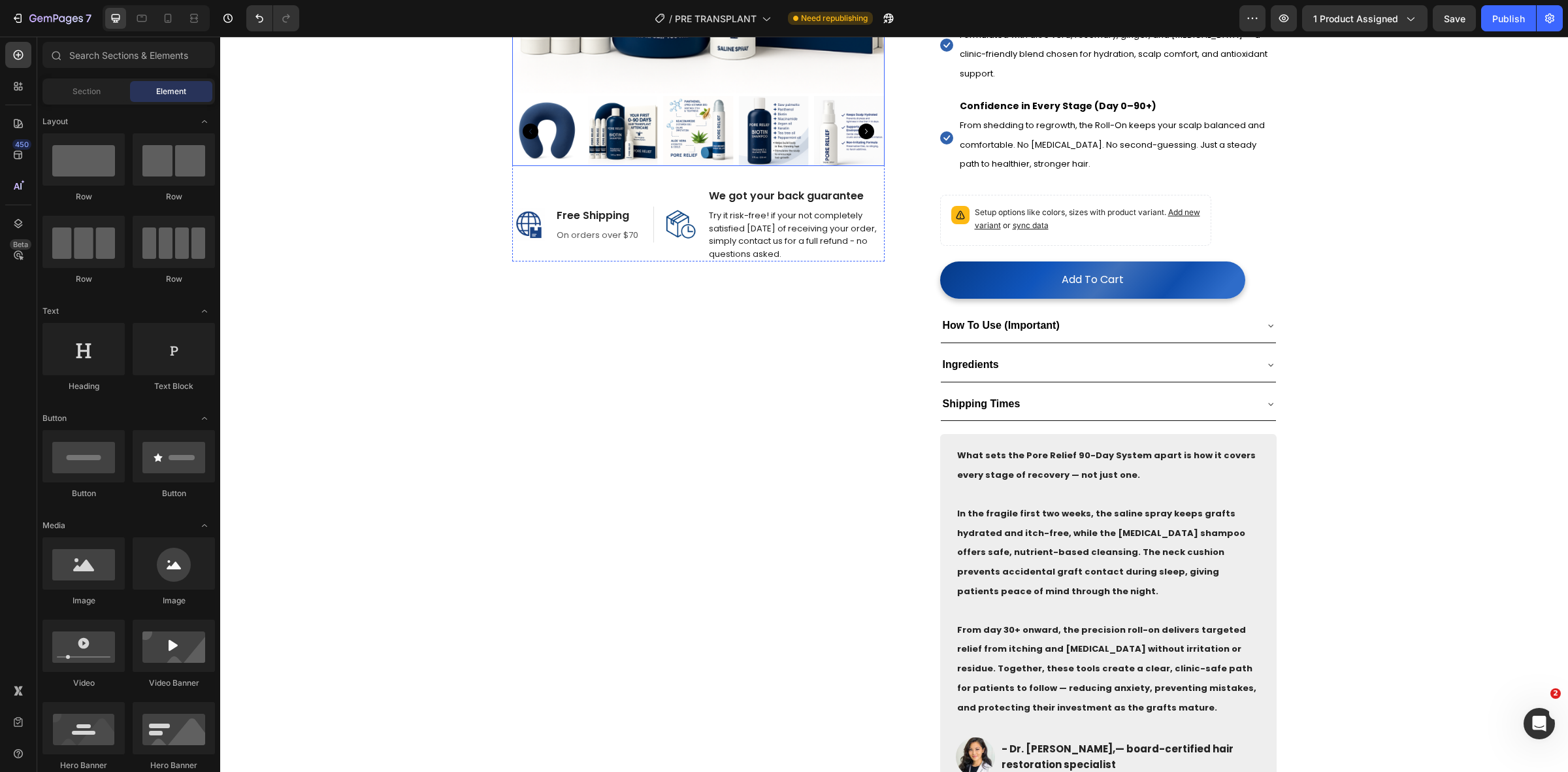
scroll to position [490, 0]
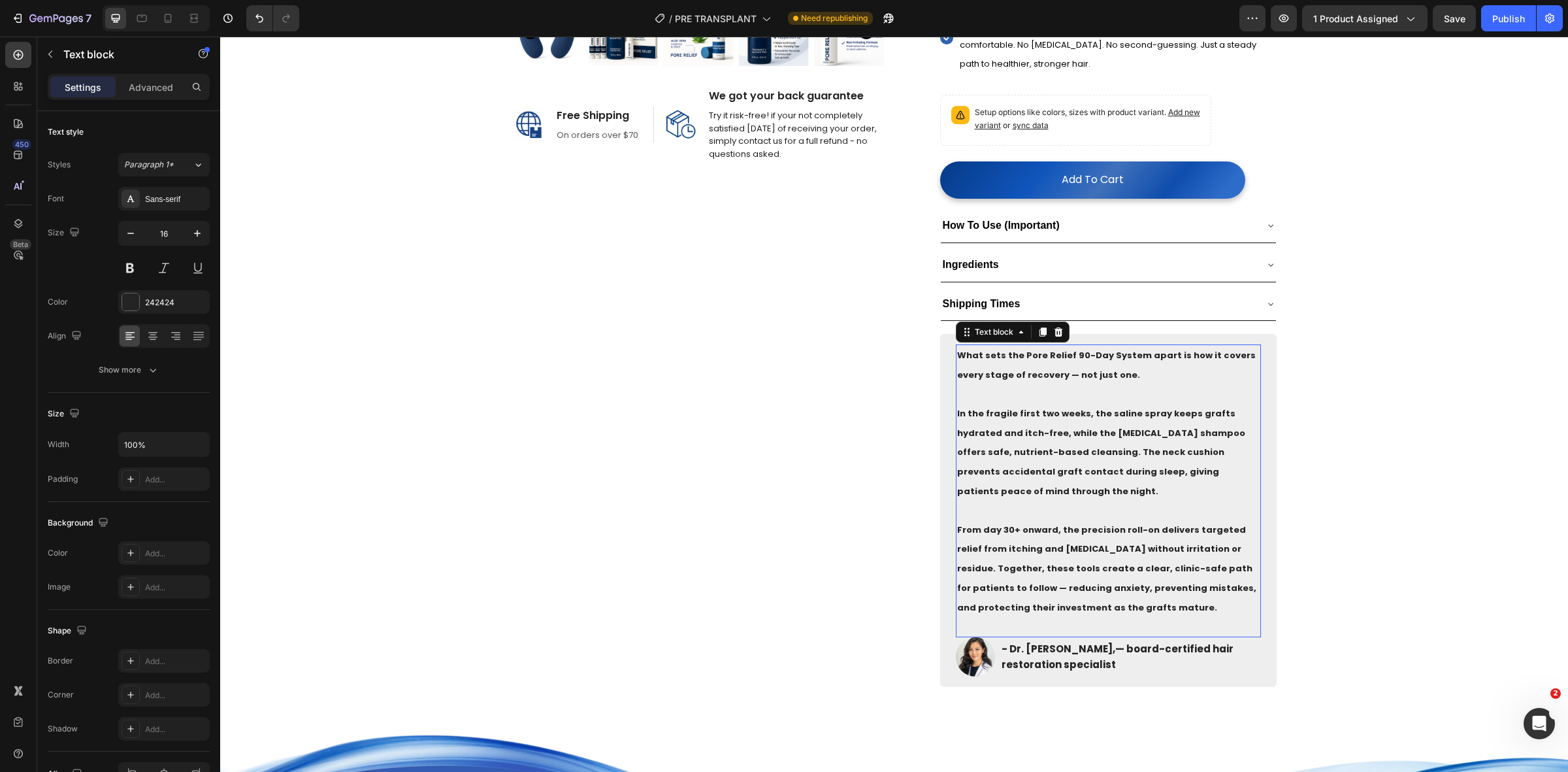
click at [1001, 523] on strong "From day 30+ onward, the precision roll-on delivers targeted relief from itchin…" at bounding box center [1107, 568] width 299 height 90
click at [1000, 523] on strong "From day 30+ onward, the precision roll-on delivers targeted relief from itchin…" at bounding box center [1107, 568] width 299 height 90
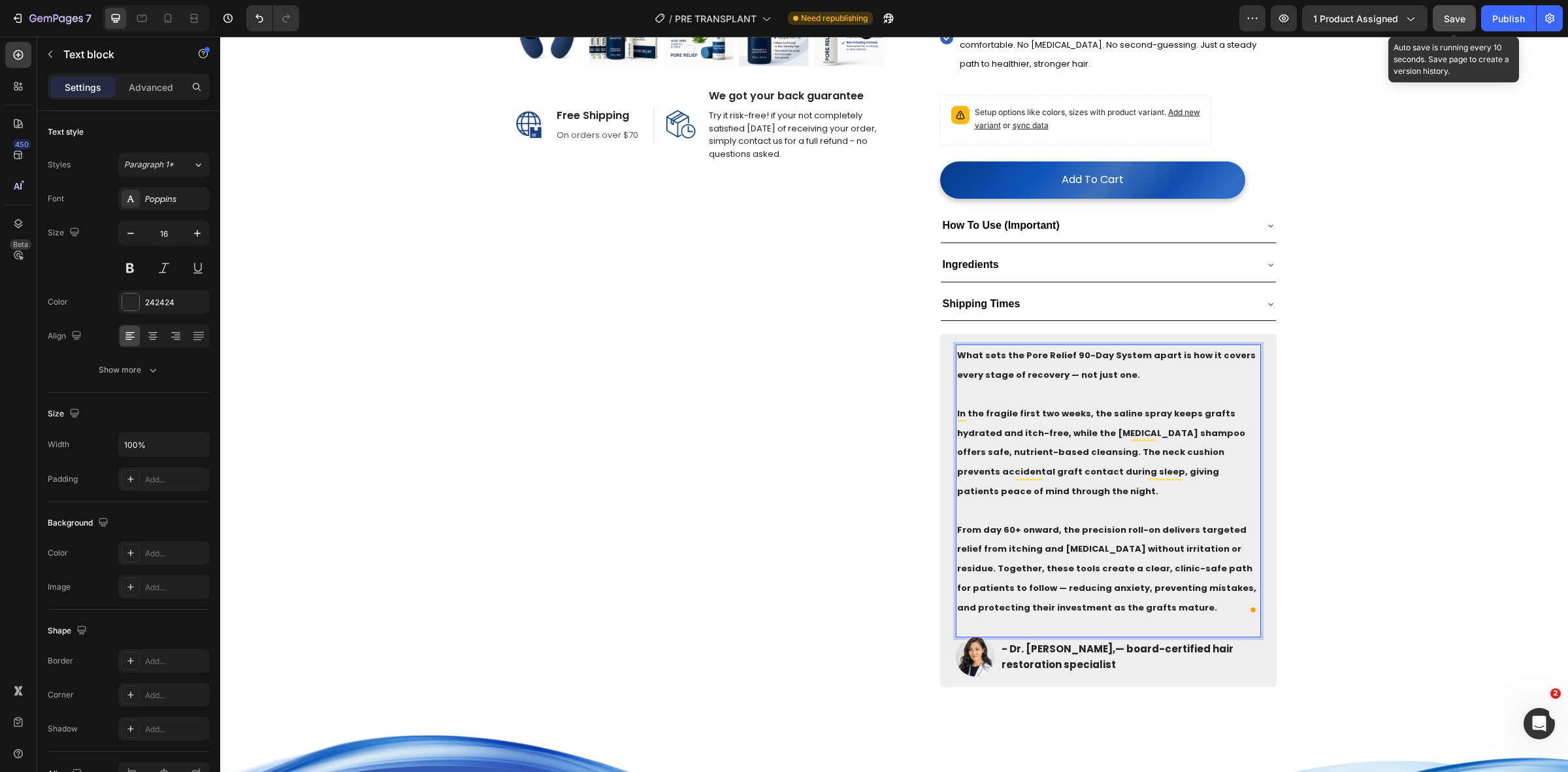
click at [1462, 17] on span "Save" at bounding box center [1454, 18] width 21 height 11
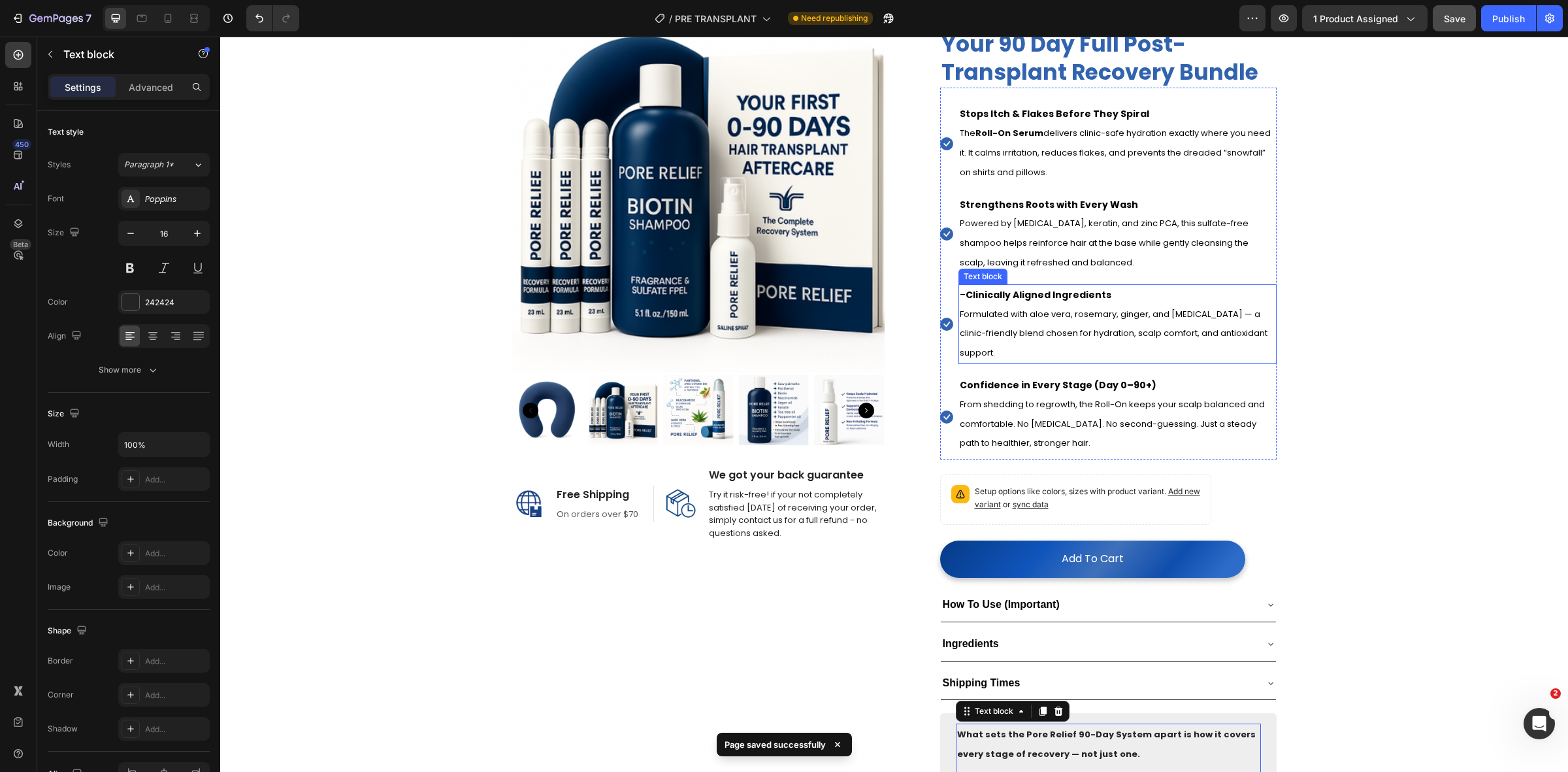
scroll to position [327, 0]
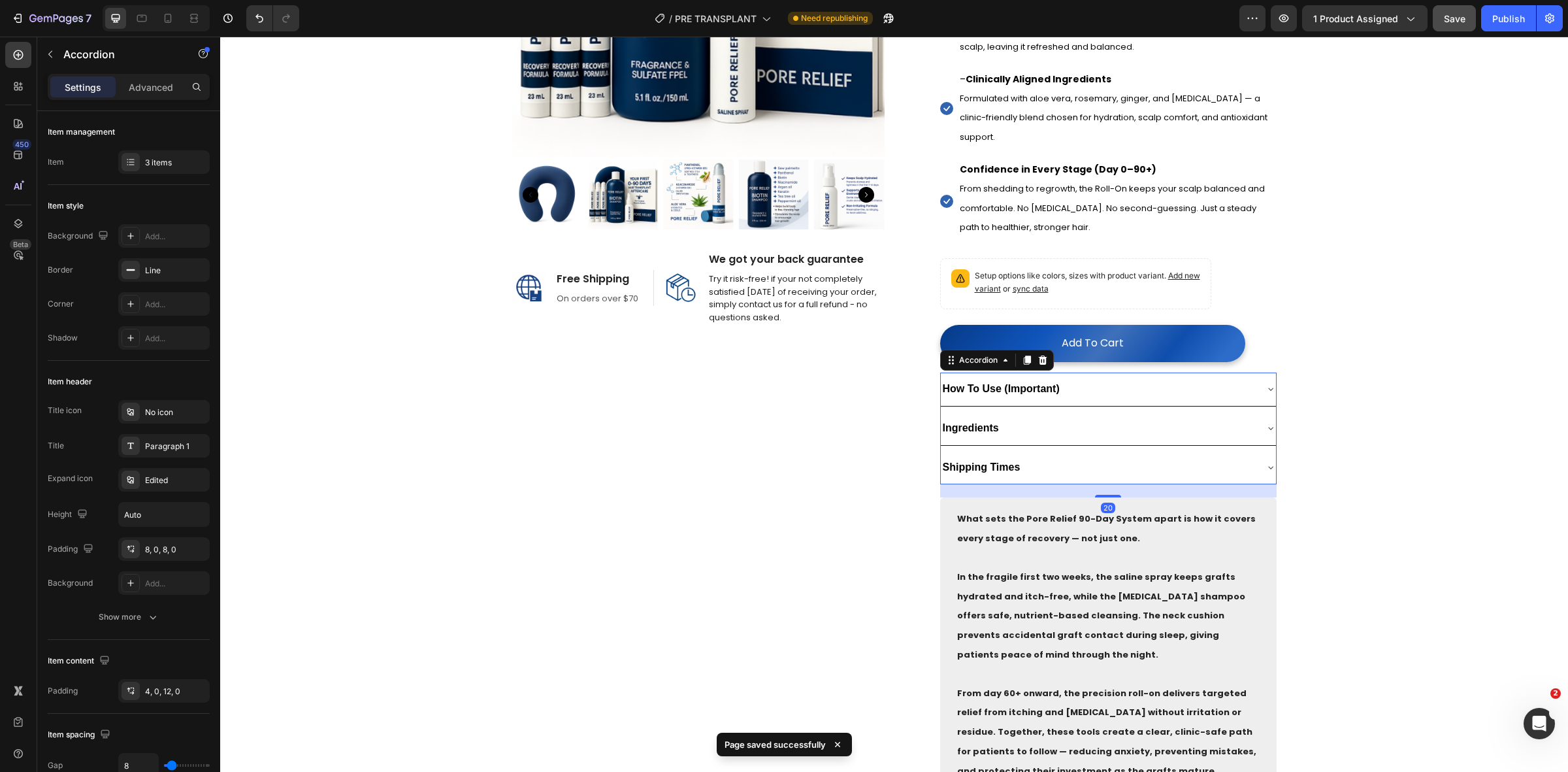
click at [1149, 400] on div "How To Use (Important)" at bounding box center [1097, 389] width 315 height 23
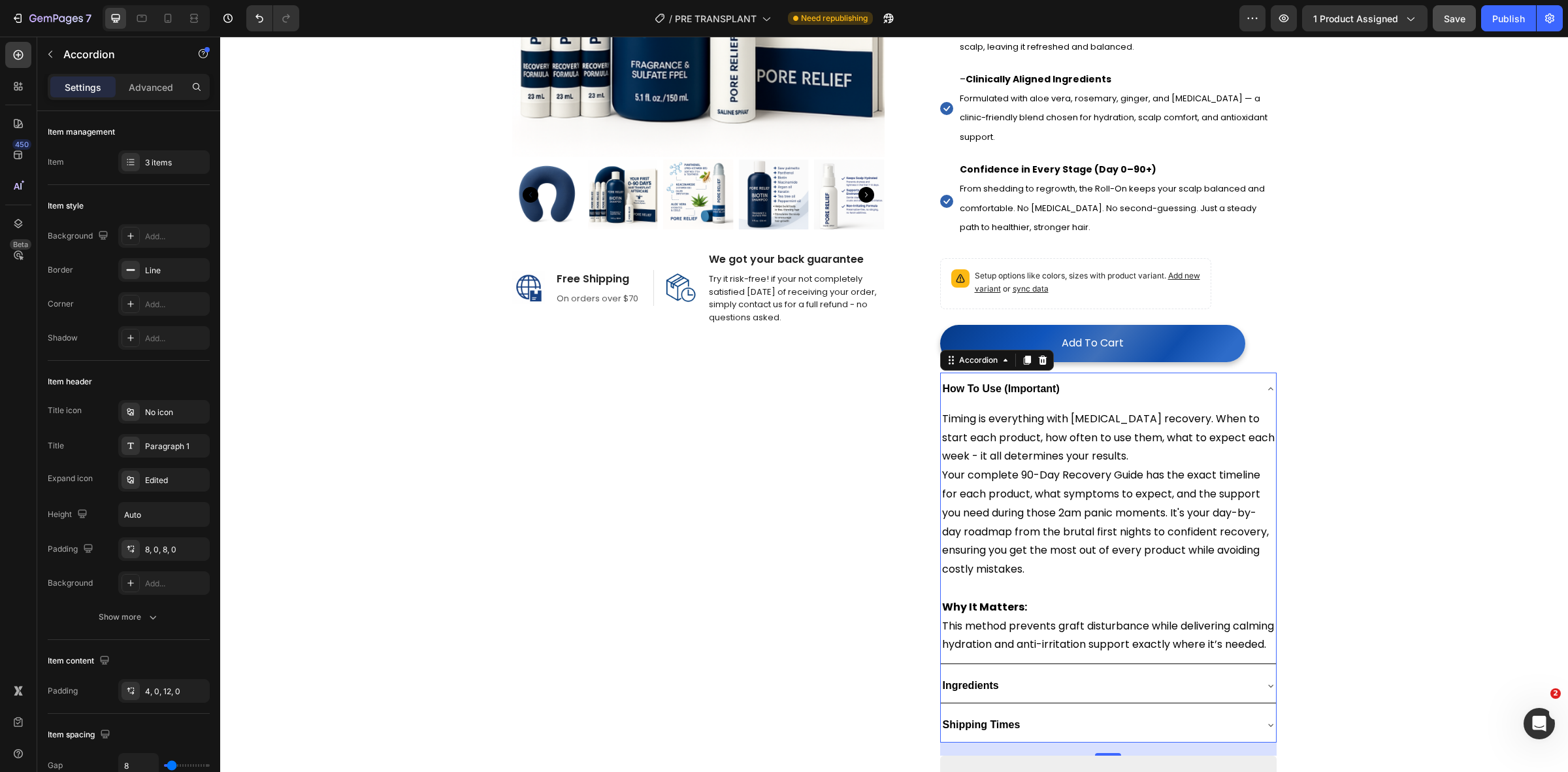
click at [1149, 400] on div "How To Use (Important)" at bounding box center [1097, 389] width 315 height 23
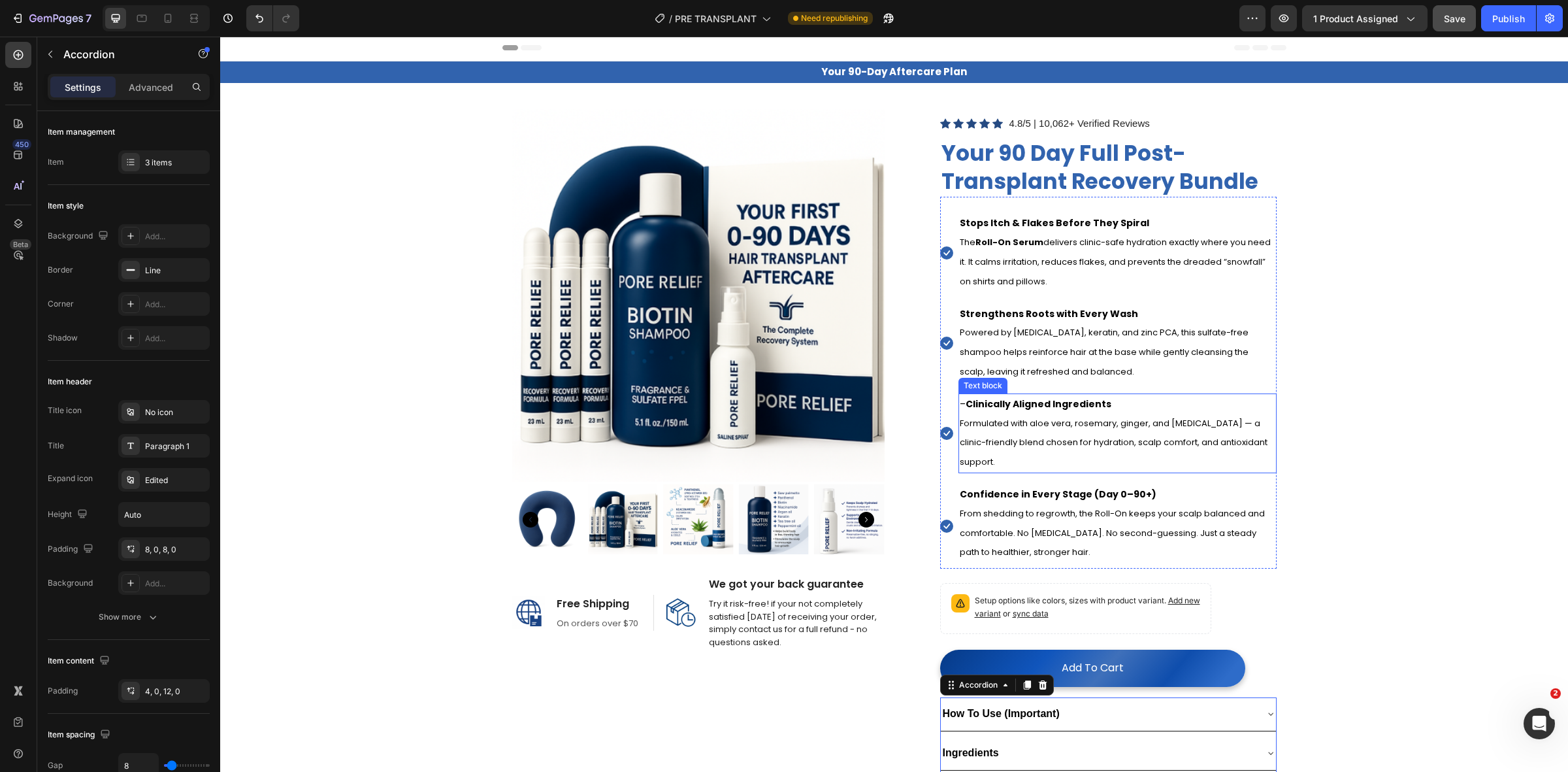
scroll to position [0, 0]
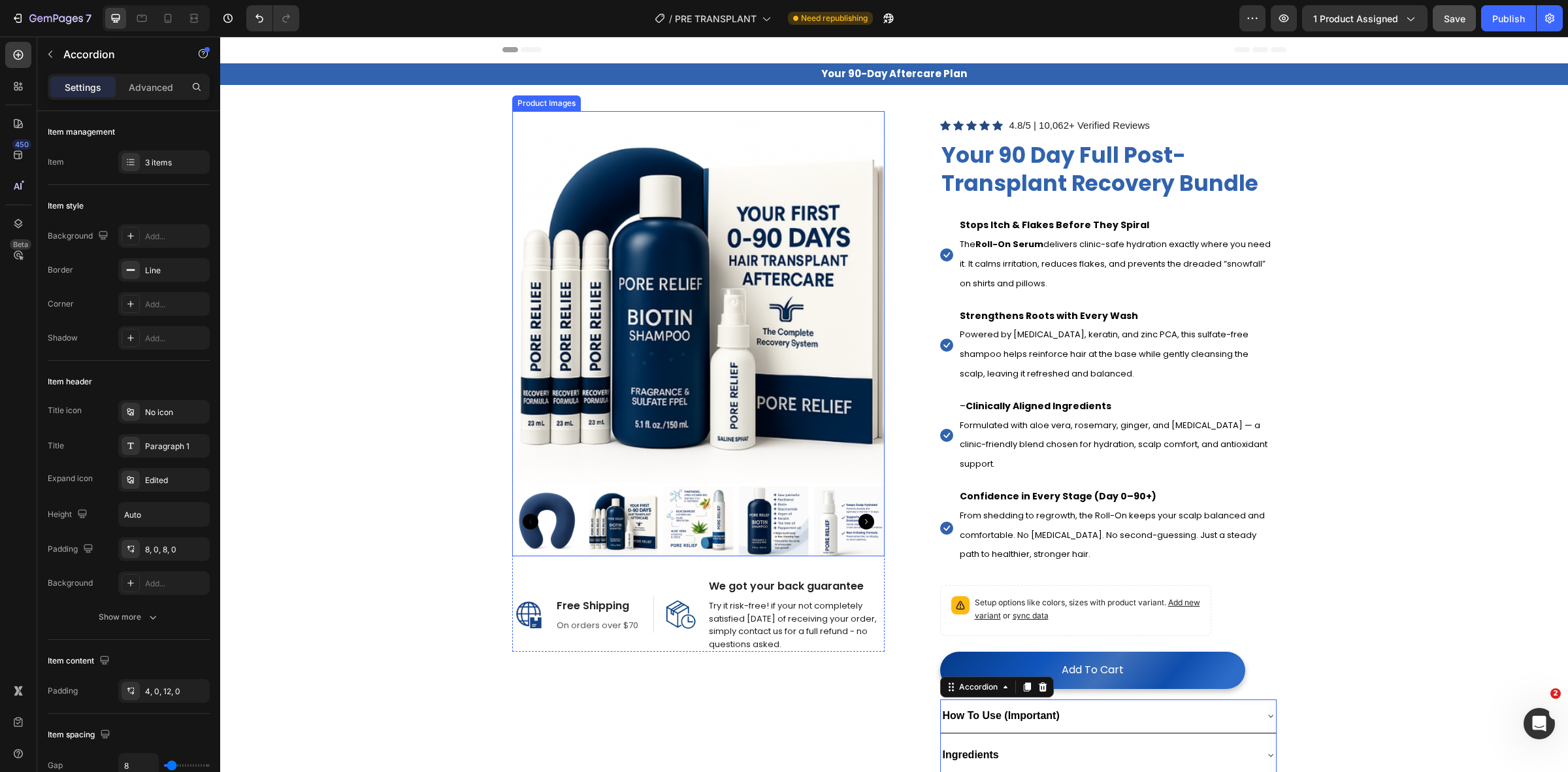
click at [655, 314] on img at bounding box center [698, 297] width 372 height 373
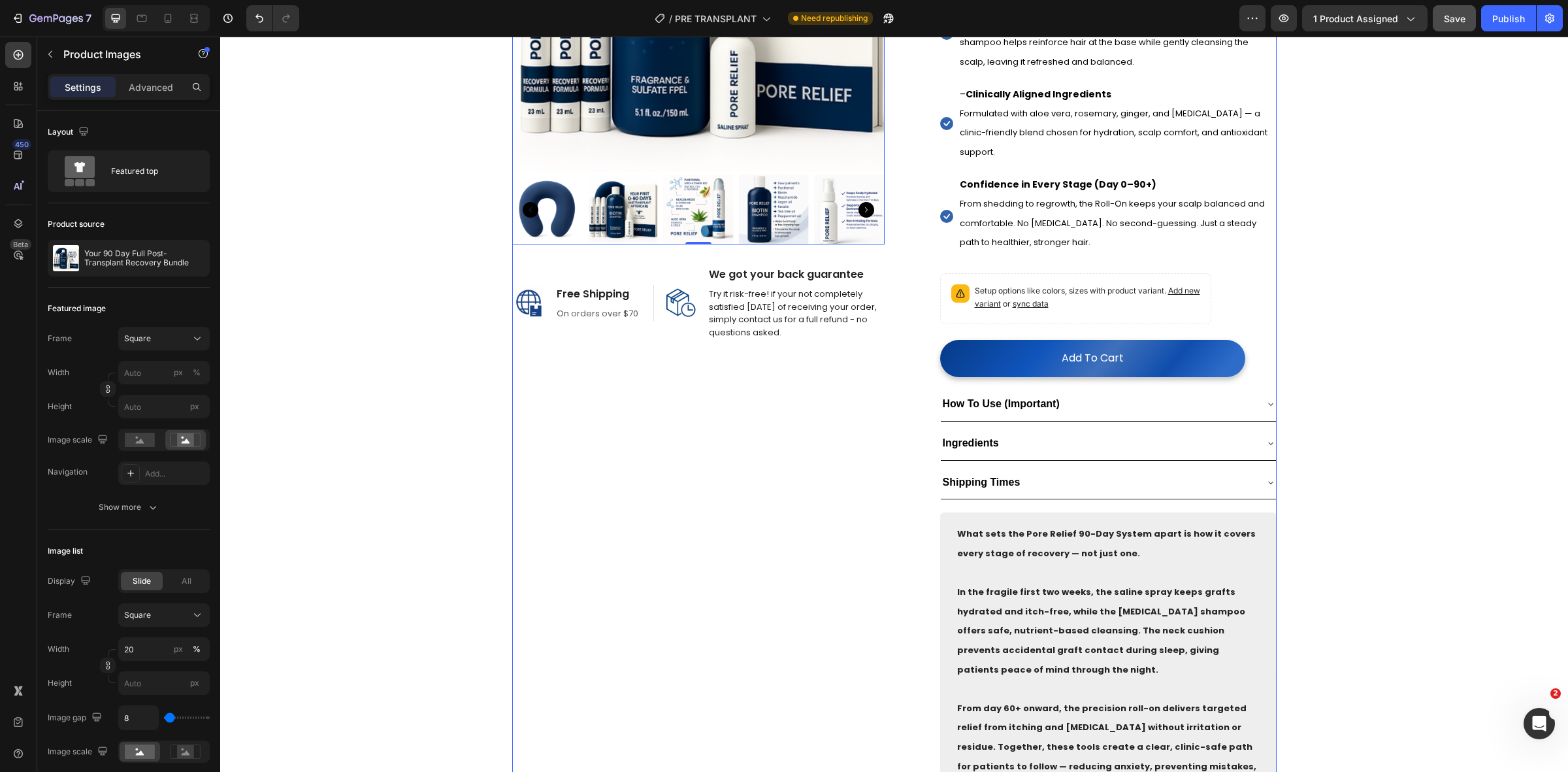
scroll to position [82, 0]
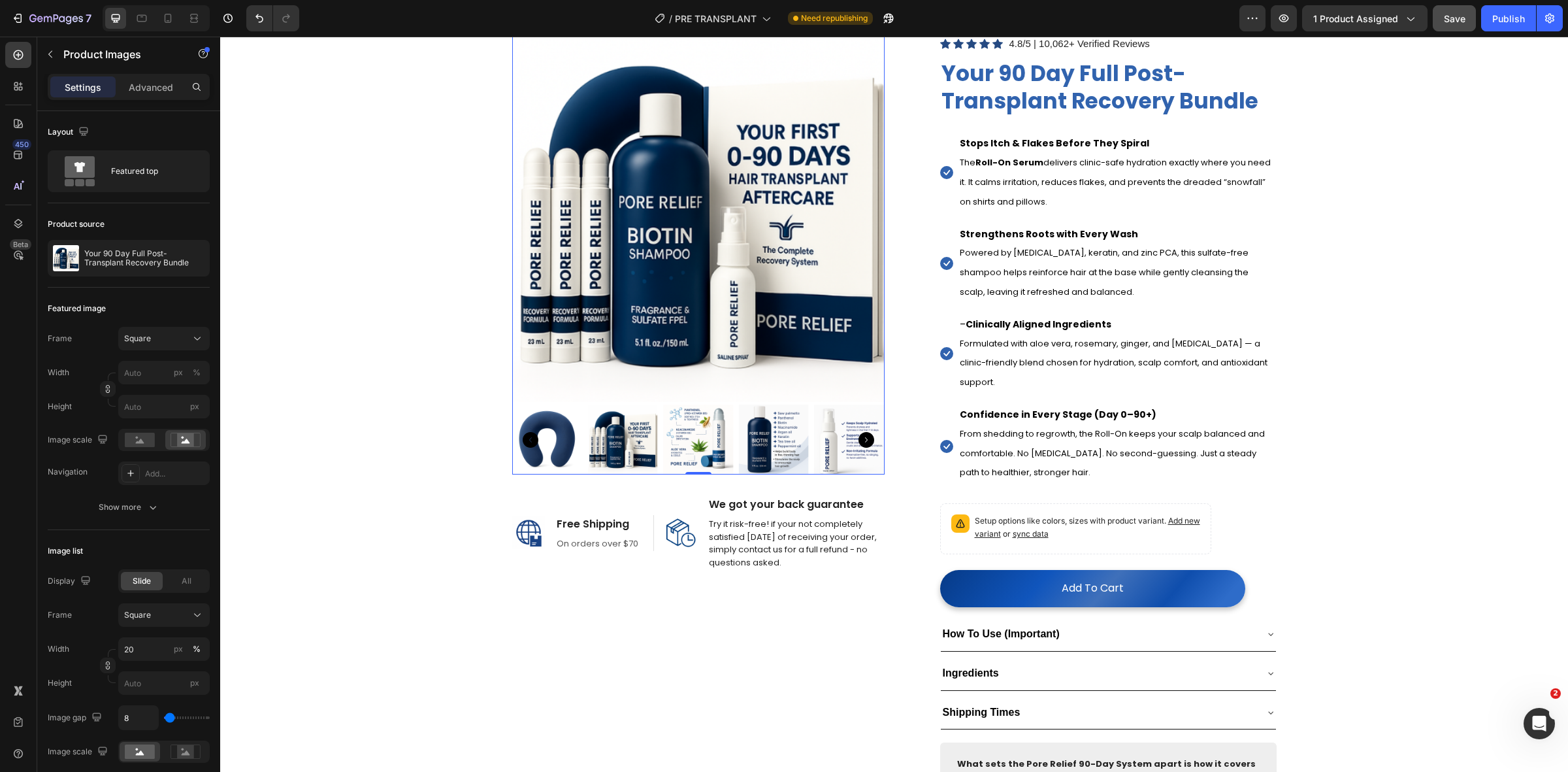
click at [709, 449] on img at bounding box center [698, 439] width 71 height 71
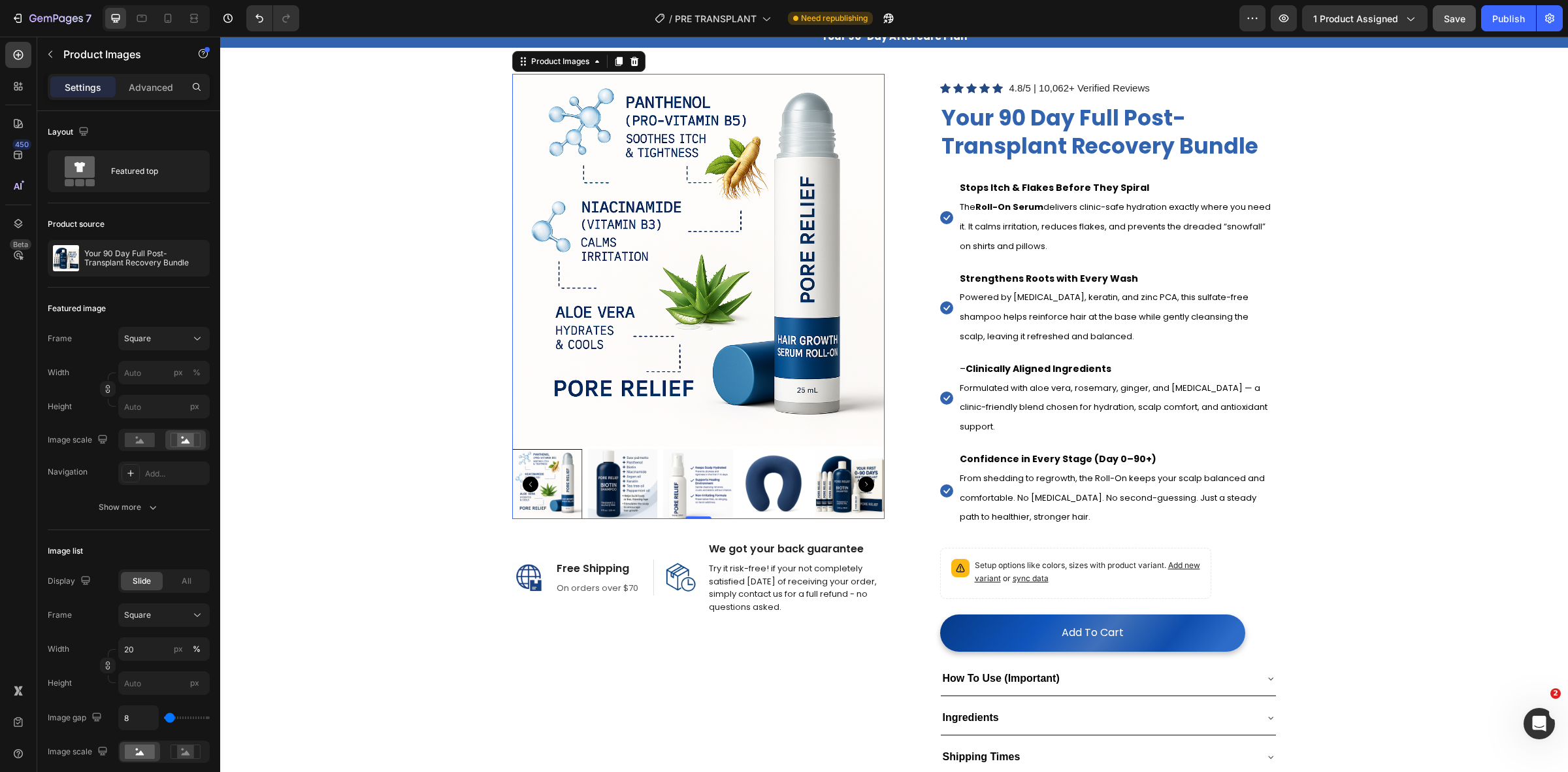
scroll to position [0, 0]
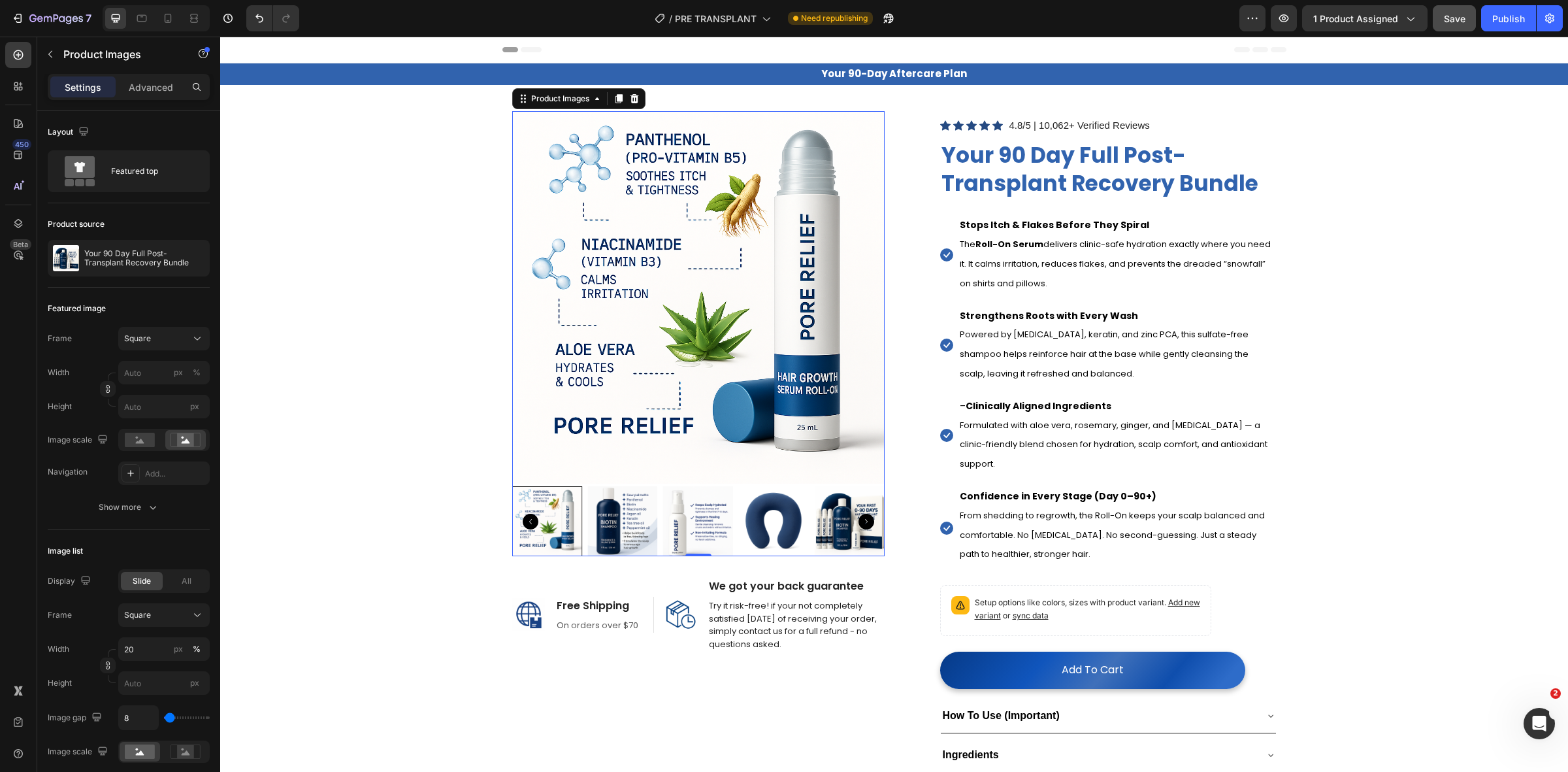
click at [524, 515] on icon "Carousel Back Arrow" at bounding box center [531, 522] width 16 height 16
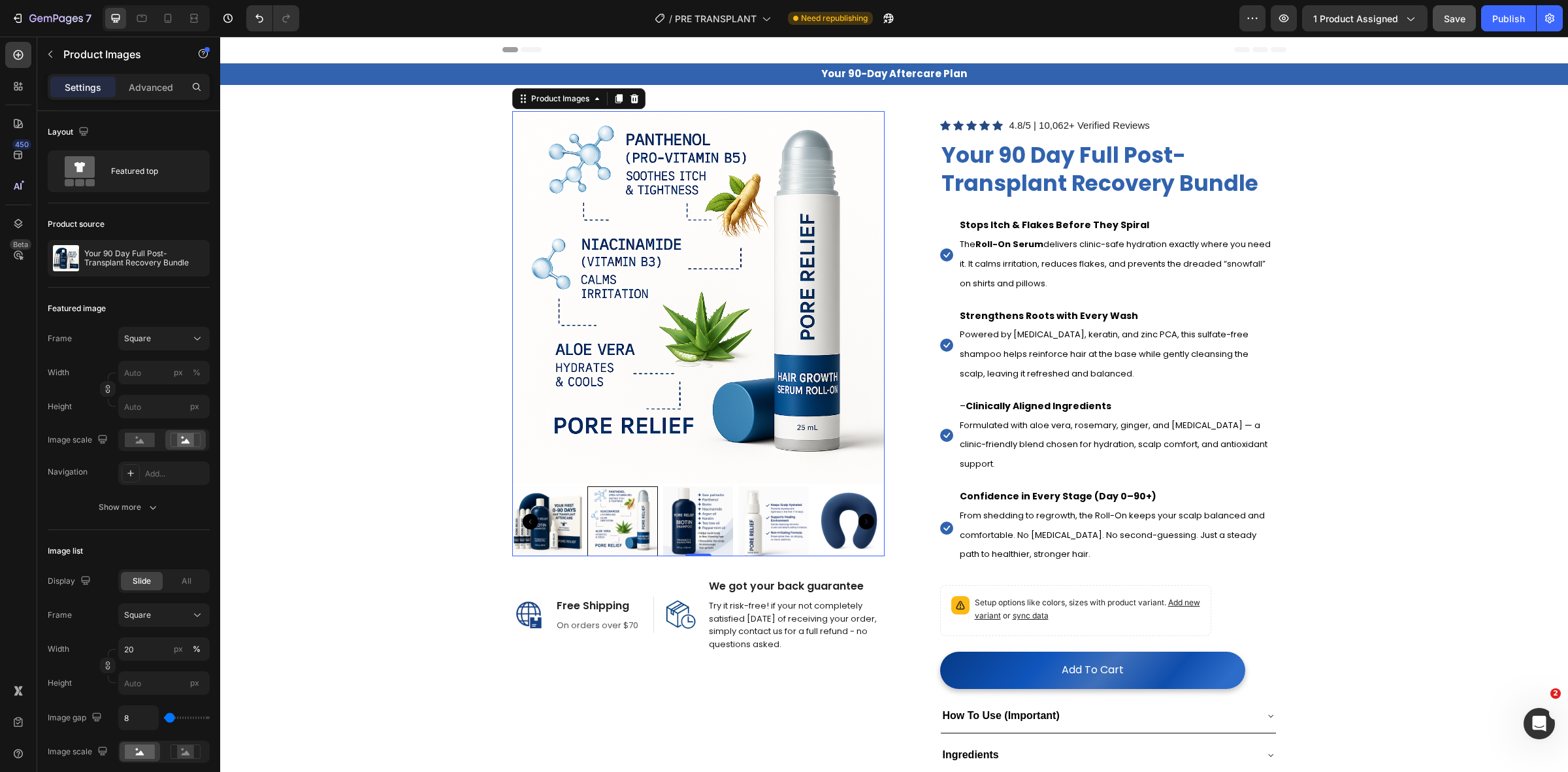
click at [524, 515] on icon "Carousel Back Arrow" at bounding box center [531, 522] width 16 height 16
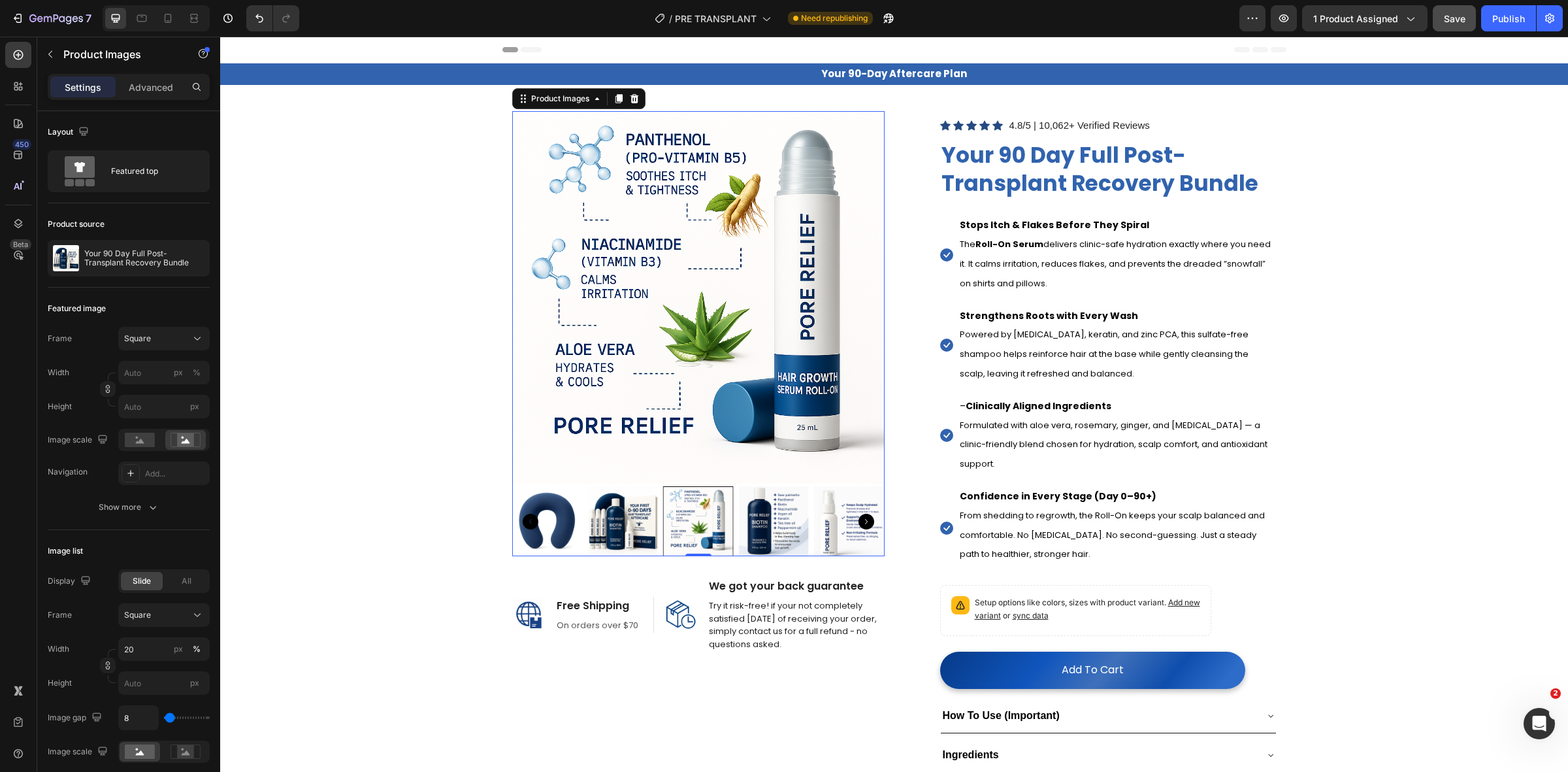
click at [708, 503] on div at bounding box center [698, 521] width 71 height 71
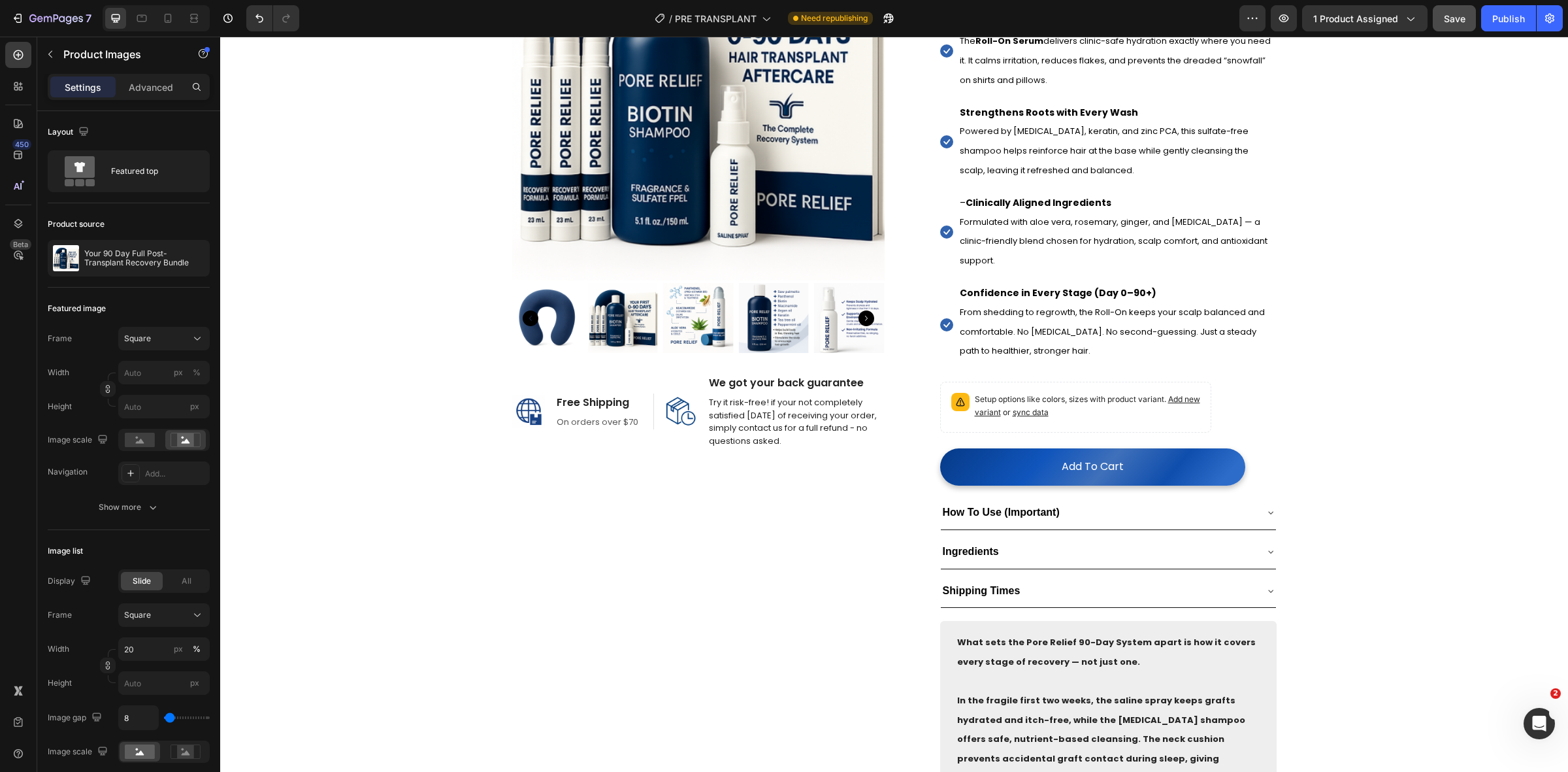
scroll to position [163, 0]
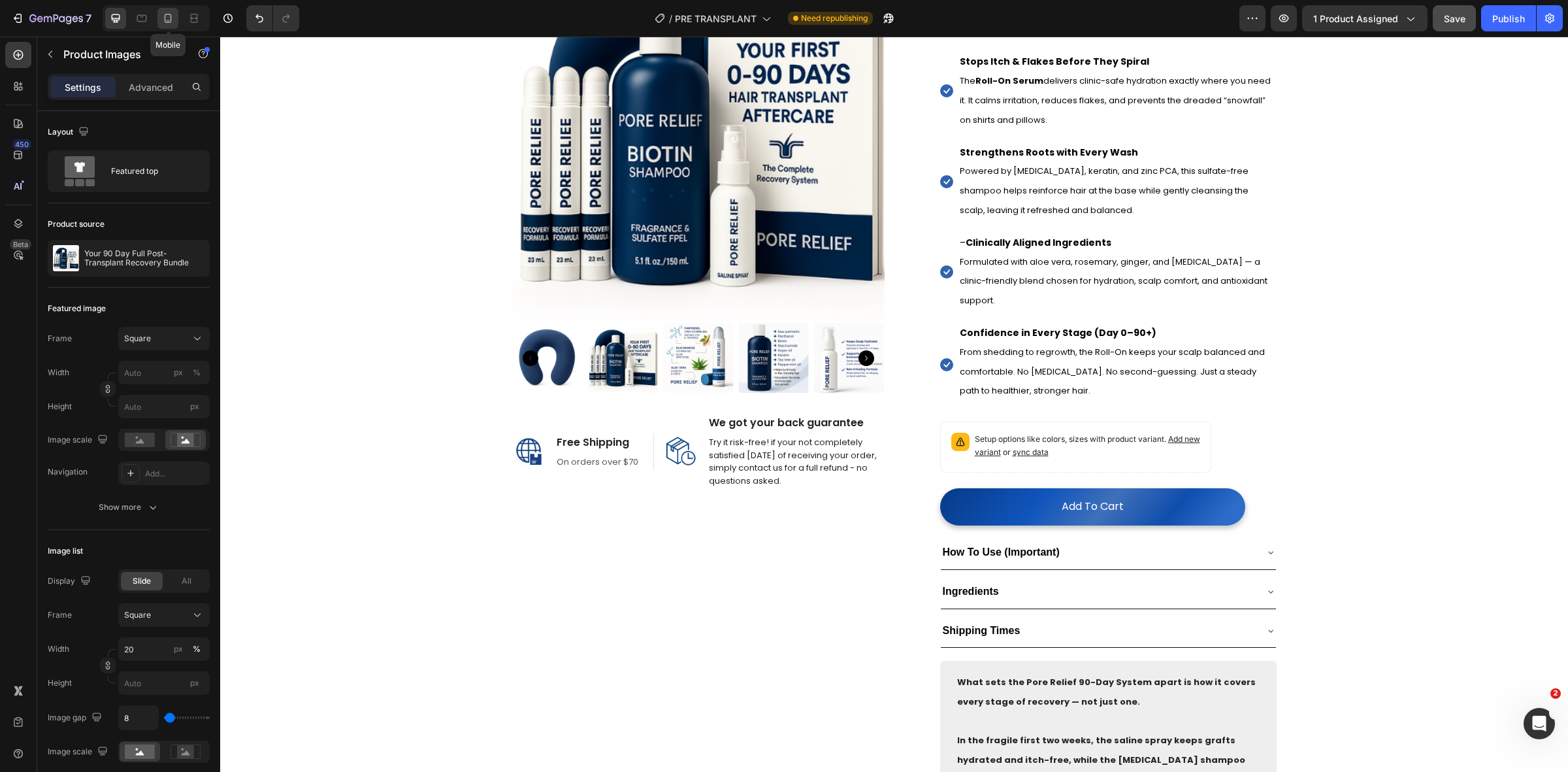
click at [161, 13] on div at bounding box center [168, 18] width 21 height 21
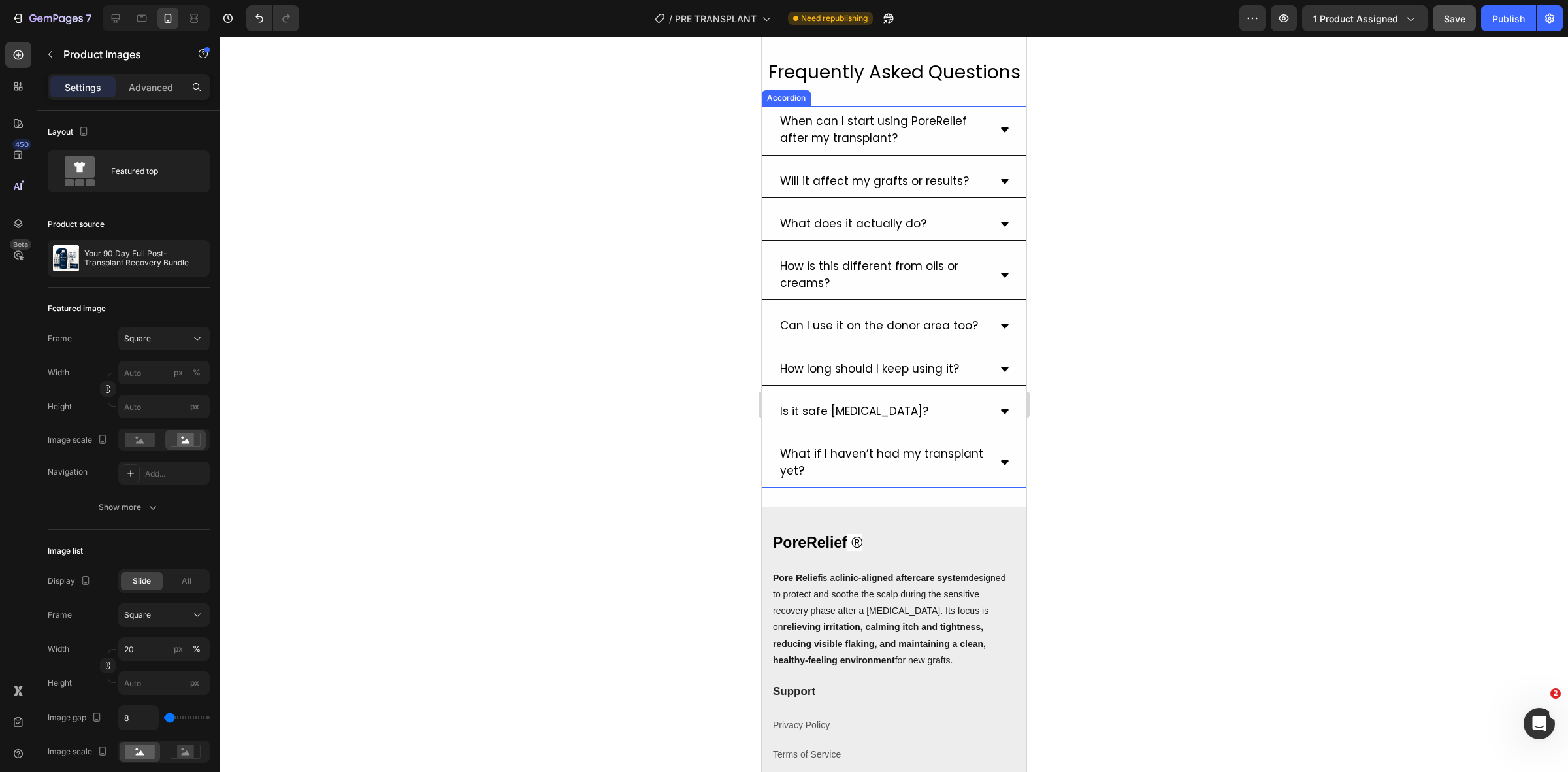
scroll to position [4284, 0]
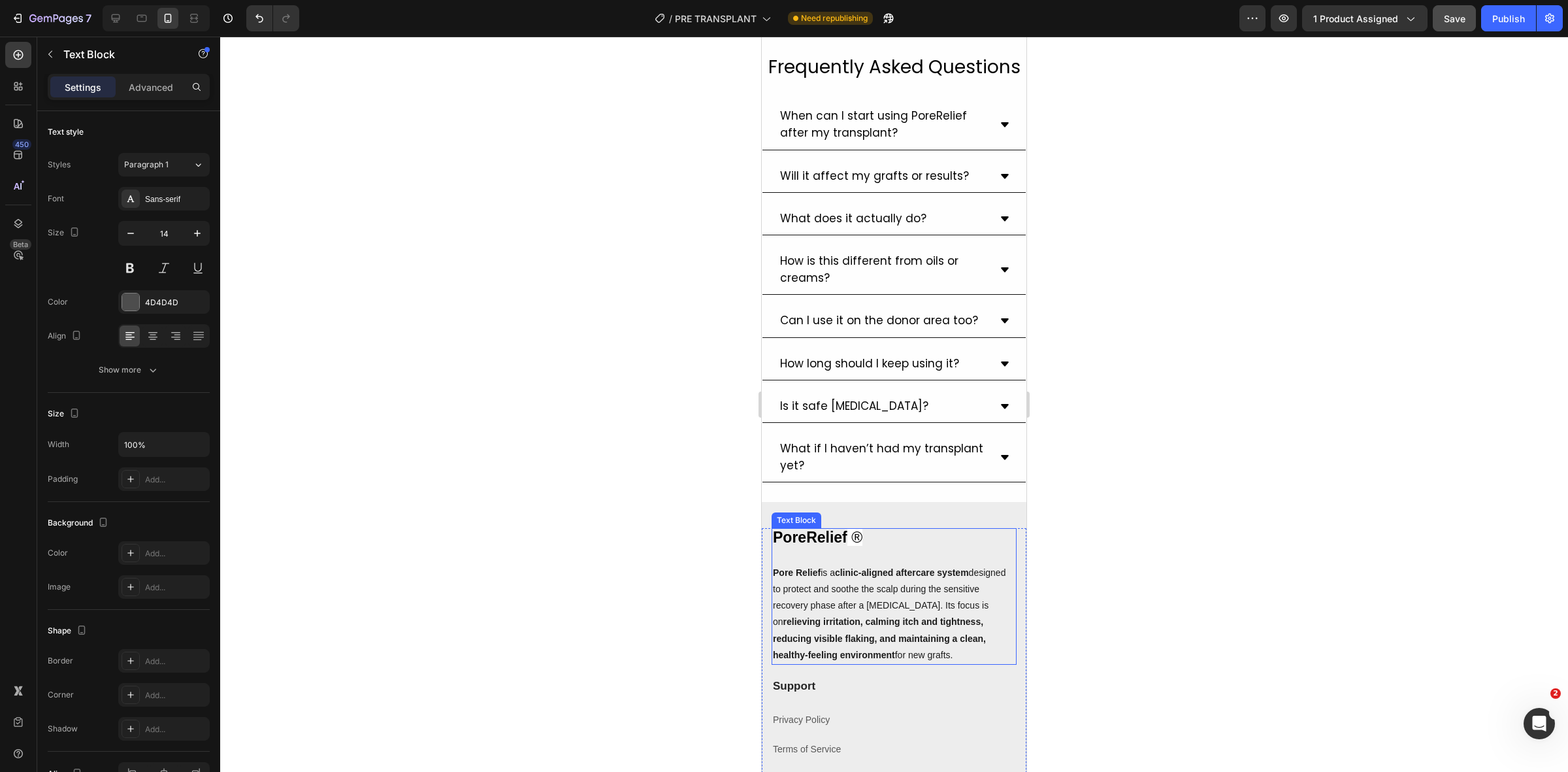
click at [877, 548] on p "PoreRelief ®" at bounding box center [894, 538] width 242 height 18
click at [862, 548] on p "PoreRelief ®" at bounding box center [894, 538] width 242 height 18
click at [863, 548] on p "PoreRelief ®" at bounding box center [894, 538] width 242 height 18
drag, startPoint x: 863, startPoint y: 603, endPoint x: 845, endPoint y: 605, distance: 18.1
click at [845, 548] on p "PoreRelief ®" at bounding box center [894, 538] width 242 height 18
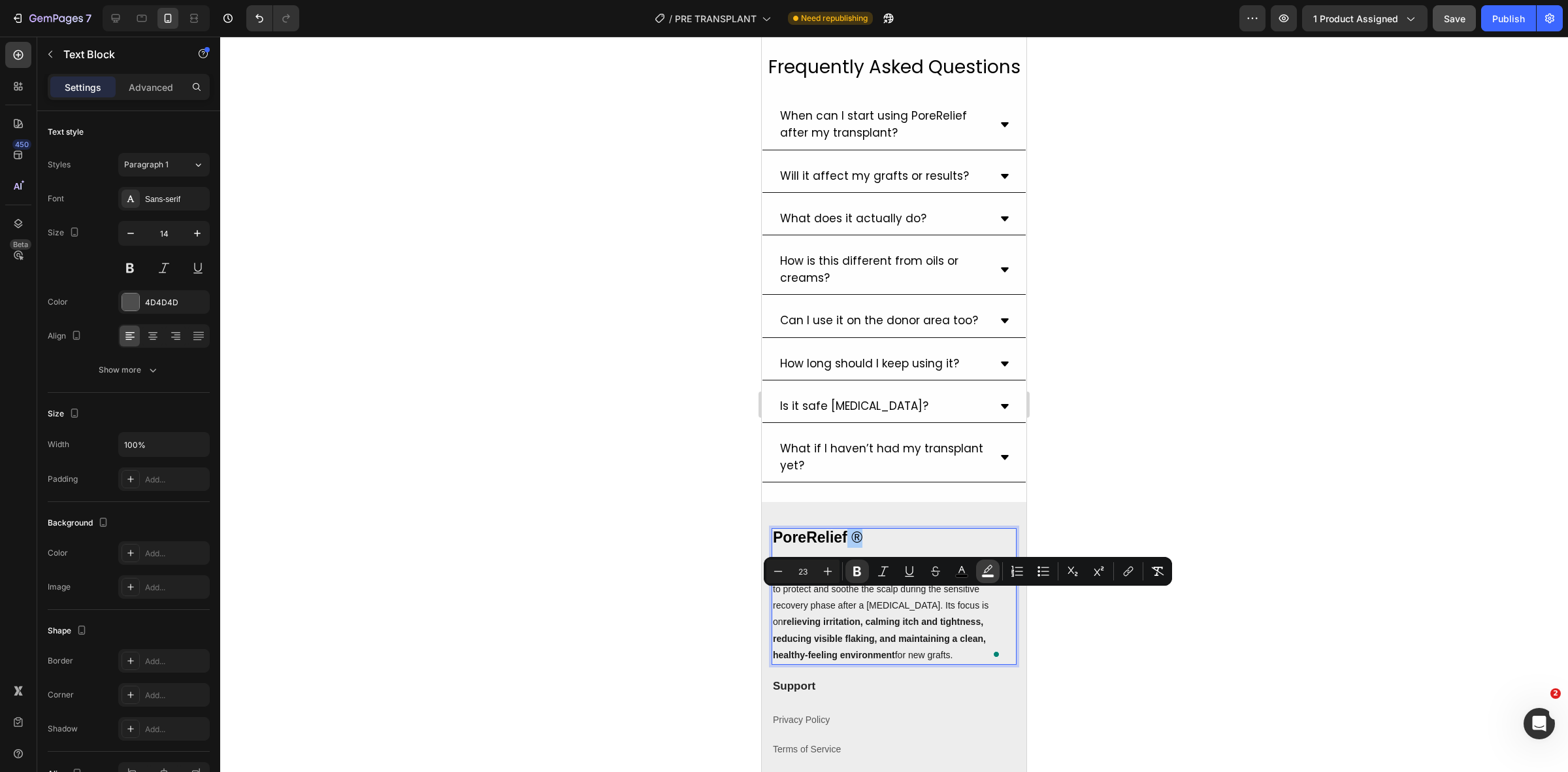
click at [985, 571] on icon "Editor contextual toolbar" at bounding box center [988, 568] width 10 height 8
type input "FFFFFF"
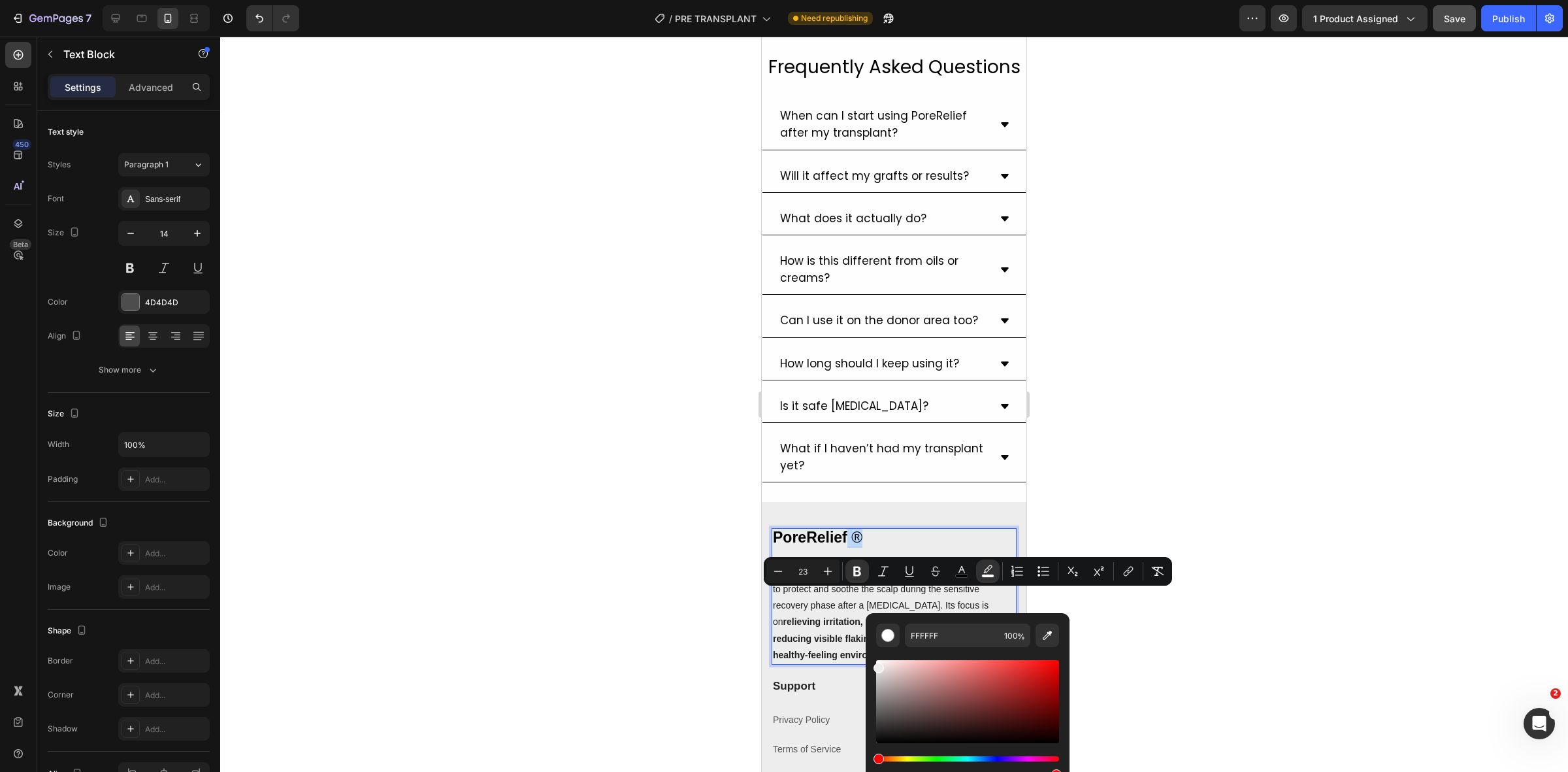
type input "EDEDED"
drag, startPoint x: 1644, startPoint y: 702, endPoint x: 859, endPoint y: 668, distance: 785.7
click at [1262, 407] on div at bounding box center [894, 404] width 1348 height 736
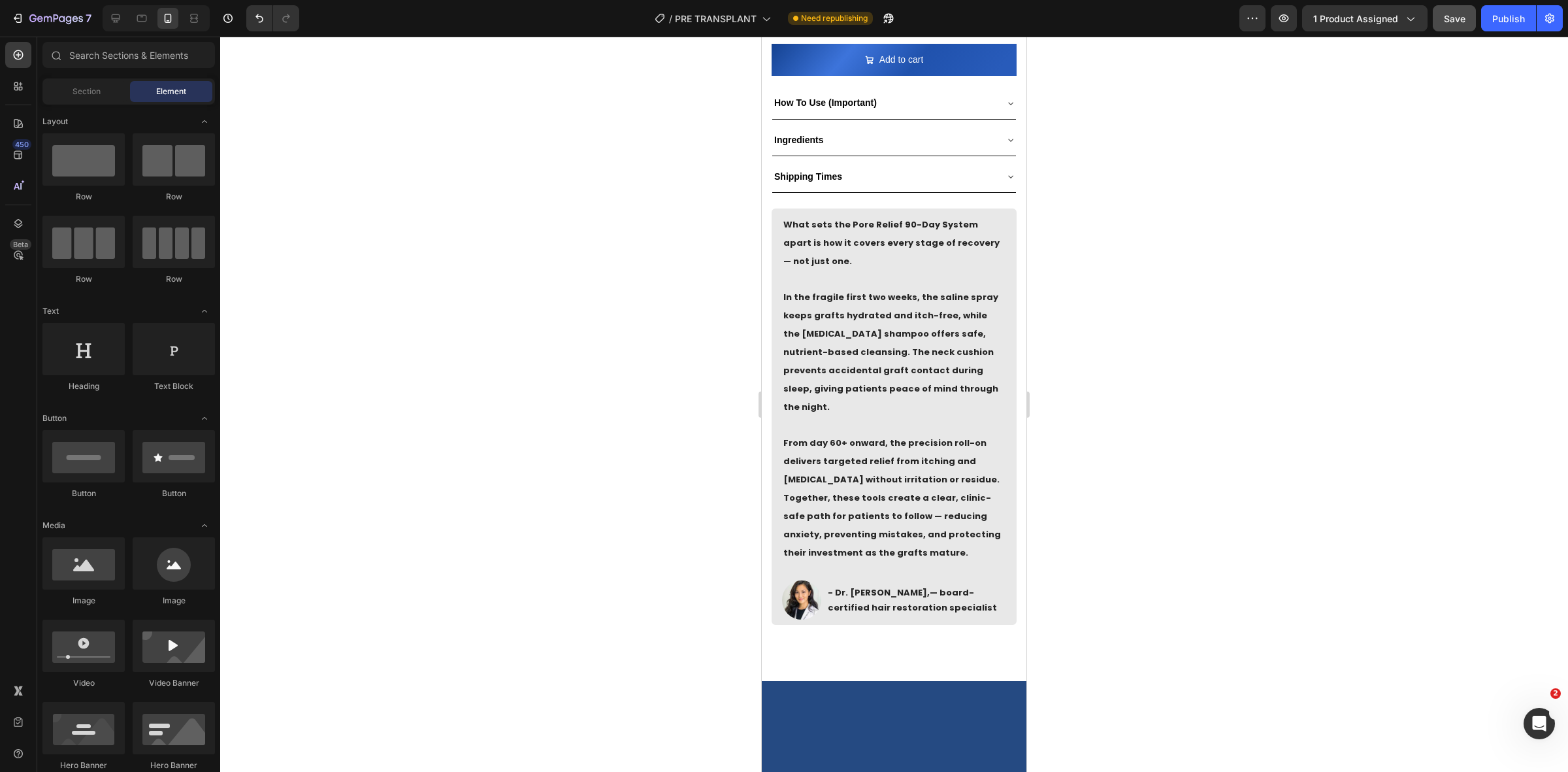
scroll to position [0, 0]
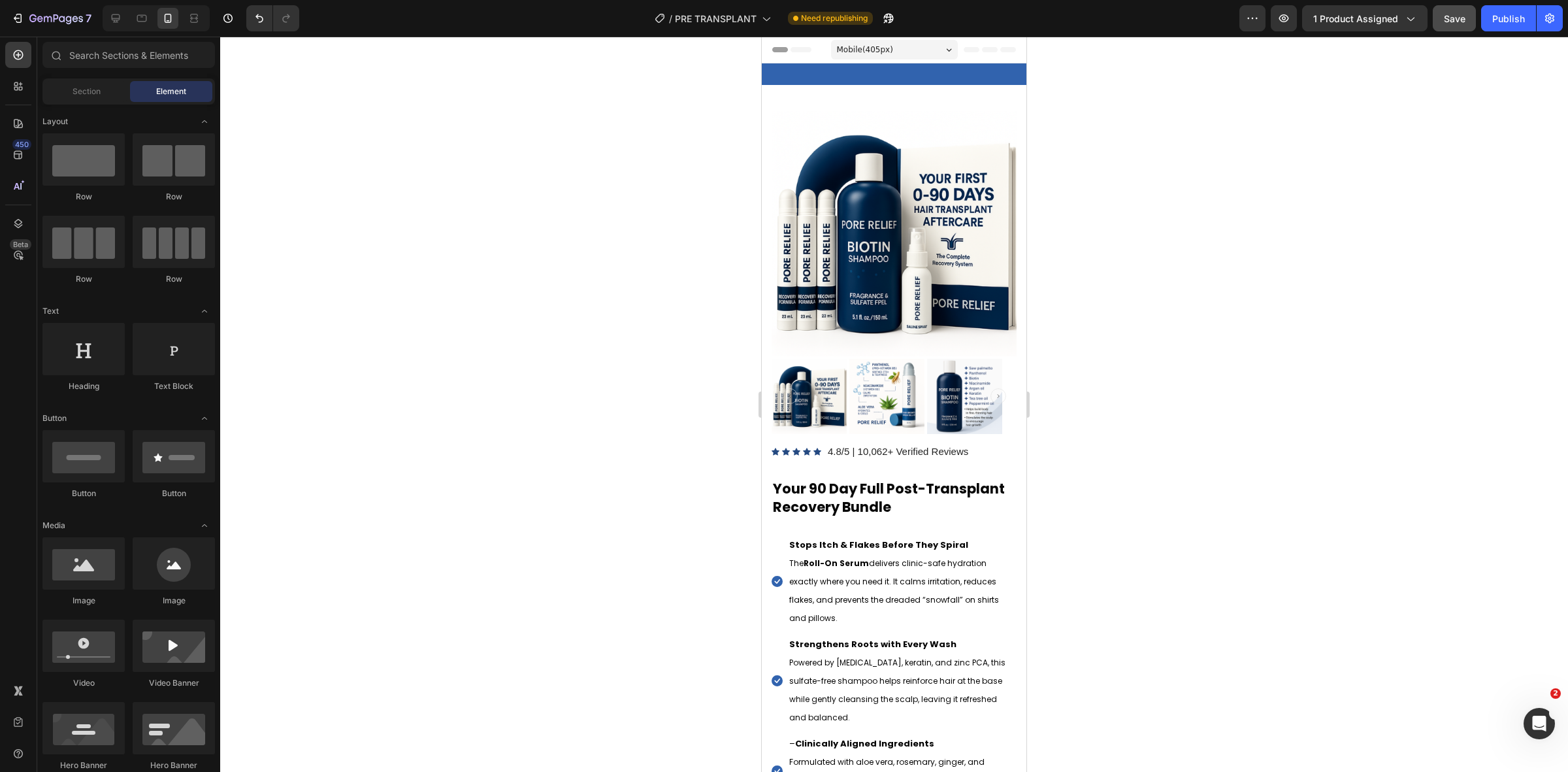
drag, startPoint x: 1019, startPoint y: 632, endPoint x: 1864, endPoint y: 53, distance: 1024.3
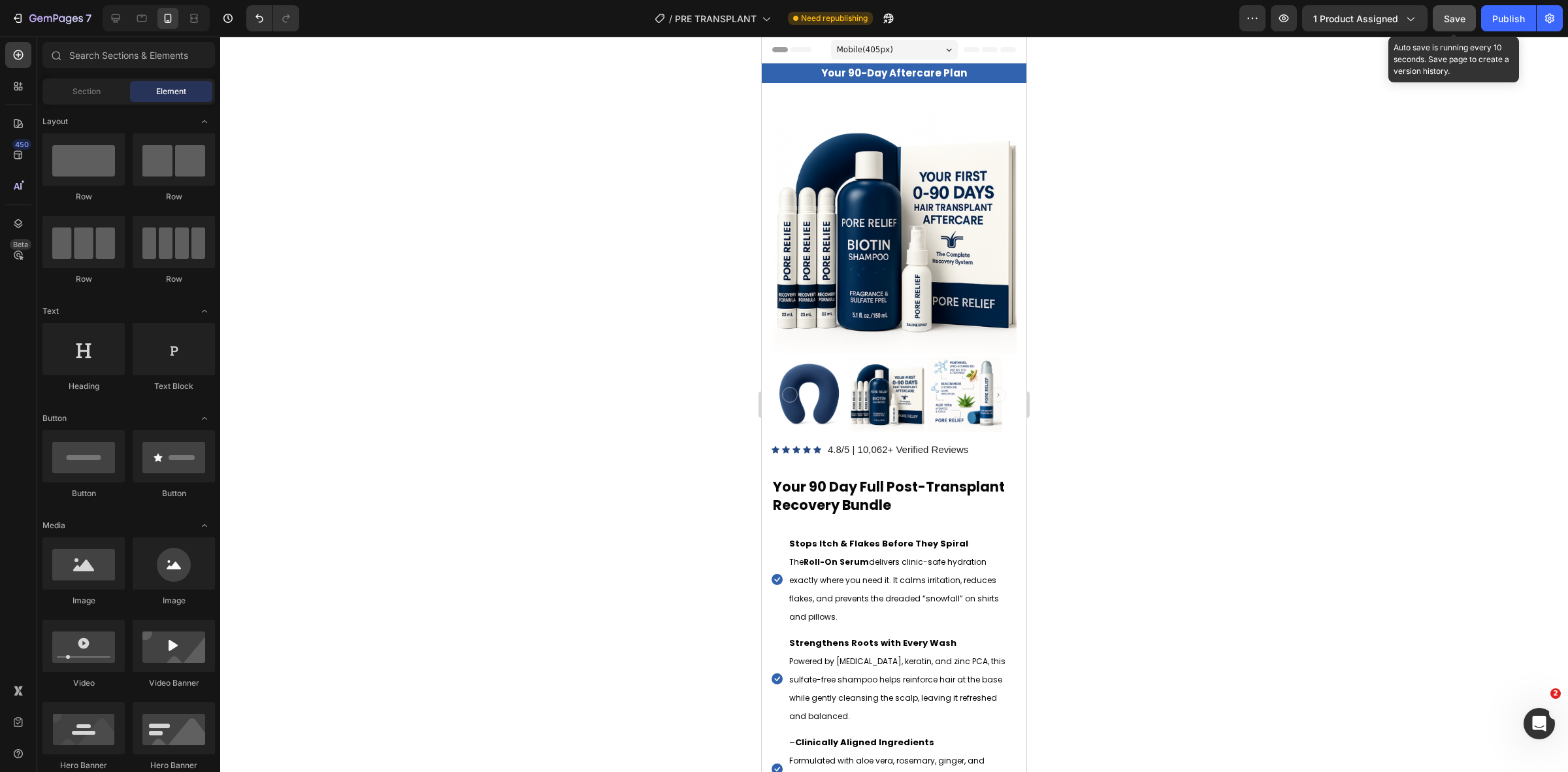
click at [1471, 11] on button "Save" at bounding box center [1454, 18] width 43 height 26
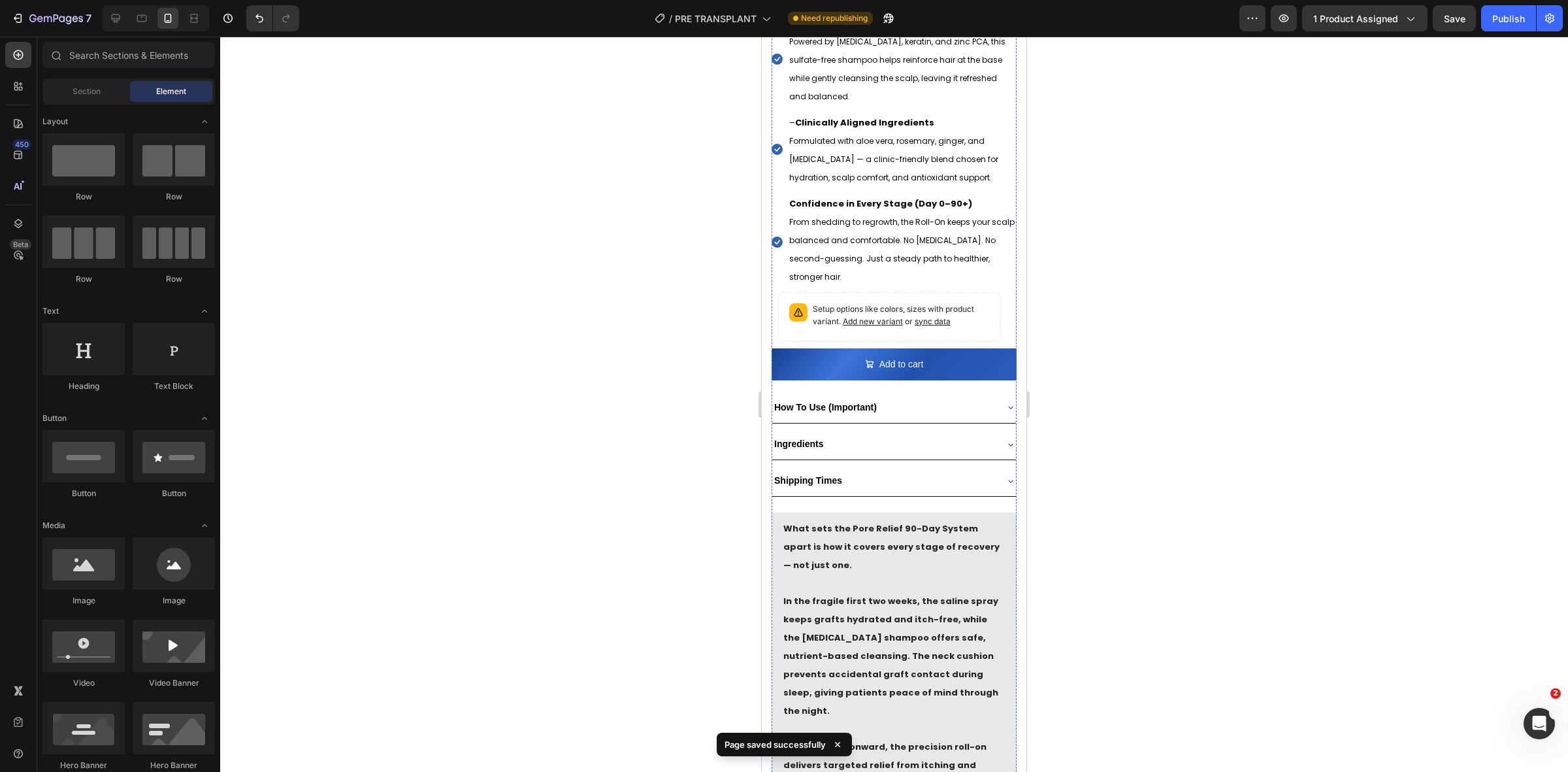
scroll to position [654, 0]
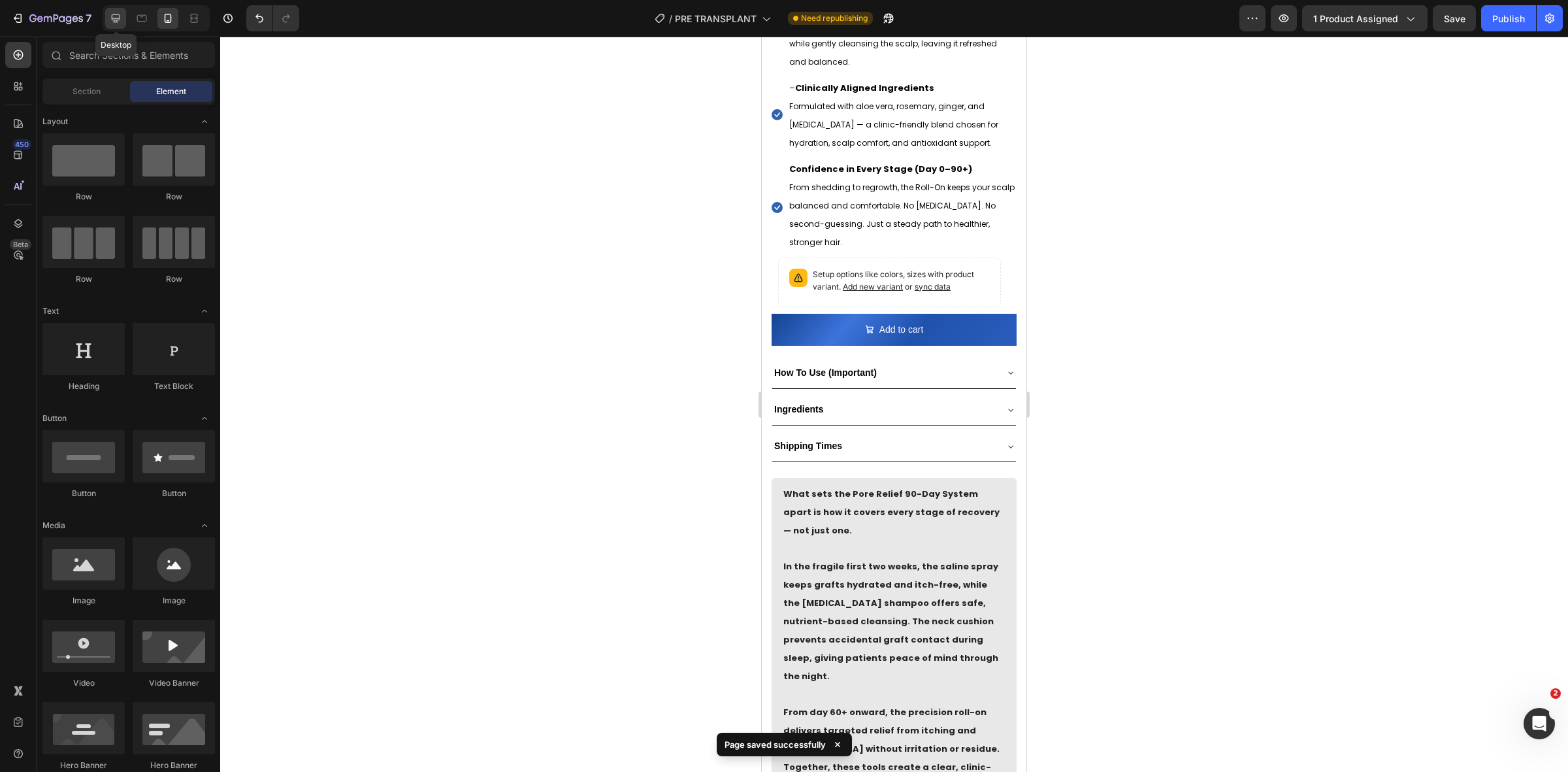
click at [113, 25] on icon at bounding box center [116, 18] width 13 height 13
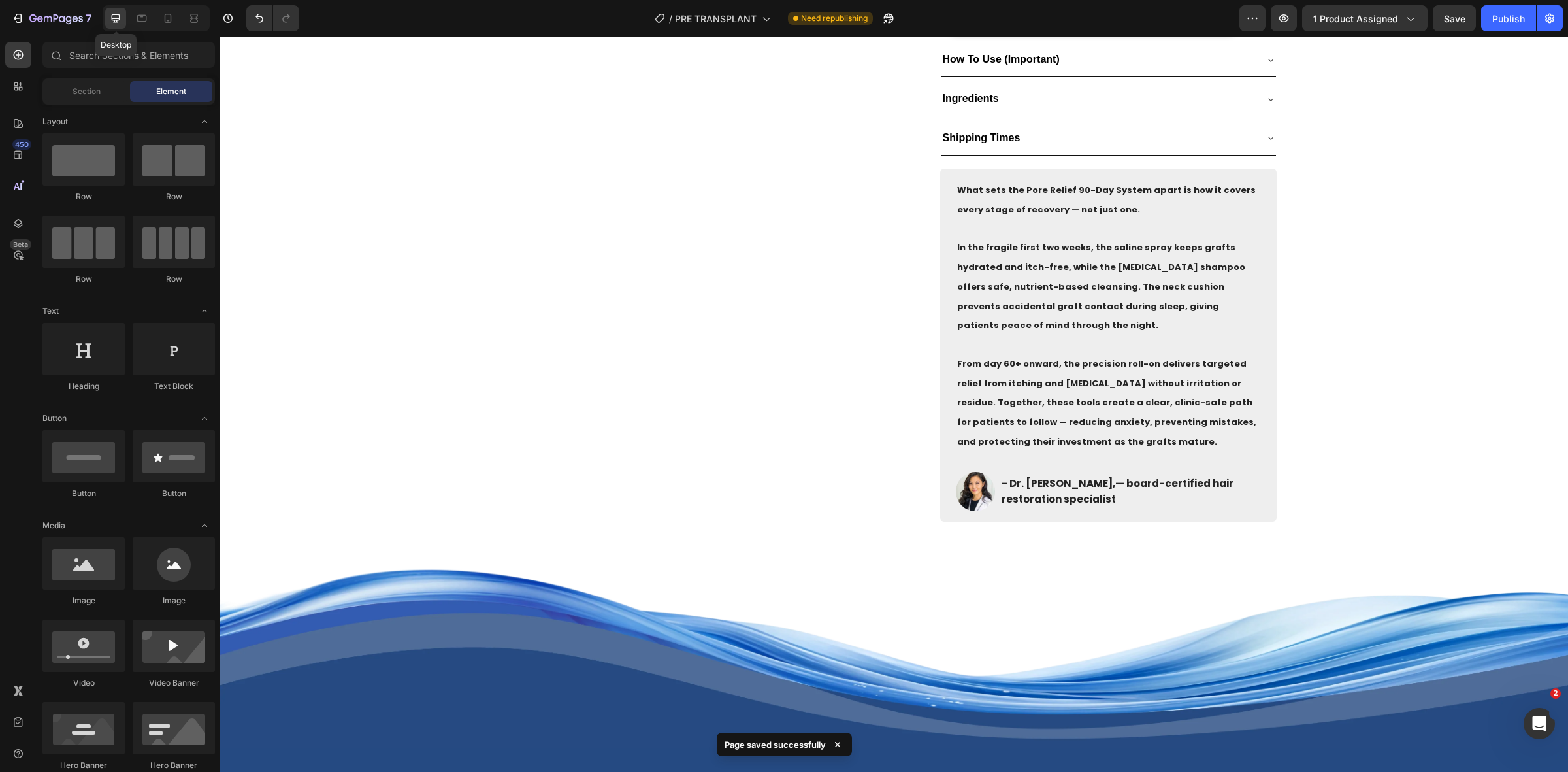
scroll to position [737, 0]
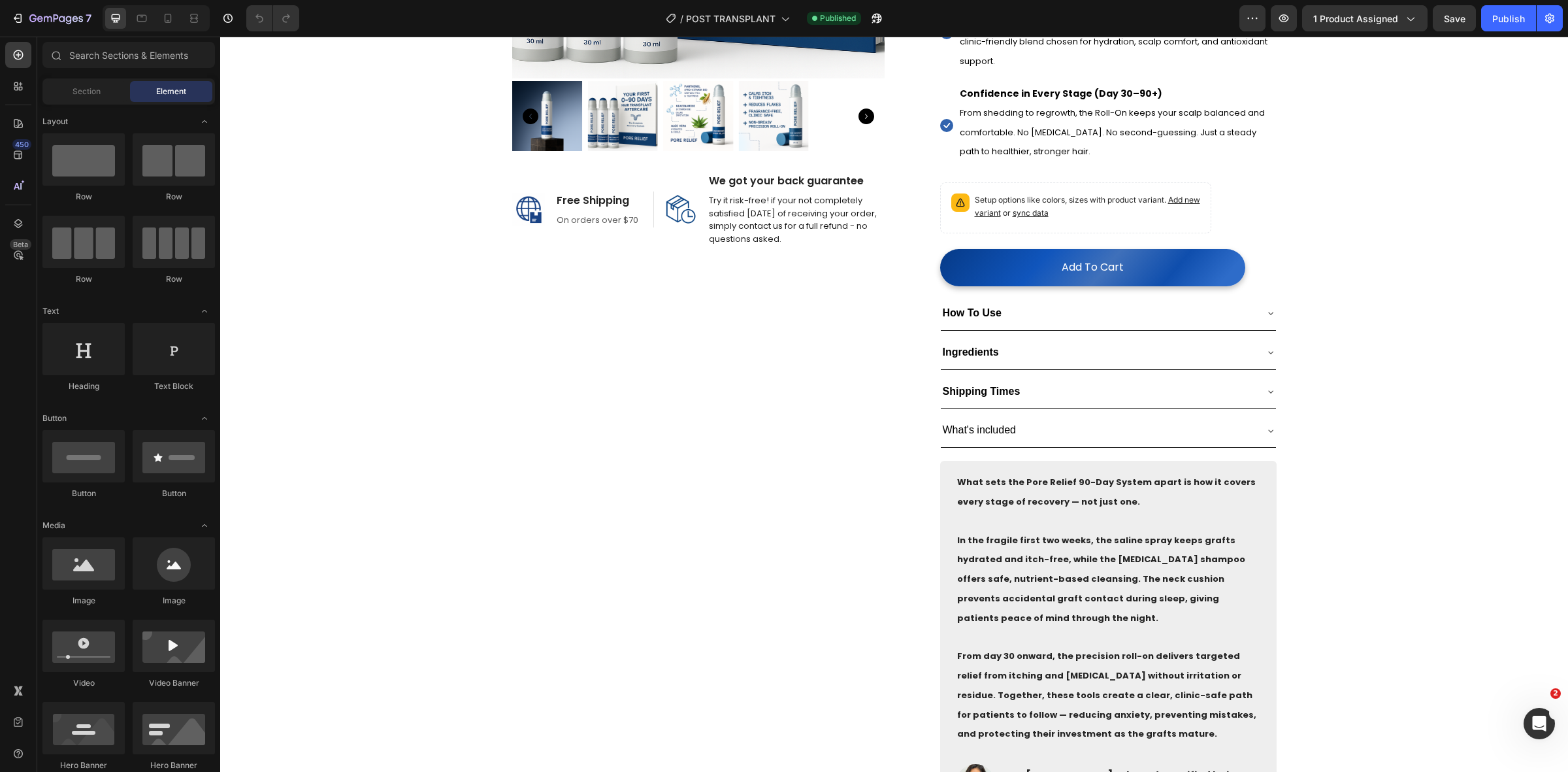
scroll to position [408, 0]
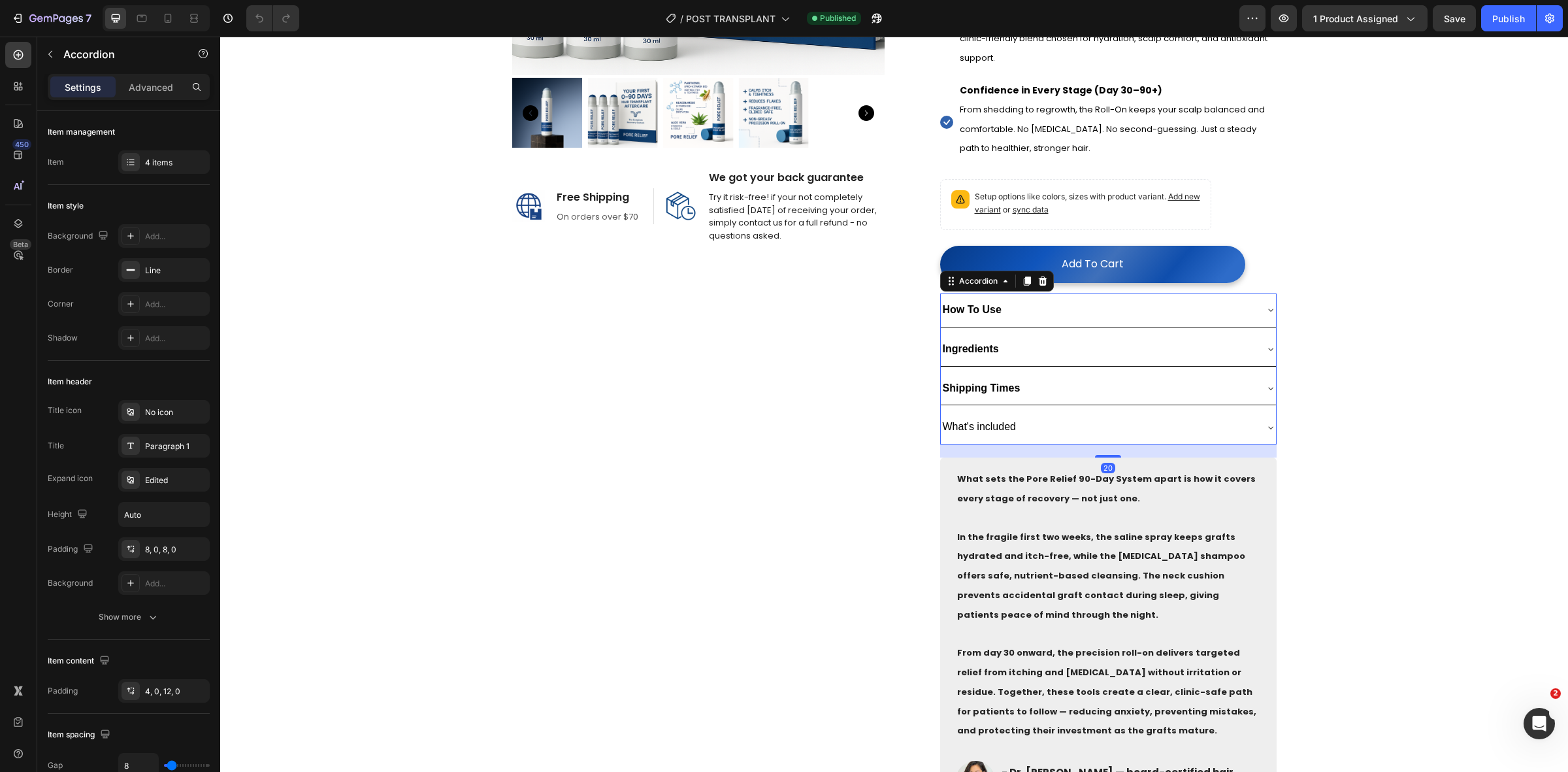
click at [1082, 322] on div "How To Use" at bounding box center [1097, 310] width 315 height 23
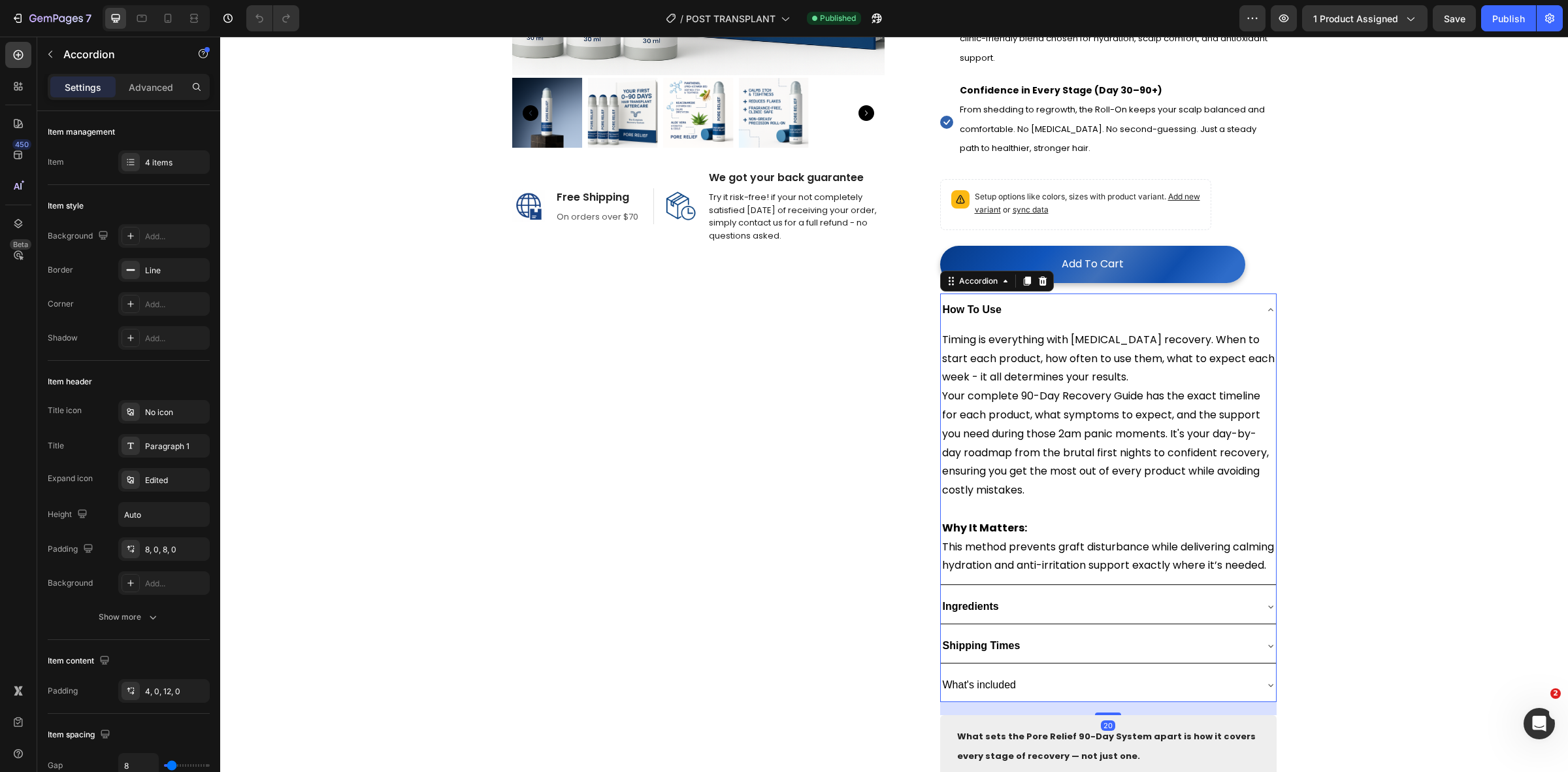
click at [1082, 322] on div "How To Use" at bounding box center [1097, 310] width 315 height 23
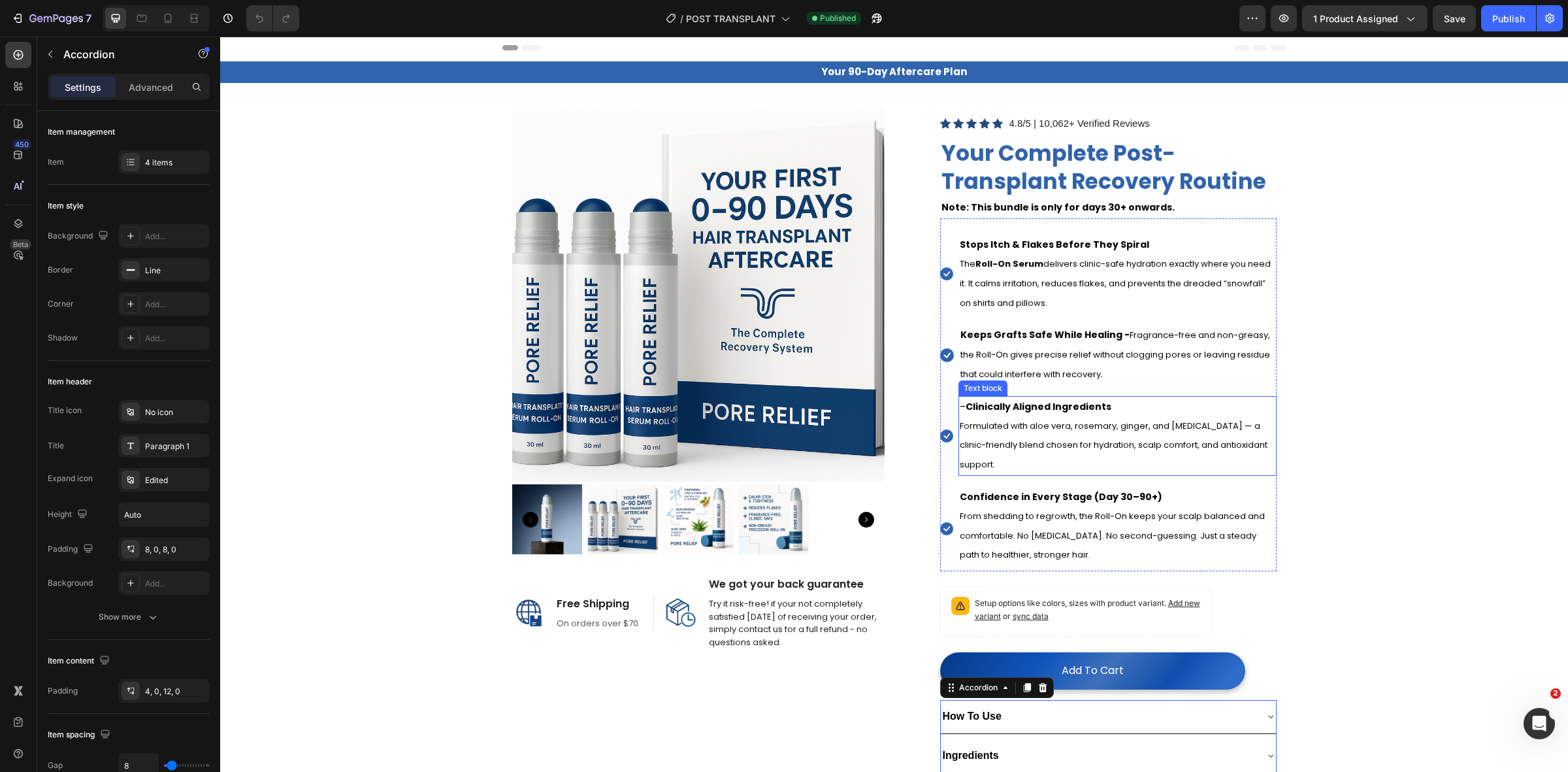
scroll to position [0, 0]
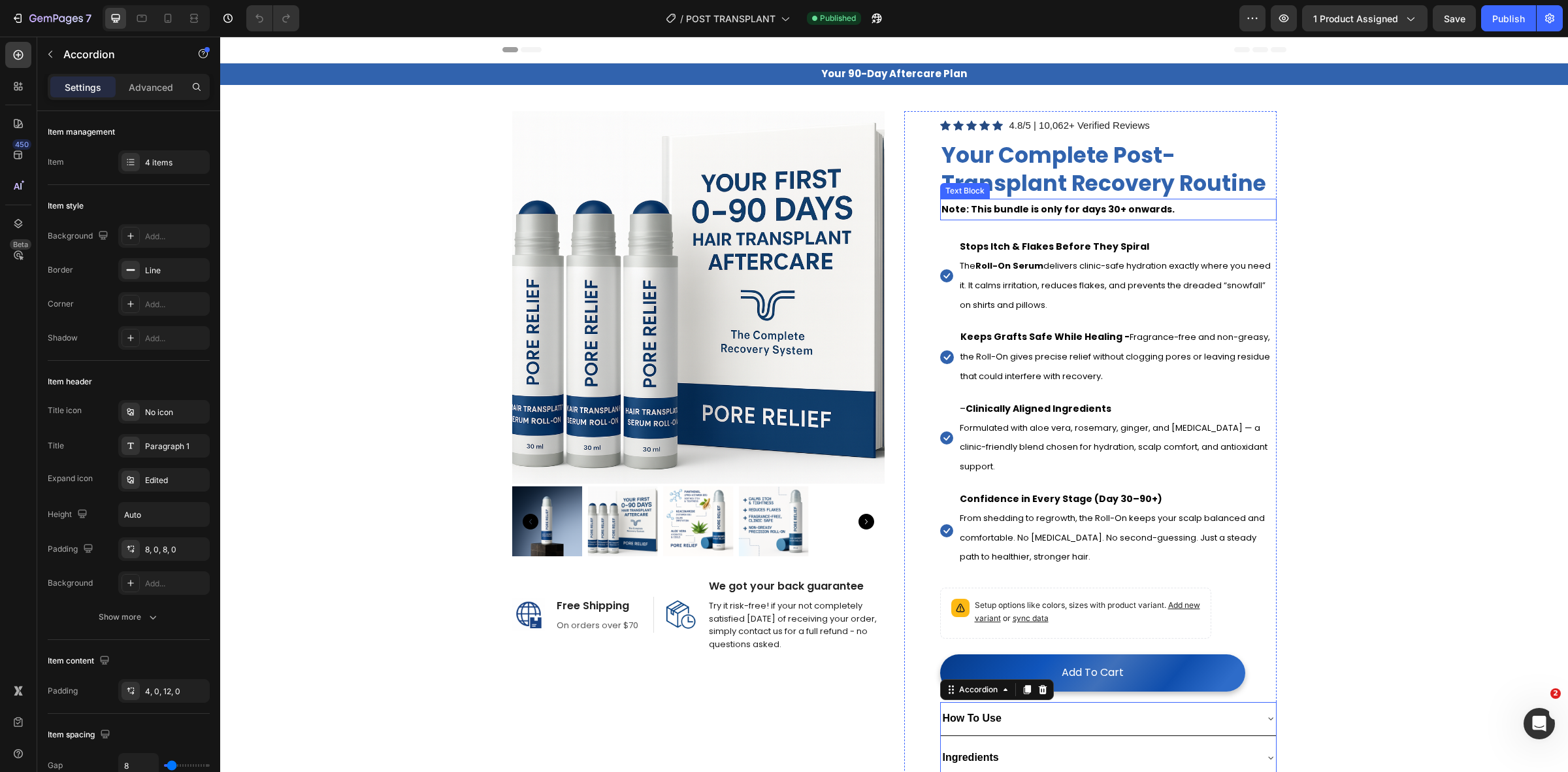
click at [1097, 214] on strong "Note: This bundle is only for days 30+ onwards." at bounding box center [1058, 209] width 233 height 13
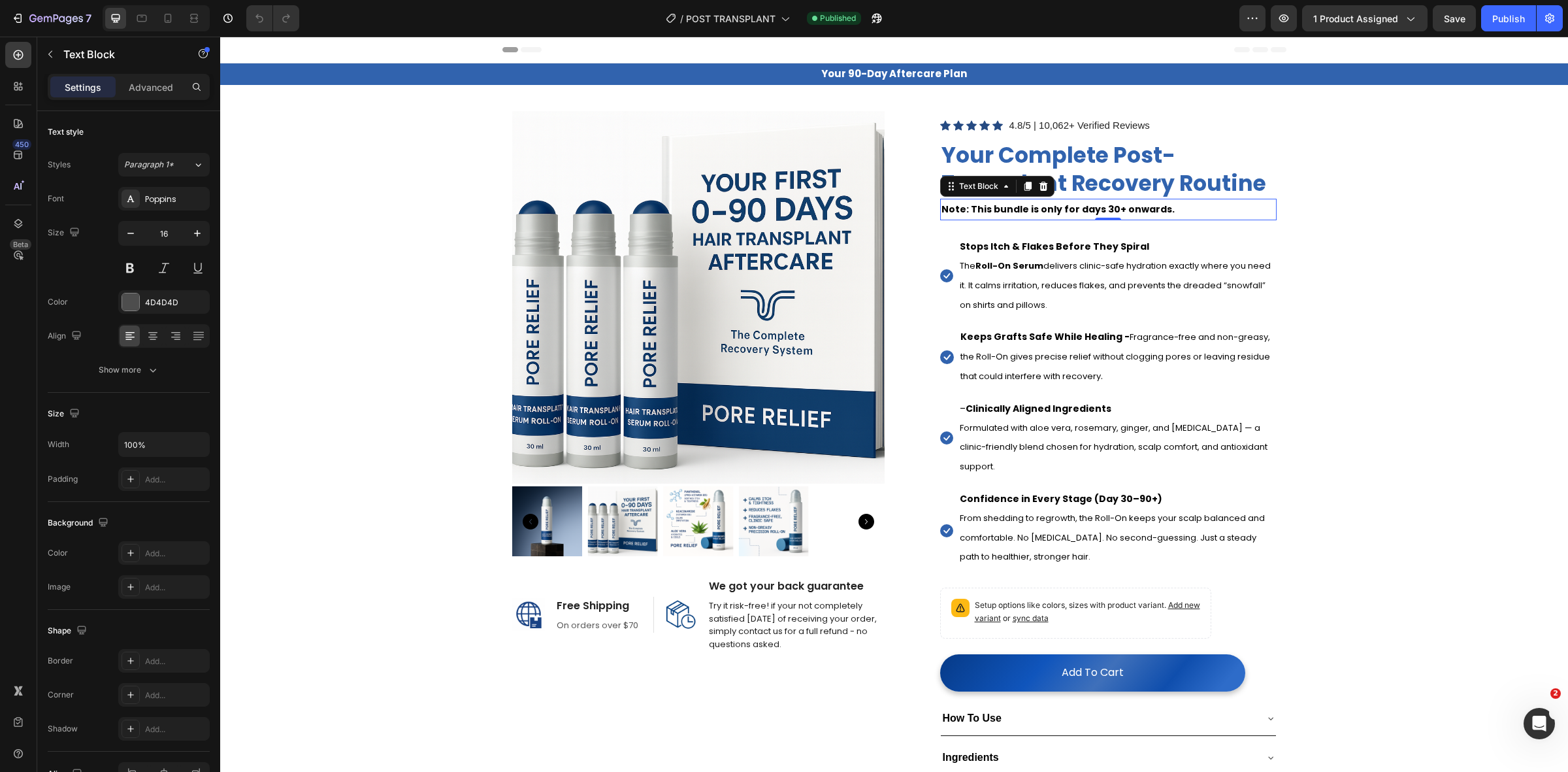
click at [1097, 211] on strong "Note: This bundle is only for days 30+ onwards." at bounding box center [1058, 209] width 233 height 13
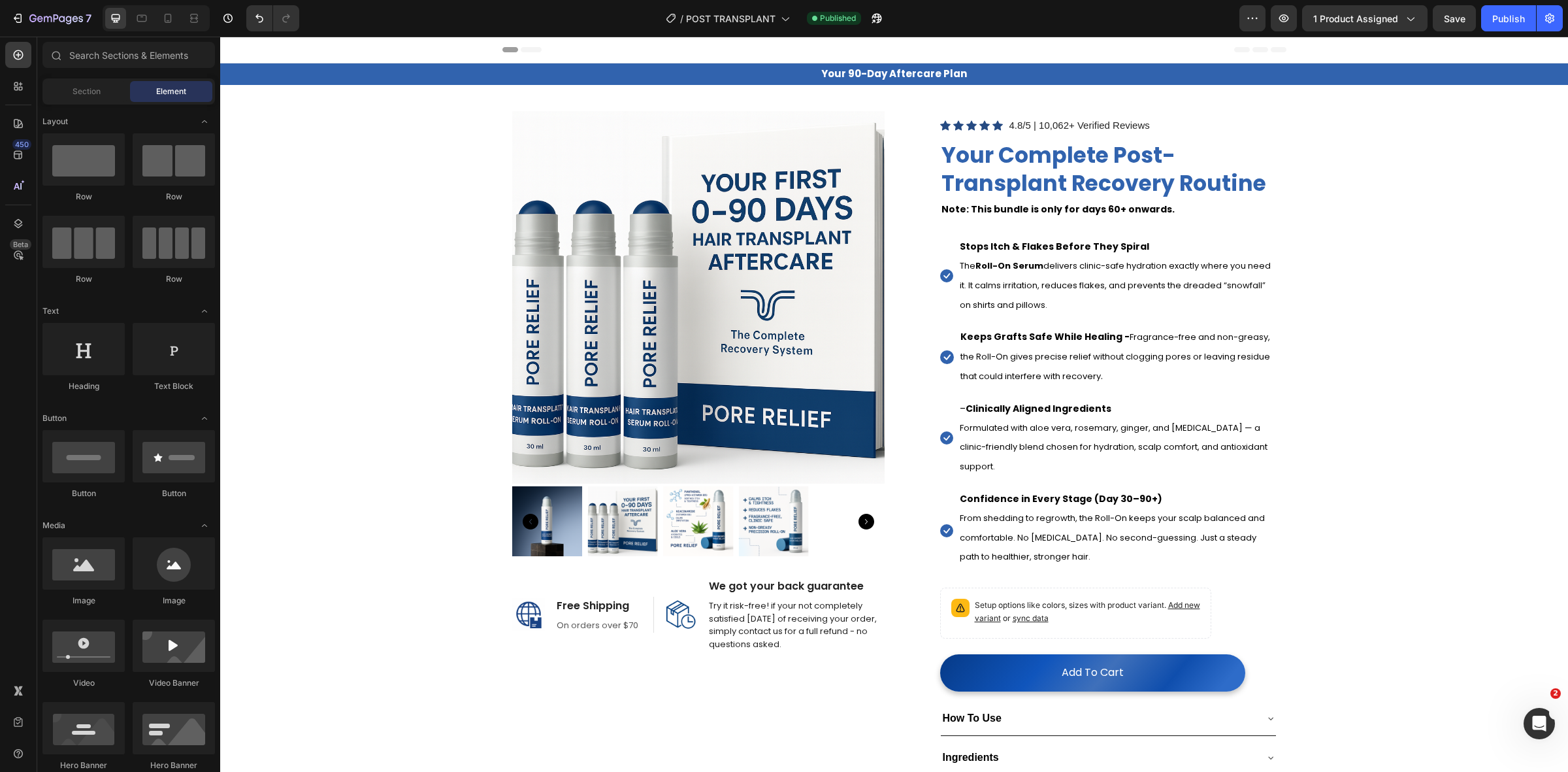
click at [13, 25] on div "7" at bounding box center [51, 18] width 80 height 16
